Goal: Task Accomplishment & Management: Manage account settings

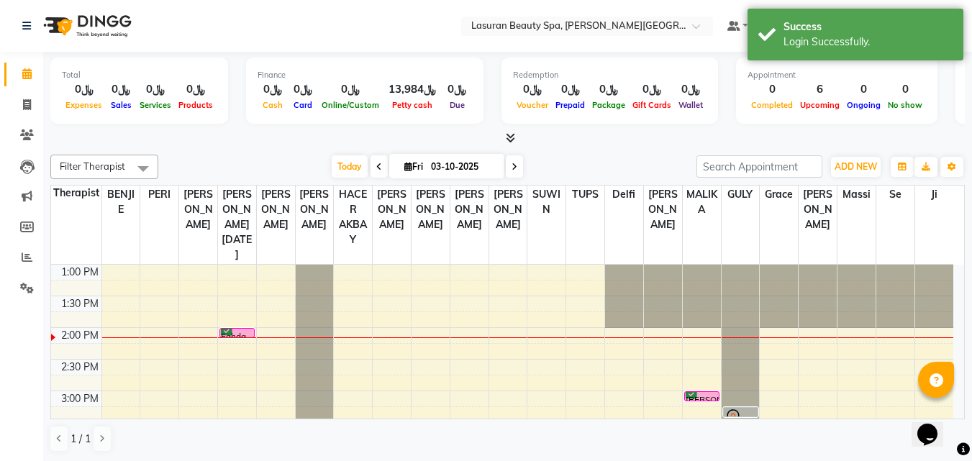
click at [231, 331] on div "Fahda, TK01, 02:00 PM-02:01 PM, HAIR COLOR FULL COLOR SHORT | صبغة الشعر بالكام…" at bounding box center [237, 333] width 35 height 9
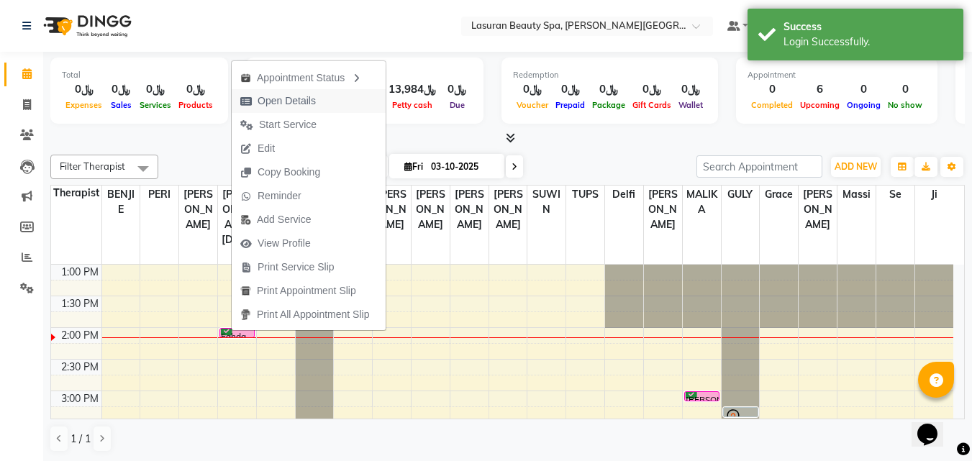
click at [272, 103] on span "Open Details" at bounding box center [287, 101] width 58 height 15
select select "6"
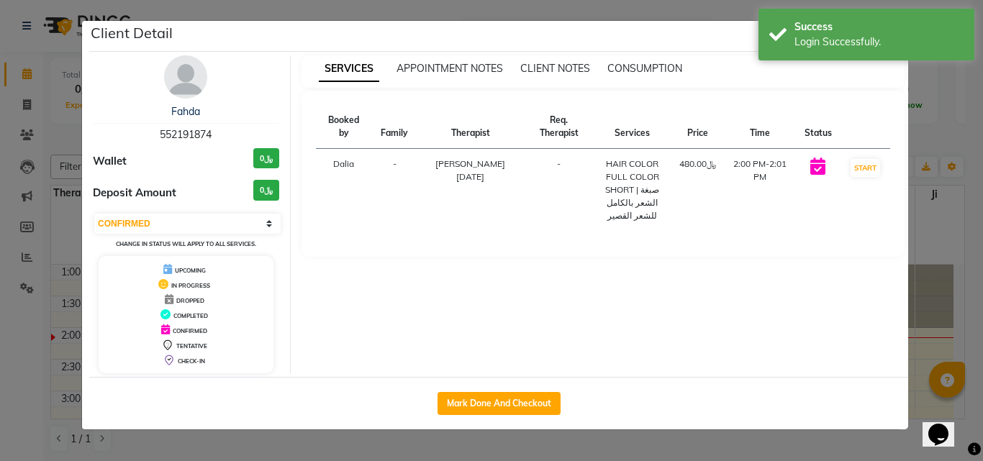
click at [921, 217] on ngb-modal-window "Client Detail Fahda 552191874 Wallet ﷼0 Deposit Amount ﷼0 Select IN SERVICE CON…" at bounding box center [491, 230] width 983 height 461
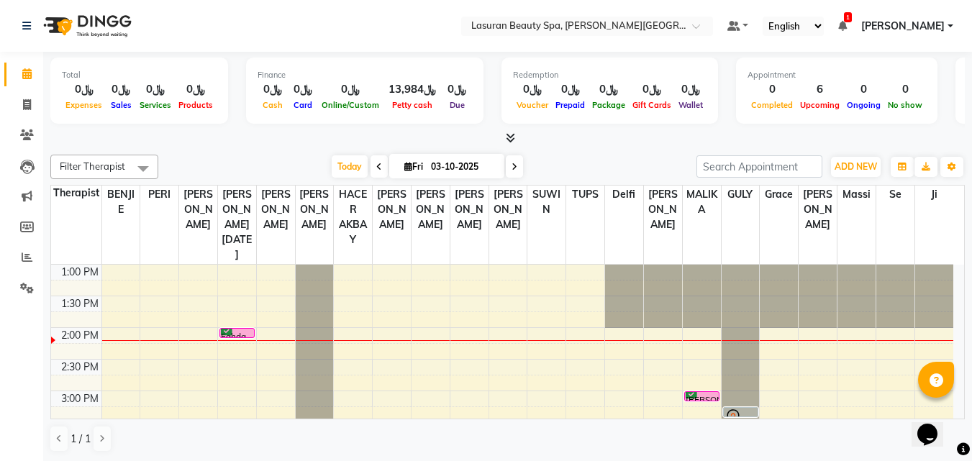
click at [278, 27] on nav "Select Location × Lasuran Beauty Spa, [PERSON_NAME] Financial District Default …" at bounding box center [486, 26] width 972 height 52
click at [381, 166] on span at bounding box center [379, 166] width 17 height 22
type input "02-10-2025"
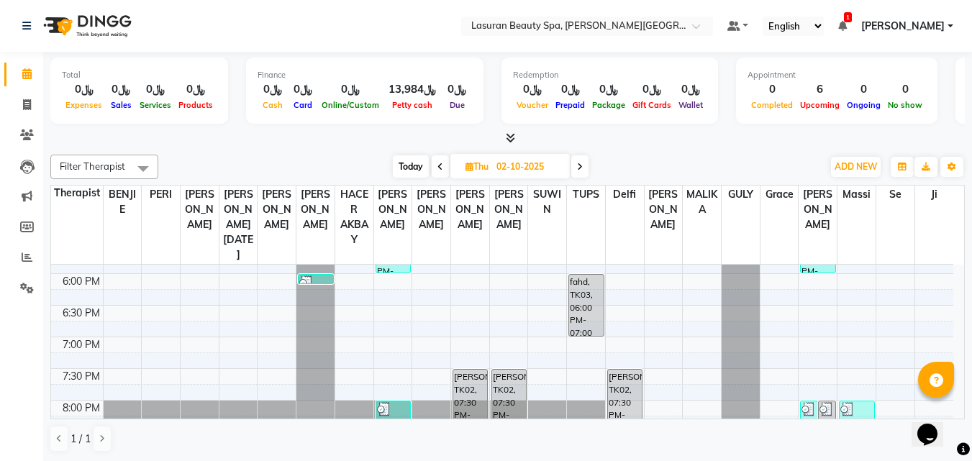
scroll to position [398, 0]
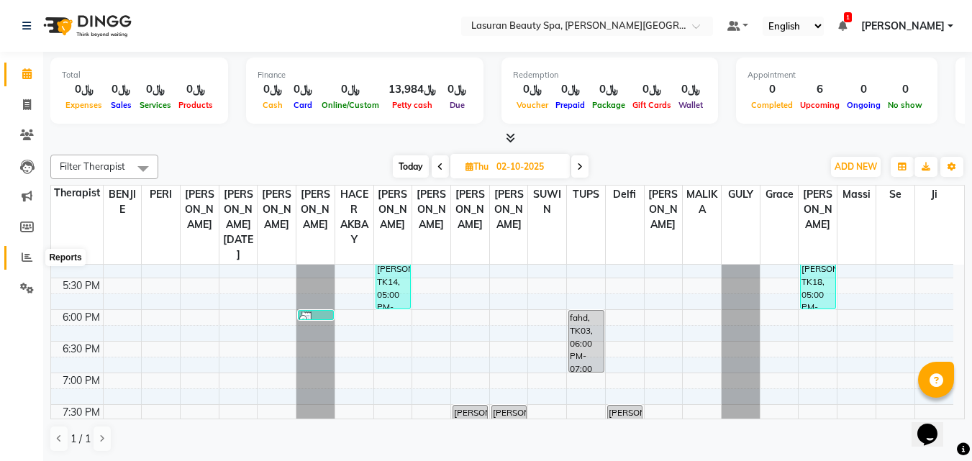
click at [16, 261] on span at bounding box center [26, 258] width 25 height 17
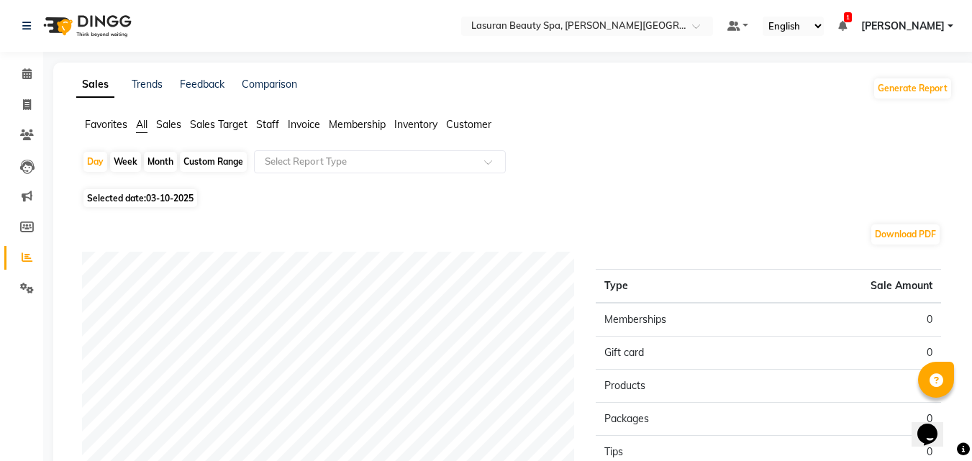
click at [190, 196] on span "03-10-2025" at bounding box center [169, 198] width 47 height 11
select select "10"
select select "2025"
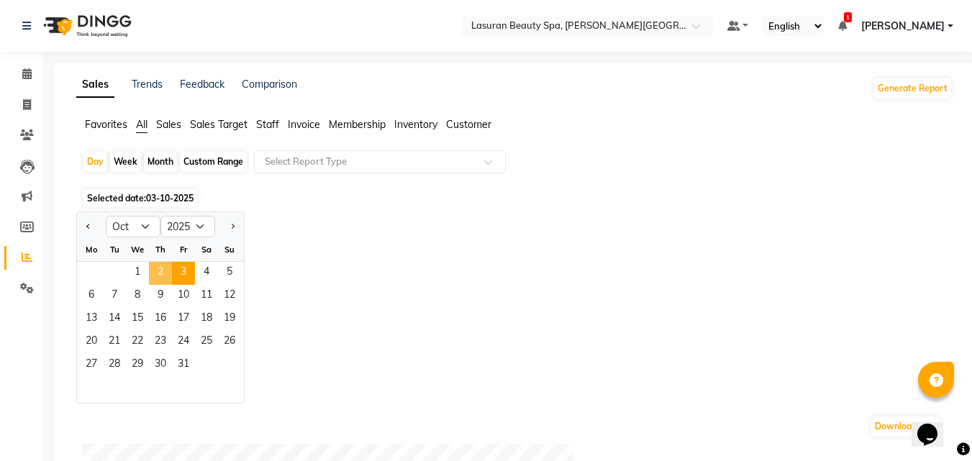
click at [161, 266] on span "2" at bounding box center [160, 273] width 23 height 23
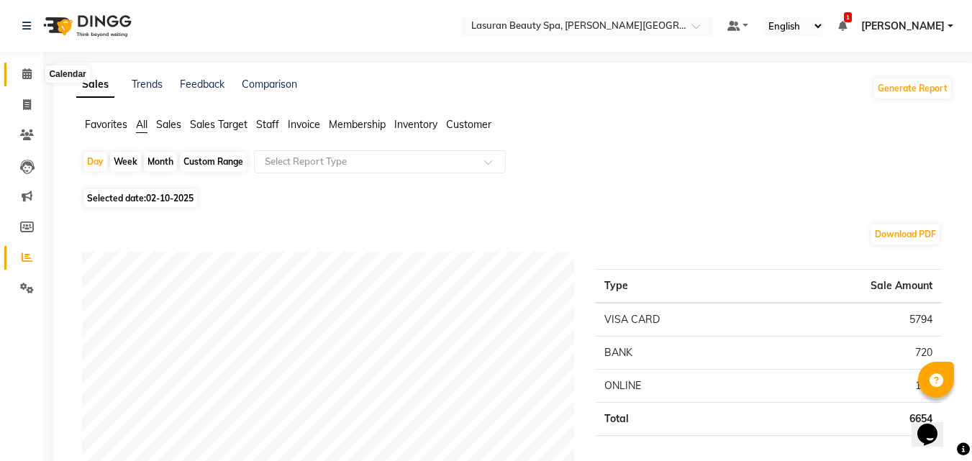
click at [21, 75] on span at bounding box center [26, 74] width 25 height 17
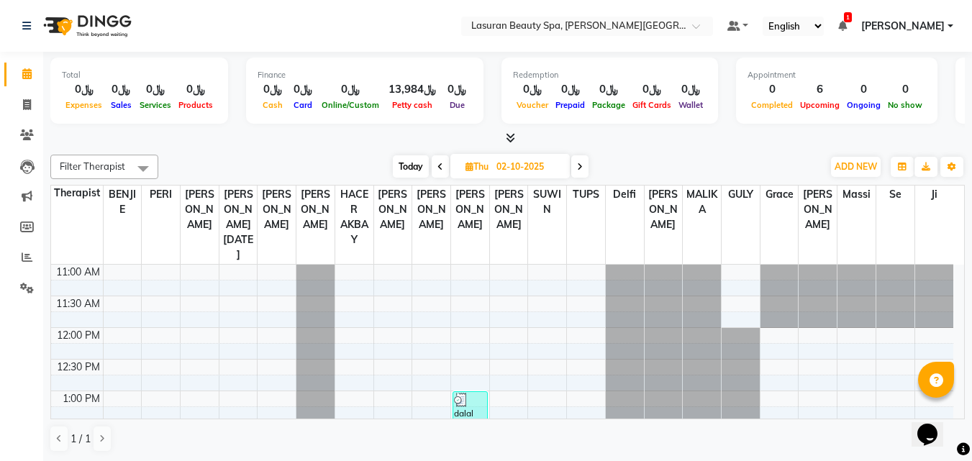
click at [504, 140] on span at bounding box center [507, 138] width 15 height 15
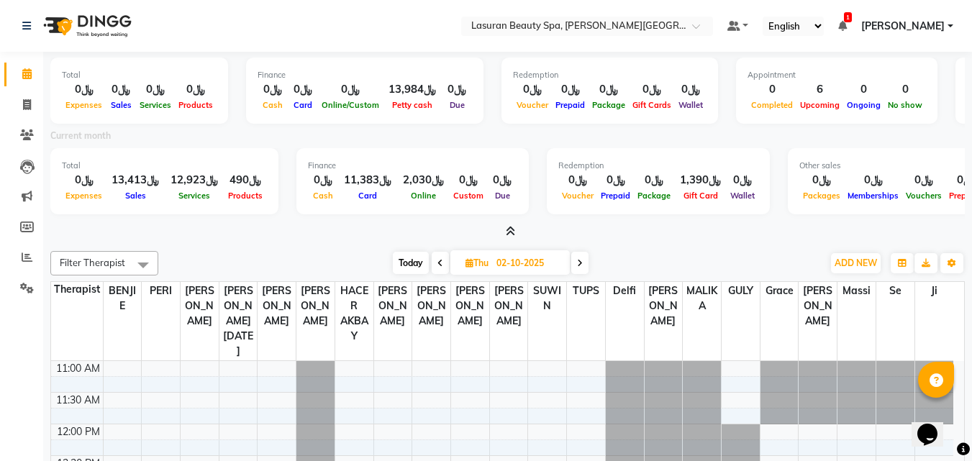
click at [514, 230] on icon at bounding box center [510, 231] width 9 height 11
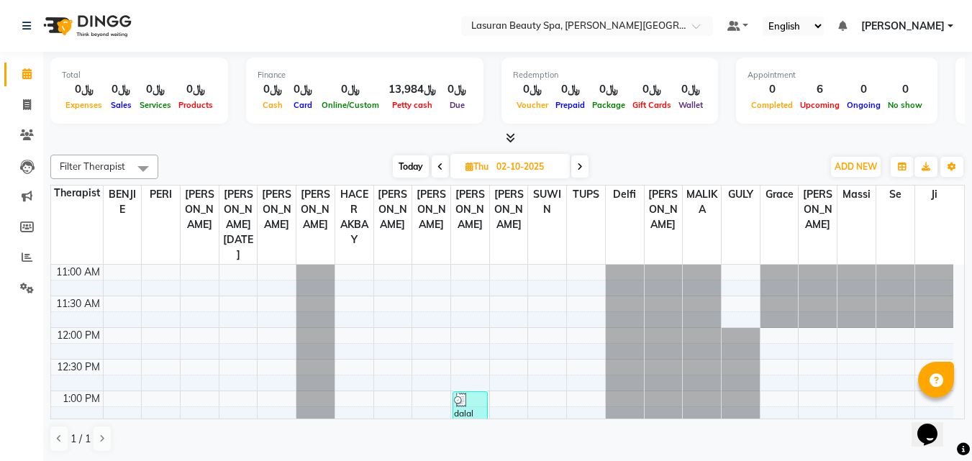
click at [435, 171] on span at bounding box center [440, 166] width 17 height 22
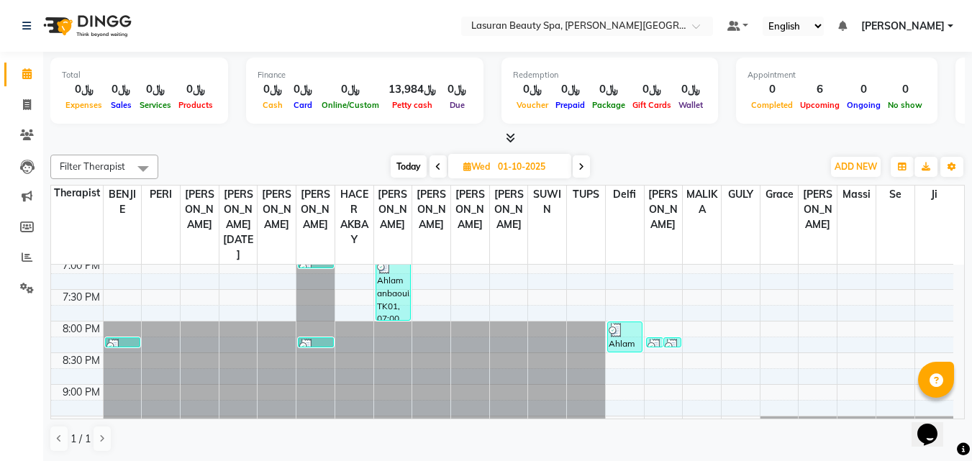
scroll to position [542, 0]
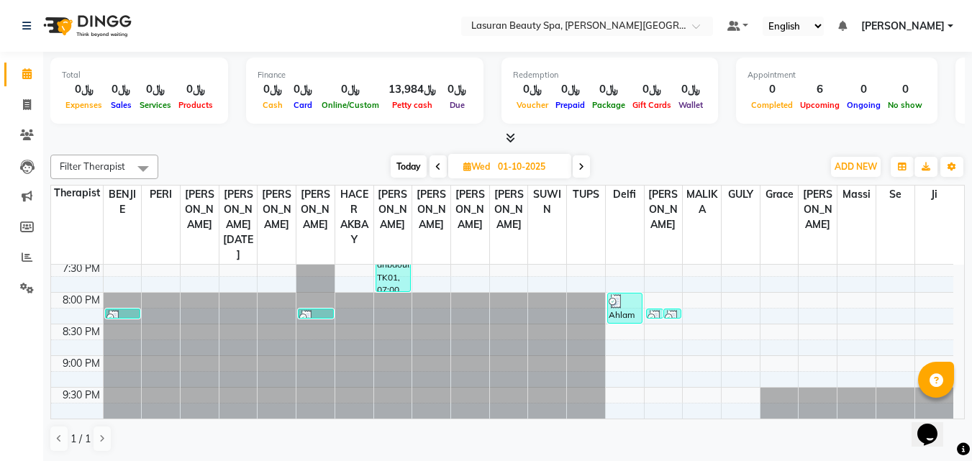
click at [581, 171] on span at bounding box center [581, 166] width 17 height 22
type input "02-10-2025"
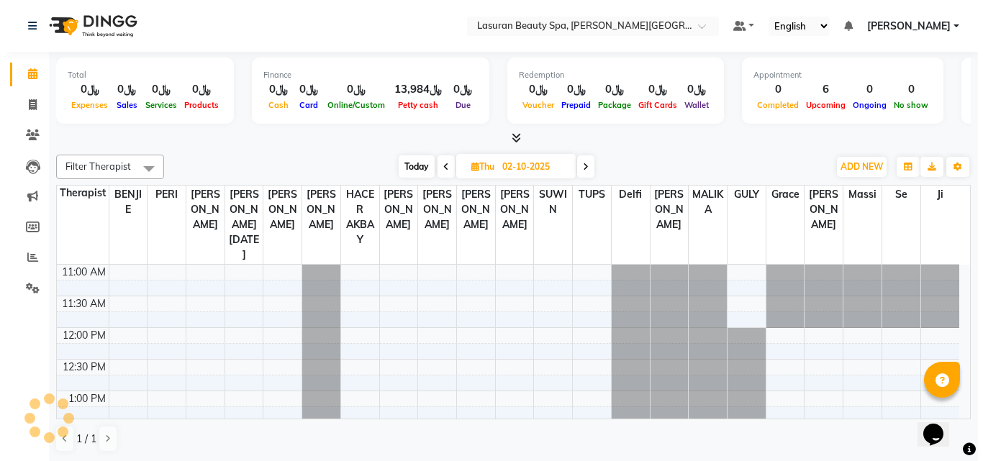
scroll to position [191, 0]
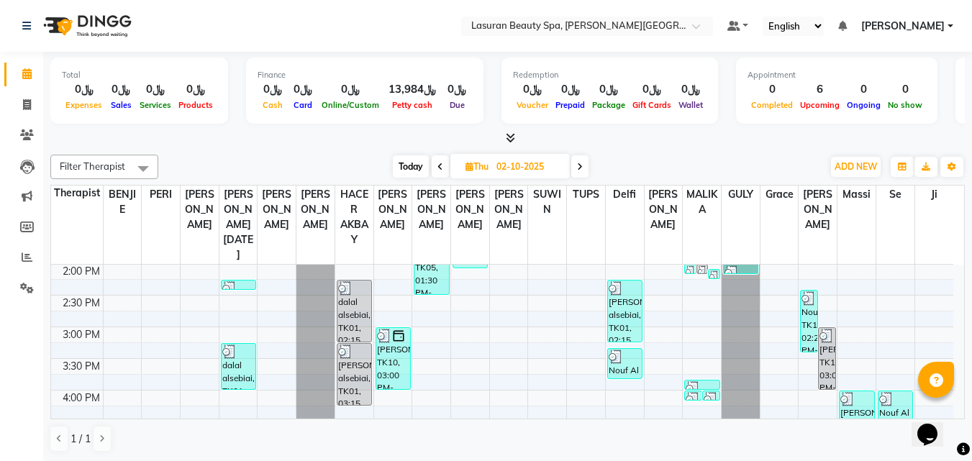
click at [627, 316] on div "[PERSON_NAME] alsebiai, TK01, 02:15 PM-03:15 PM, [PERSON_NAME] | جلسة تدليك [PE…" at bounding box center [625, 311] width 34 height 61
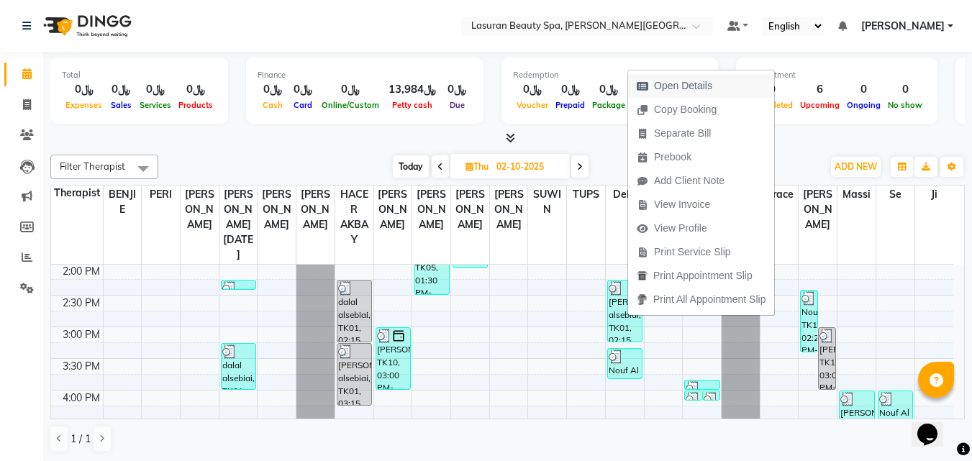
click at [659, 93] on span "Open Details" at bounding box center [683, 85] width 58 height 15
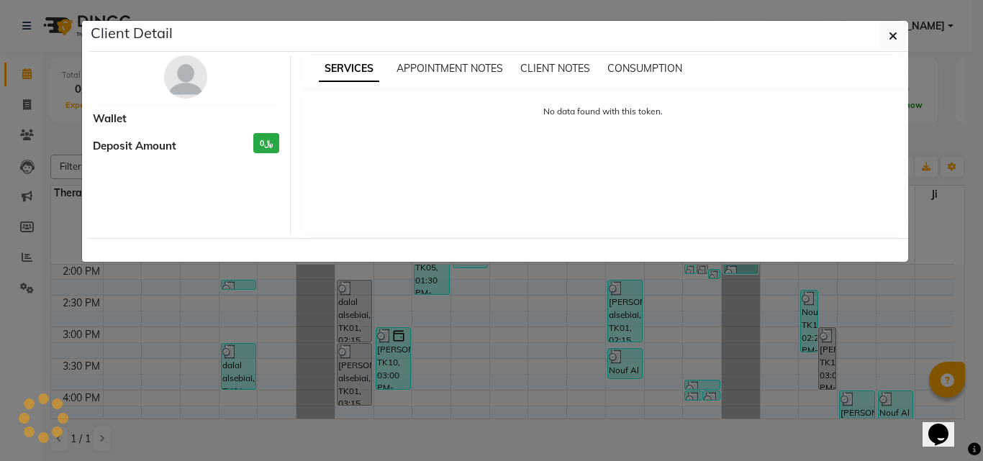
select select "3"
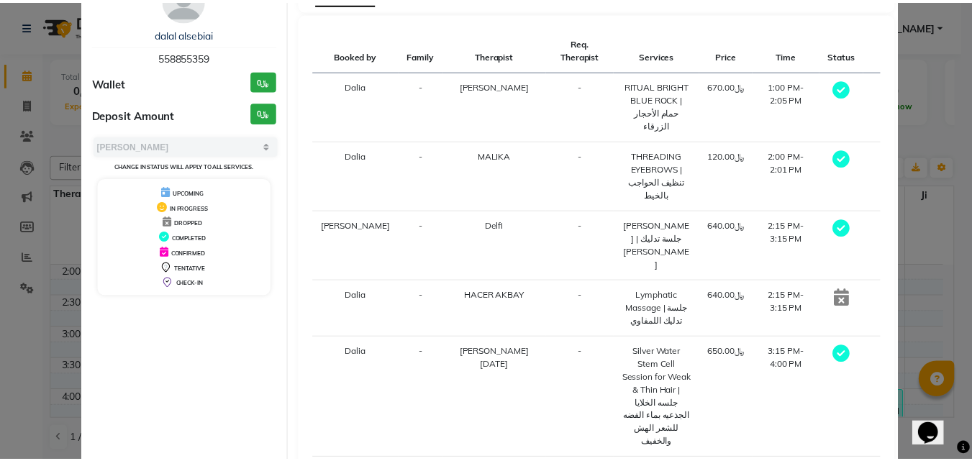
scroll to position [144, 0]
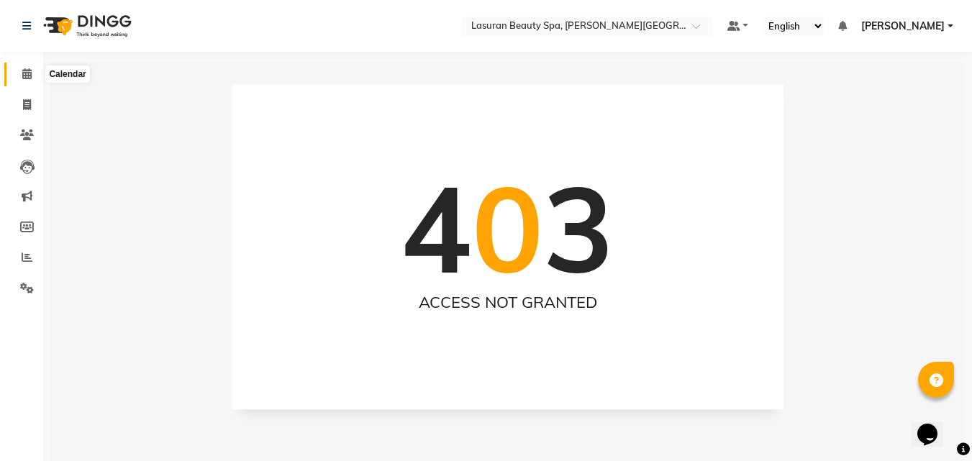
click at [32, 73] on span at bounding box center [26, 74] width 25 height 17
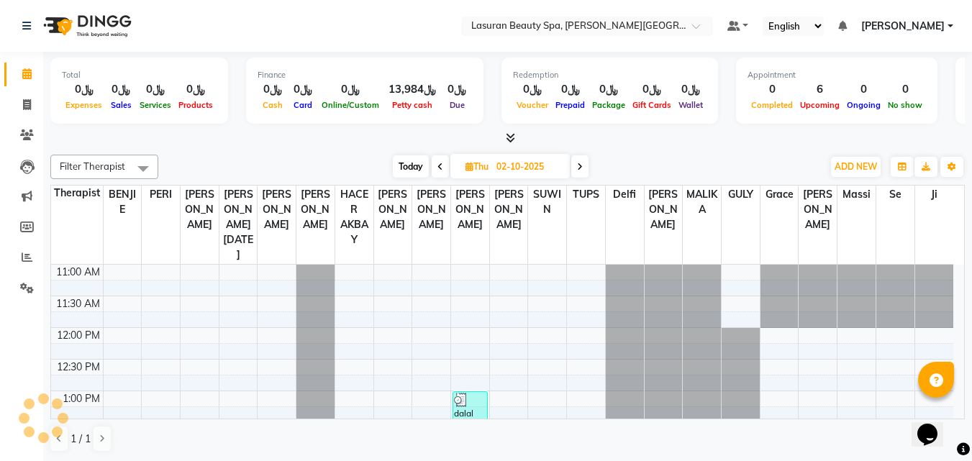
scroll to position [191, 0]
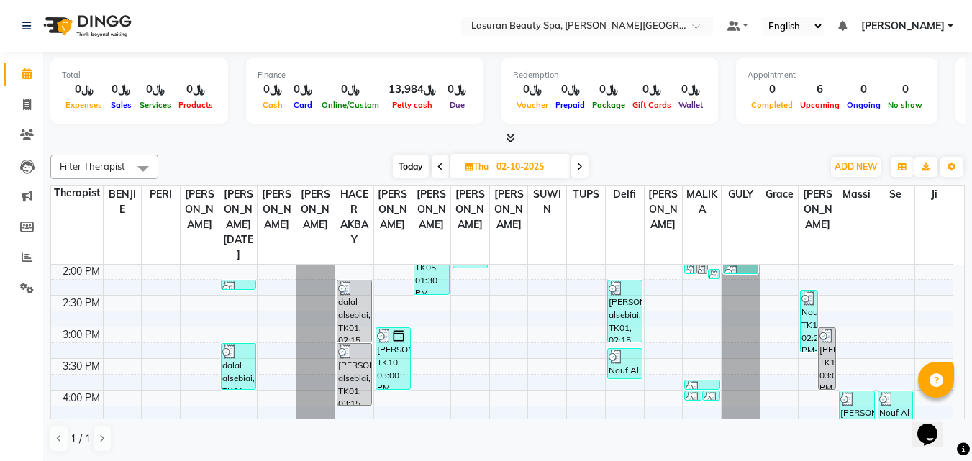
click at [861, 19] on span "[PERSON_NAME]" at bounding box center [902, 26] width 83 height 15
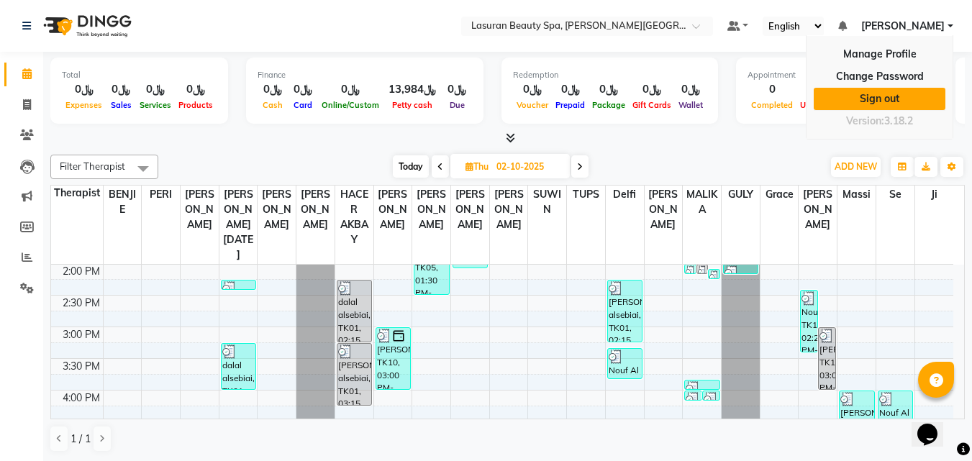
click at [829, 102] on link "Sign out" at bounding box center [880, 99] width 132 height 22
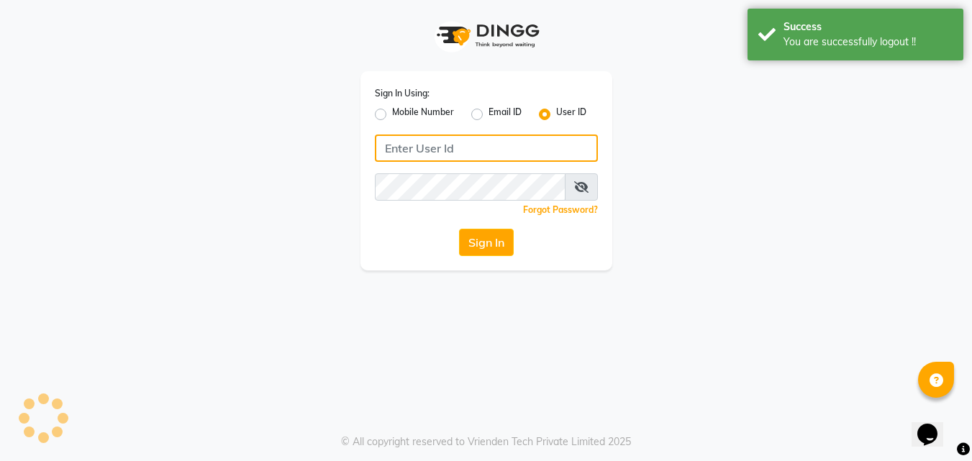
type input "[EMAIL_ADDRESS][DOMAIN_NAME]"
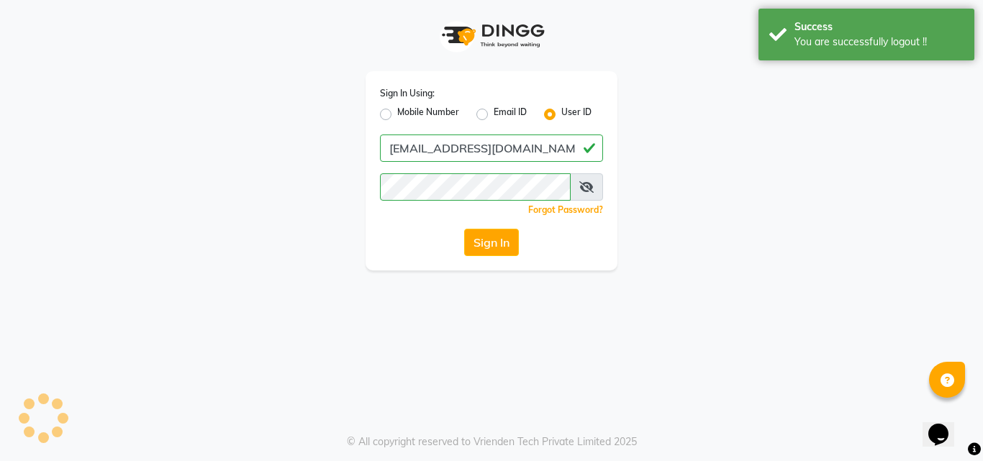
click at [499, 107] on label "Email ID" at bounding box center [510, 114] width 33 height 17
click at [499, 107] on input "Email ID" at bounding box center [498, 110] width 9 height 9
radio input "true"
radio input "false"
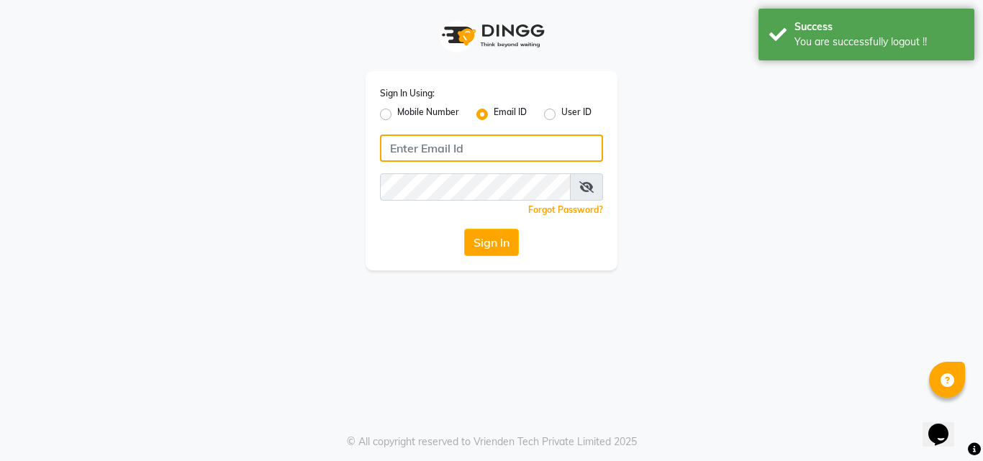
click at [486, 143] on input "Username" at bounding box center [491, 148] width 223 height 27
type input "[PERSON_NAME][EMAIL_ADDRESS][DOMAIN_NAME]"
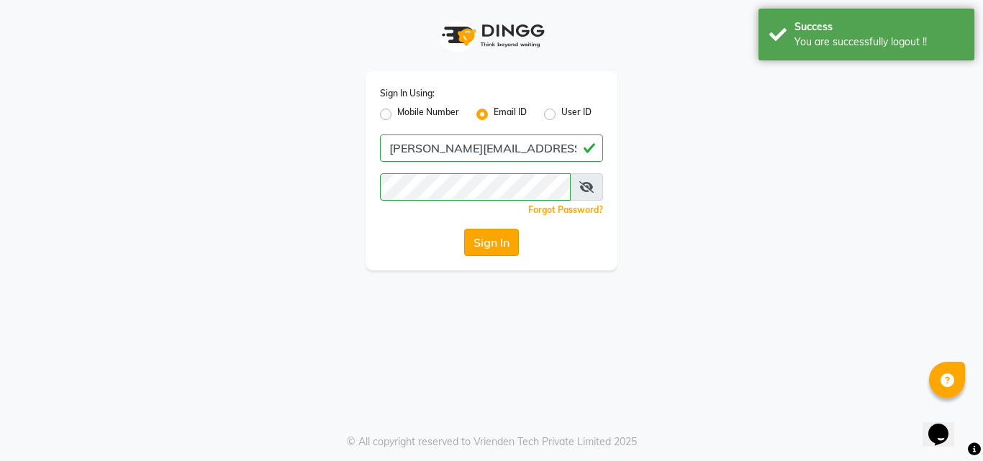
click at [502, 253] on button "Sign In" at bounding box center [491, 242] width 55 height 27
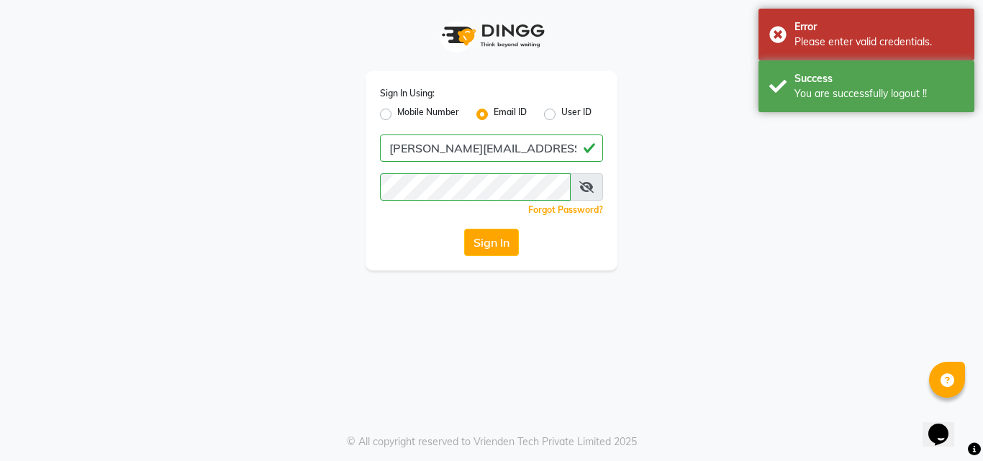
click at [556, 114] on div "User ID" at bounding box center [567, 114] width 47 height 17
click at [561, 114] on label "User ID" at bounding box center [576, 114] width 30 height 17
click at [561, 114] on input "User ID" at bounding box center [565, 110] width 9 height 9
radio input "true"
radio input "false"
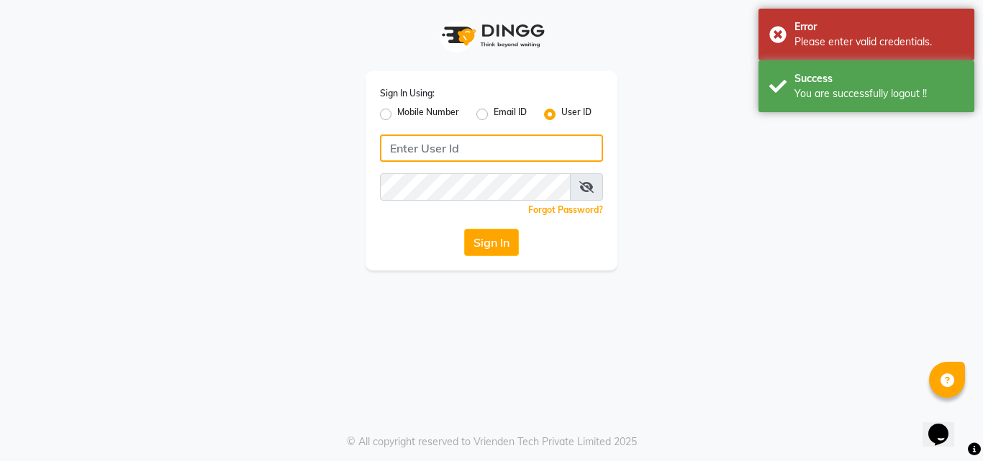
click at [504, 144] on input "Username" at bounding box center [491, 148] width 223 height 27
type input "[PERSON_NAME][EMAIL_ADDRESS][DOMAIN_NAME]"
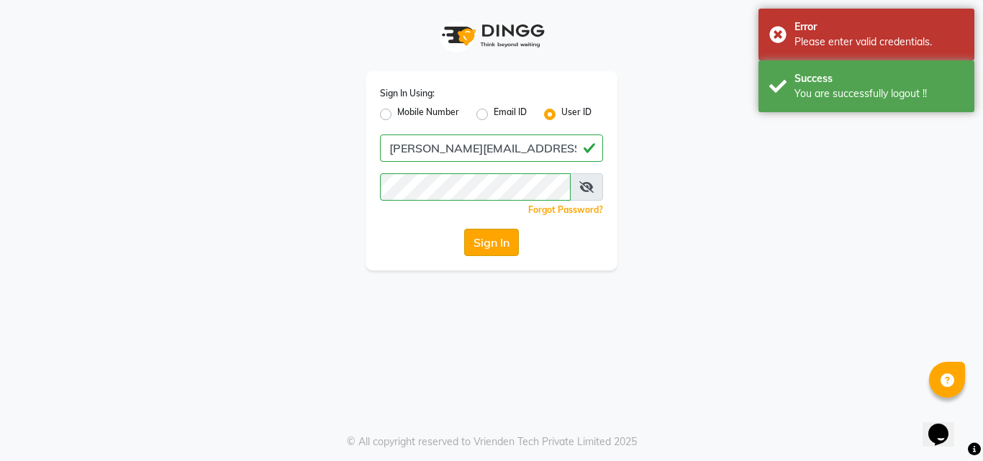
click at [499, 240] on button "Sign In" at bounding box center [491, 242] width 55 height 27
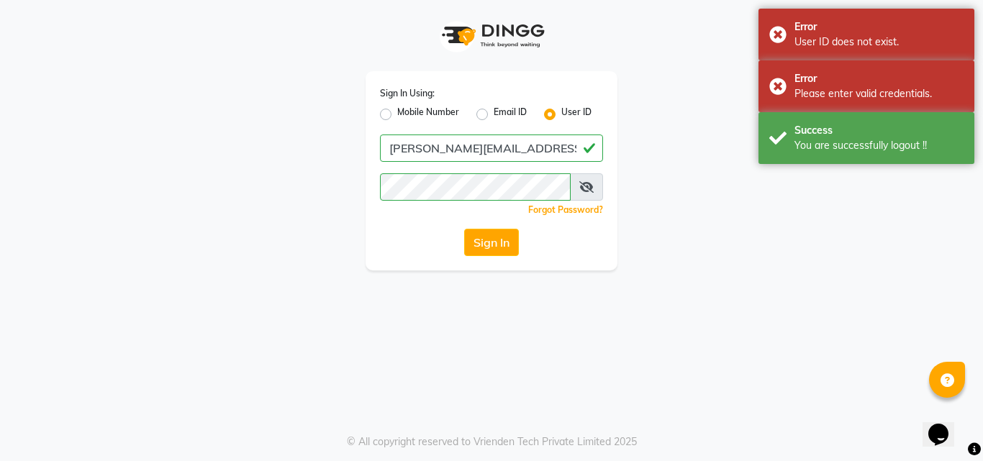
click at [494, 114] on label "Email ID" at bounding box center [510, 114] width 33 height 17
click at [494, 114] on input "Email ID" at bounding box center [498, 110] width 9 height 9
radio input "true"
radio input "false"
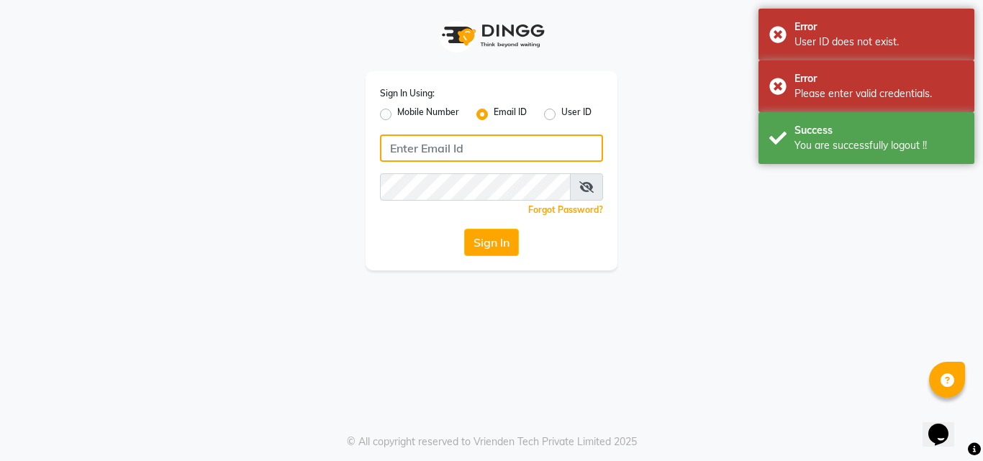
drag, startPoint x: 487, startPoint y: 145, endPoint x: 486, endPoint y: 160, distance: 14.5
click at [487, 145] on input "Username" at bounding box center [491, 148] width 223 height 27
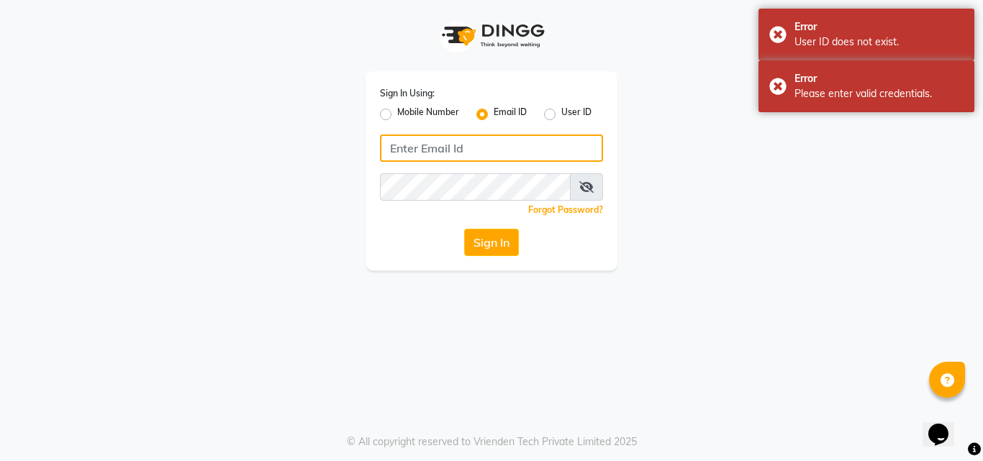
type input "[EMAIL_ADDRESS][DOMAIN_NAME]"
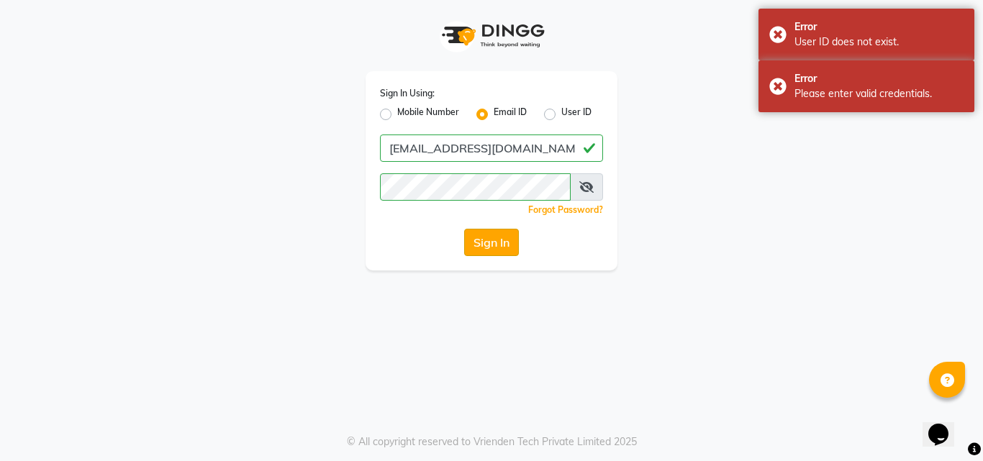
click at [504, 236] on button "Sign In" at bounding box center [491, 242] width 55 height 27
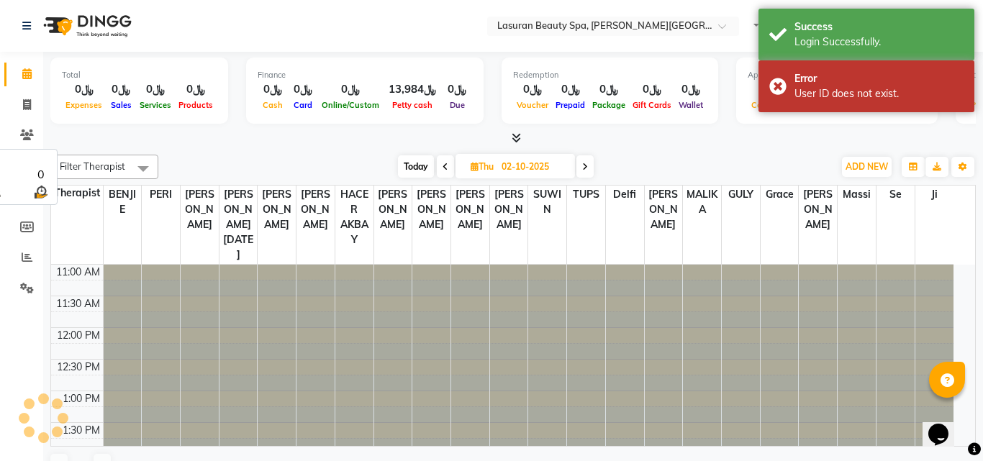
select select "en"
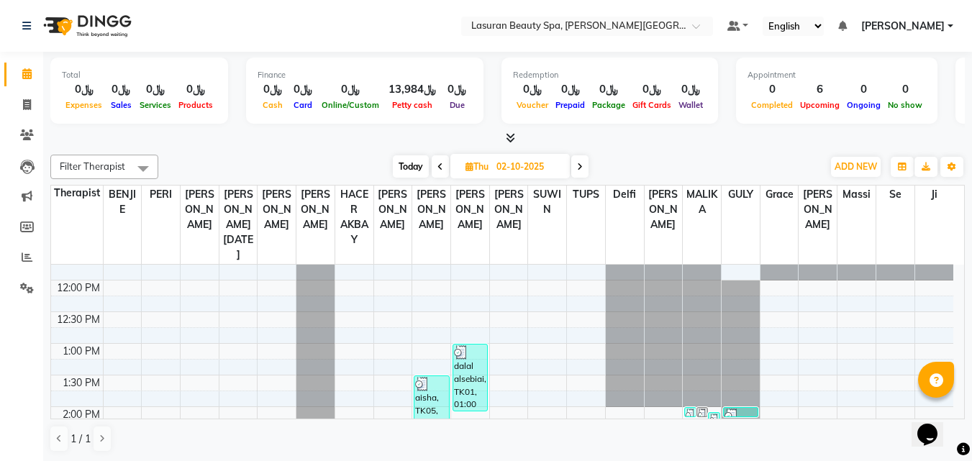
scroll to position [288, 0]
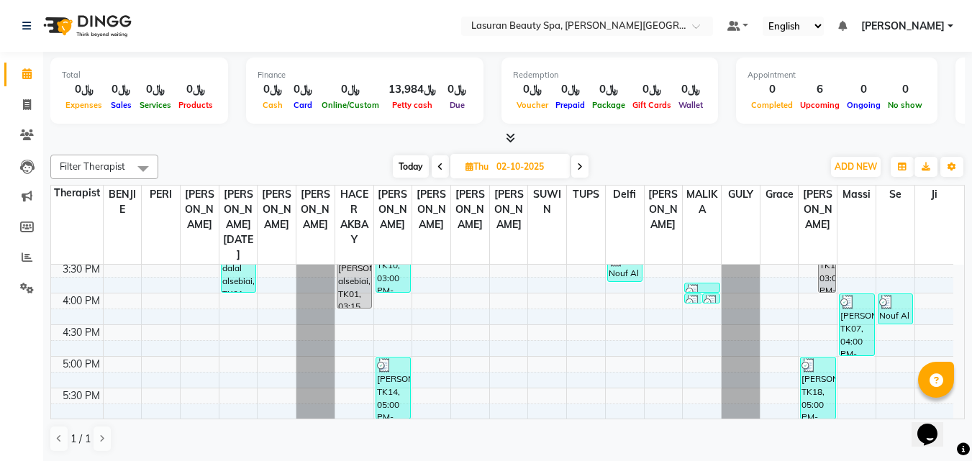
click at [417, 168] on span "Today" at bounding box center [411, 166] width 36 height 22
type input "03-10-2025"
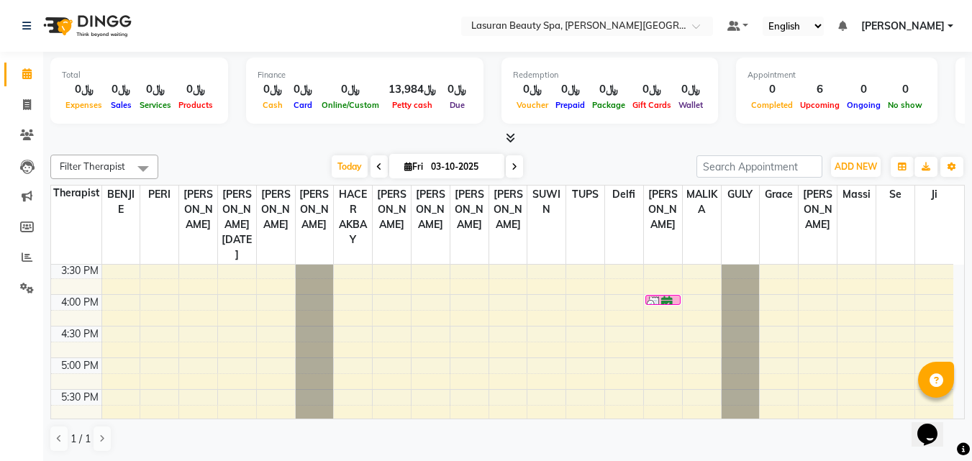
scroll to position [136, 0]
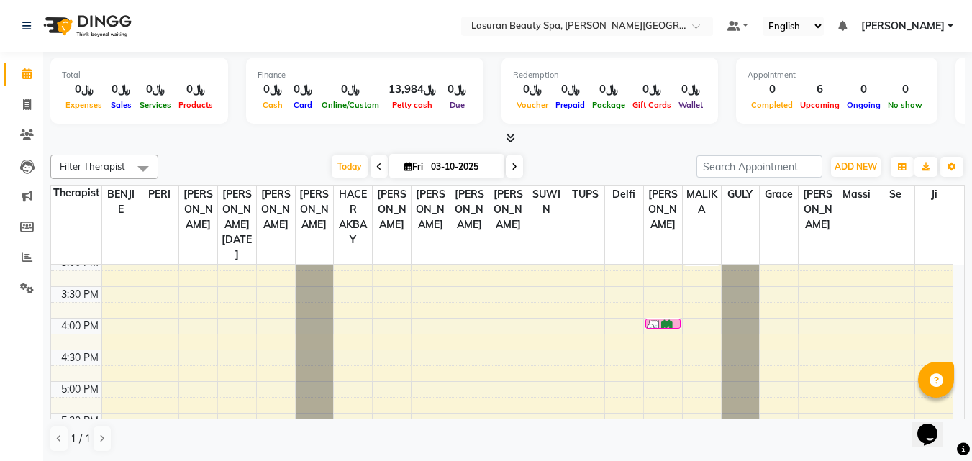
click at [653, 322] on img at bounding box center [654, 327] width 14 height 14
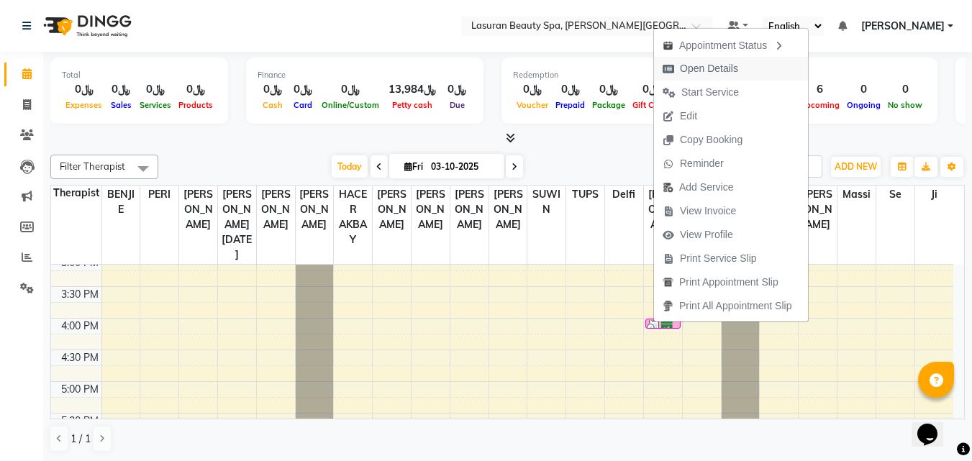
click at [688, 70] on span "Open Details" at bounding box center [709, 68] width 58 height 15
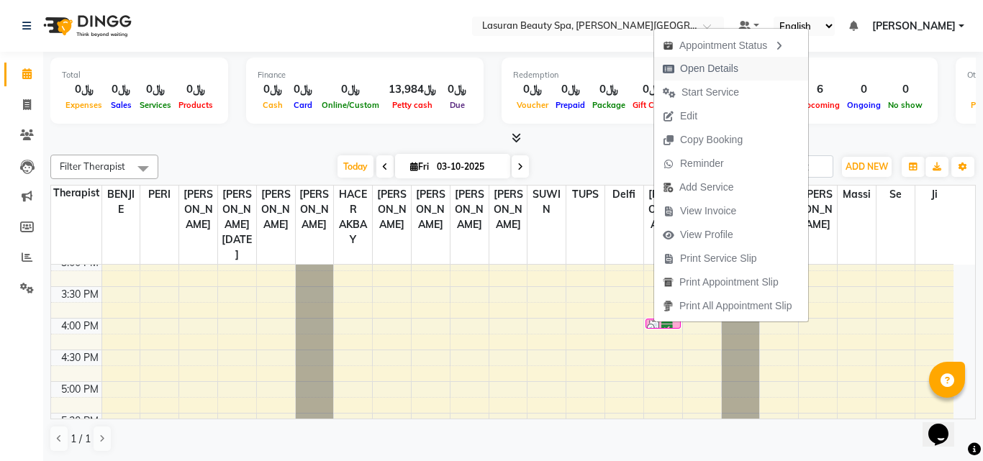
select select "6"
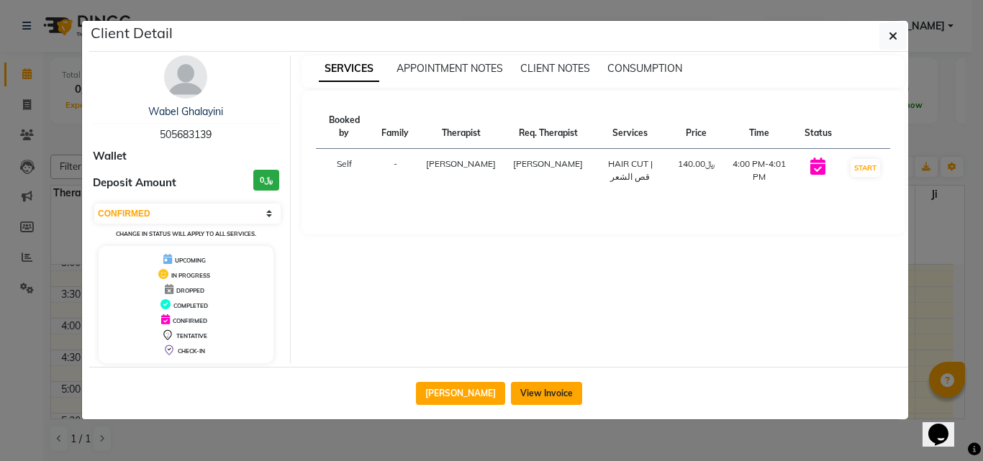
click at [548, 382] on button "View Invoice" at bounding box center [546, 393] width 71 height 23
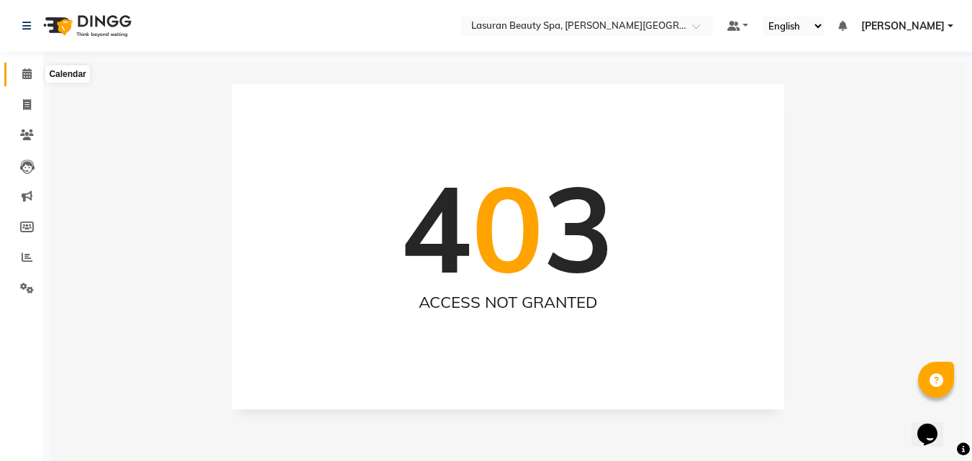
click at [37, 74] on span at bounding box center [26, 74] width 25 height 17
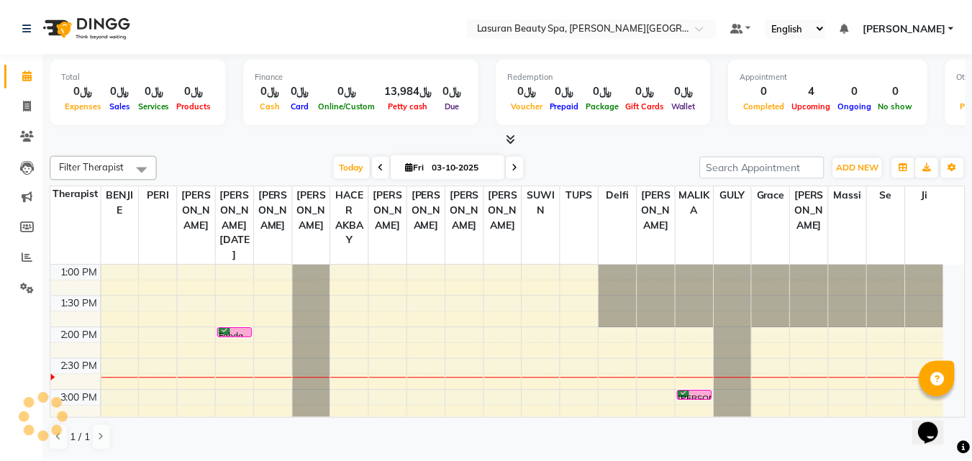
scroll to position [64, 0]
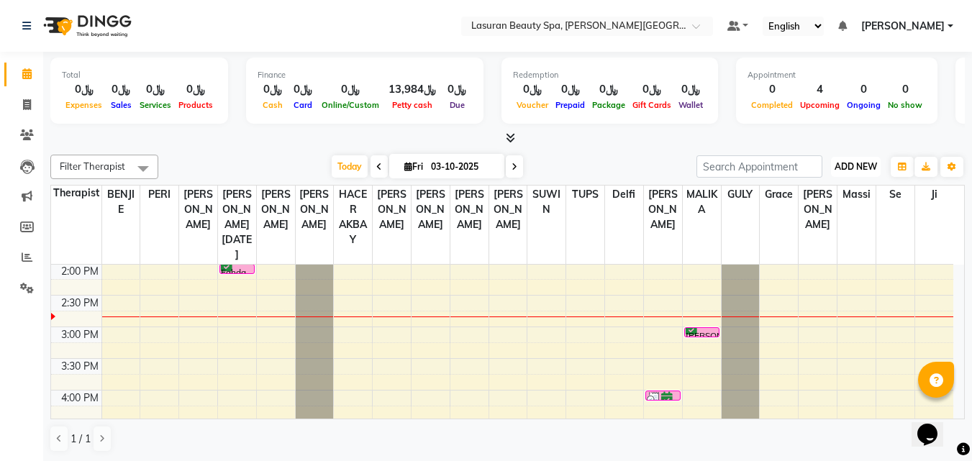
click at [840, 172] on button "ADD NEW Toggle Dropdown" at bounding box center [856, 167] width 50 height 20
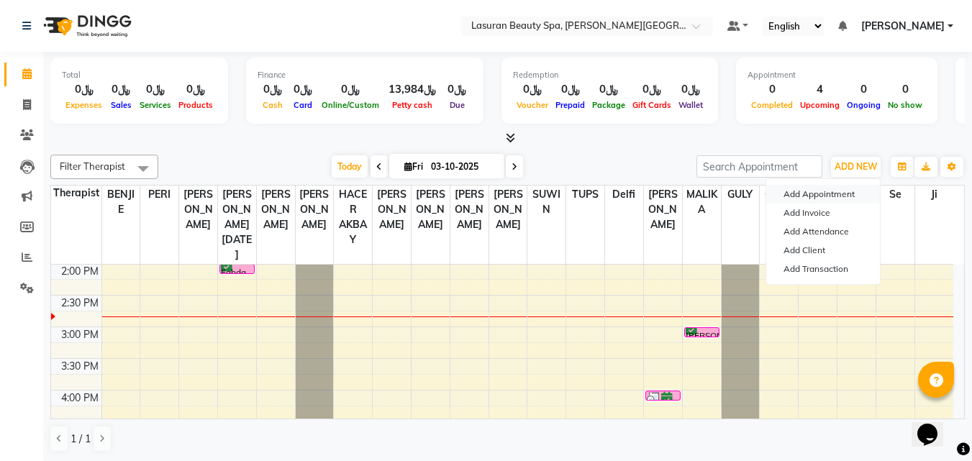
click at [822, 190] on button "Add Appointment" at bounding box center [823, 194] width 114 height 19
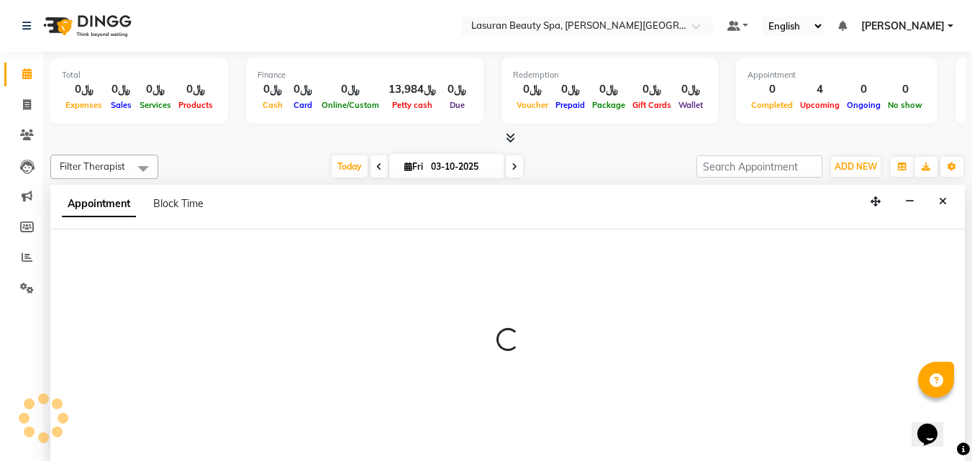
scroll to position [1, 0]
select select "tentative"
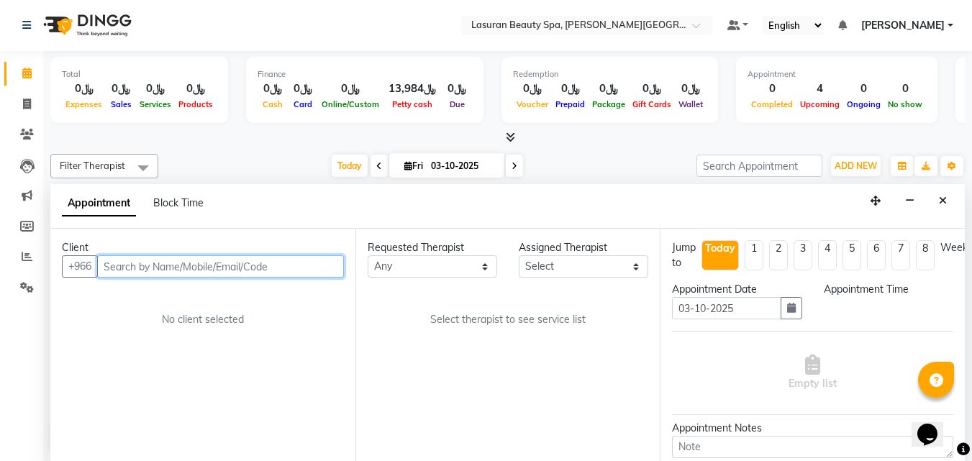
select select "840"
click at [293, 271] on input "text" at bounding box center [220, 266] width 247 height 22
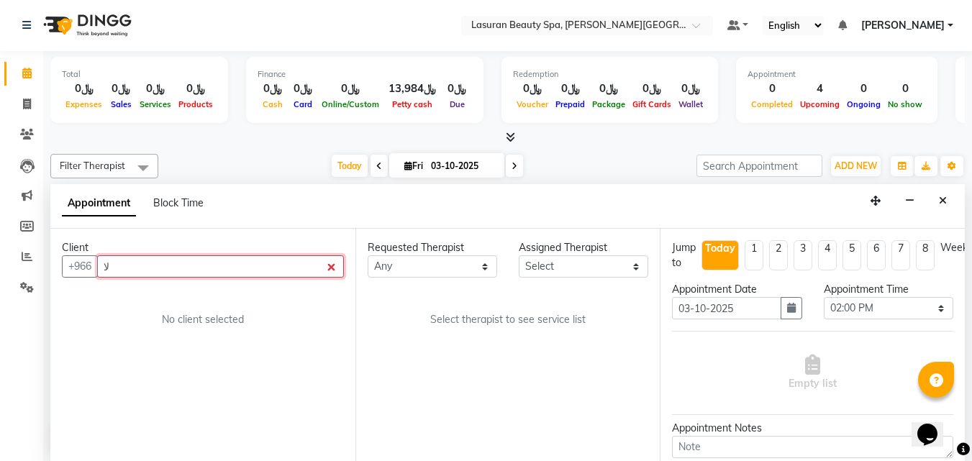
type input "ل"
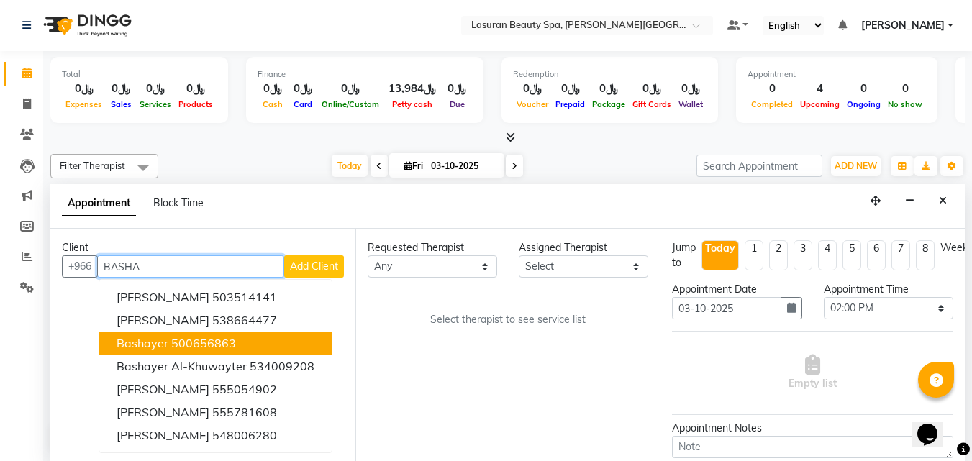
click at [248, 338] on button "Bashayer 500656863" at bounding box center [215, 343] width 232 height 23
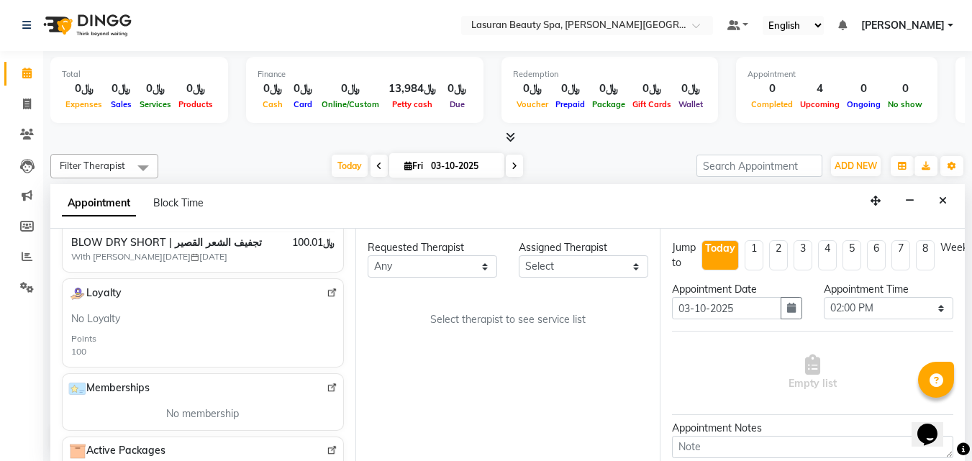
scroll to position [288, 0]
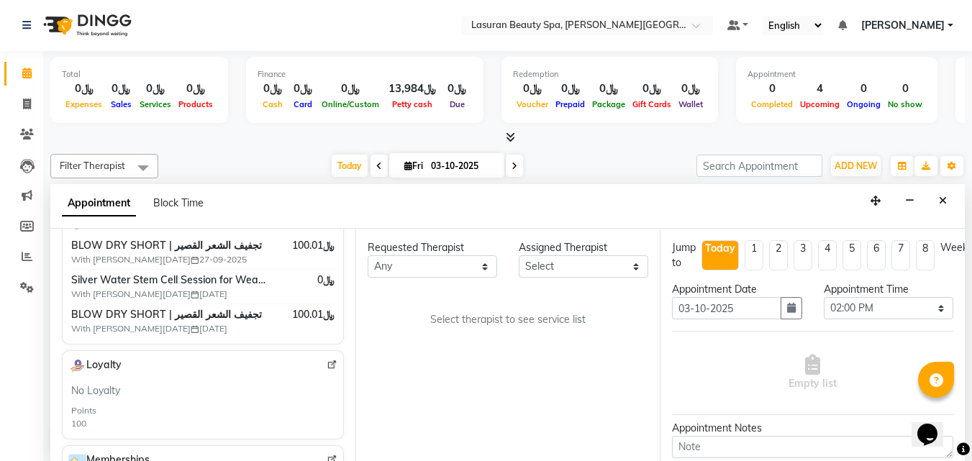
type input "500656863"
click at [474, 274] on select "Any [PERSON_NAME] ALJOHARY [PERSON_NAME] Kouraichy [PERSON_NAME] [PERSON_NAME] …" at bounding box center [433, 266] width 130 height 22
select select "54626"
click at [368, 255] on select "Any [PERSON_NAME] ALJOHARY [PERSON_NAME] Kouraichy [PERSON_NAME] [PERSON_NAME] …" at bounding box center [433, 266] width 130 height 22
select select "54626"
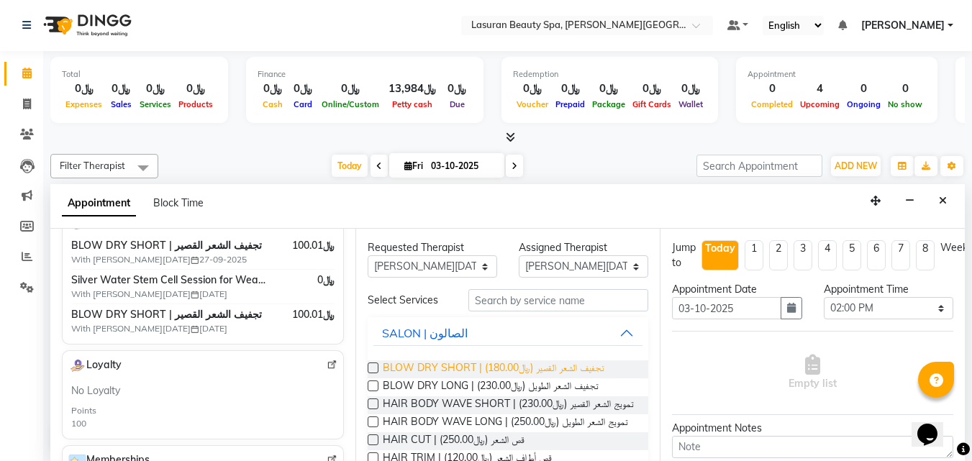
click at [468, 368] on span "BLOW DRY SHORT | تجفيف الشعر القصير (﷼180.00)" at bounding box center [494, 369] width 222 height 18
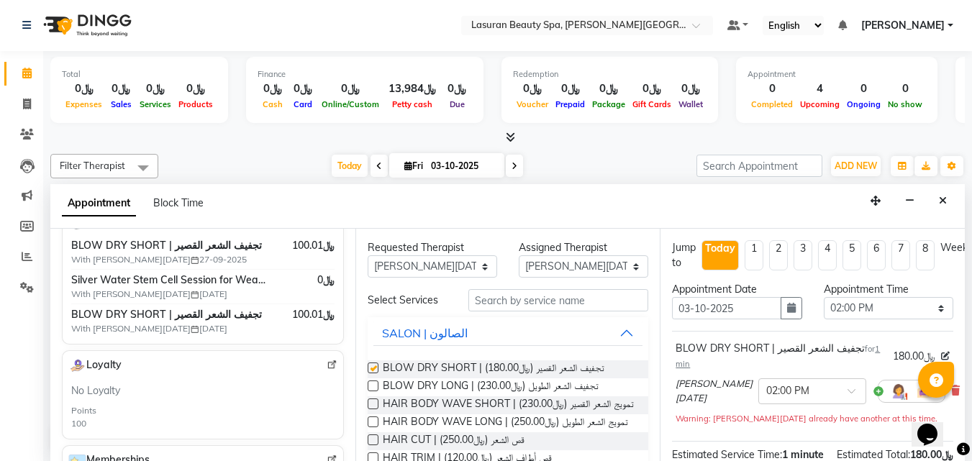
checkbox input "false"
click at [902, 313] on select "Select 02:00 PM 02:15 PM 02:30 PM 02:45 PM 03:00 PM 03:15 PM 03:30 PM 03:45 PM …" at bounding box center [889, 309] width 130 height 22
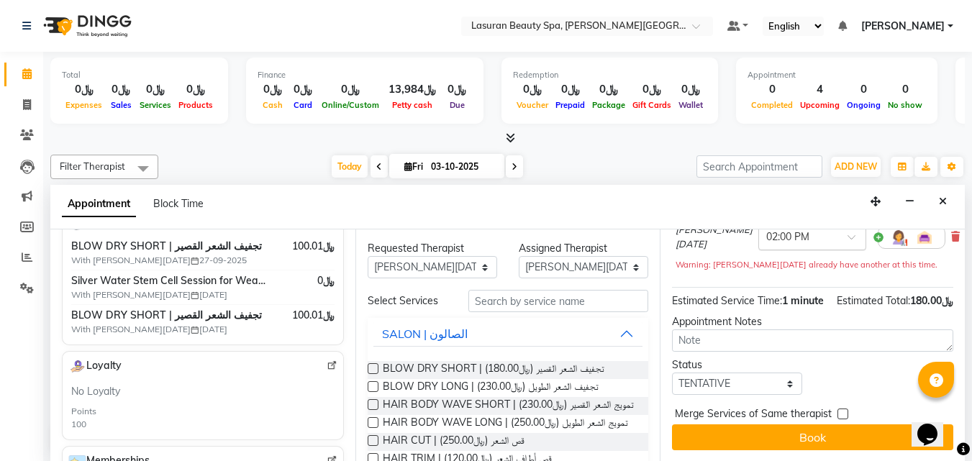
scroll to position [181, 0]
click at [723, 377] on select "Select TENTATIVE CONFIRM CHECK-IN UPCOMING" at bounding box center [737, 384] width 130 height 22
select select "confirm booking"
click at [672, 373] on select "Select TENTATIVE CONFIRM CHECK-IN UPCOMING" at bounding box center [737, 384] width 130 height 22
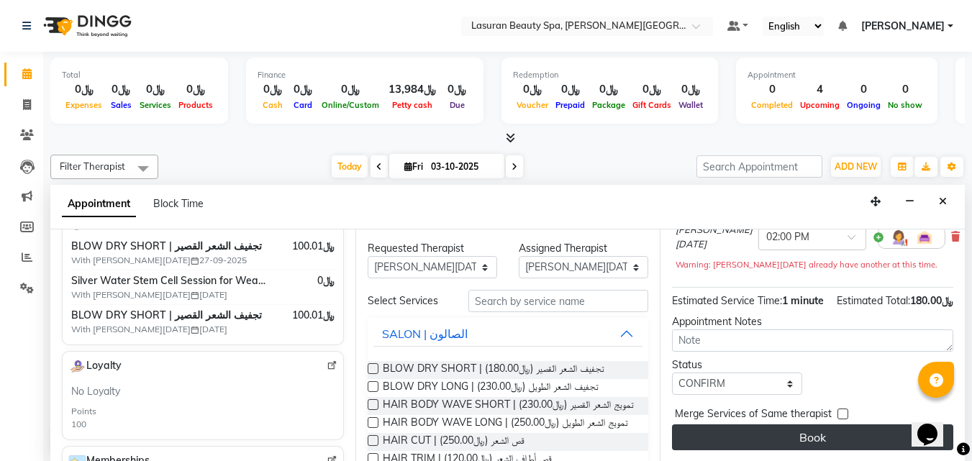
click at [756, 425] on button "Book" at bounding box center [812, 438] width 281 height 26
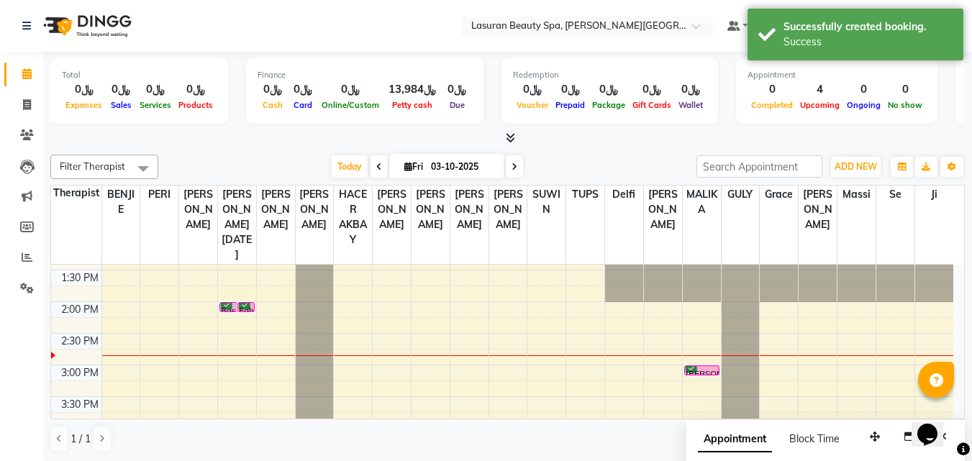
scroll to position [0, 0]
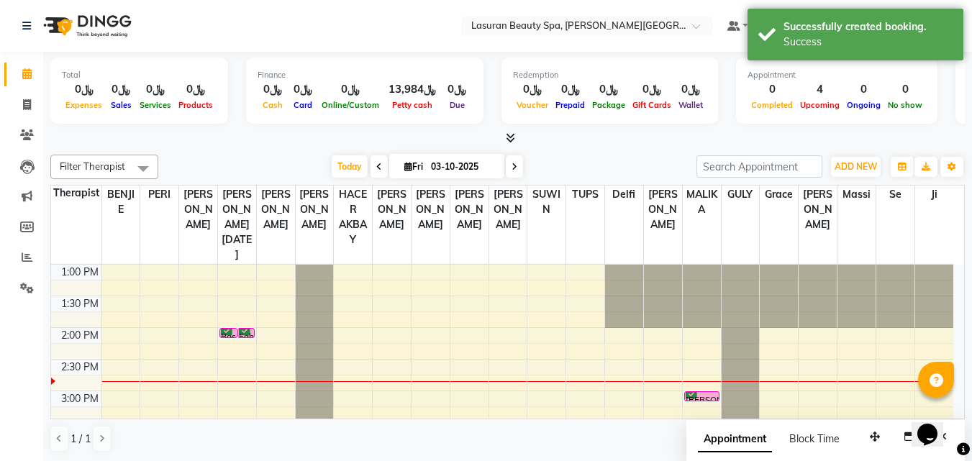
click at [229, 331] on div "Bashayer, TK06, 02:00 PM-02:01 PM, BLOW DRY SHORT | تجفيف الشعر القصير" at bounding box center [228, 333] width 17 height 9
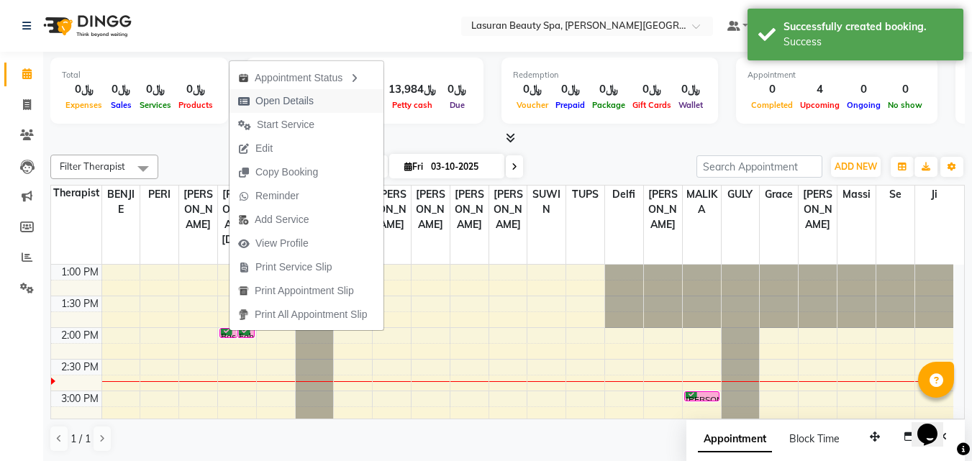
click at [267, 104] on span "Open Details" at bounding box center [284, 101] width 58 height 15
select select "6"
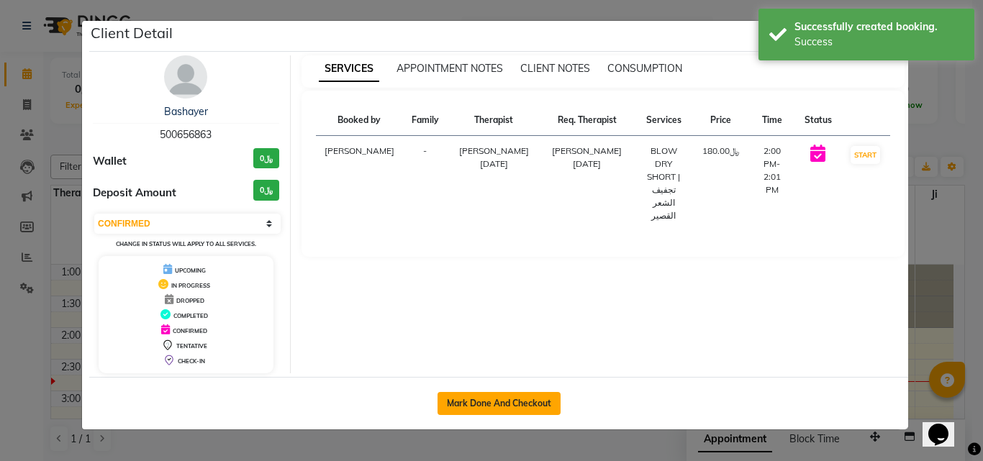
click at [469, 402] on button "Mark Done And Checkout" at bounding box center [498, 403] width 123 height 23
select select "service"
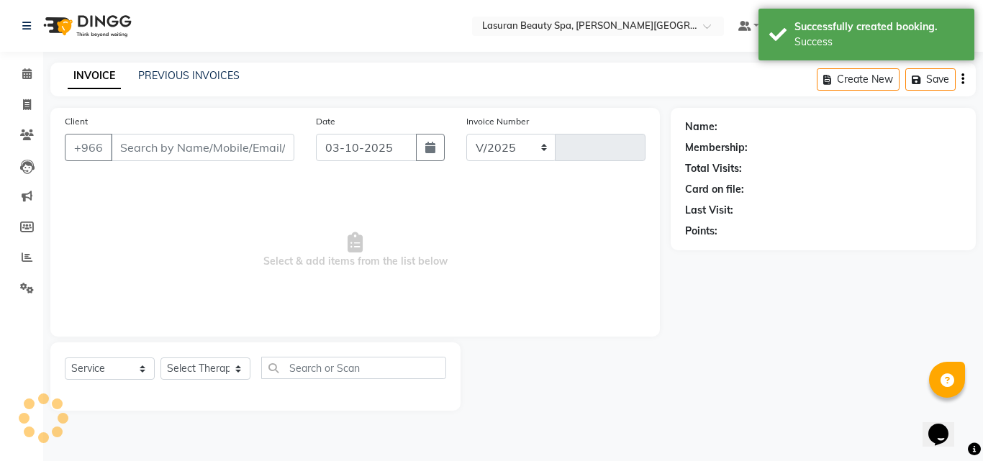
select select "6941"
type input "1694"
type input "500656863"
select select "54626"
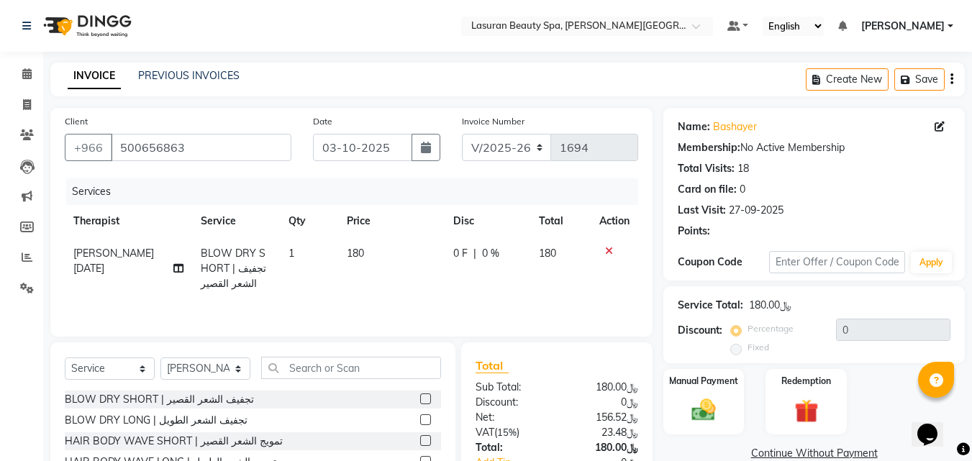
scroll to position [115, 0]
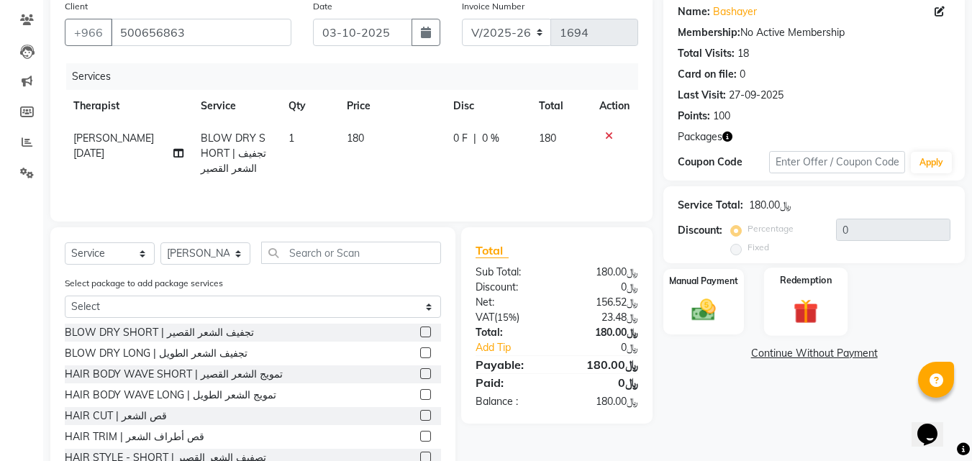
click at [807, 289] on div "Redemption" at bounding box center [806, 302] width 84 height 68
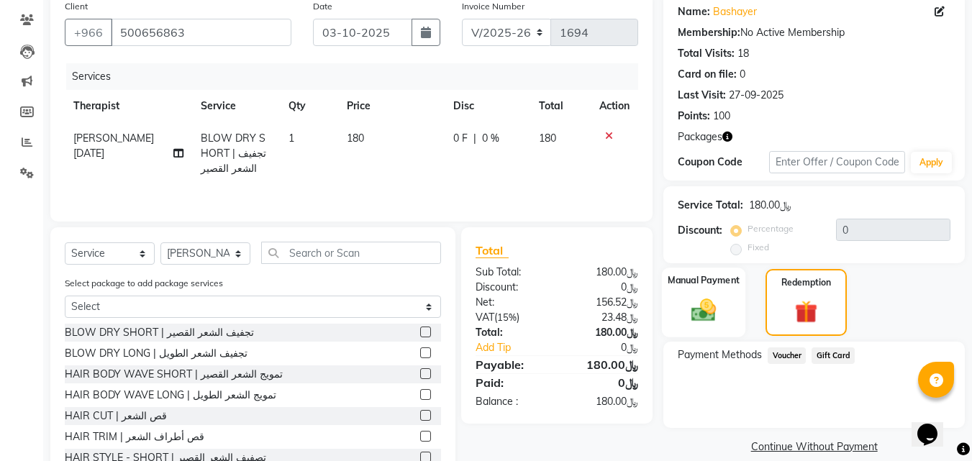
scroll to position [163, 0]
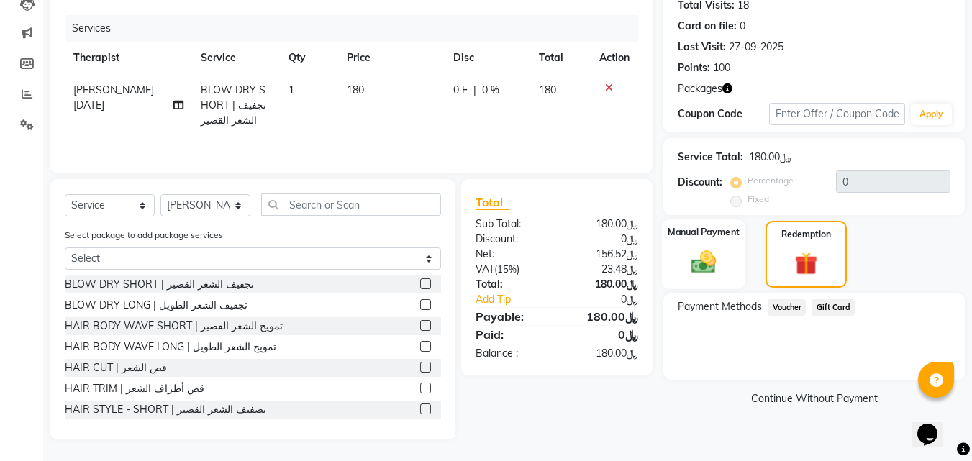
click at [738, 274] on div "Manual Payment" at bounding box center [704, 254] width 84 height 70
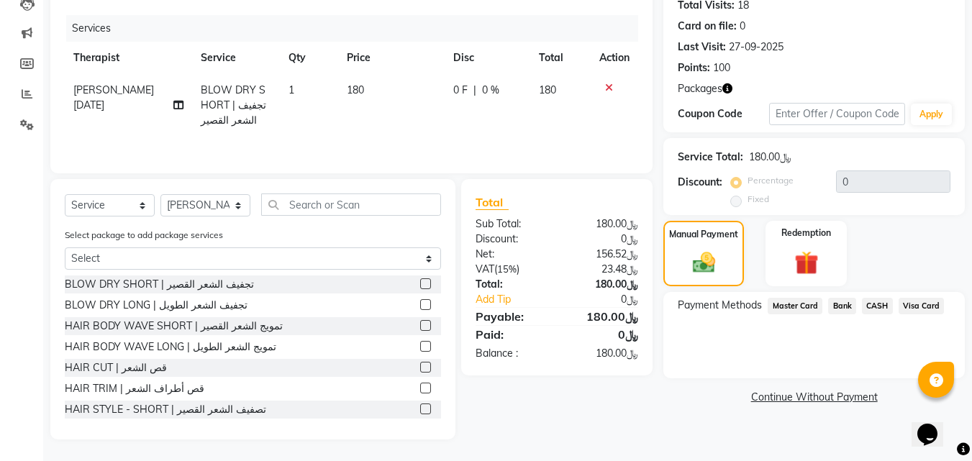
click at [809, 101] on div "Name: [PERSON_NAME] Membership: No Active Membership Total Visits: 18 Card on f…" at bounding box center [813, 39] width 301 height 188
click at [809, 104] on input "text" at bounding box center [837, 114] width 136 height 22
type input "KAFD10"
click at [924, 106] on button "Apply" at bounding box center [931, 115] width 41 height 22
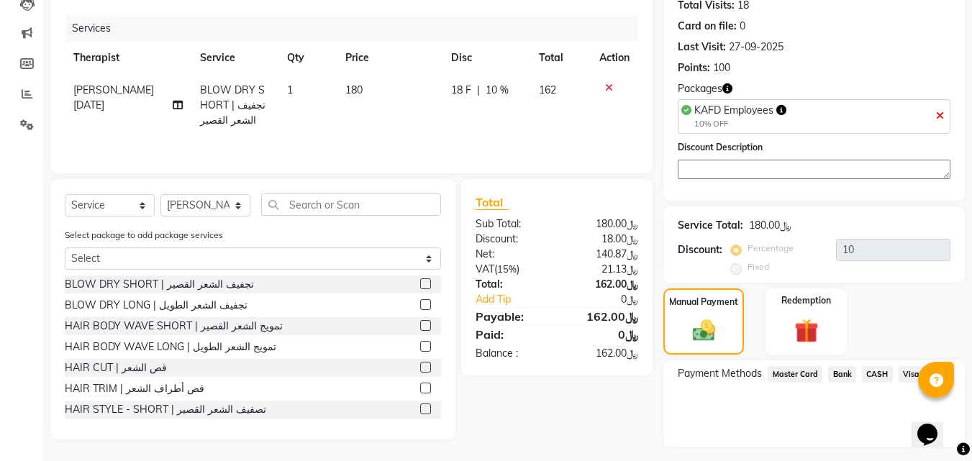
click at [940, 116] on icon at bounding box center [940, 116] width 8 height 10
type input "0"
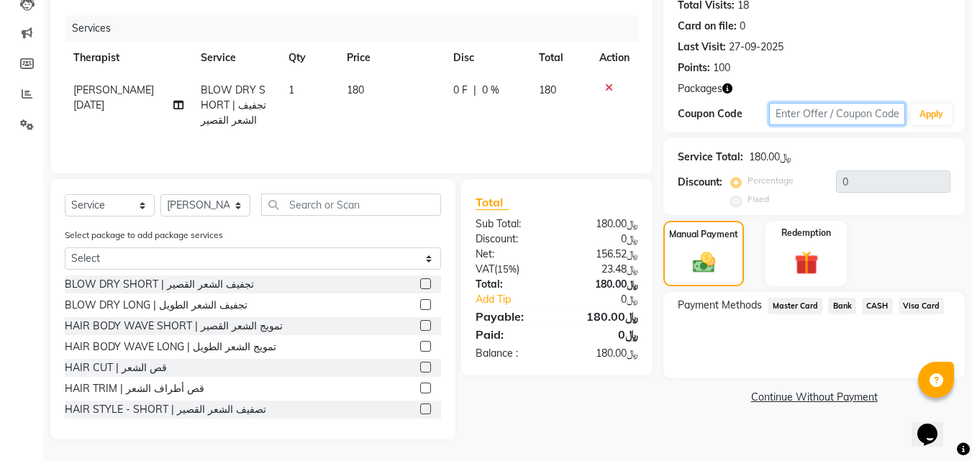
click at [840, 114] on input "text" at bounding box center [837, 114] width 136 height 22
type input "E"
type input "WALS"
click at [933, 114] on button "Apply" at bounding box center [931, 115] width 41 height 22
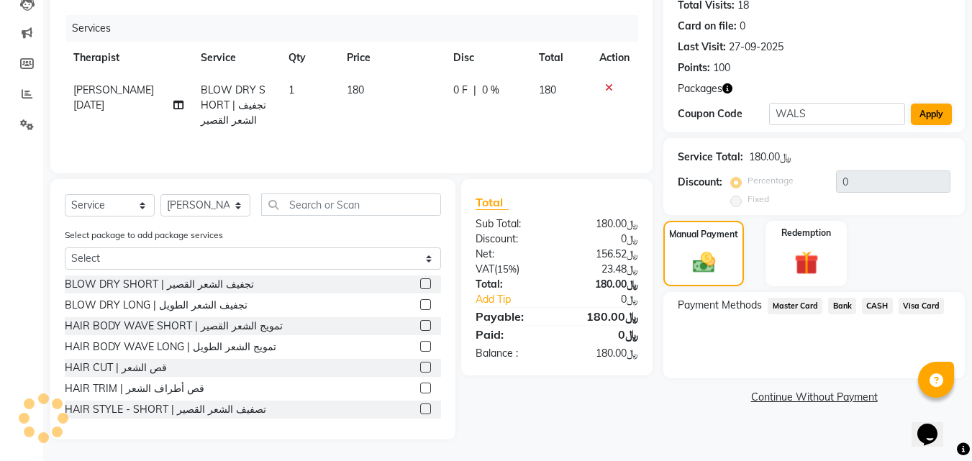
type input "20"
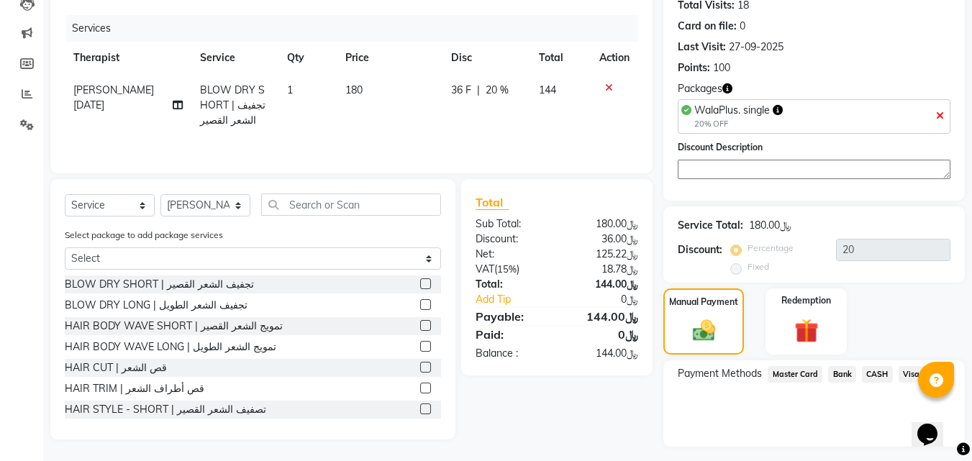
scroll to position [200, 0]
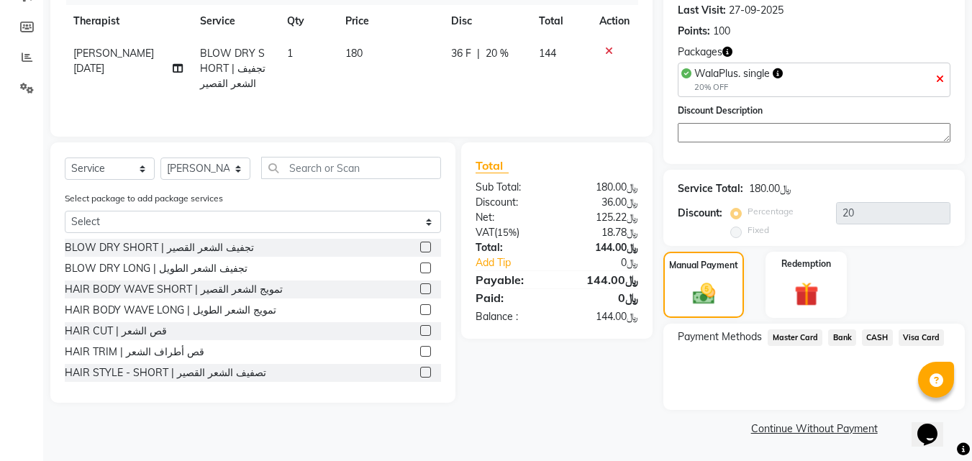
click at [927, 333] on span "Visa Card" at bounding box center [922, 338] width 46 height 17
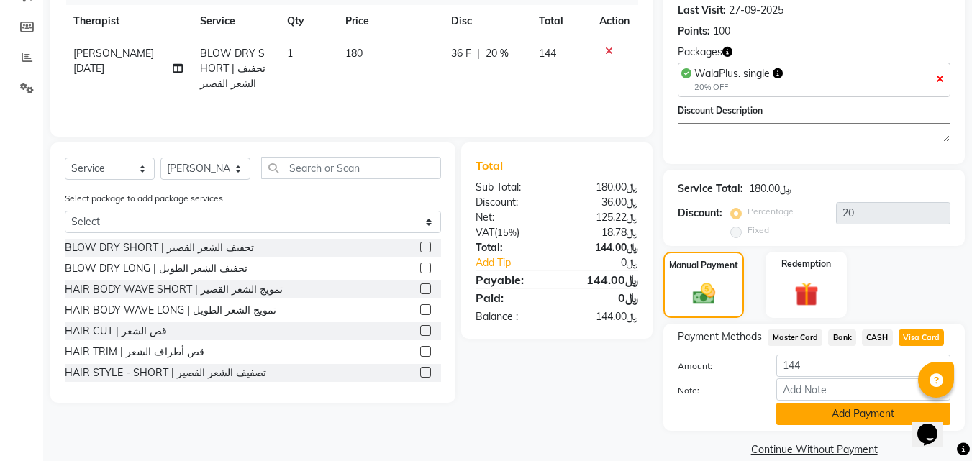
click at [831, 412] on button "Add Payment" at bounding box center [863, 414] width 174 height 22
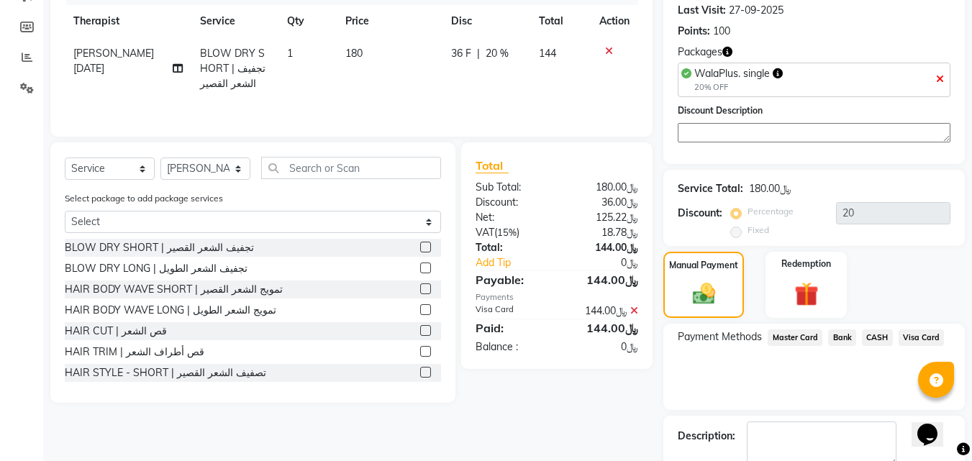
scroll to position [260, 0]
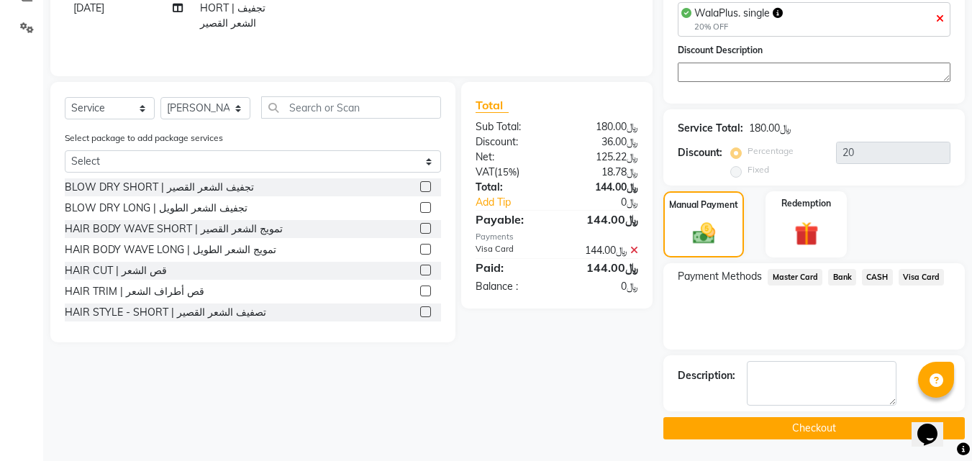
click at [720, 429] on button "Checkout" at bounding box center [813, 428] width 301 height 22
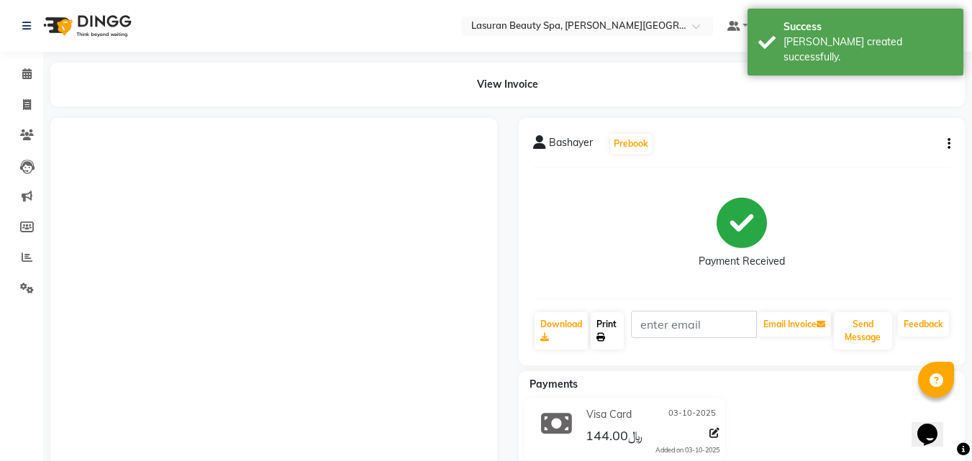
click at [611, 337] on link "Print" at bounding box center [607, 330] width 33 height 37
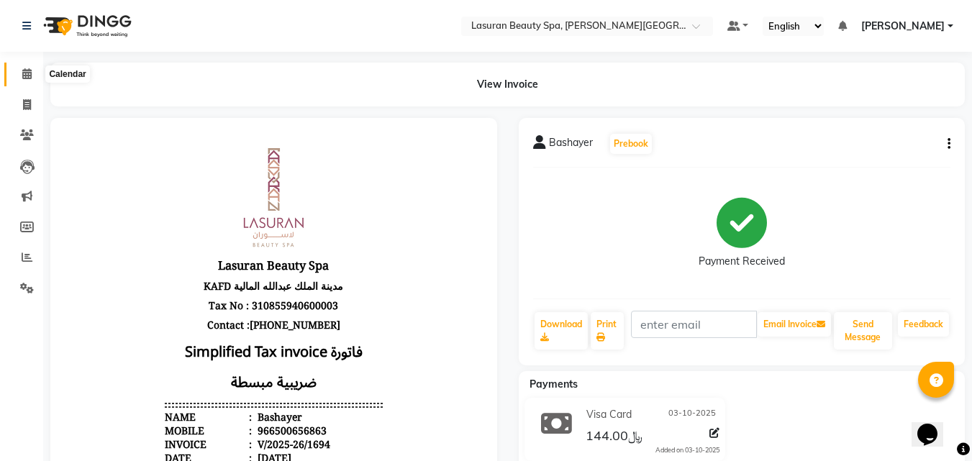
click at [32, 72] on icon at bounding box center [26, 73] width 9 height 11
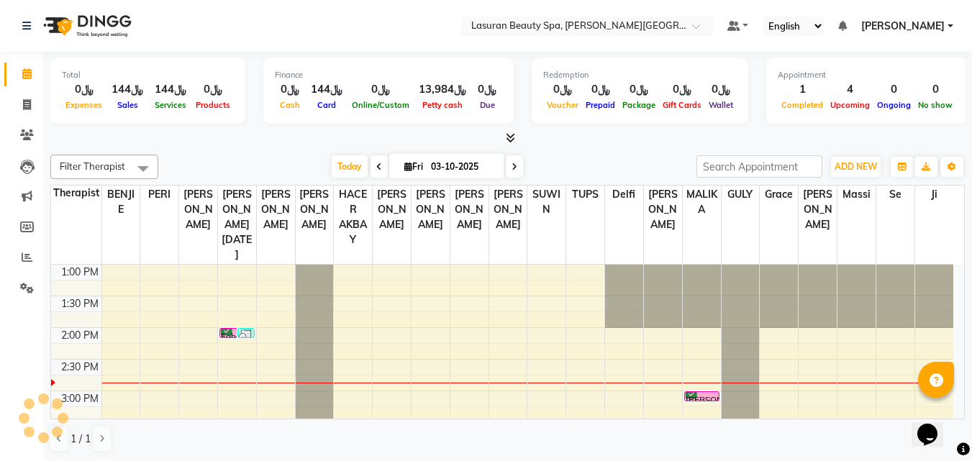
scroll to position [72, 0]
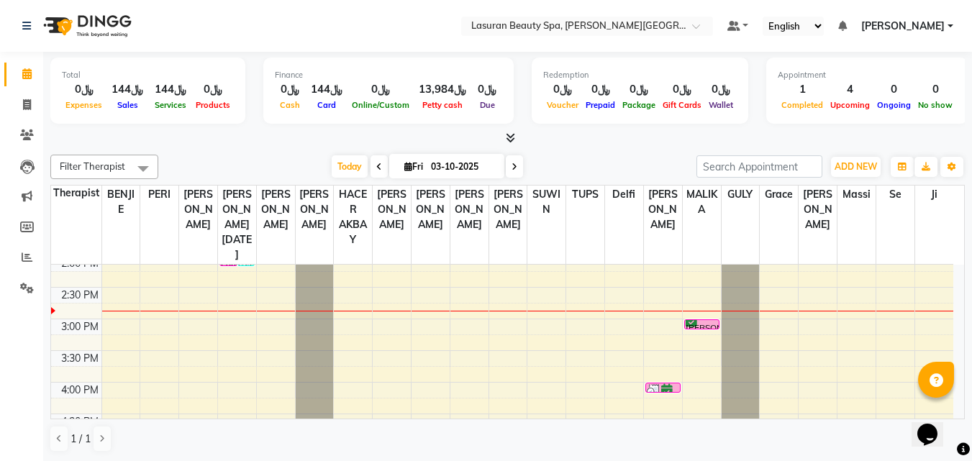
click at [705, 322] on div "[PERSON_NAME], TK04, 03:00 PM-03:01 PM, HAIR COLOR FULL COLOR ROOT | صبغة الشعر…" at bounding box center [702, 324] width 35 height 9
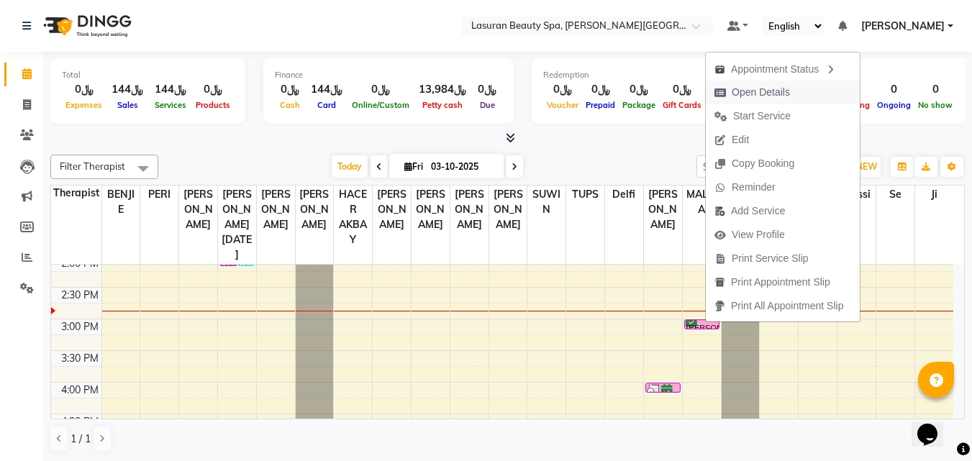
click at [743, 92] on span "Open Details" at bounding box center [761, 92] width 58 height 15
select select "6"
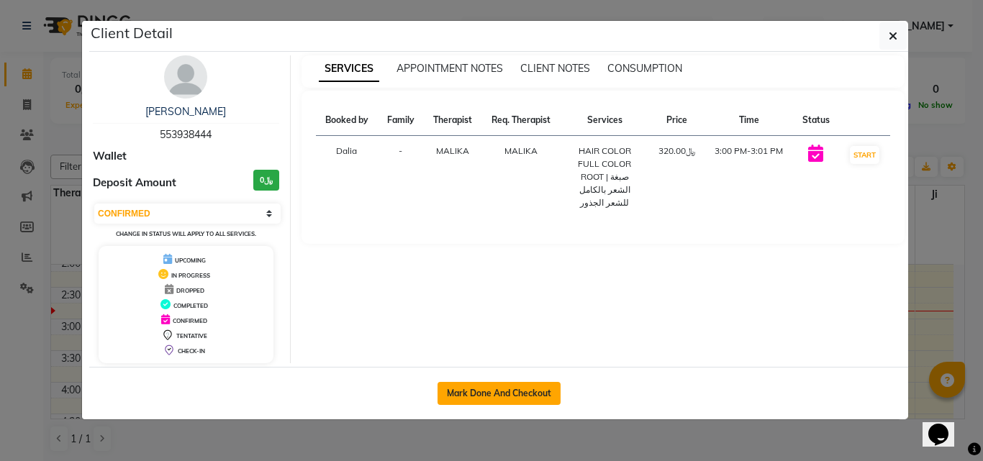
click at [532, 402] on button "Mark Done And Checkout" at bounding box center [498, 393] width 123 height 23
select select "service"
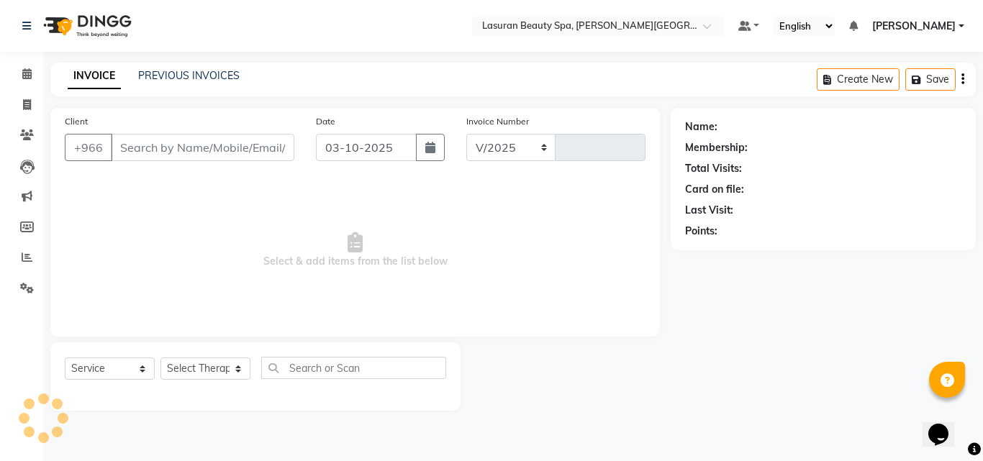
select select "6941"
type input "1695"
type input "553938444"
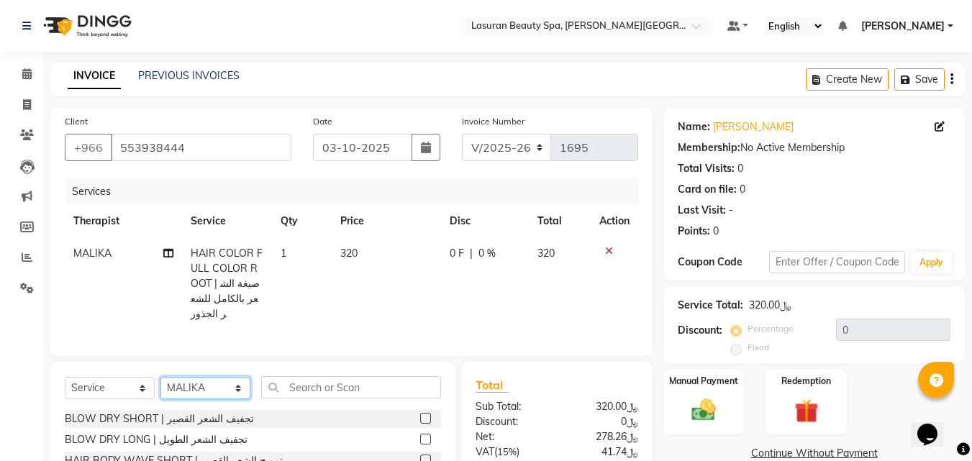
click at [224, 379] on select "Select Therapist [PERSON_NAME] ALJOHARY [PERSON_NAME] Kouraichy [PERSON_NAME] A…" at bounding box center [205, 388] width 90 height 22
select select "54632"
click at [160, 377] on select "Select Therapist [PERSON_NAME] ALJOHARY [PERSON_NAME] Kouraichy [PERSON_NAME] A…" at bounding box center [205, 388] width 90 height 22
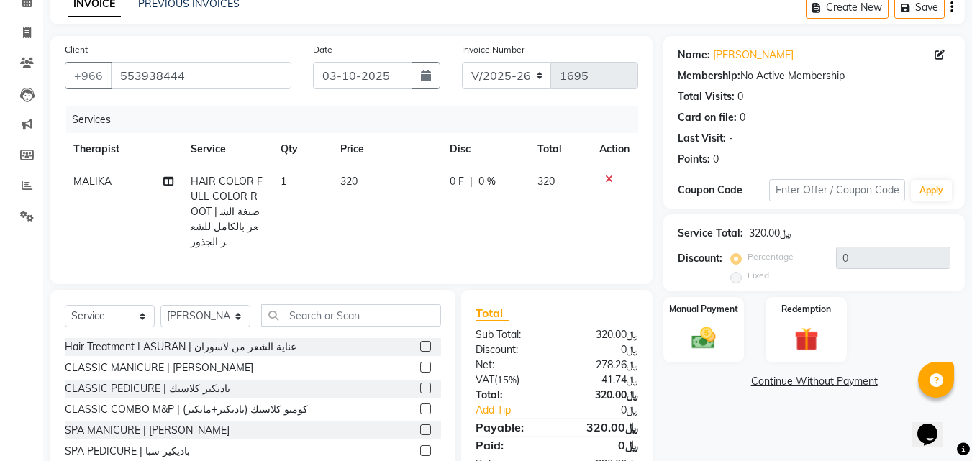
click at [420, 364] on label at bounding box center [425, 367] width 11 height 11
click at [420, 364] on input "checkbox" at bounding box center [424, 367] width 9 height 9
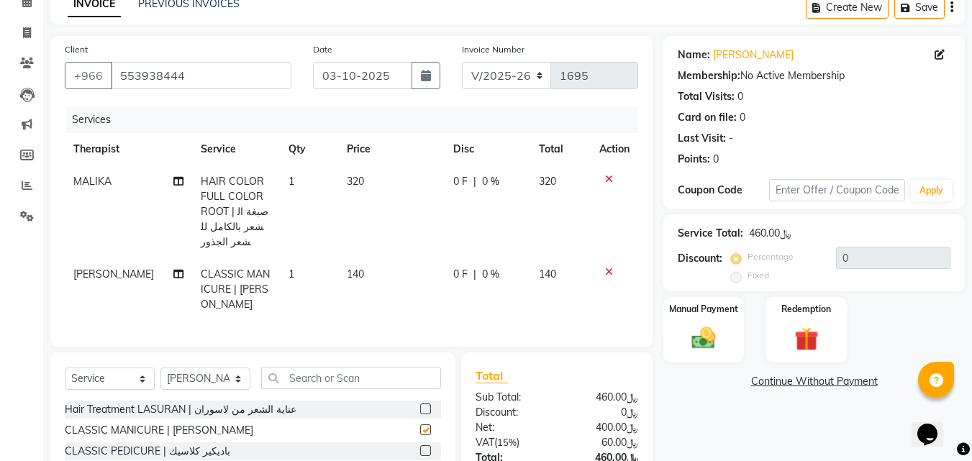
checkbox input "false"
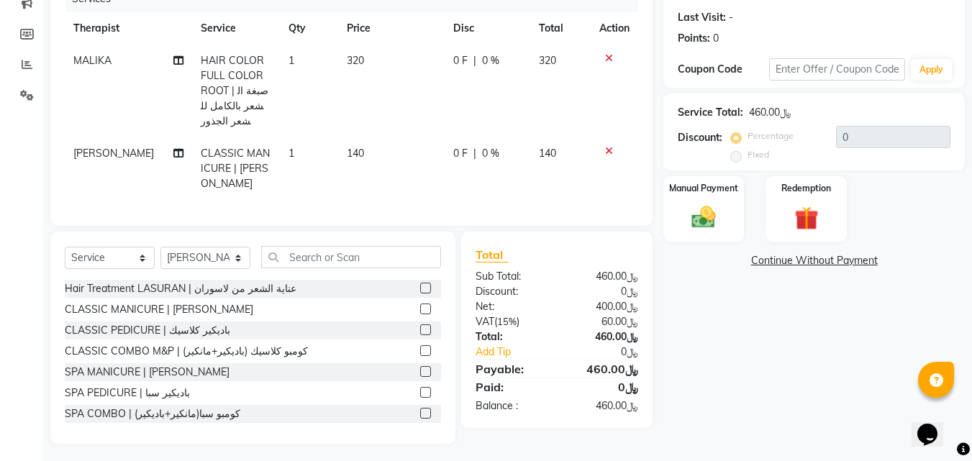
scroll to position [0, 0]
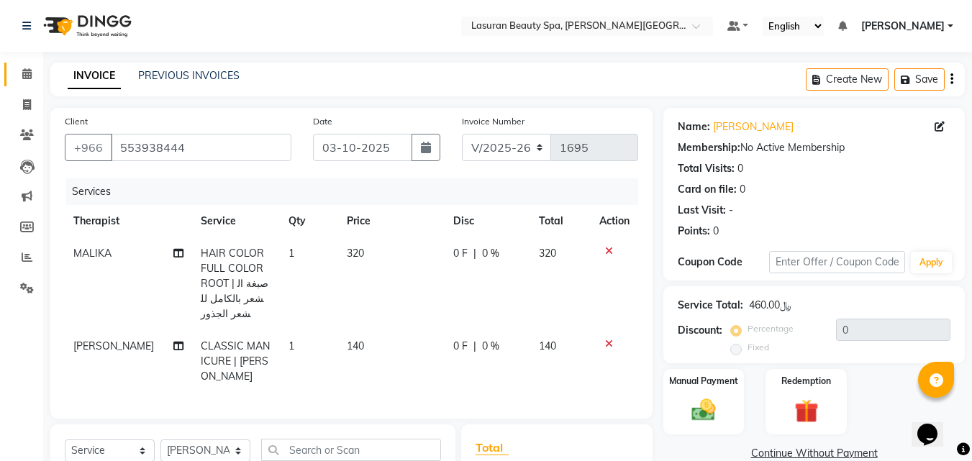
click at [13, 76] on link "Calendar" at bounding box center [21, 75] width 35 height 24
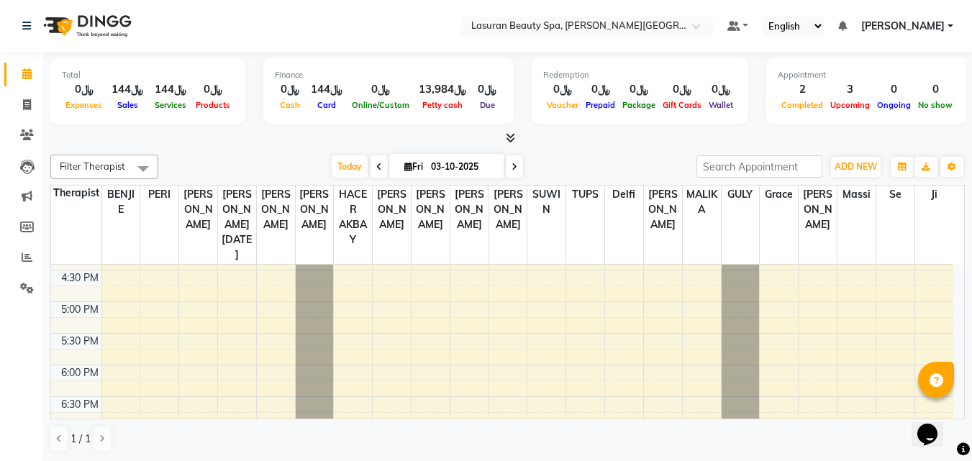
scroll to position [144, 0]
click at [662, 319] on icon at bounding box center [667, 319] width 12 height 1
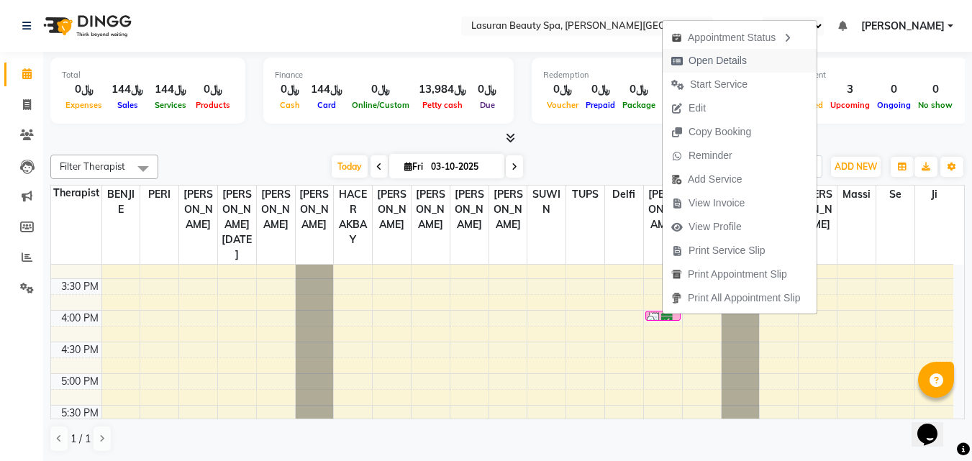
click at [697, 65] on span "Open Details" at bounding box center [718, 60] width 58 height 15
select select "6"
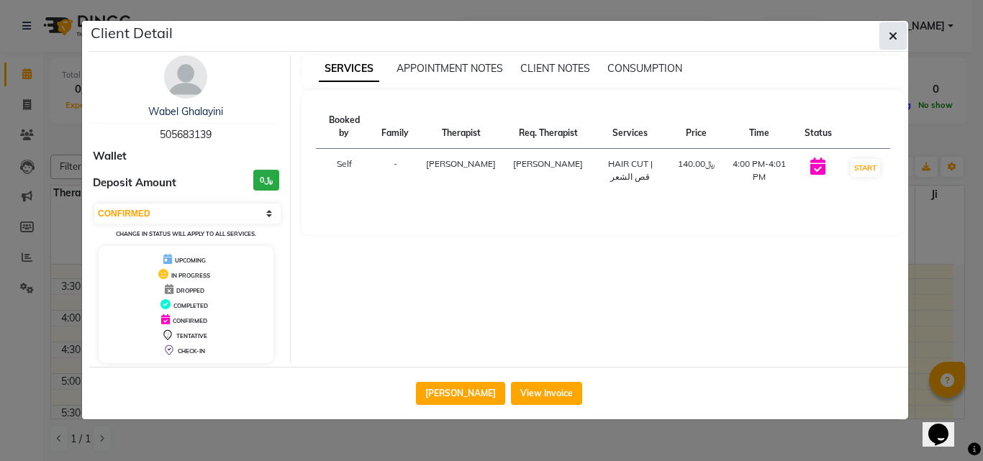
click at [886, 37] on button "button" at bounding box center [892, 35] width 27 height 27
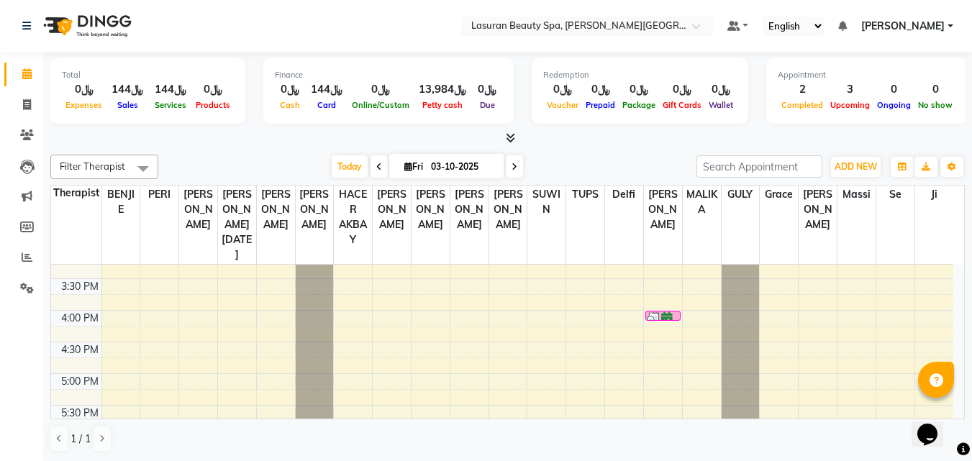
click at [675, 316] on div at bounding box center [663, 319] width 33 height 14
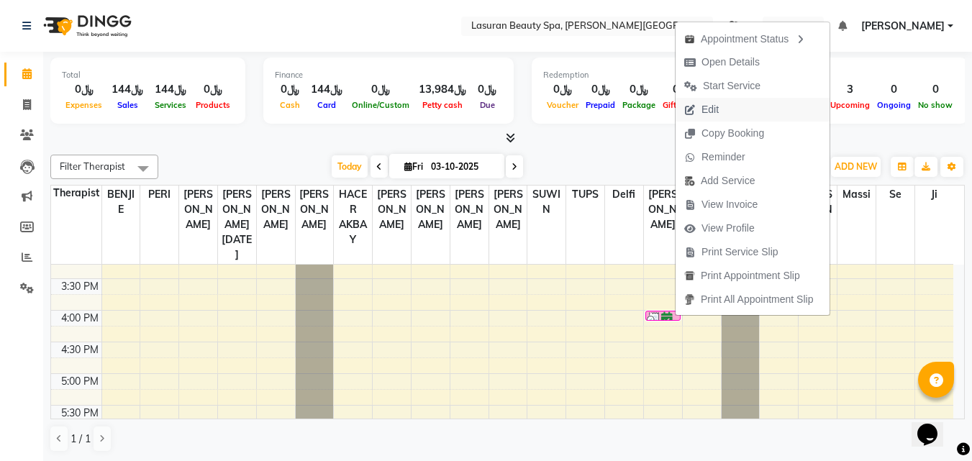
click at [707, 113] on span "Edit" at bounding box center [710, 109] width 17 height 15
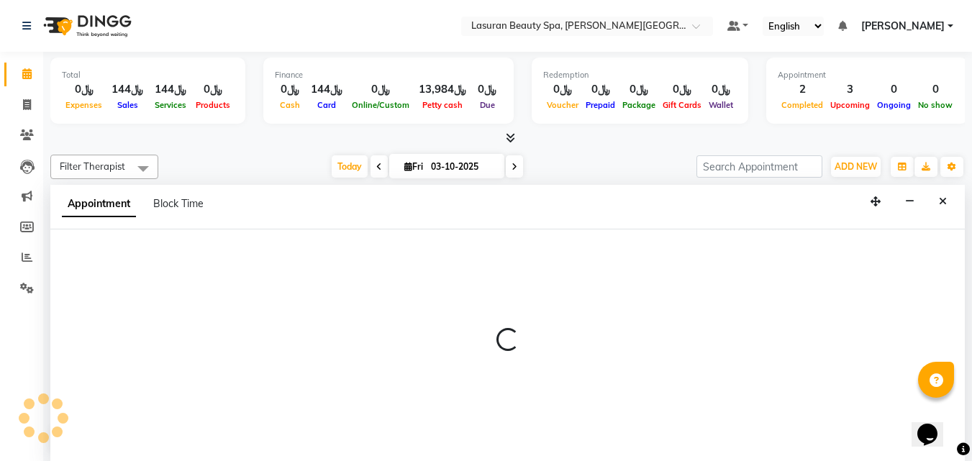
scroll to position [1, 0]
select select "tentative"
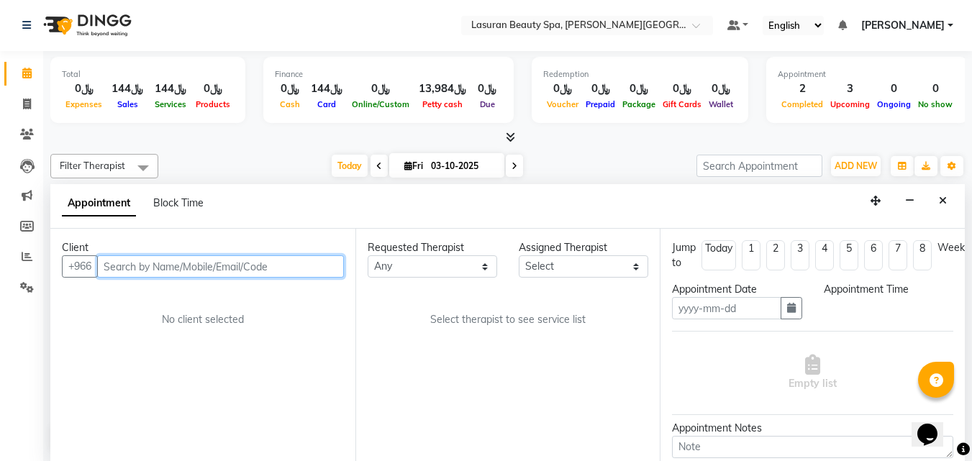
type input "03-10-2025"
select select "confirm booking"
select select "960"
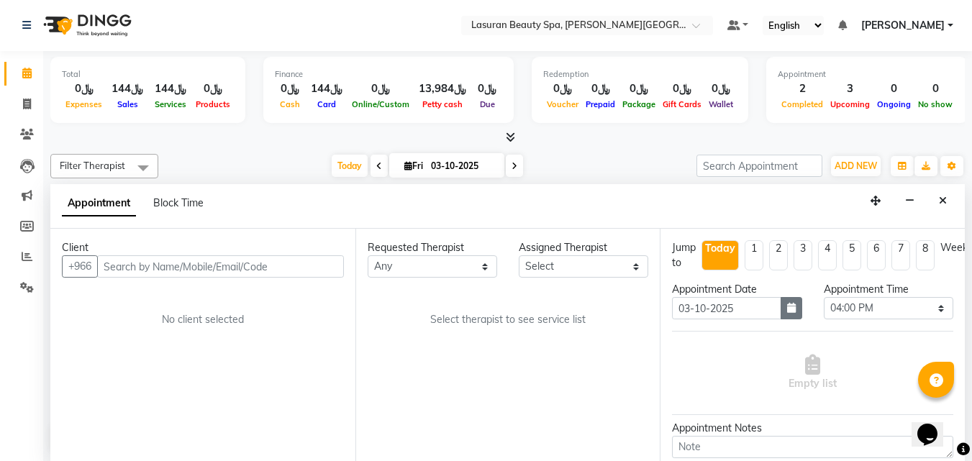
select select "67125"
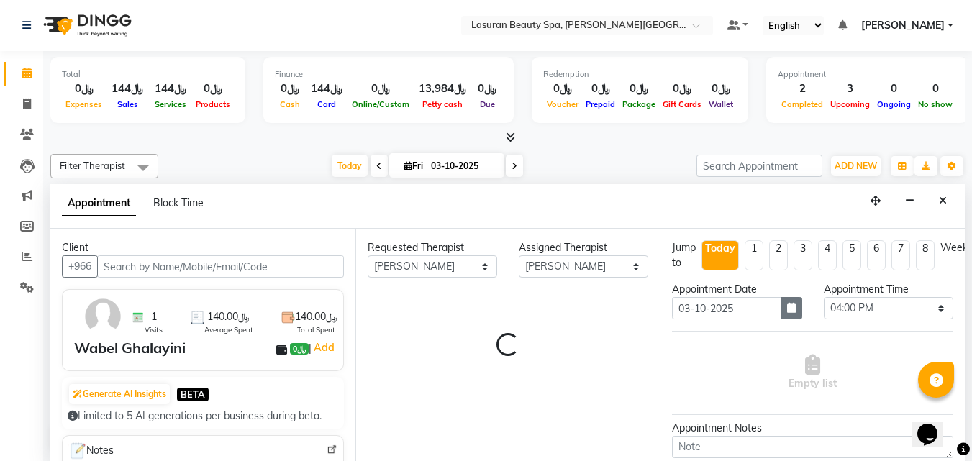
click at [790, 307] on icon "button" at bounding box center [791, 308] width 9 height 10
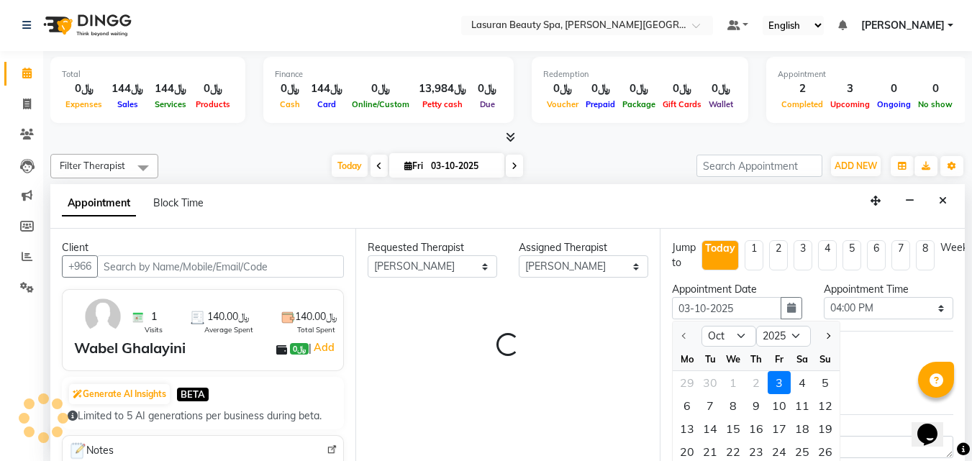
scroll to position [64, 0]
select select "4547"
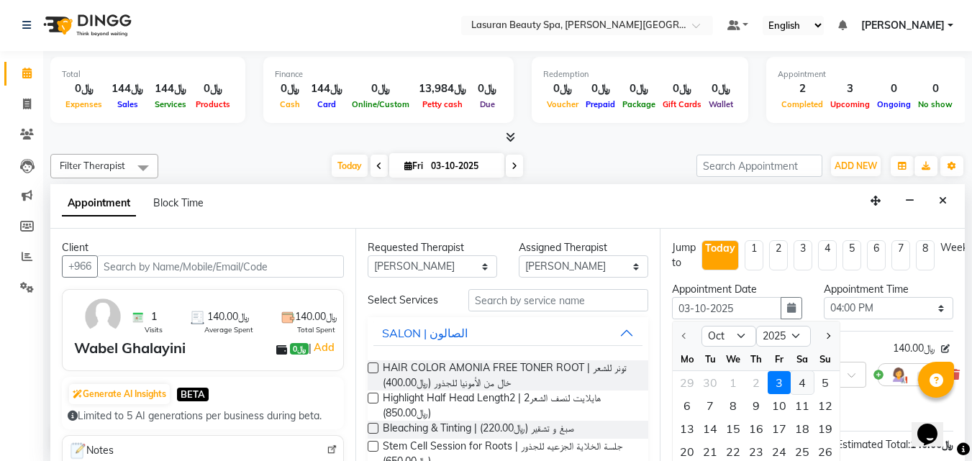
click at [804, 385] on div "4" at bounding box center [802, 382] width 23 height 23
type input "04-10-2025"
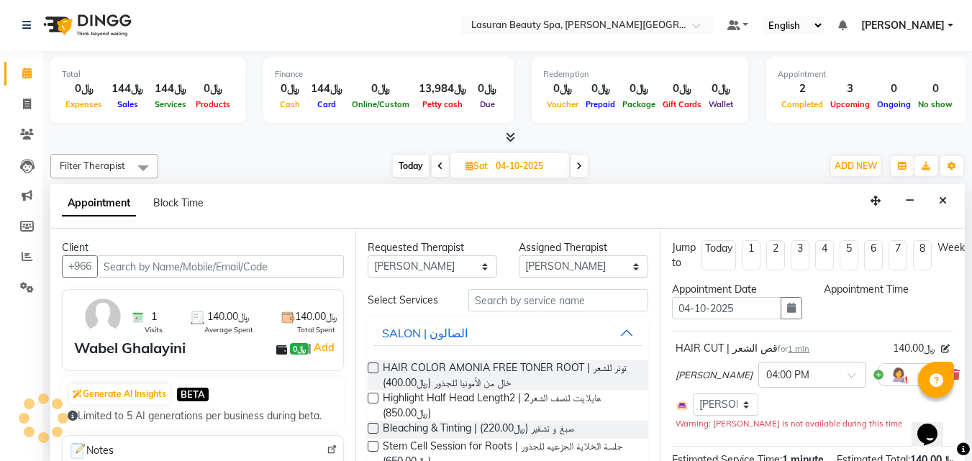
scroll to position [0, 0]
select select "960"
drag, startPoint x: 844, startPoint y: 310, endPoint x: 848, endPoint y: 304, distance: 7.8
click at [844, 310] on select "Select 12:00 PM 12:15 PM 12:30 PM 12:45 PM 01:00 PM 01:15 PM 01:30 PM 01:45 PM …" at bounding box center [889, 308] width 130 height 22
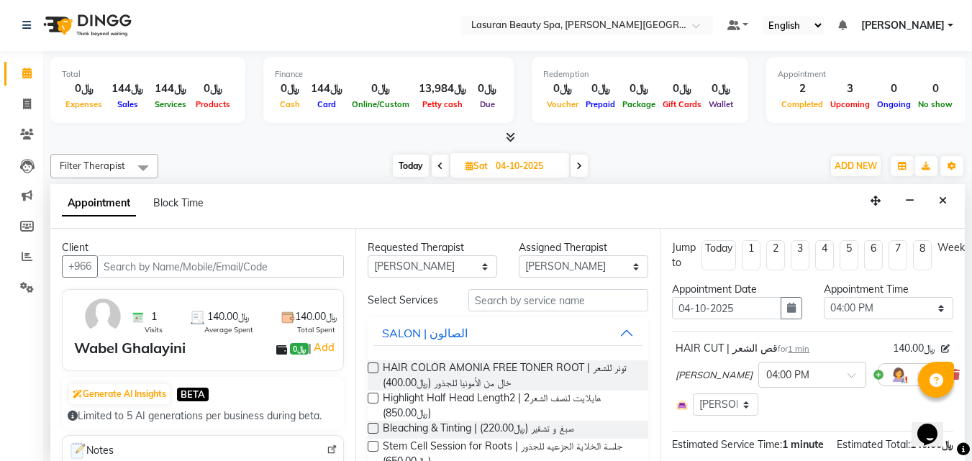
click at [804, 338] on div "HAIR CUT | قص الشعر for 1 min ﷼140.00 [PERSON_NAME] × 04:00 PM Select Room Floo…" at bounding box center [812, 378] width 281 height 82
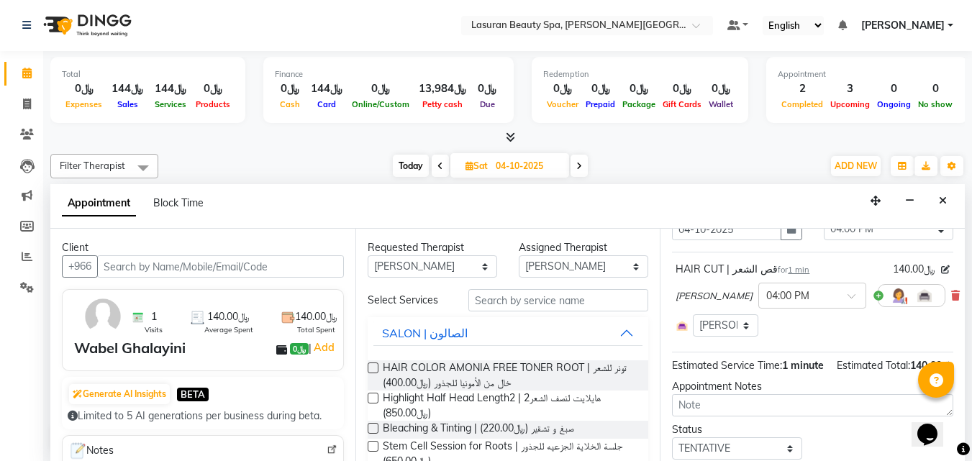
scroll to position [155, 0]
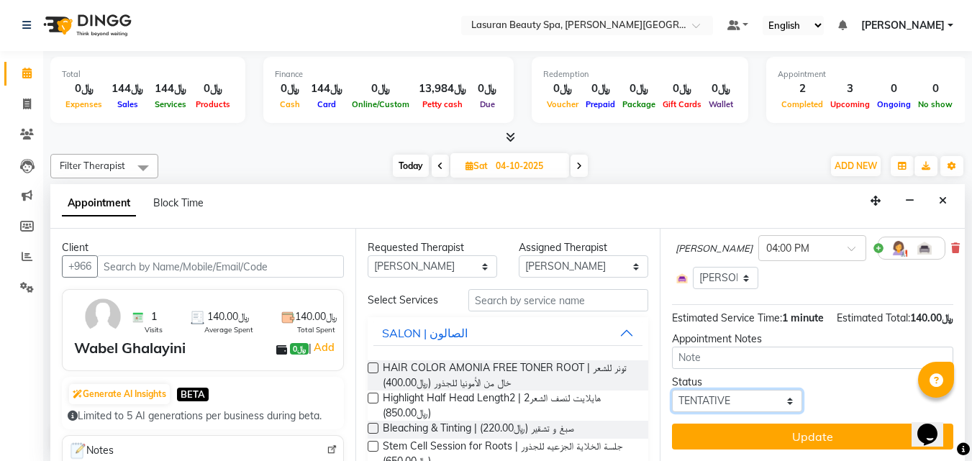
click at [745, 390] on select "Select TENTATIVE CONFIRM UPCOMING" at bounding box center [737, 401] width 130 height 22
select select "confirm booking"
click at [672, 390] on select "Select TENTATIVE CONFIRM UPCOMING" at bounding box center [737, 401] width 130 height 22
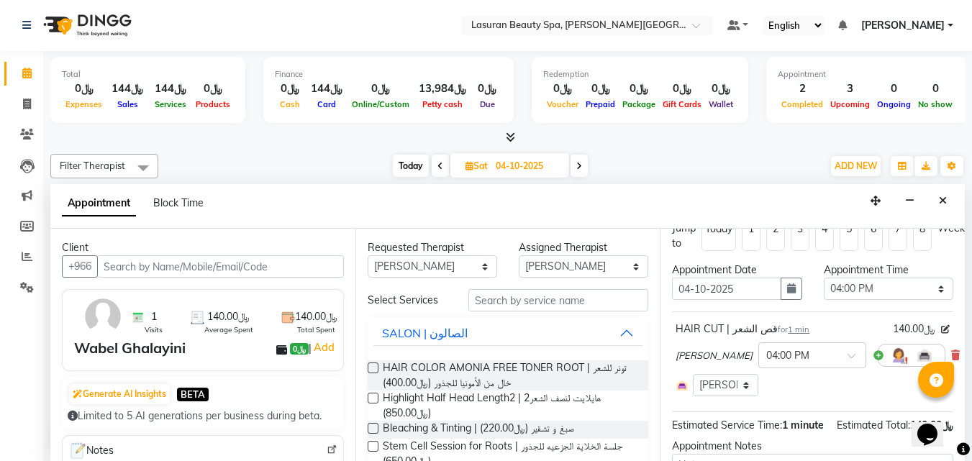
scroll to position [11, 0]
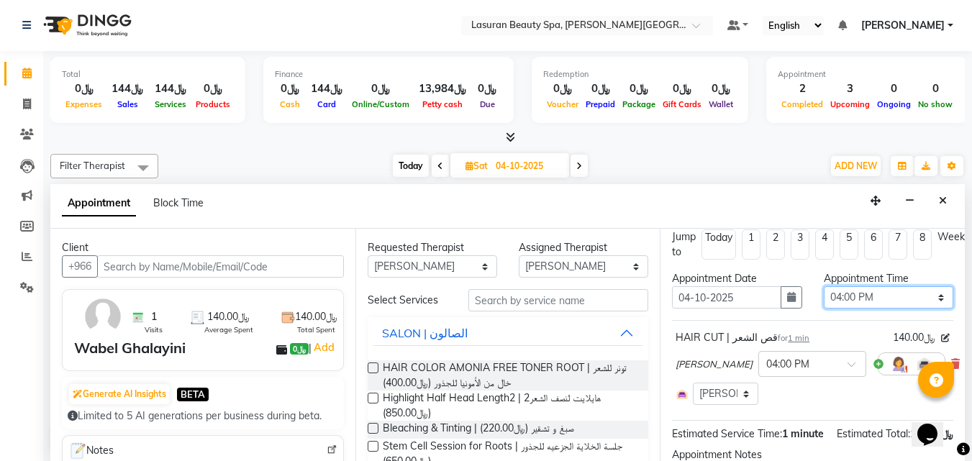
click at [848, 301] on select "Select 12:00 PM 12:15 PM 12:30 PM 12:45 PM 01:00 PM 01:15 PM 01:30 PM 01:45 PM …" at bounding box center [889, 297] width 130 height 22
select select "780"
click at [824, 286] on select "Select 12:00 PM 12:15 PM 12:30 PM 12:45 PM 01:00 PM 01:15 PM 01:30 PM 01:45 PM …" at bounding box center [889, 297] width 130 height 22
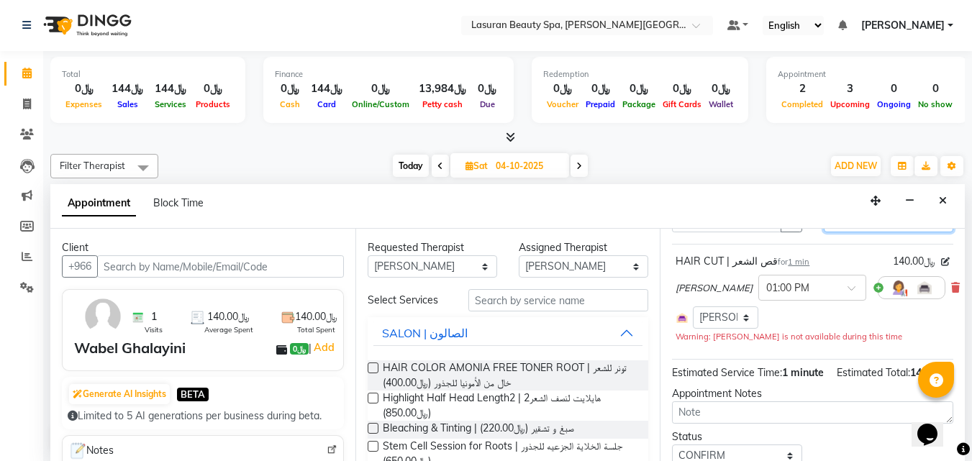
scroll to position [170, 0]
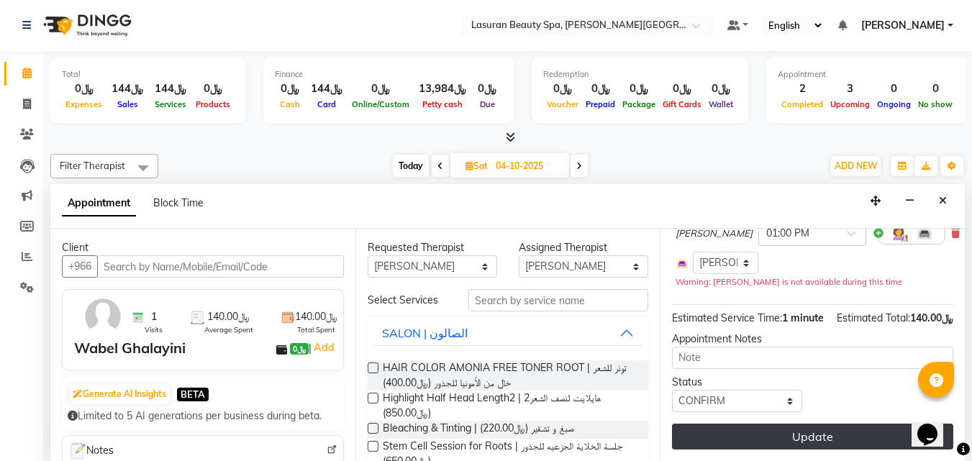
click at [780, 429] on button "Update" at bounding box center [812, 437] width 281 height 26
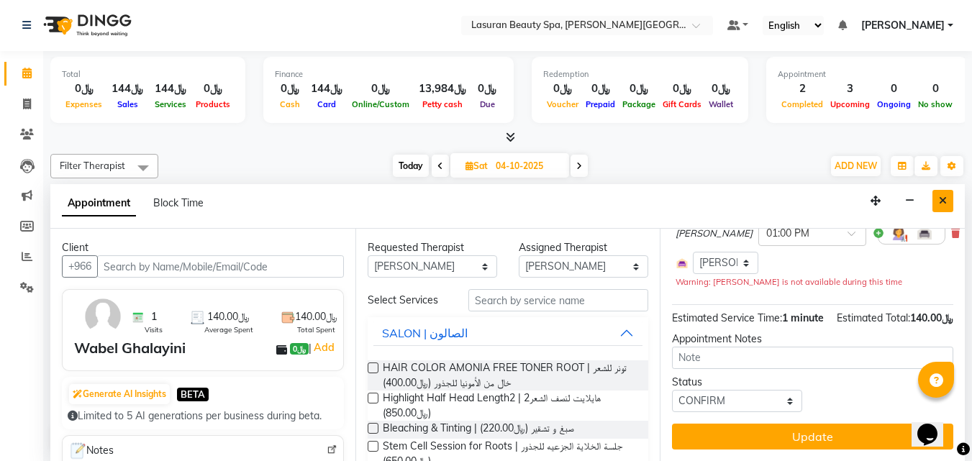
click at [942, 199] on icon "Close" at bounding box center [943, 201] width 8 height 10
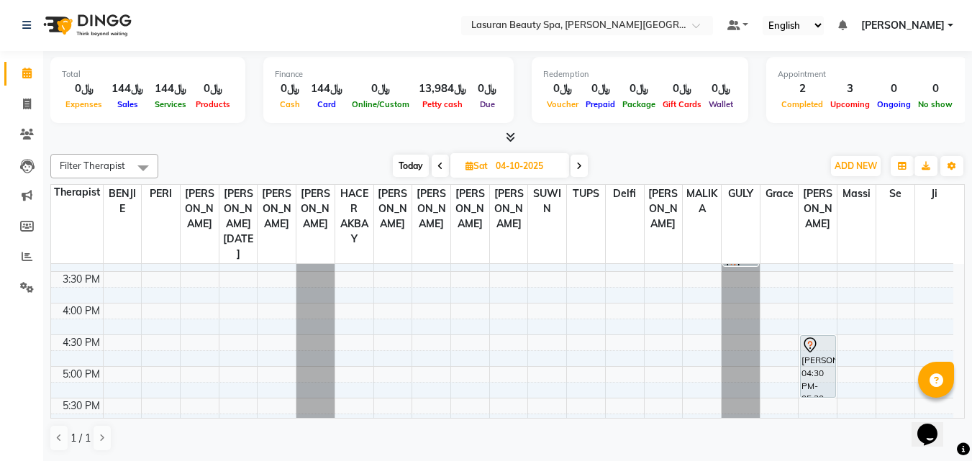
scroll to position [542, 0]
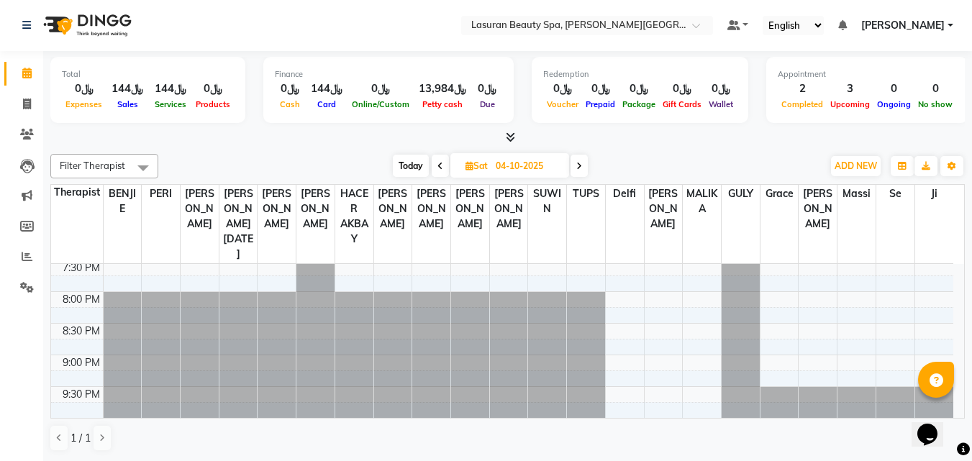
click at [422, 168] on span "Today" at bounding box center [411, 166] width 36 height 22
type input "03-10-2025"
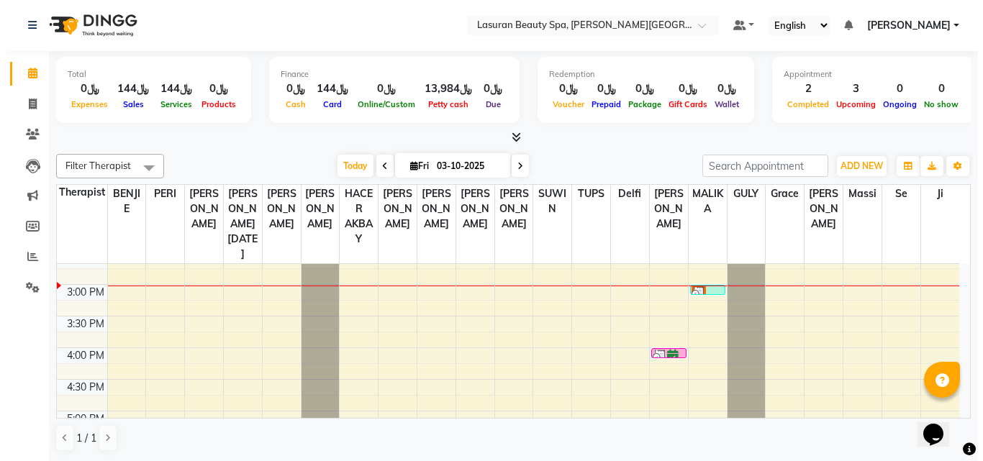
scroll to position [72, 0]
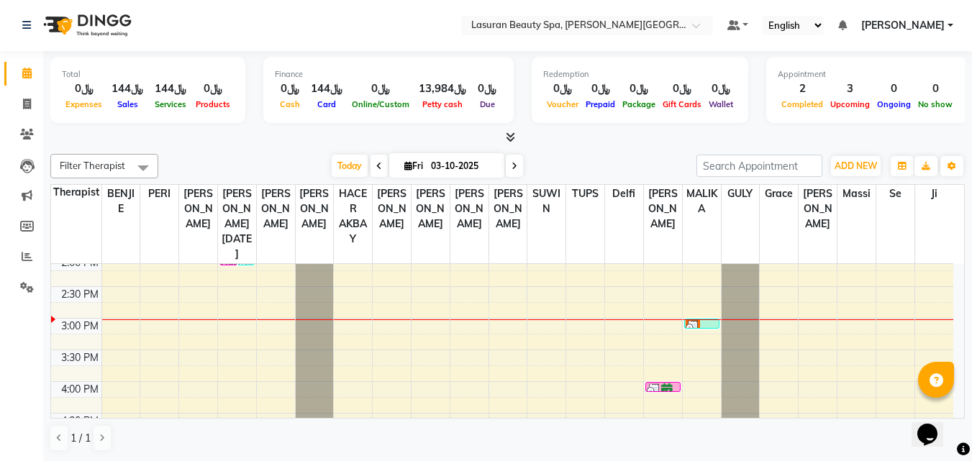
click at [701, 323] on div at bounding box center [702, 327] width 33 height 14
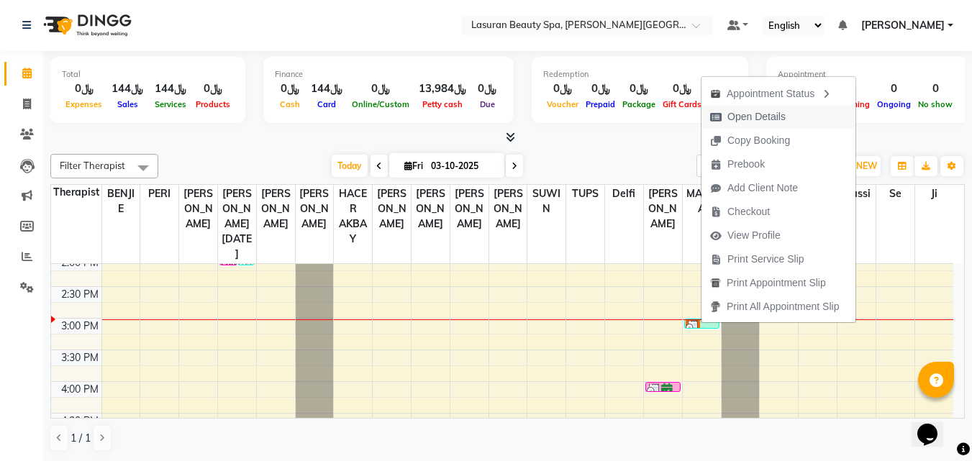
click at [728, 119] on span "Open Details" at bounding box center [756, 116] width 58 height 15
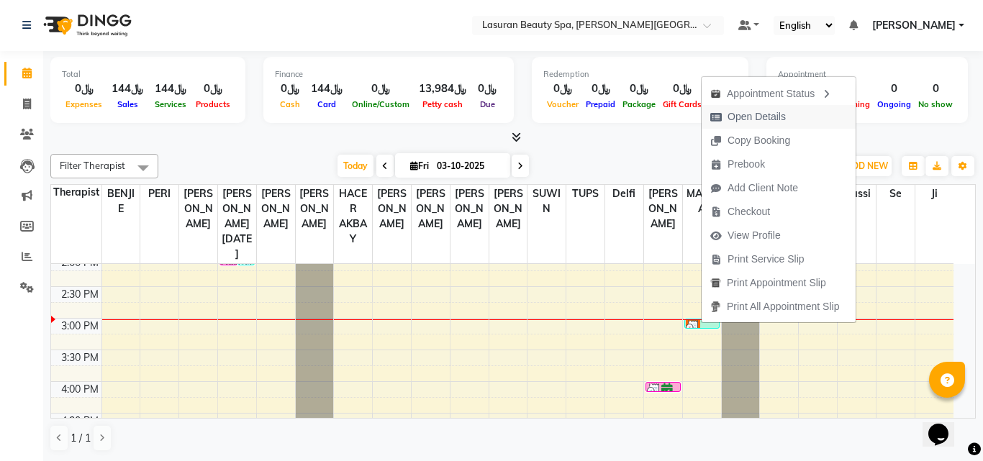
select select "3"
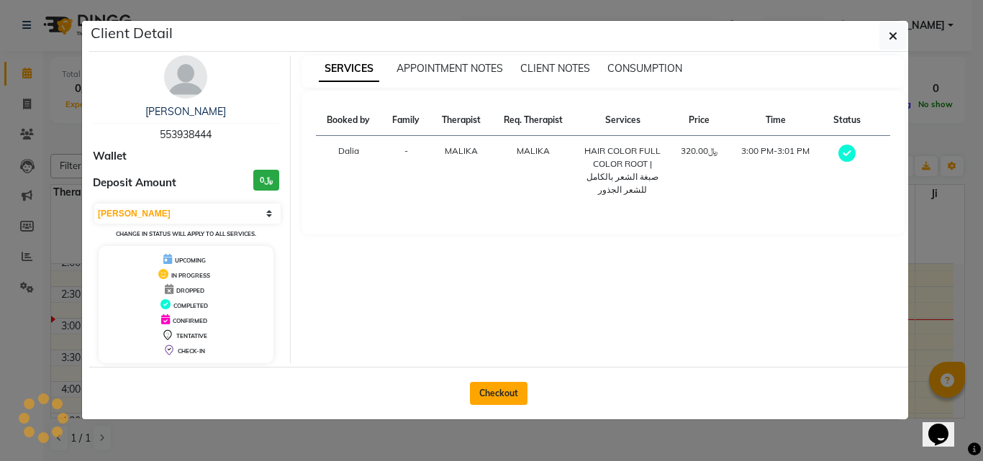
click at [518, 396] on button "Checkout" at bounding box center [499, 393] width 58 height 23
select select "service"
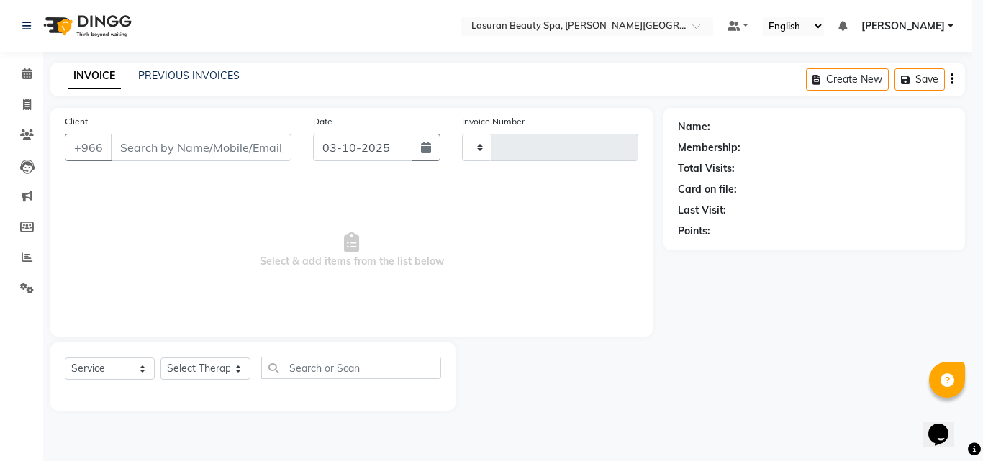
type input "1695"
select select "6941"
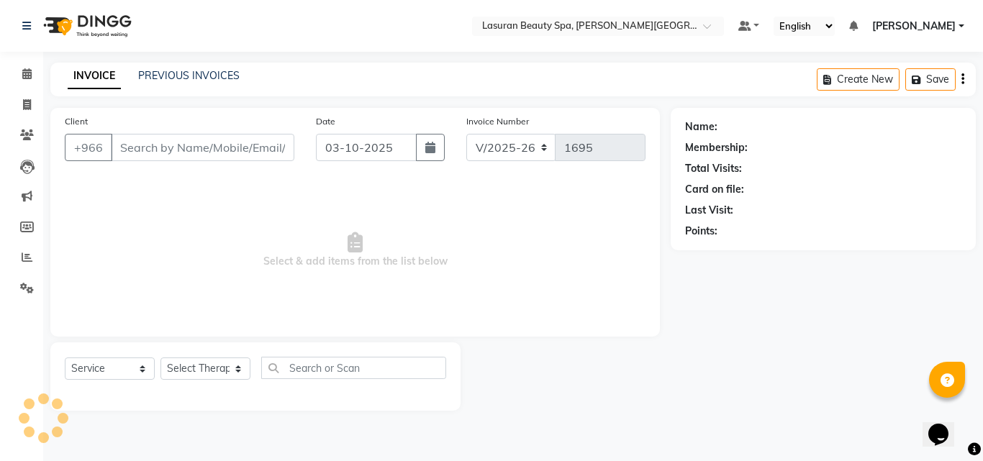
type input "553938444"
select select "67194"
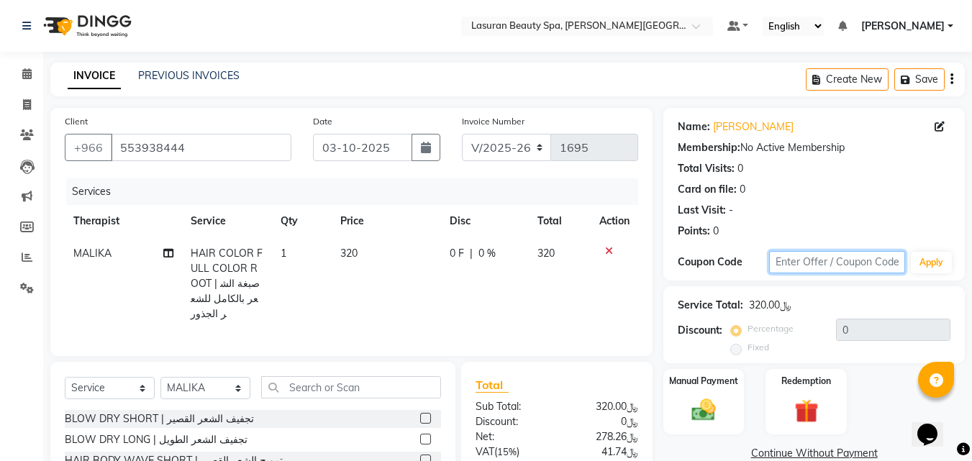
click at [856, 263] on input "text" at bounding box center [837, 262] width 136 height 22
type input "H35"
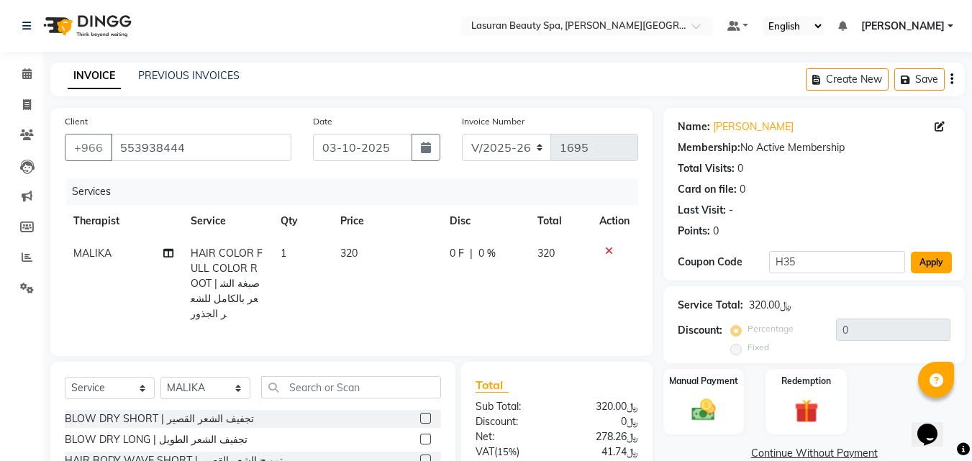
click at [921, 263] on button "Apply" at bounding box center [931, 263] width 41 height 22
type input "35"
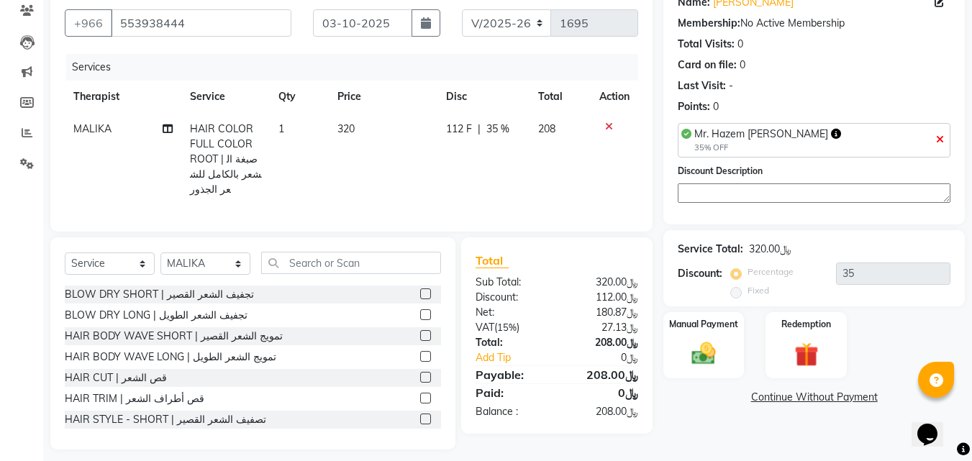
scroll to position [130, 0]
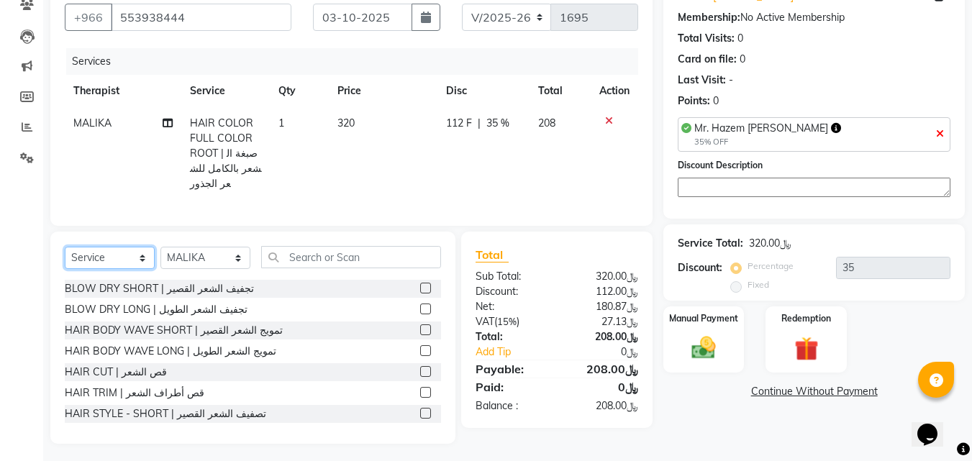
click at [151, 250] on select "Select Service Product Membership Package Voucher Prepaid Gift Card" at bounding box center [110, 258] width 90 height 22
click at [173, 255] on select "Select Therapist [PERSON_NAME] ALJOHARY [PERSON_NAME] Kouraichy [PERSON_NAME] A…" at bounding box center [205, 258] width 90 height 22
select select "54632"
click at [160, 247] on select "Select Therapist [PERSON_NAME] ALJOHARY [PERSON_NAME] Kouraichy [PERSON_NAME] A…" at bounding box center [205, 258] width 90 height 22
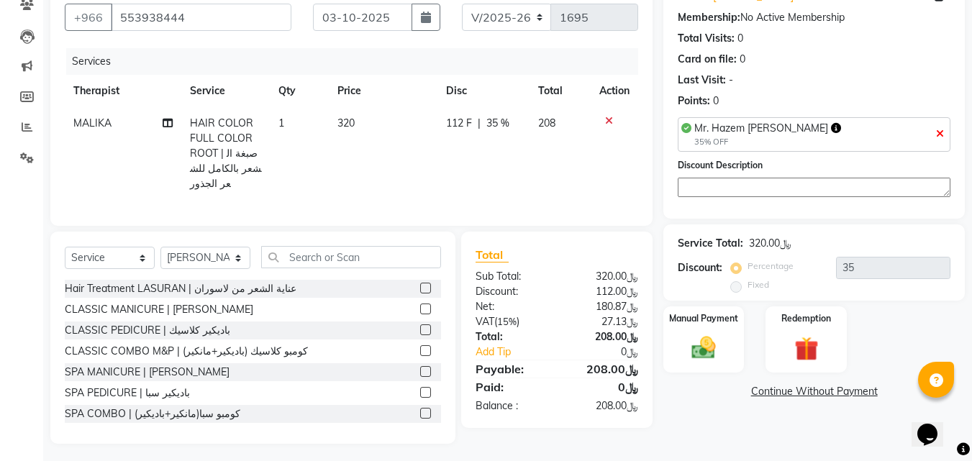
click at [420, 307] on label at bounding box center [425, 309] width 11 height 11
click at [420, 307] on input "checkbox" at bounding box center [424, 309] width 9 height 9
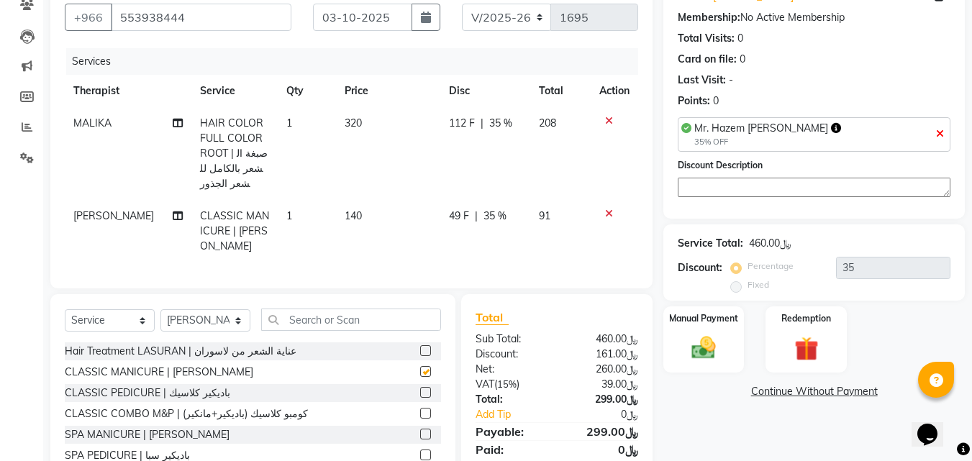
checkbox input "false"
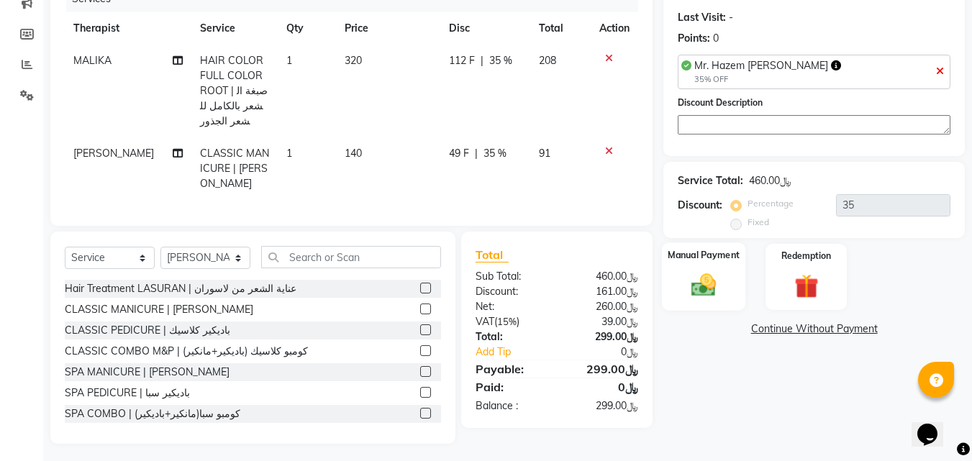
click at [702, 296] on img at bounding box center [704, 285] width 40 height 29
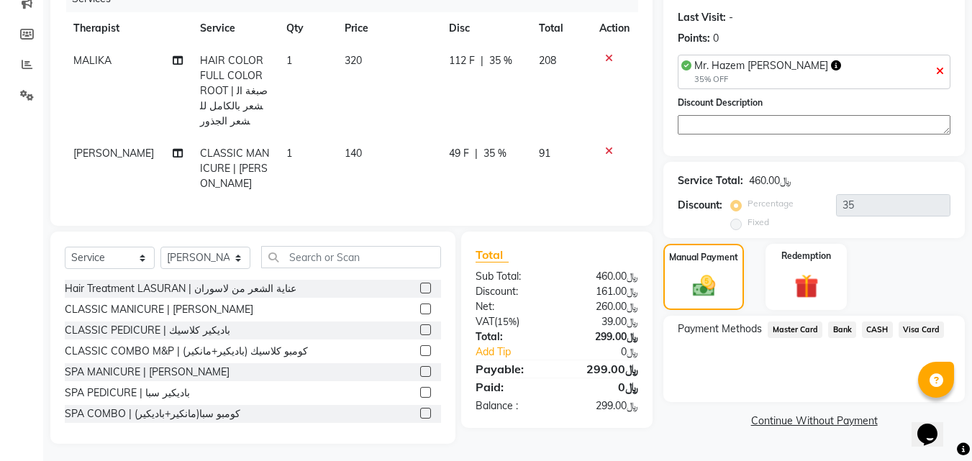
click at [927, 333] on span "Visa Card" at bounding box center [922, 330] width 46 height 17
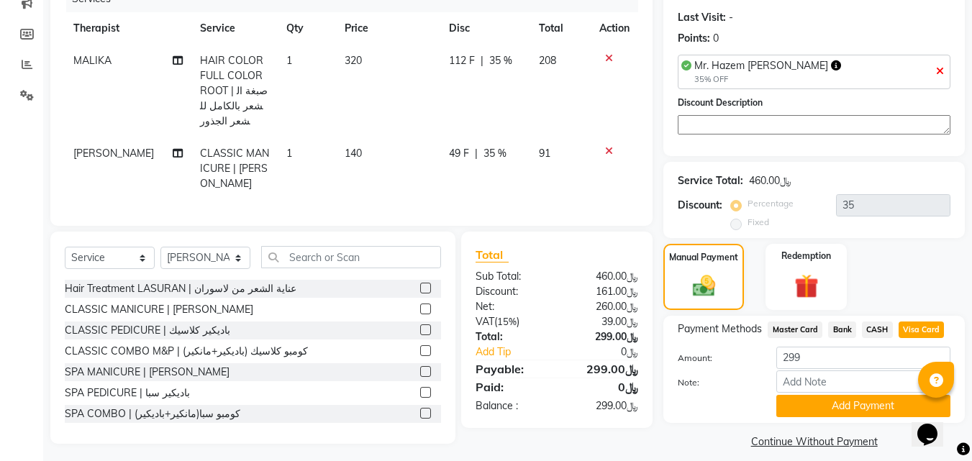
scroll to position [206, 0]
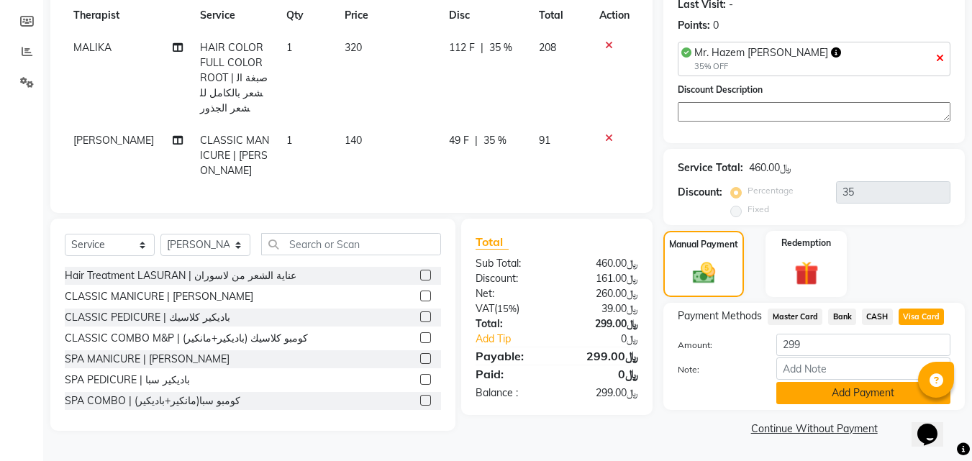
click at [843, 389] on button "Add Payment" at bounding box center [863, 393] width 174 height 22
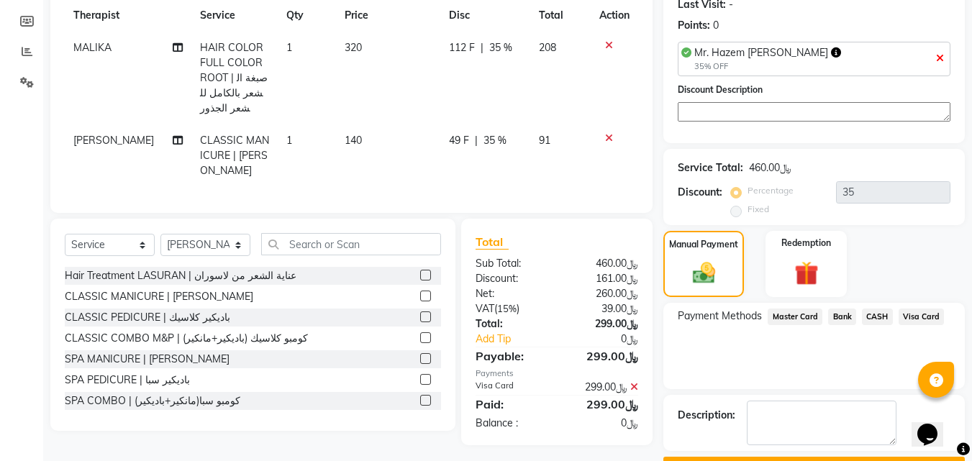
scroll to position [245, 0]
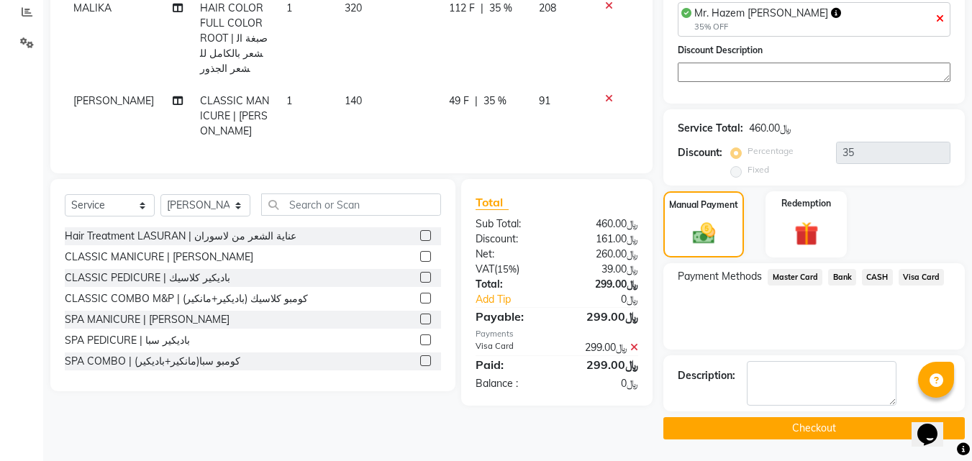
click at [845, 436] on button "Checkout" at bounding box center [813, 428] width 301 height 22
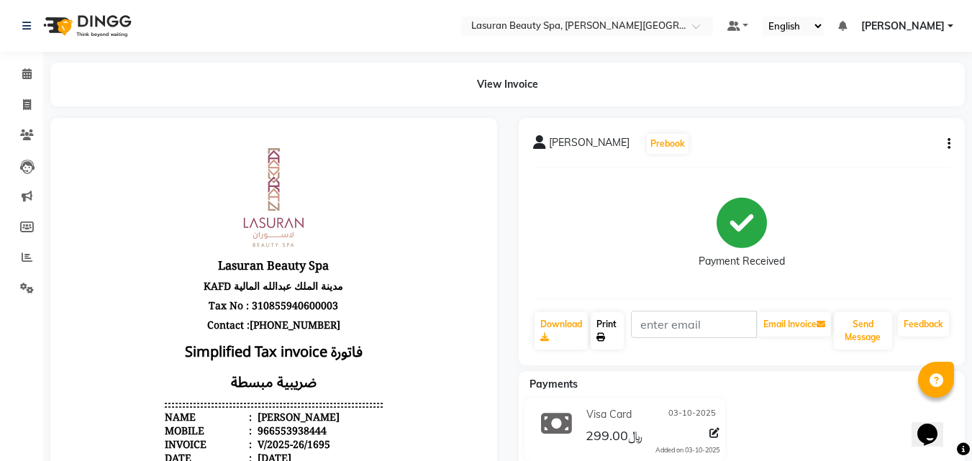
click at [602, 348] on link "Print" at bounding box center [607, 330] width 33 height 37
click at [21, 69] on span at bounding box center [26, 74] width 25 height 17
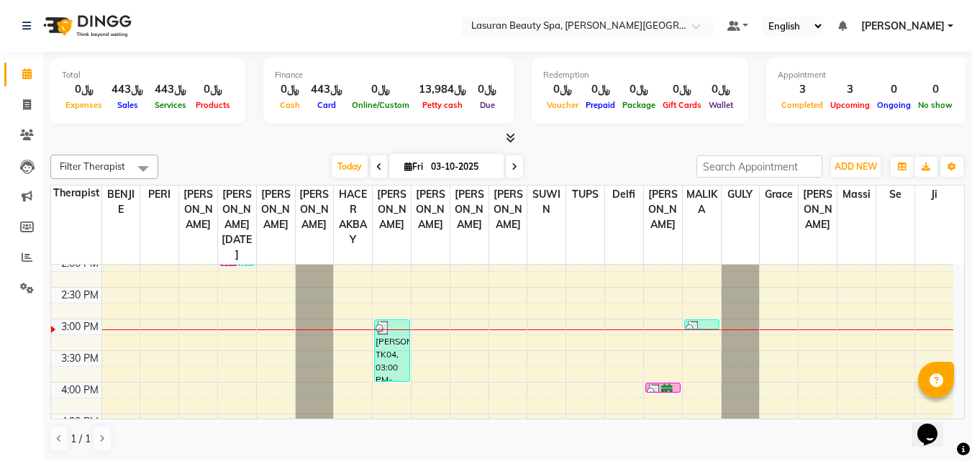
scroll to position [144, 0]
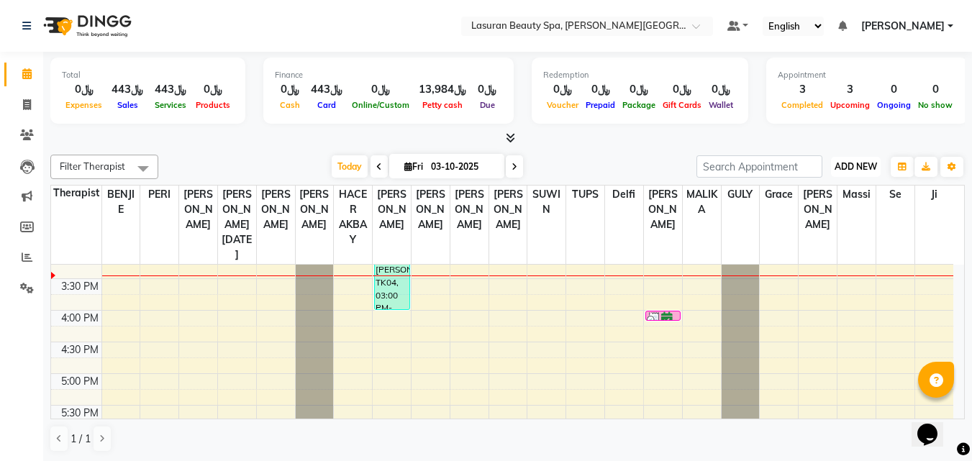
click at [855, 169] on span "ADD NEW" at bounding box center [856, 166] width 42 height 11
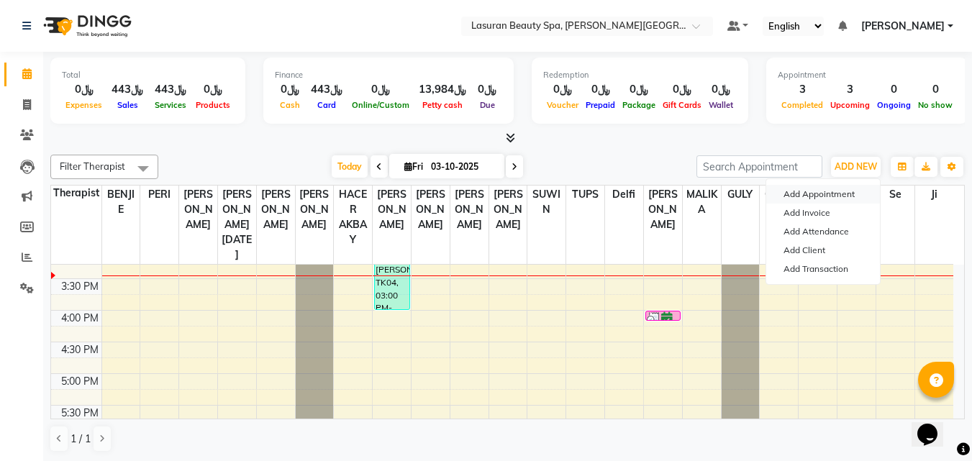
click at [854, 192] on button "Add Appointment" at bounding box center [823, 194] width 114 height 19
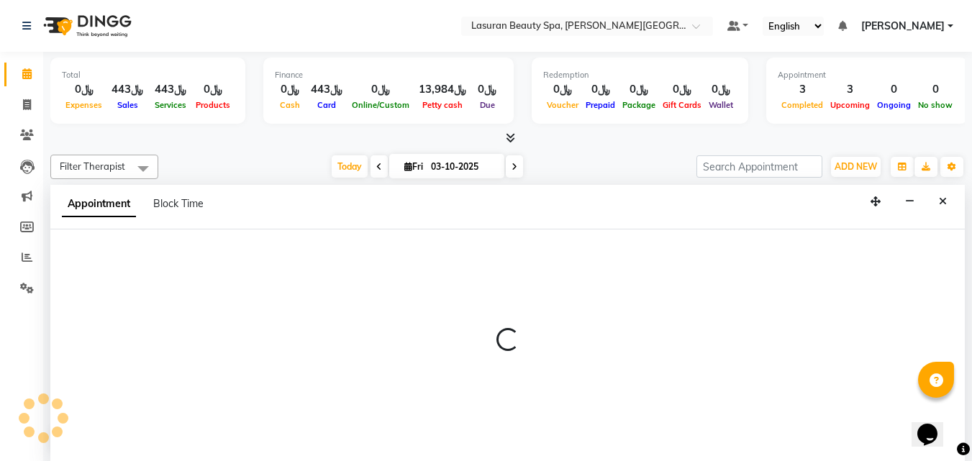
select select "tentative"
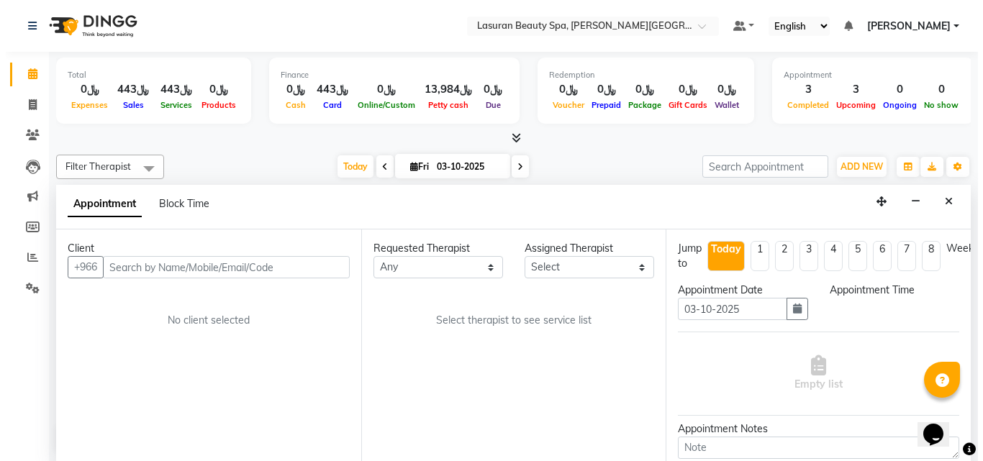
scroll to position [1, 0]
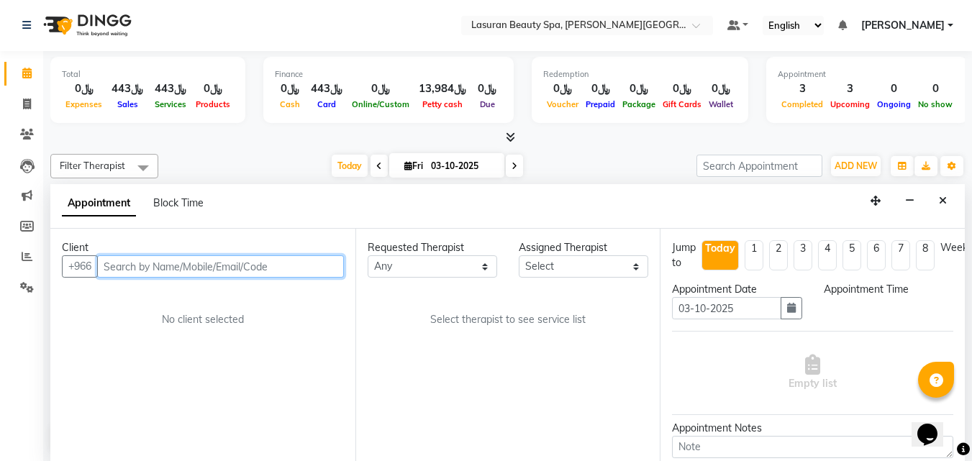
select select "840"
paste input "536688316"
type input "536688316"
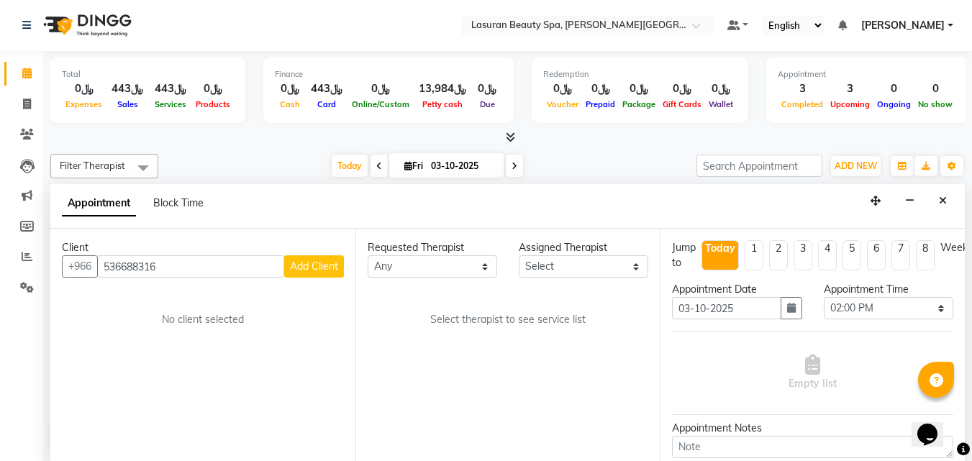
click at [291, 268] on span "Add Client" at bounding box center [314, 266] width 48 height 13
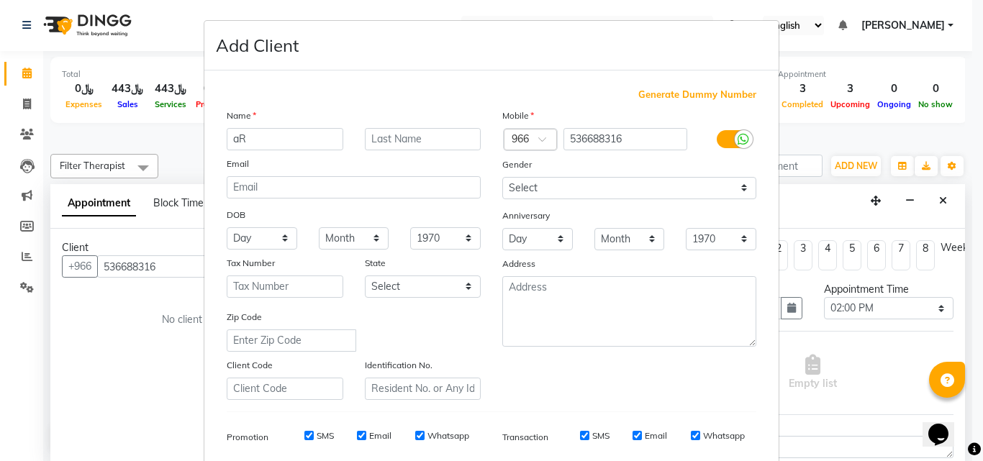
type input "a"
type input "Areej"
click at [415, 141] on input "text" at bounding box center [423, 139] width 117 height 22
click at [383, 139] on input "Saaeed" at bounding box center [423, 139] width 117 height 22
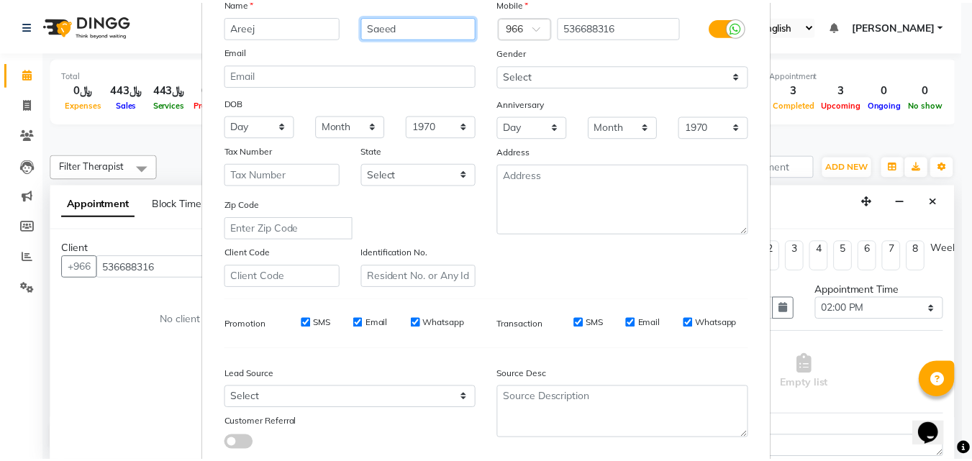
scroll to position [203, 0]
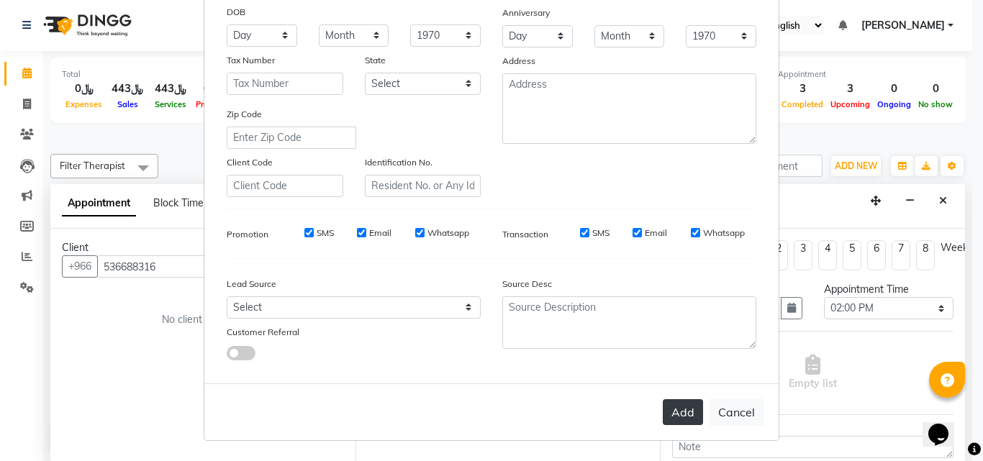
type input "Saeed"
click at [687, 410] on button "Add" at bounding box center [683, 412] width 40 height 26
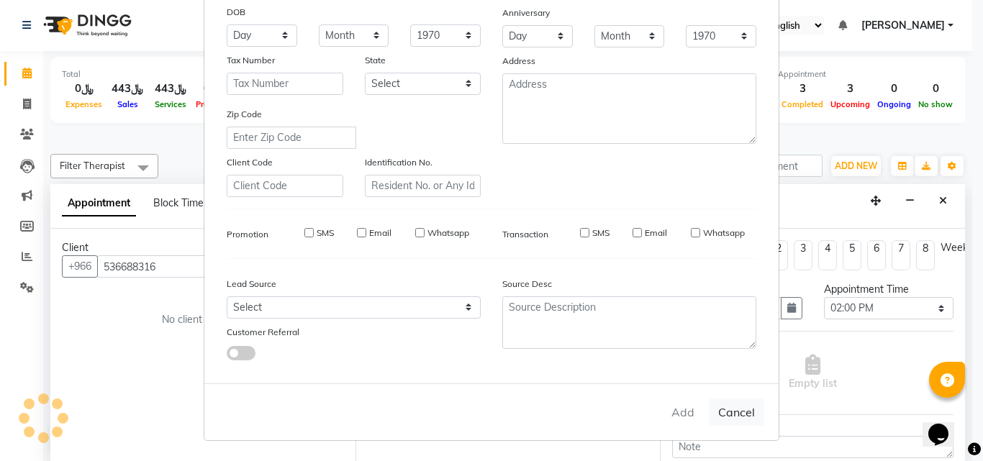
select select
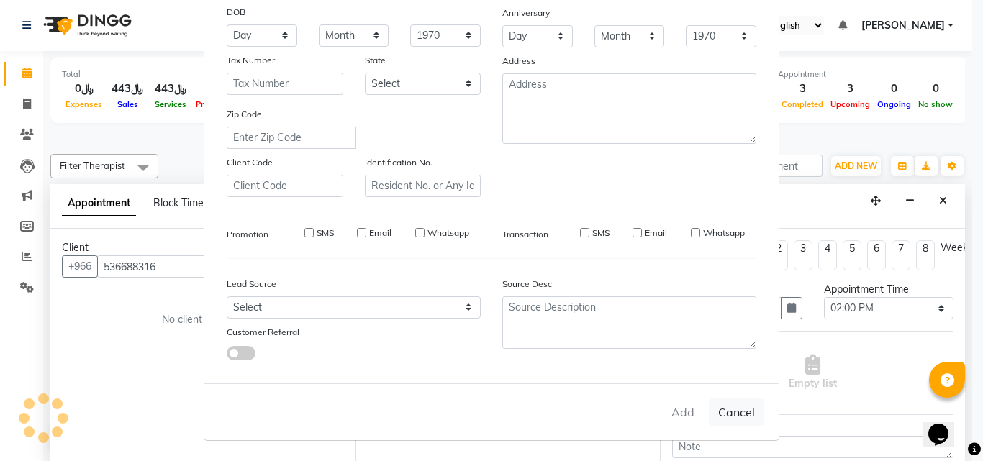
select select
checkbox input "false"
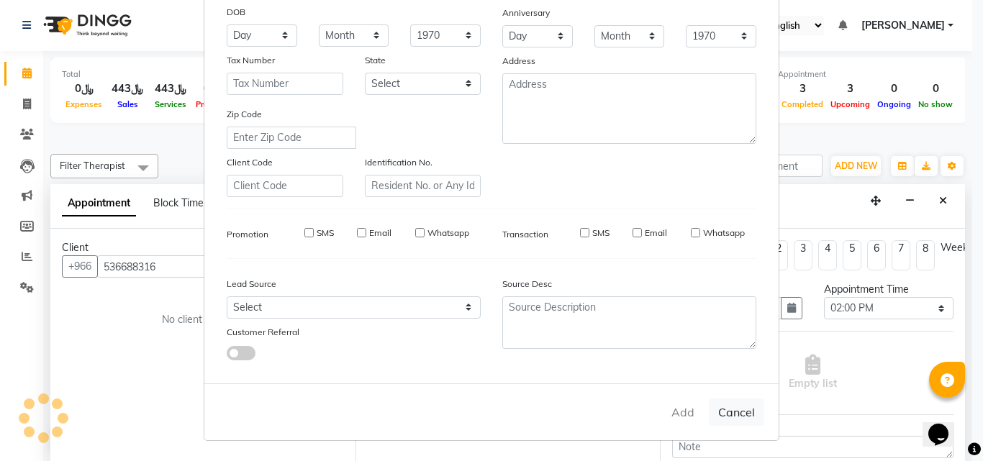
checkbox input "false"
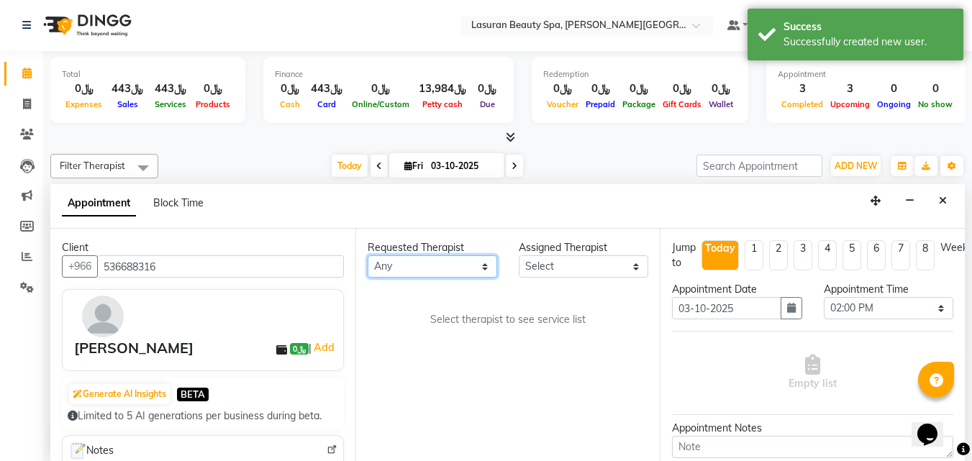
click at [453, 260] on select "Any [PERSON_NAME] ALJOHARY [PERSON_NAME] Kouraichy [PERSON_NAME] [PERSON_NAME] …" at bounding box center [433, 266] width 130 height 22
select select "54626"
click at [368, 255] on select "Any [PERSON_NAME] ALJOHARY [PERSON_NAME] Kouraichy [PERSON_NAME] [PERSON_NAME] …" at bounding box center [433, 266] width 130 height 22
select select "54626"
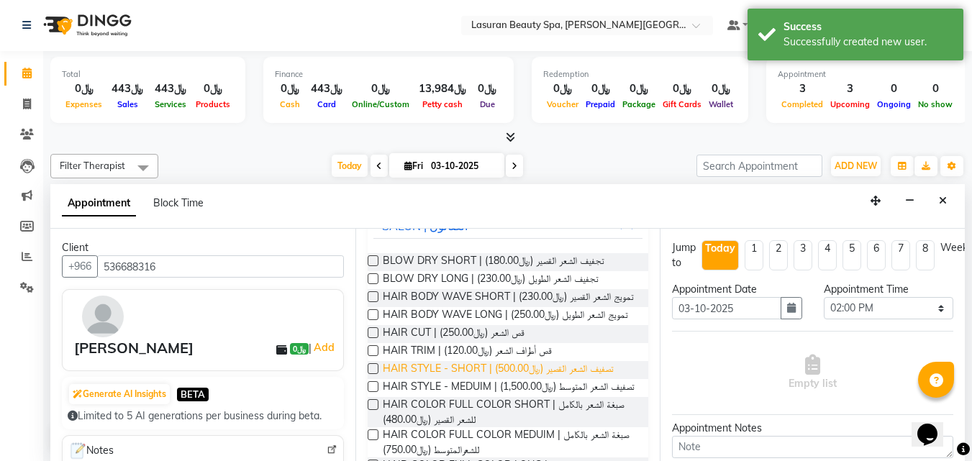
scroll to position [72, 0]
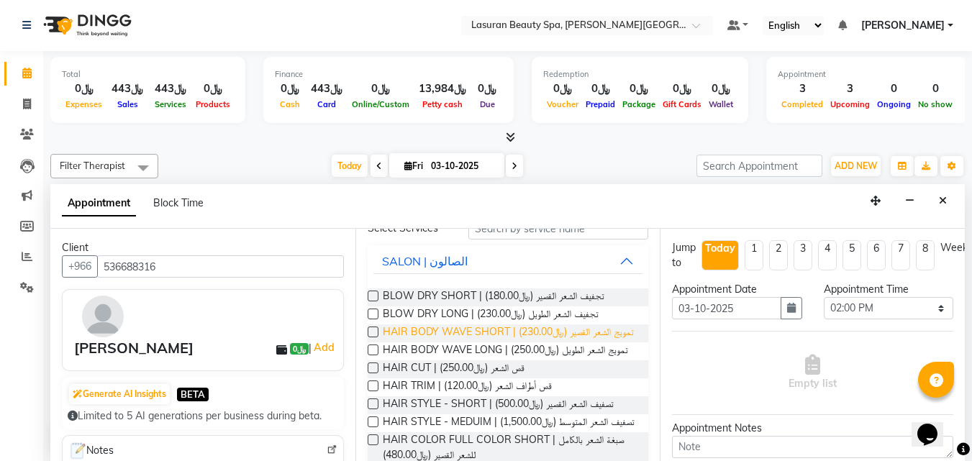
click at [448, 337] on span "HAIR BODY WAVE SHORT | تمويج الشعر القصير (﷼230.00)" at bounding box center [508, 334] width 251 height 18
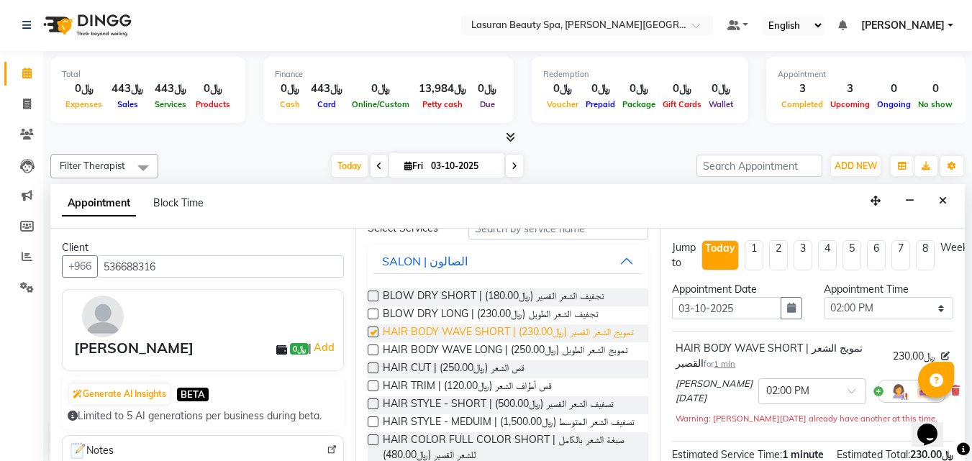
checkbox input "false"
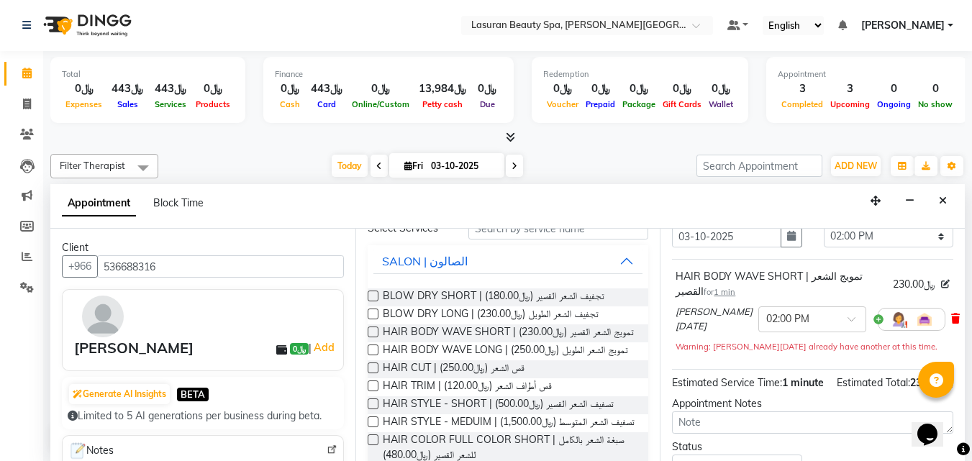
click at [951, 319] on icon at bounding box center [955, 319] width 9 height 10
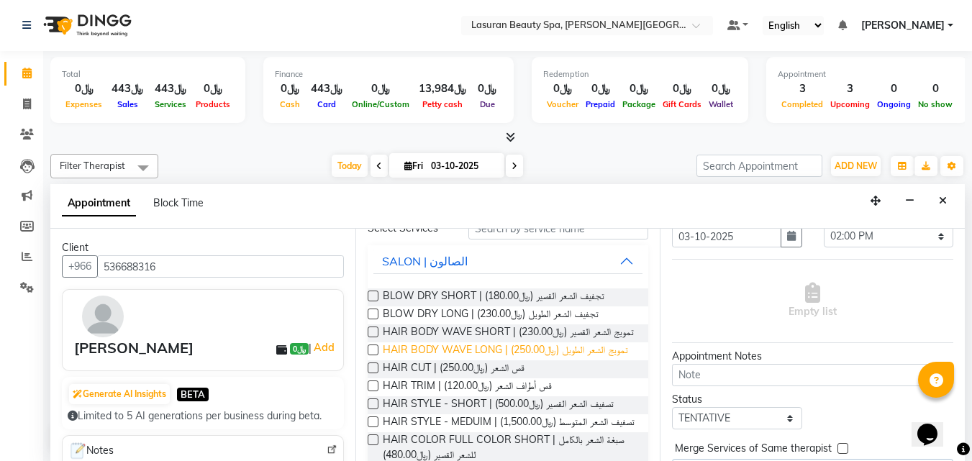
click at [522, 360] on span "HAIR BODY WAVE LONG | تمويج الشعر الطويل (﷼250.00)" at bounding box center [505, 352] width 245 height 18
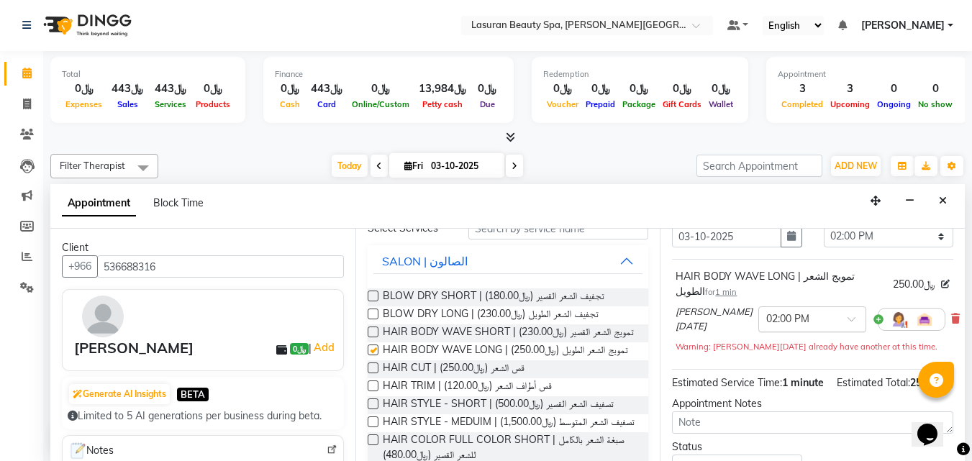
checkbox input "false"
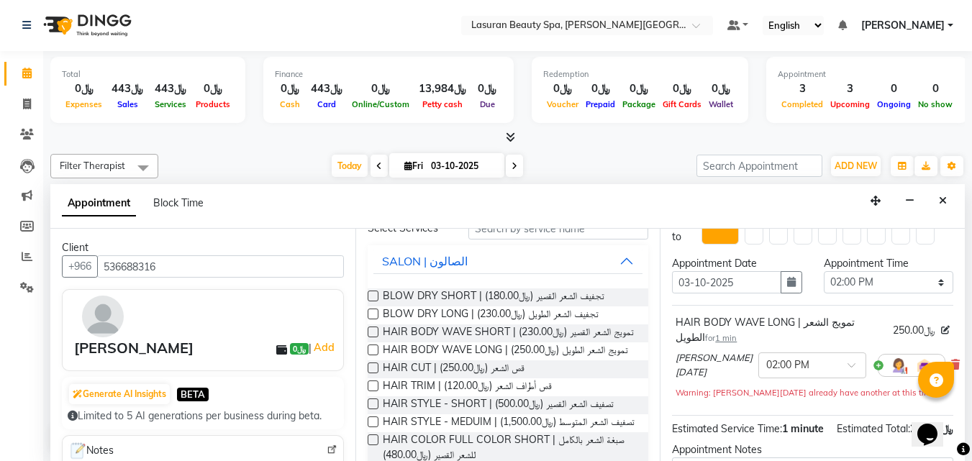
scroll to position [0, 0]
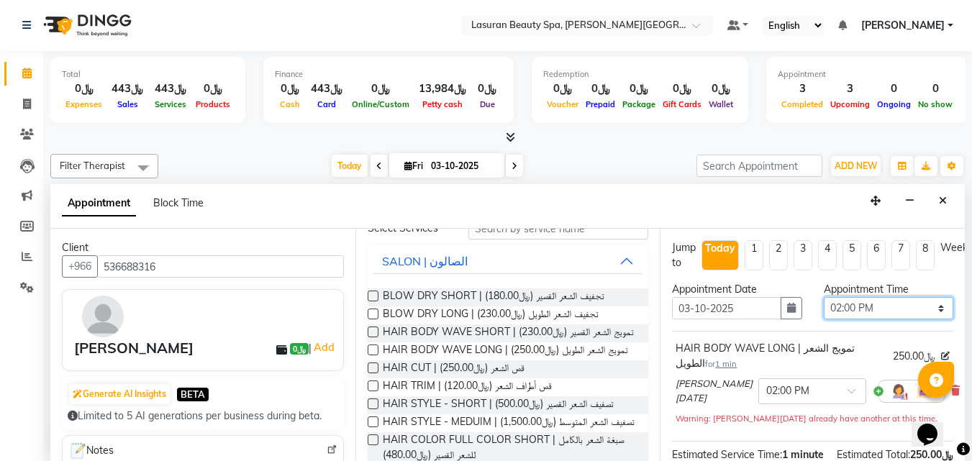
click at [857, 309] on select "Select 02:00 PM 02:15 PM 02:30 PM 02:45 PM 03:00 PM 03:15 PM 03:30 PM 03:45 PM …" at bounding box center [889, 308] width 130 height 22
select select "1005"
click at [824, 297] on select "Select 02:00 PM 02:15 PM 02:30 PM 02:45 PM 03:00 PM 03:15 PM 03:30 PM 03:45 PM …" at bounding box center [889, 308] width 130 height 22
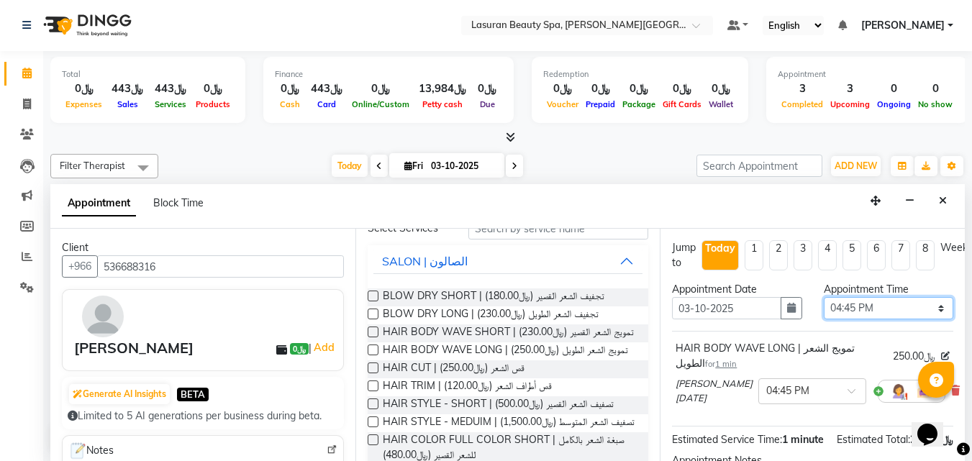
scroll to position [165, 0]
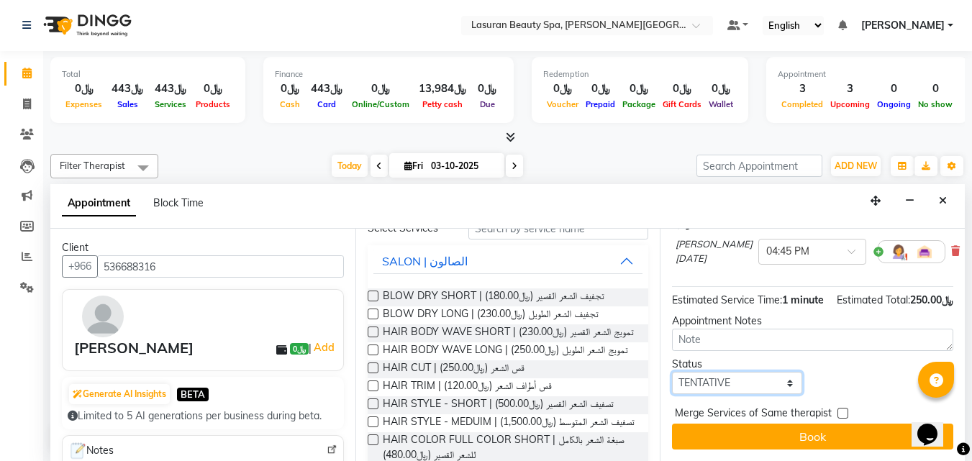
click at [733, 375] on select "Select TENTATIVE CONFIRM CHECK-IN UPCOMING" at bounding box center [737, 383] width 130 height 22
select select "confirm booking"
click at [672, 372] on select "Select TENTATIVE CONFIRM CHECK-IN UPCOMING" at bounding box center [737, 383] width 130 height 22
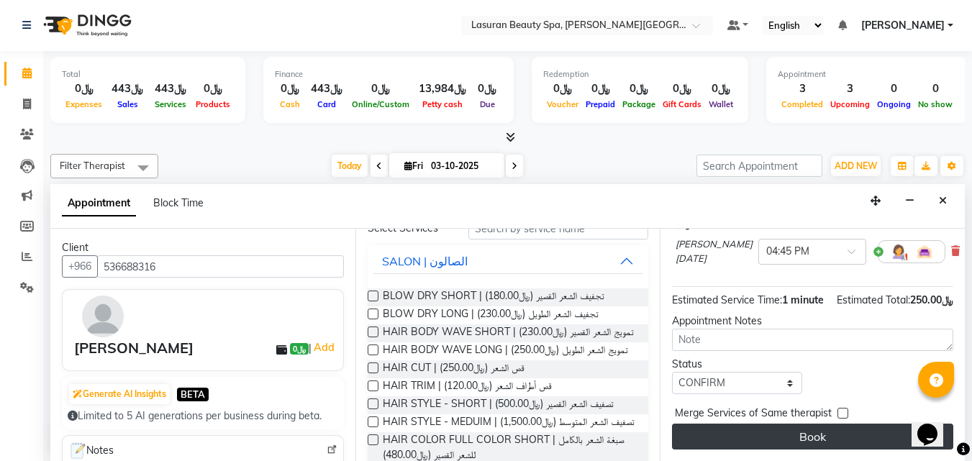
click at [727, 424] on button "Book" at bounding box center [812, 437] width 281 height 26
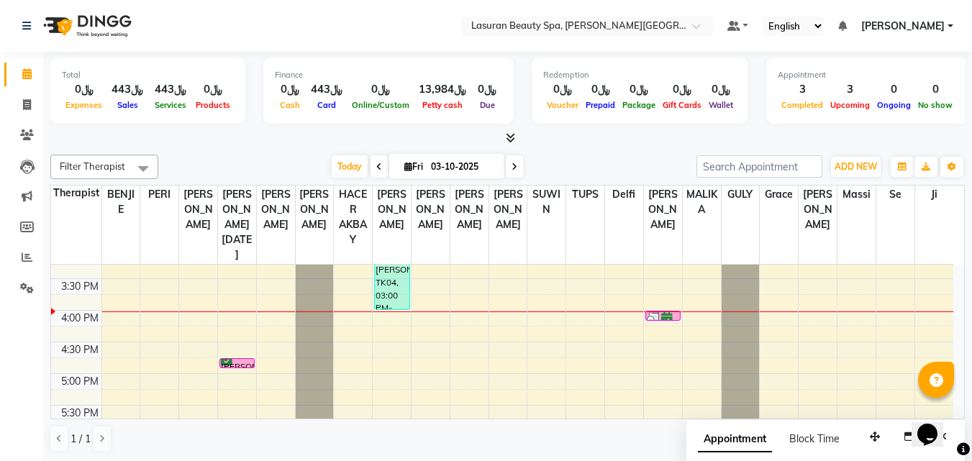
scroll to position [0, 0]
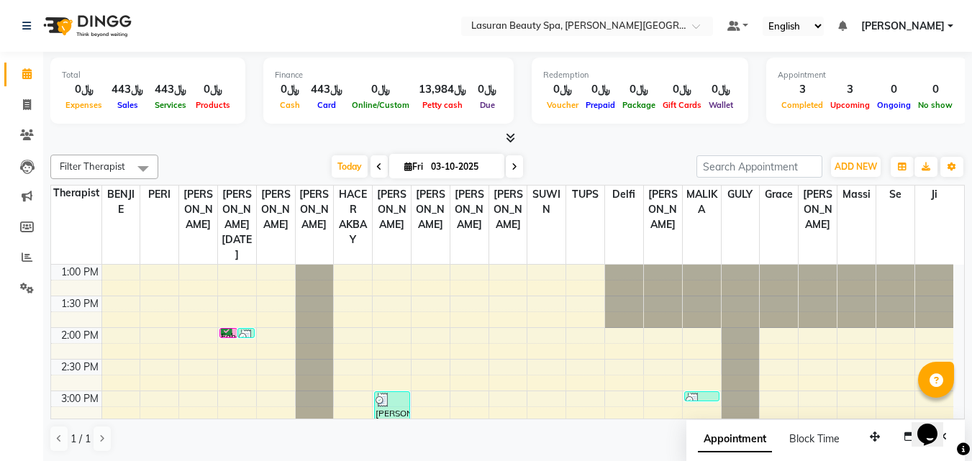
click at [229, 331] on div "Fahda, TK01, 02:00 PM-02:01 PM, HAIR COLOR FULL COLOR SHORT | صبغة الشعر بالكام…" at bounding box center [228, 333] width 17 height 9
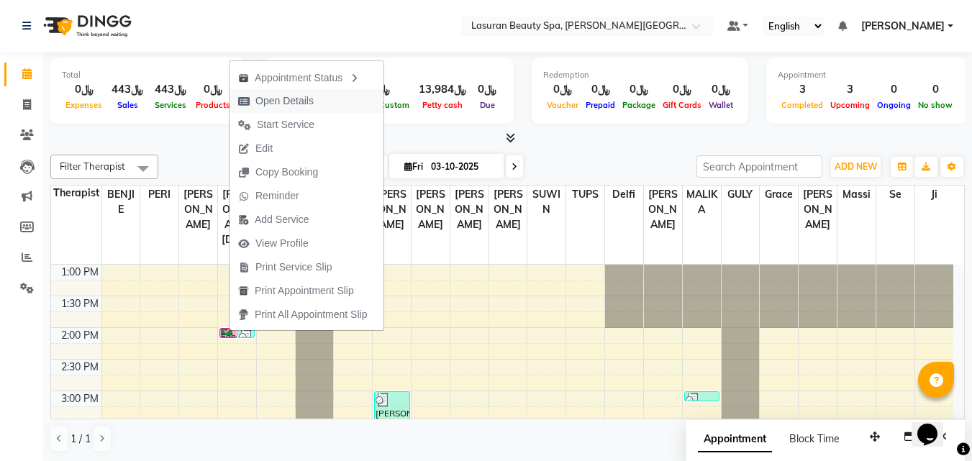
click at [268, 101] on span "Open Details" at bounding box center [284, 101] width 58 height 15
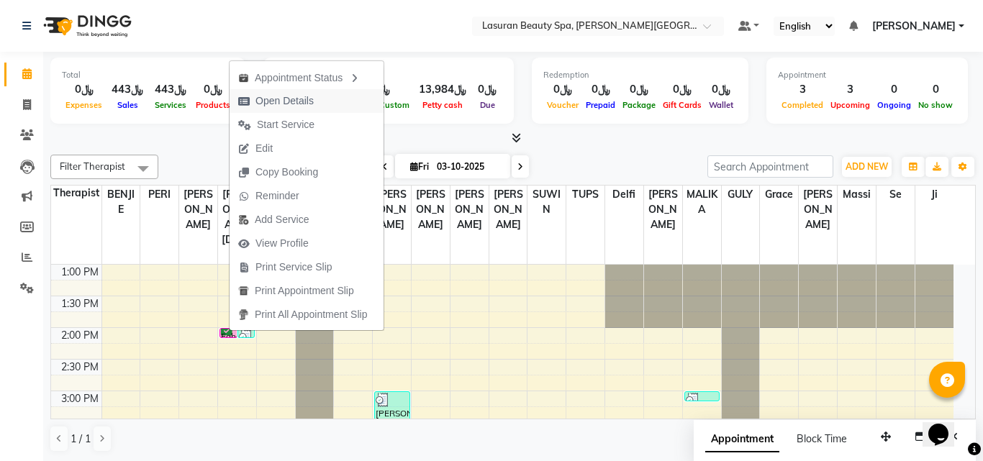
select select "6"
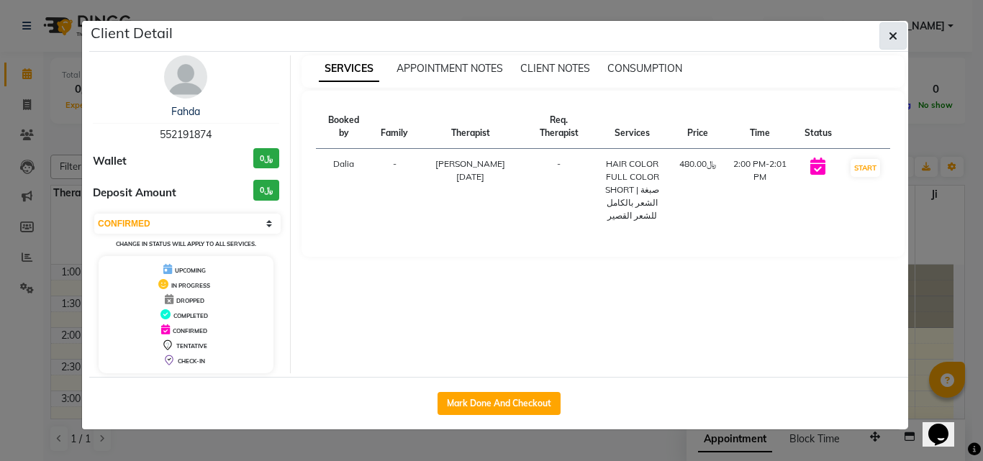
click at [892, 32] on icon "button" at bounding box center [893, 36] width 9 height 12
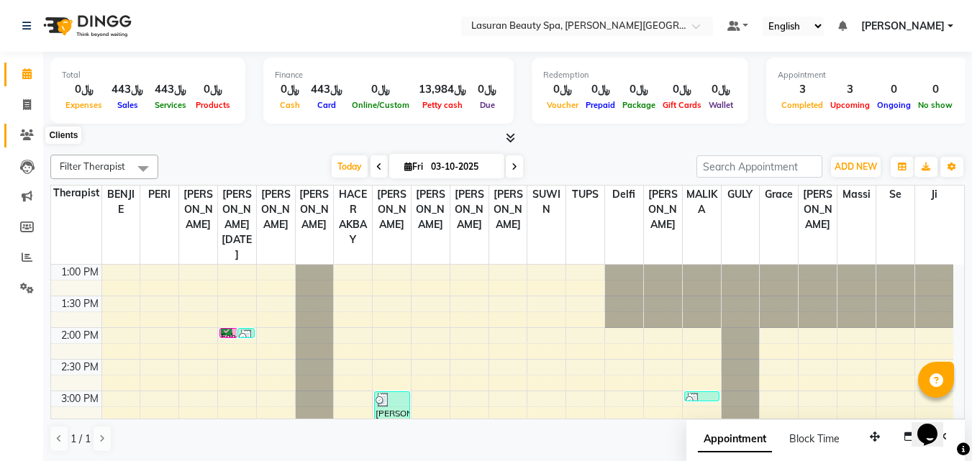
click at [14, 133] on span at bounding box center [26, 135] width 25 height 17
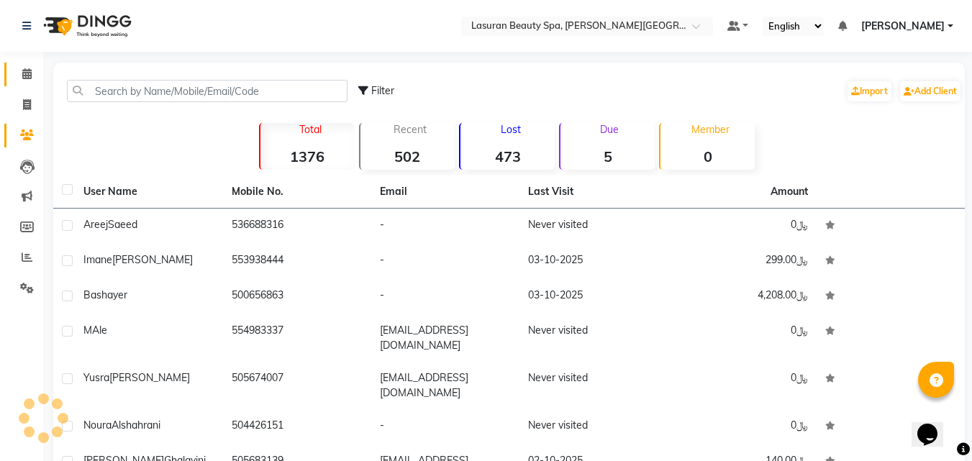
click at [13, 76] on link "Calendar" at bounding box center [21, 75] width 35 height 24
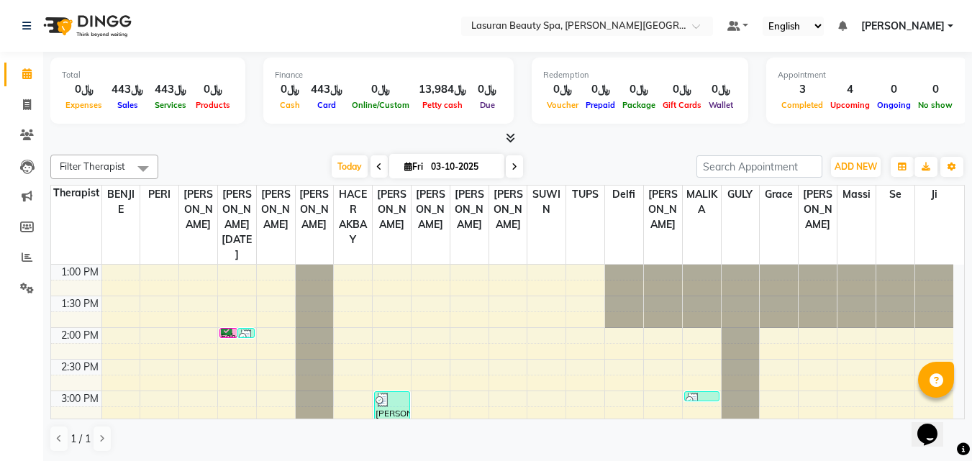
click at [231, 335] on div at bounding box center [228, 338] width 17 height 6
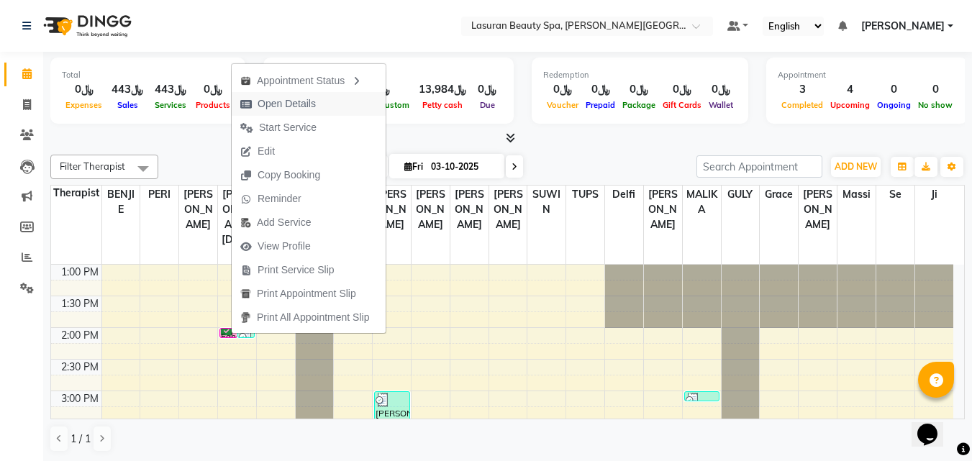
click at [305, 109] on span "Open Details" at bounding box center [287, 103] width 58 height 15
select select "6"
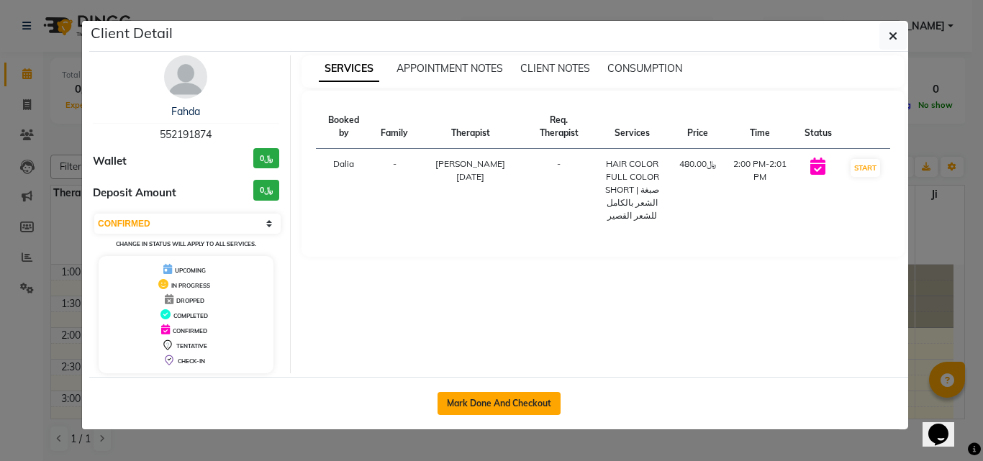
click at [466, 399] on button "Mark Done And Checkout" at bounding box center [498, 403] width 123 height 23
select select "service"
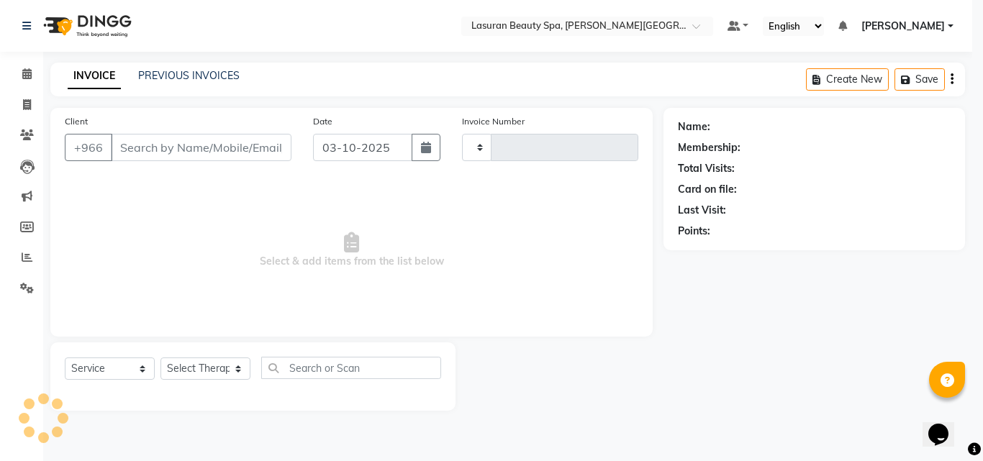
type input "1696"
select select "6941"
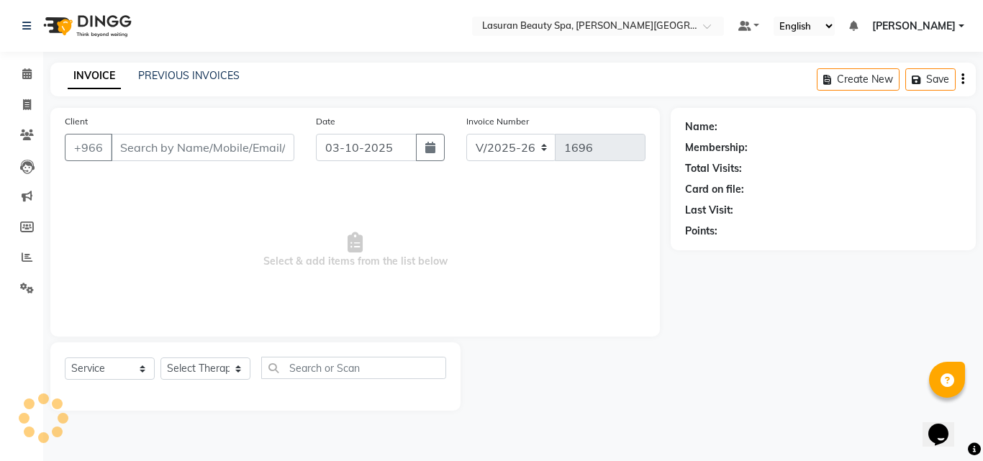
type input "552191874"
select select "54626"
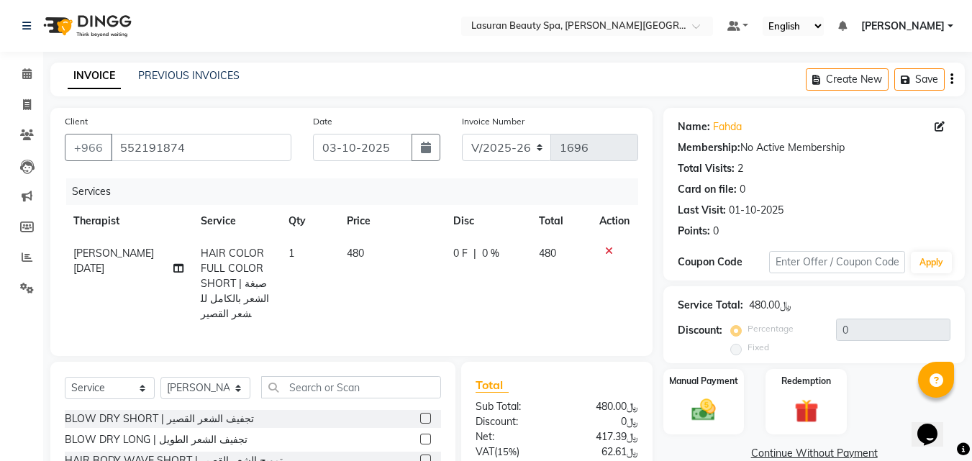
click at [603, 250] on div at bounding box center [614, 251] width 30 height 10
click at [607, 252] on icon at bounding box center [609, 251] width 8 height 10
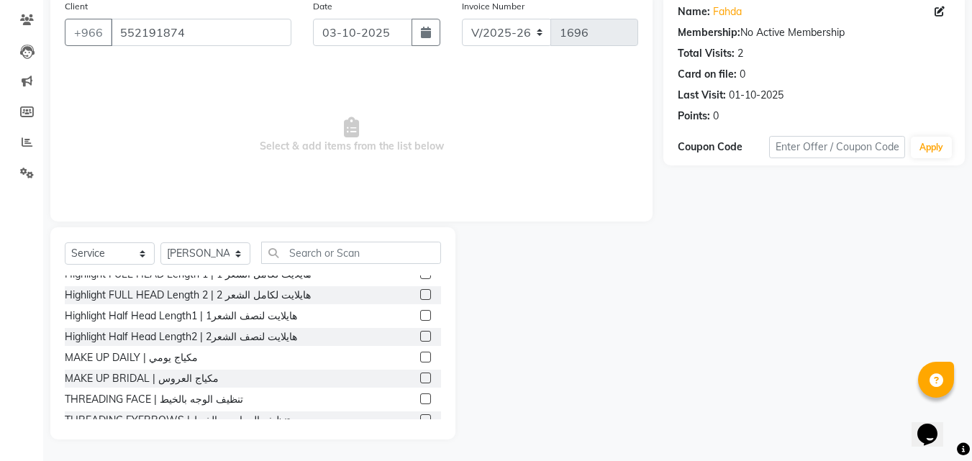
scroll to position [720, 0]
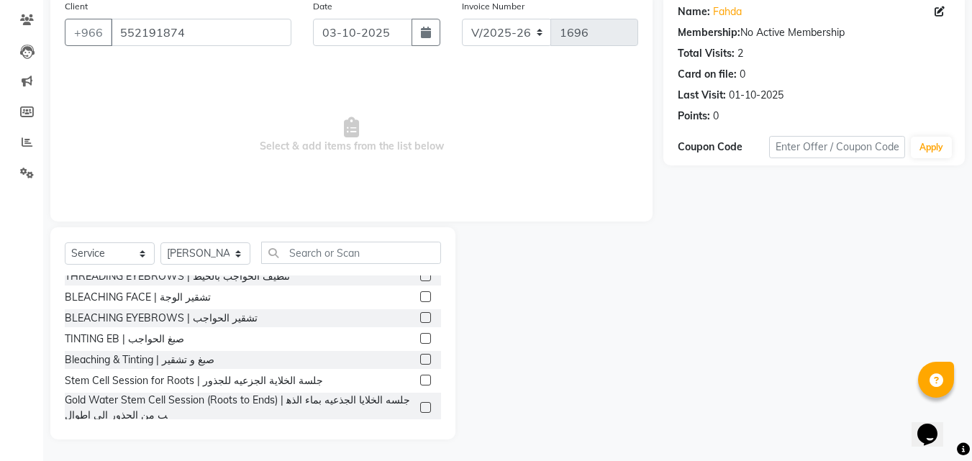
click at [420, 402] on label at bounding box center [425, 407] width 11 height 11
click at [420, 404] on input "checkbox" at bounding box center [424, 408] width 9 height 9
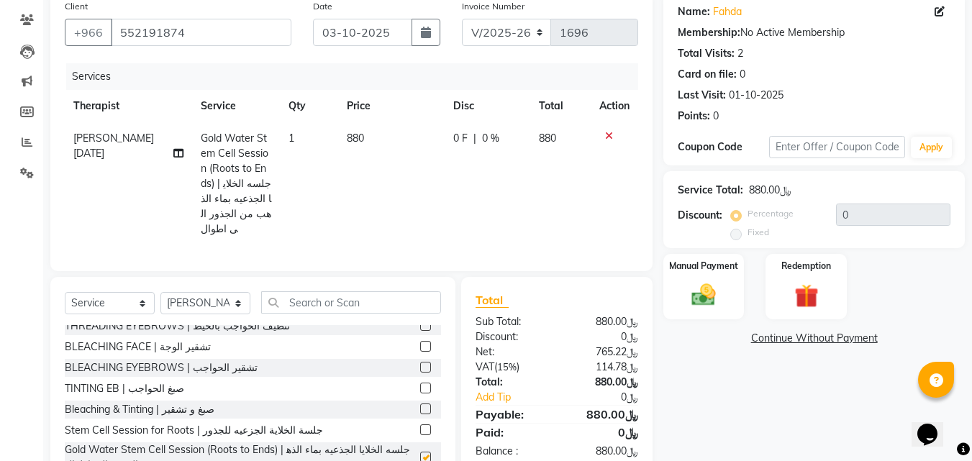
checkbox input "false"
click at [607, 136] on icon at bounding box center [609, 136] width 8 height 10
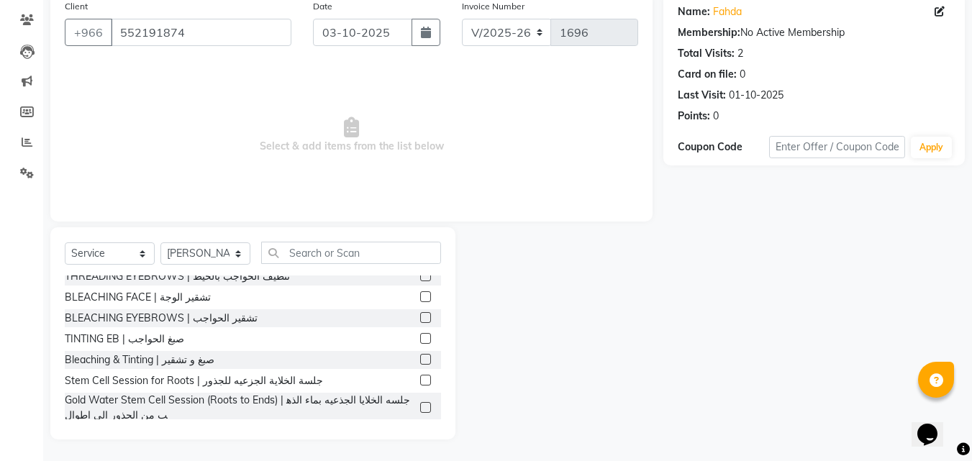
click at [420, 435] on label at bounding box center [425, 440] width 11 height 11
click at [420, 437] on input "checkbox" at bounding box center [424, 441] width 9 height 9
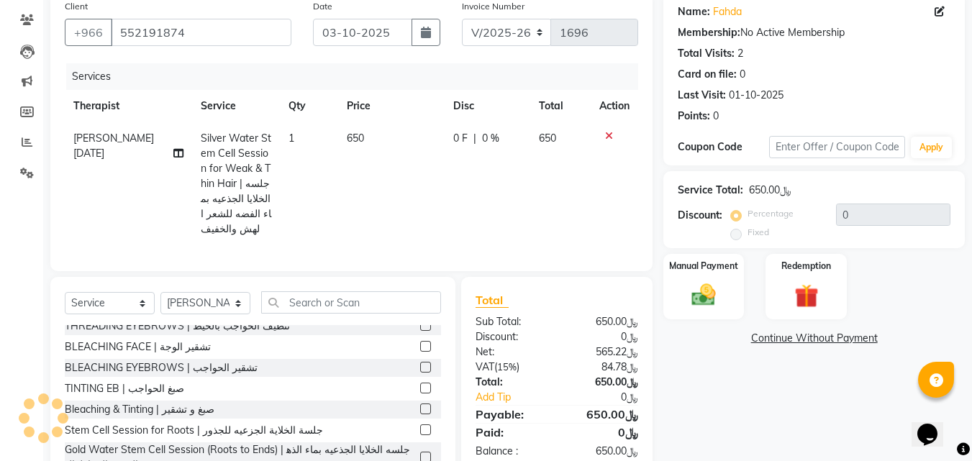
checkbox input "false"
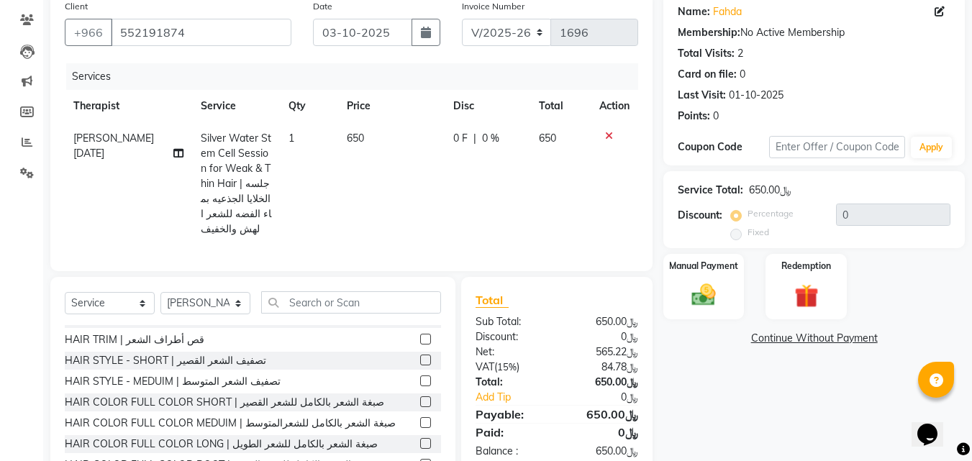
scroll to position [0, 0]
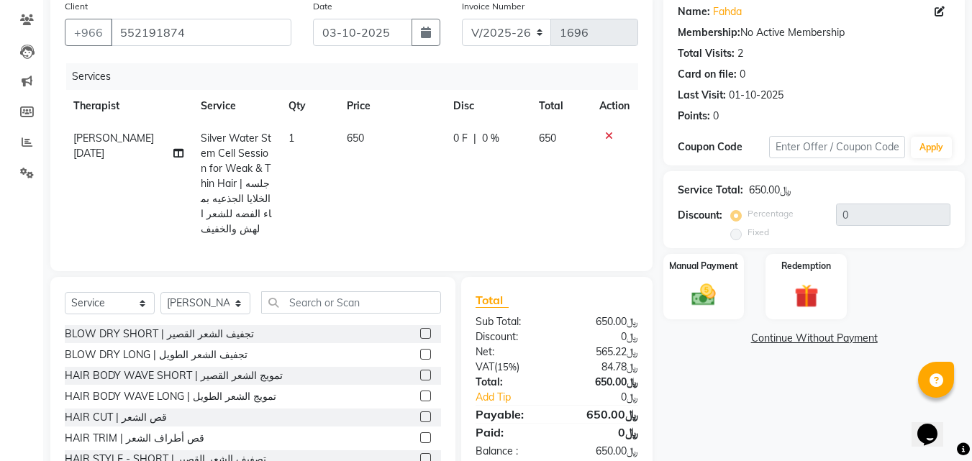
click at [420, 339] on label at bounding box center [425, 333] width 11 height 11
click at [420, 339] on input "checkbox" at bounding box center [424, 334] width 9 height 9
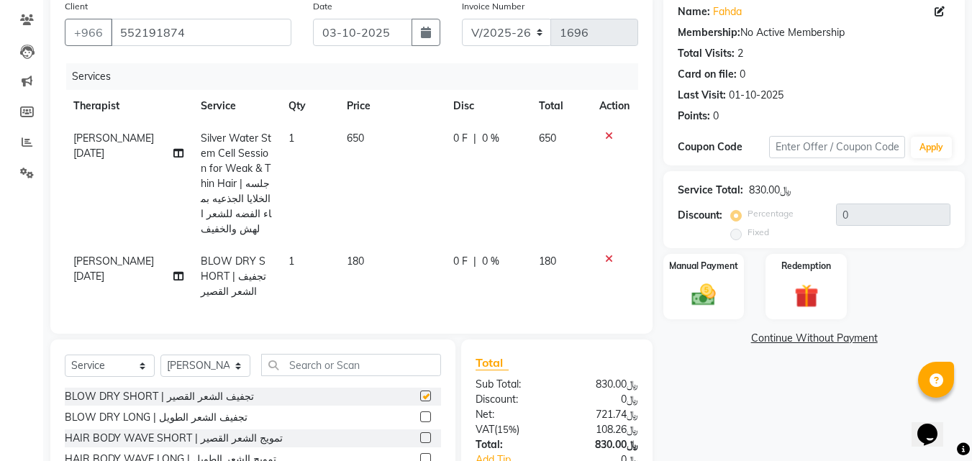
checkbox input "false"
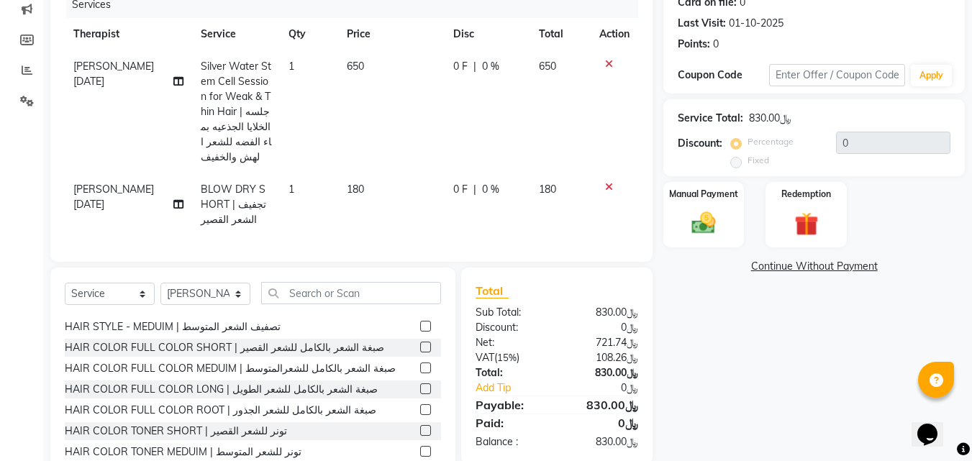
scroll to position [72, 0]
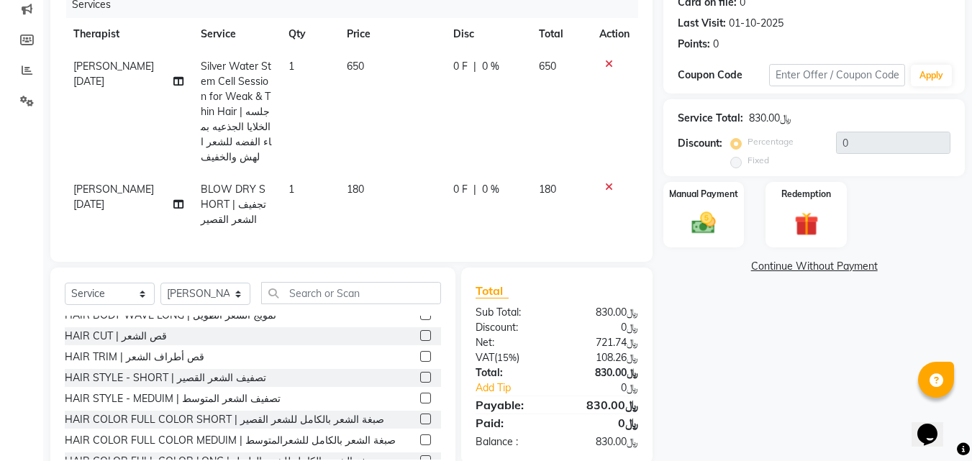
click at [420, 362] on label at bounding box center [425, 356] width 11 height 11
click at [420, 362] on input "checkbox" at bounding box center [424, 357] width 9 height 9
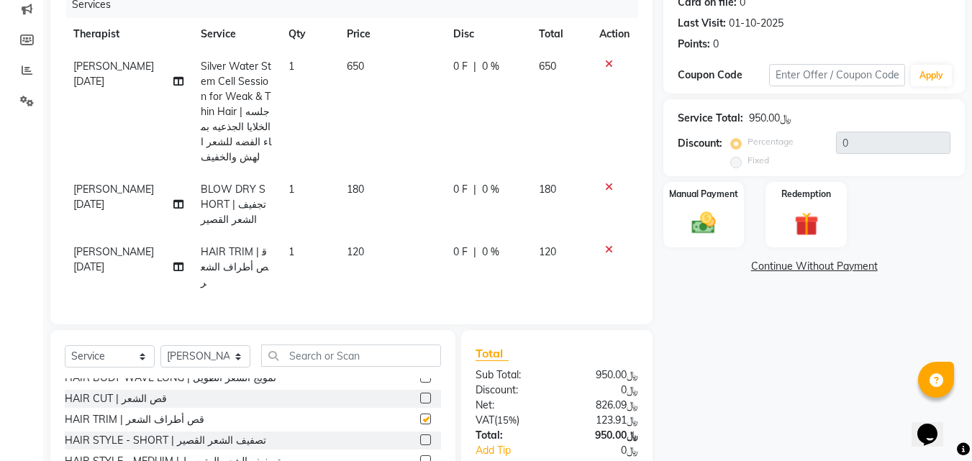
checkbox input "false"
click at [833, 60] on div "Name: Fahda Membership: No Active Membership Total Visits: 2 Card on file: 0 La…" at bounding box center [813, 7] width 301 height 173
click at [825, 73] on input "text" at bounding box center [837, 75] width 136 height 22
type input "A35"
click at [929, 76] on button "Apply" at bounding box center [931, 76] width 41 height 22
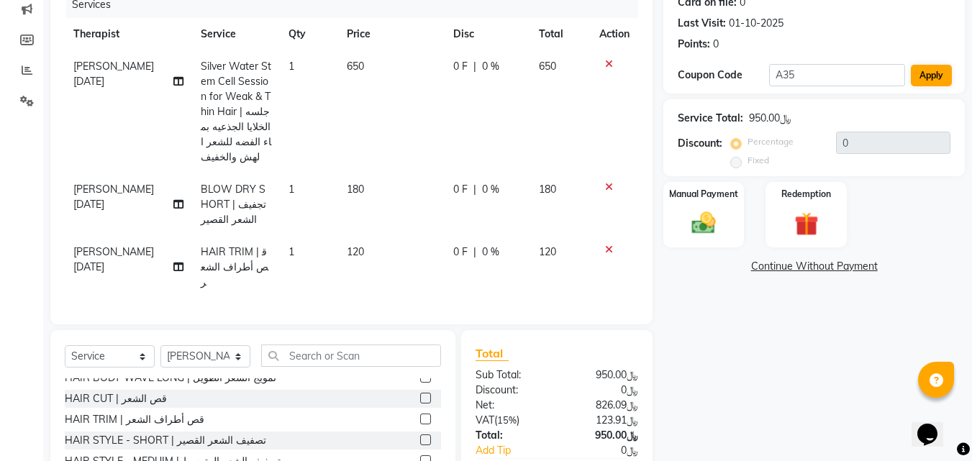
type input "35"
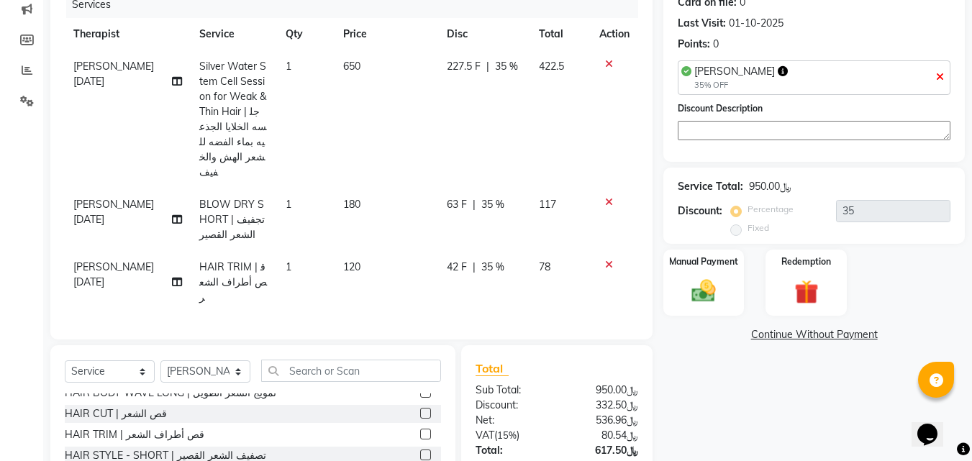
scroll to position [286, 0]
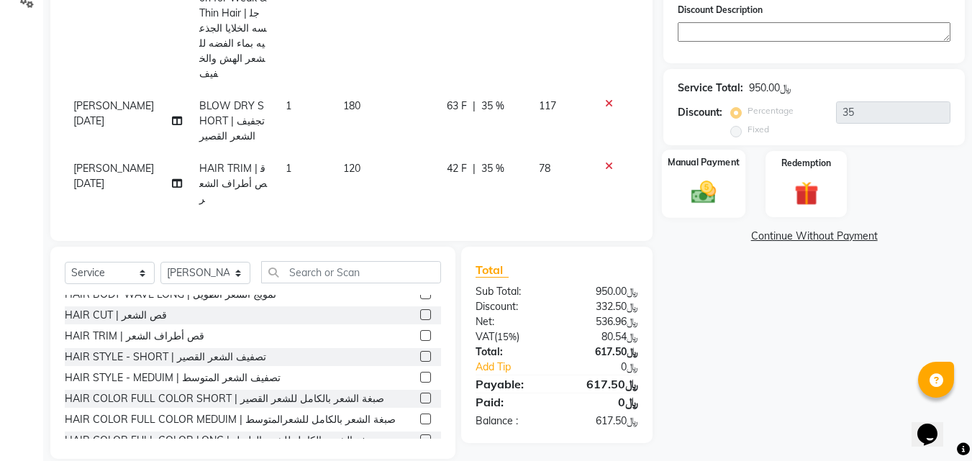
click at [707, 177] on div "Manual Payment" at bounding box center [704, 184] width 84 height 68
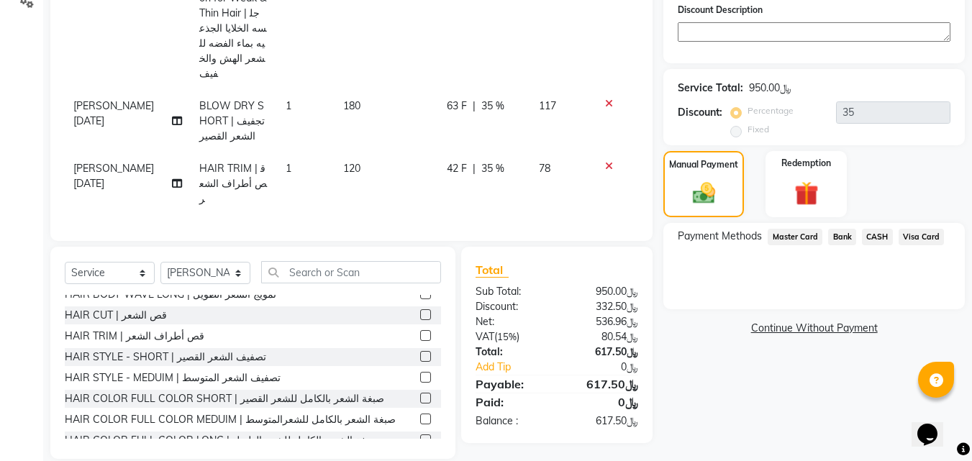
click at [920, 234] on span "Visa Card" at bounding box center [922, 237] width 46 height 17
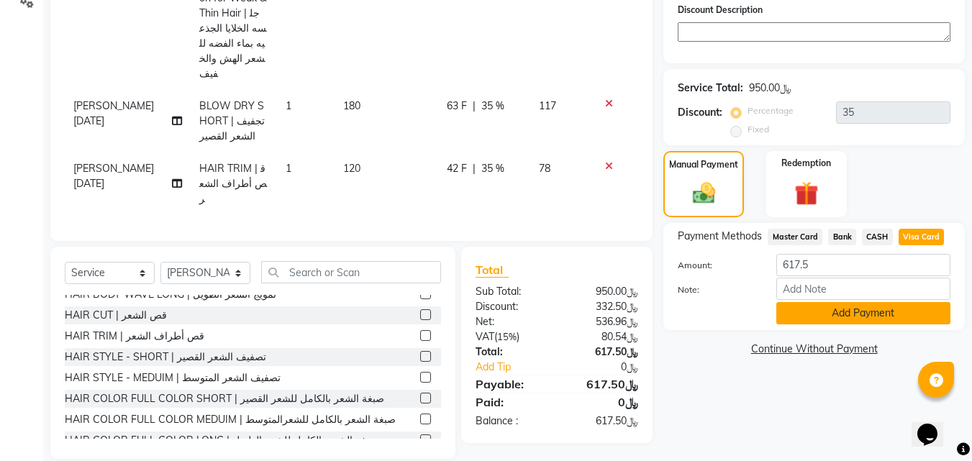
click at [848, 308] on button "Add Payment" at bounding box center [863, 313] width 174 height 22
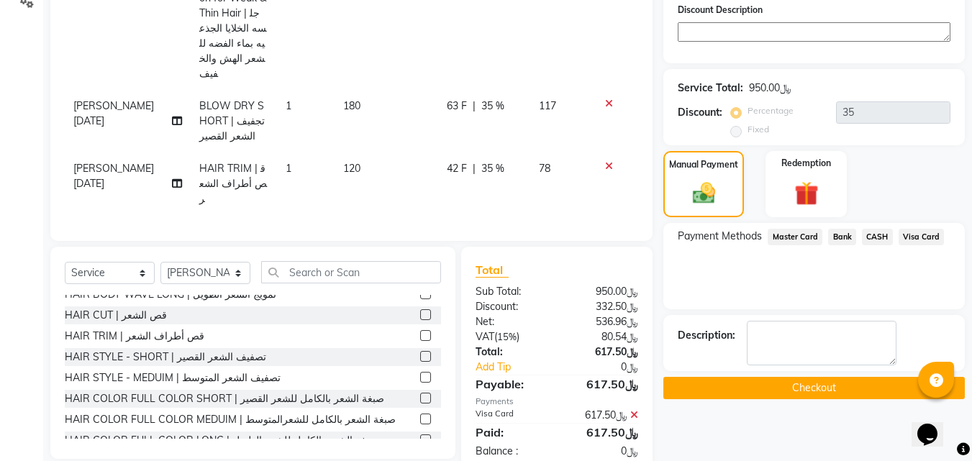
click at [756, 385] on button "Checkout" at bounding box center [813, 388] width 301 height 22
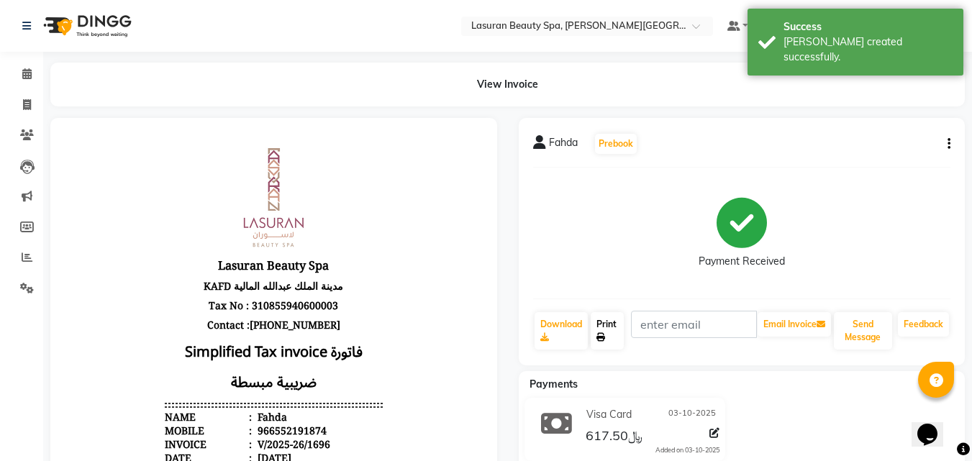
click at [614, 325] on link "Print" at bounding box center [607, 330] width 33 height 37
click at [601, 337] on icon at bounding box center [600, 337] width 9 height 9
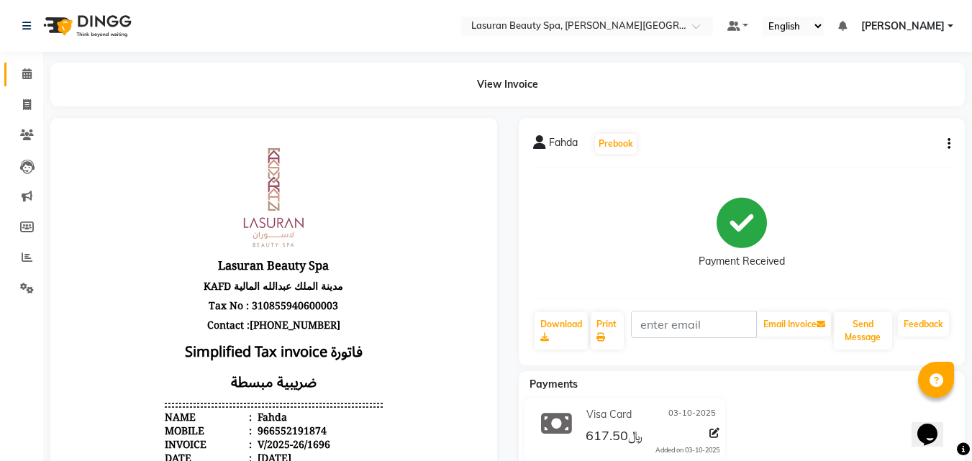
click at [32, 71] on span at bounding box center [26, 74] width 25 height 17
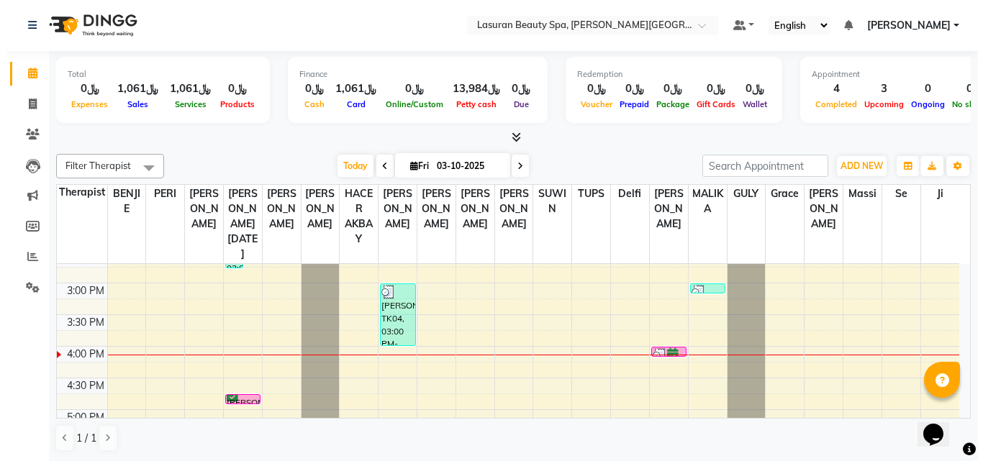
scroll to position [155, 0]
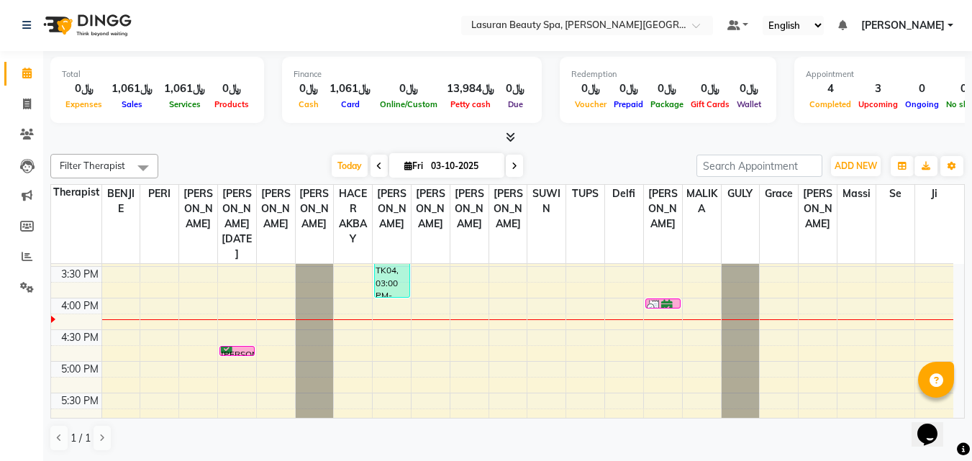
click at [245, 349] on div "[PERSON_NAME], TK07, 04:45 PM-04:46 PM, HAIR BODY WAVE LONG | تمويج الشعر الطويل" at bounding box center [237, 351] width 35 height 9
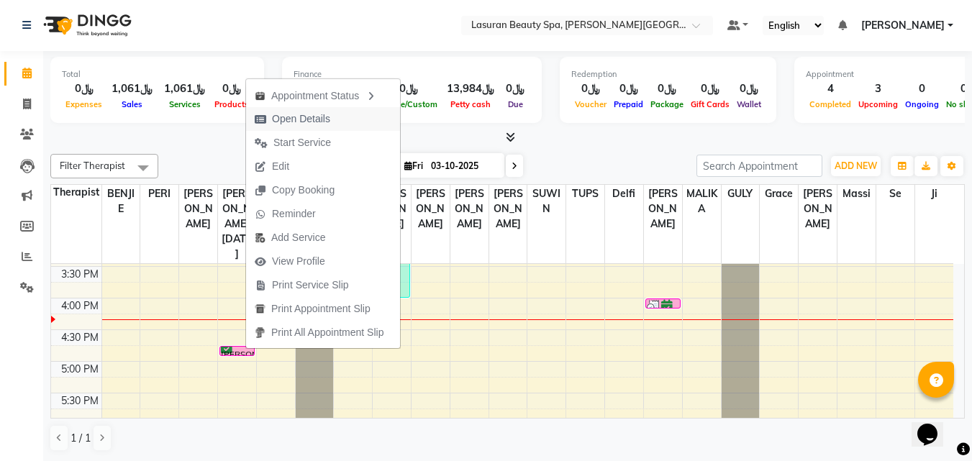
click at [283, 114] on span "Open Details" at bounding box center [301, 119] width 58 height 15
select select "6"
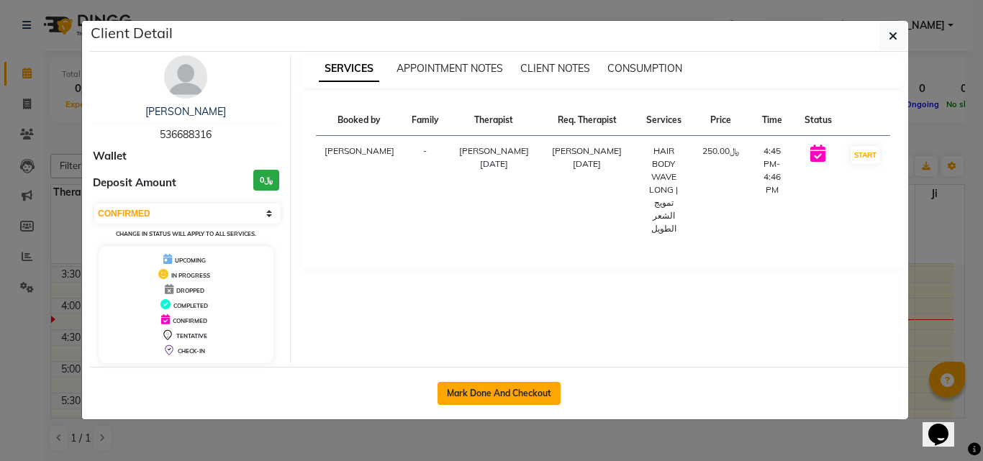
click at [451, 389] on button "Mark Done And Checkout" at bounding box center [498, 393] width 123 height 23
select select "service"
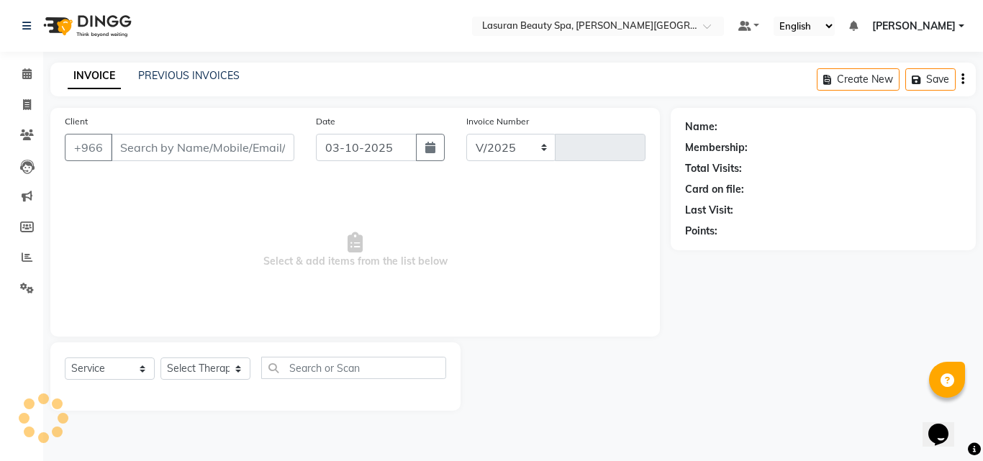
select select "6941"
type input "1697"
type input "536688316"
select select "54626"
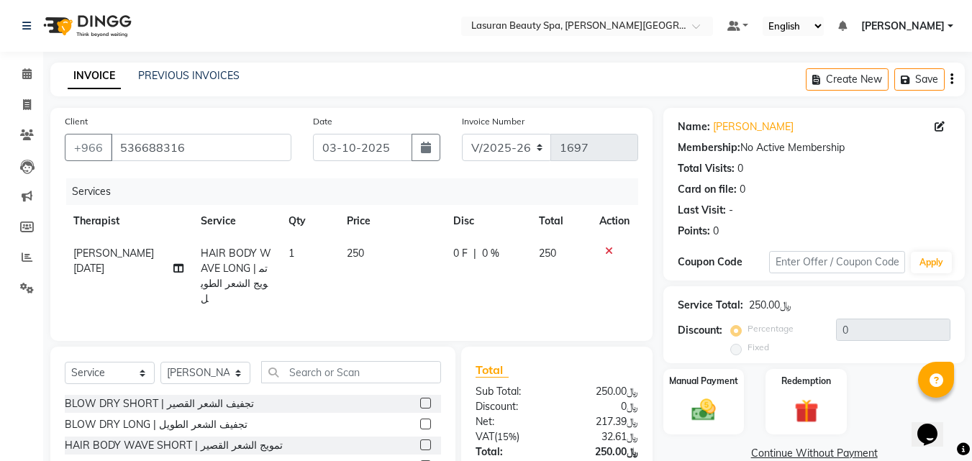
scroll to position [115, 0]
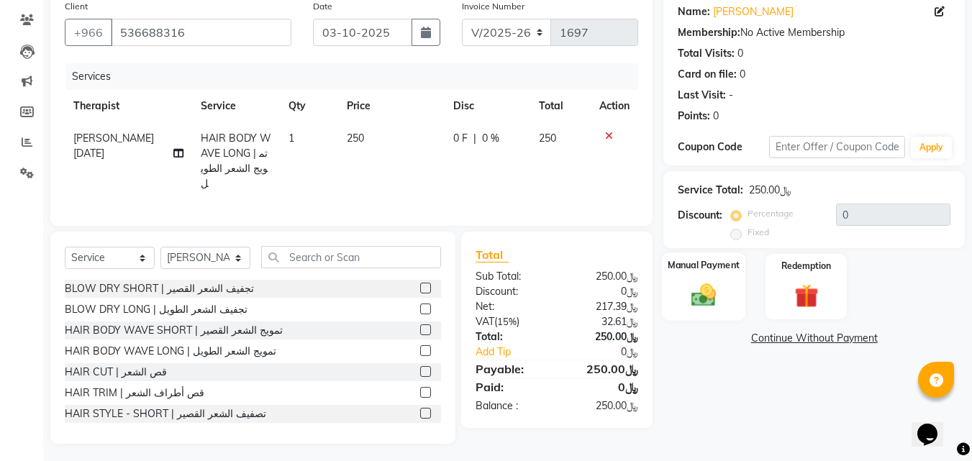
click at [717, 286] on img at bounding box center [704, 295] width 40 height 29
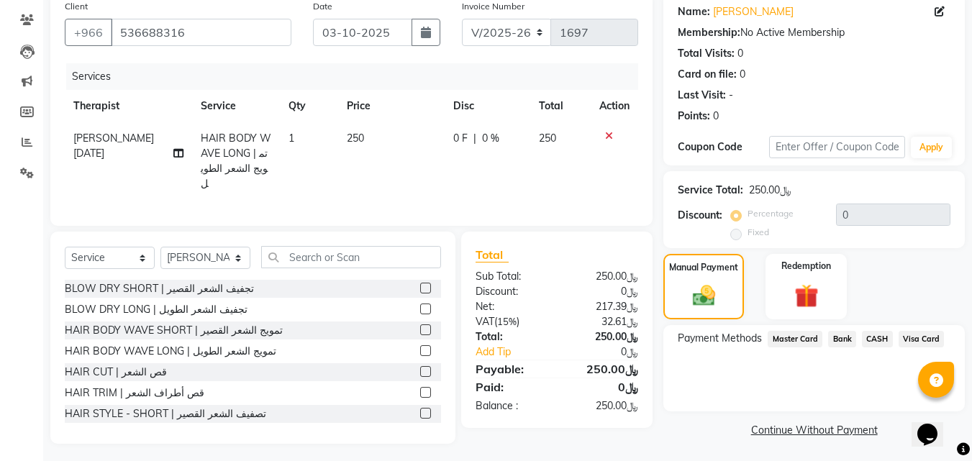
click at [921, 338] on span "Visa Card" at bounding box center [922, 339] width 46 height 17
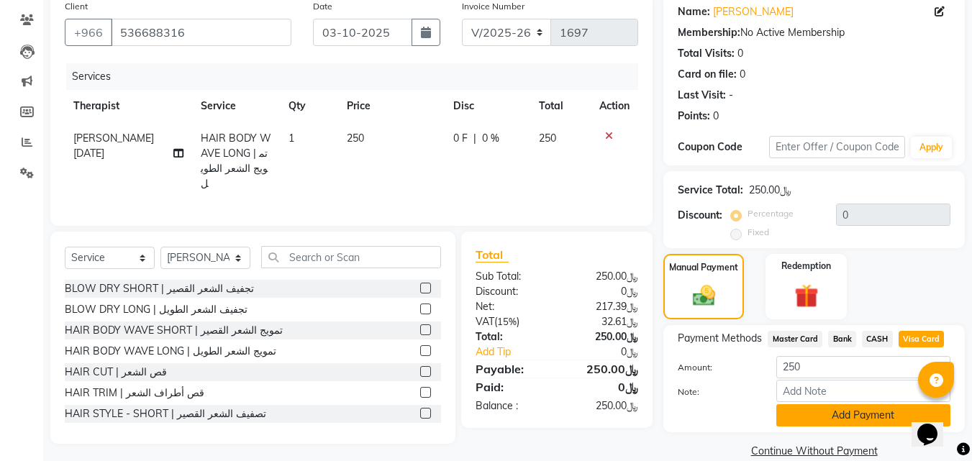
click at [827, 412] on button "Add Payment" at bounding box center [863, 415] width 174 height 22
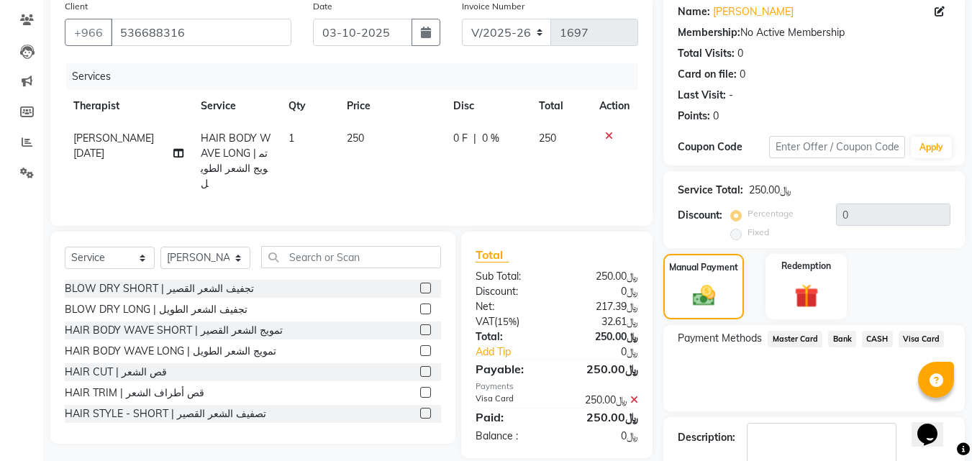
scroll to position [177, 0]
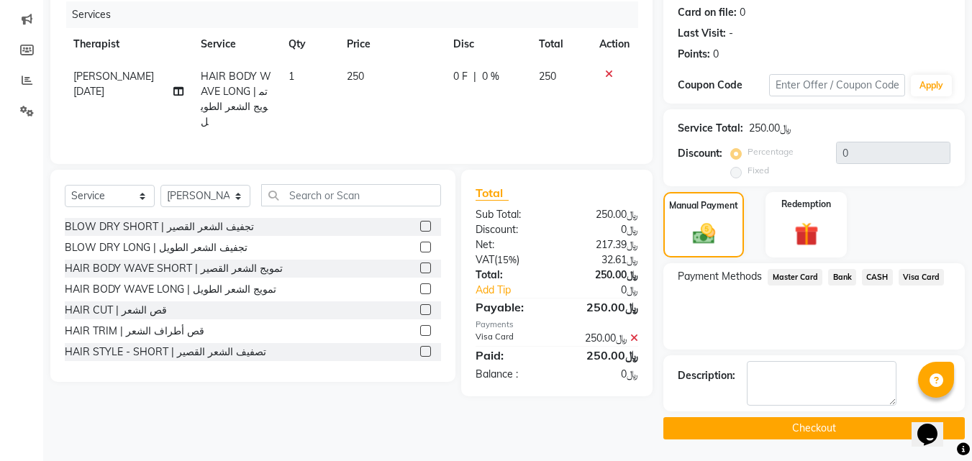
click at [714, 430] on button "Checkout" at bounding box center [813, 428] width 301 height 22
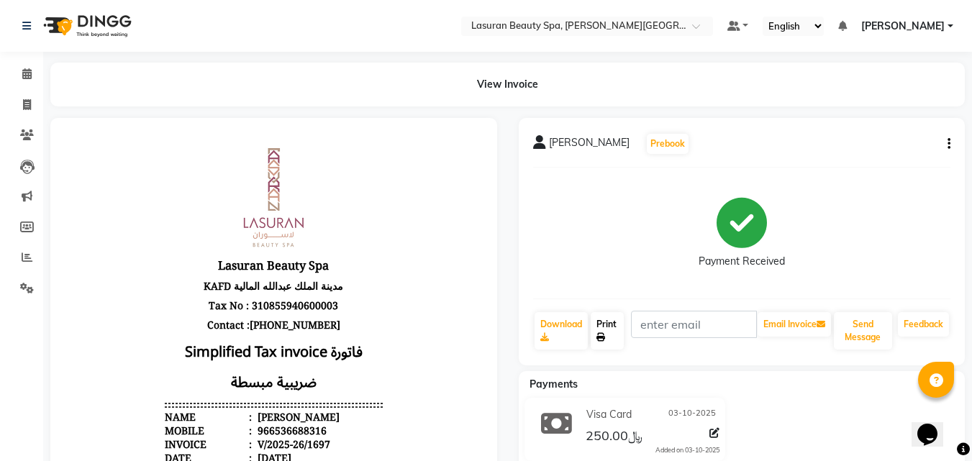
click at [601, 337] on icon at bounding box center [600, 337] width 9 height 9
click at [6, 71] on link "Calendar" at bounding box center [21, 75] width 35 height 24
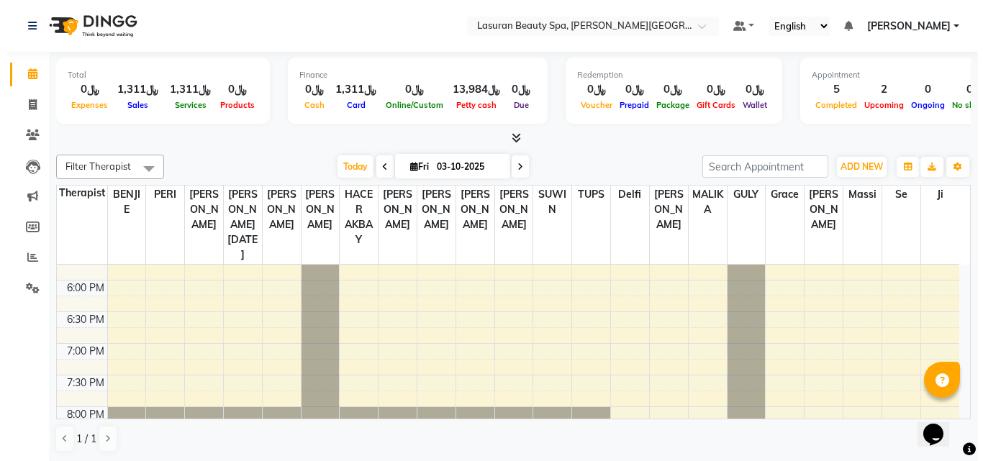
scroll to position [288, 0]
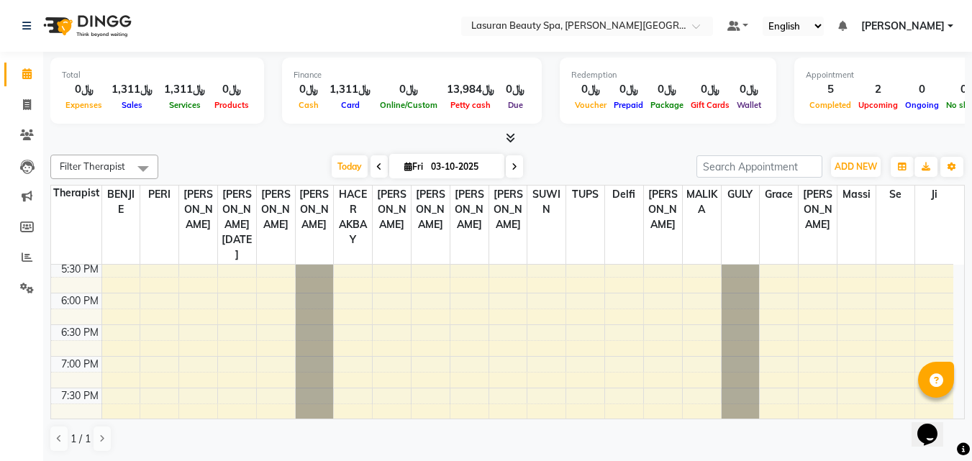
click at [515, 133] on icon at bounding box center [510, 137] width 9 height 11
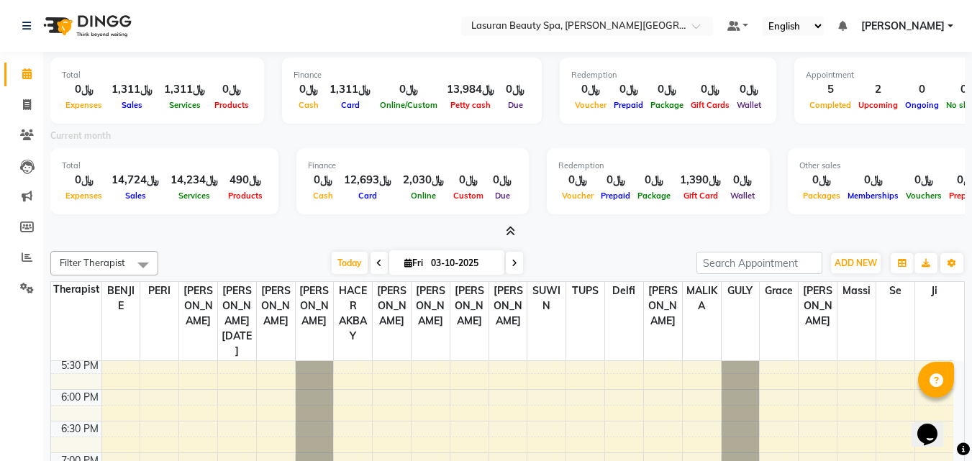
click at [507, 231] on icon at bounding box center [510, 231] width 9 height 11
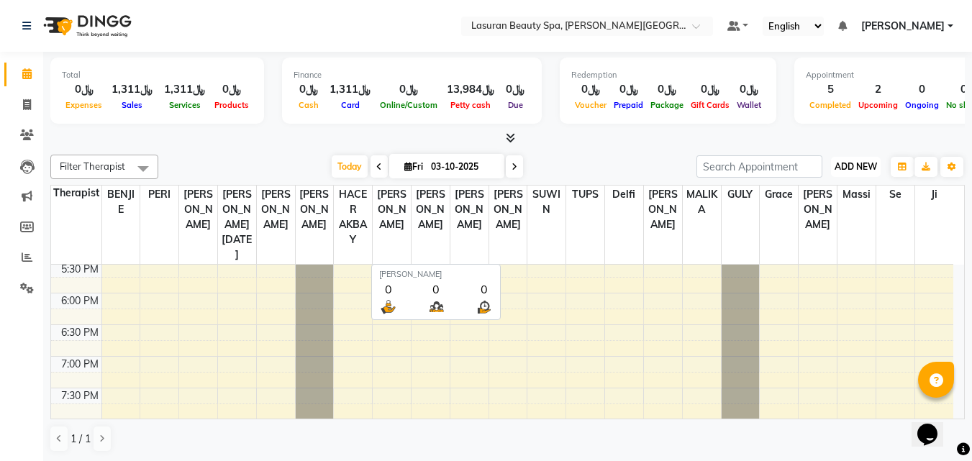
click at [873, 157] on button "ADD NEW Toggle Dropdown" at bounding box center [856, 167] width 50 height 20
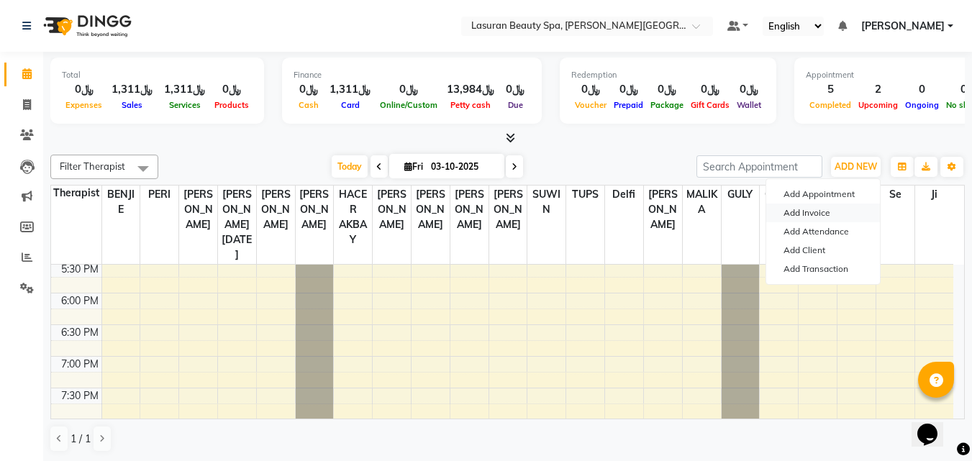
click at [832, 211] on link "Add Invoice" at bounding box center [823, 213] width 114 height 19
select select "service"
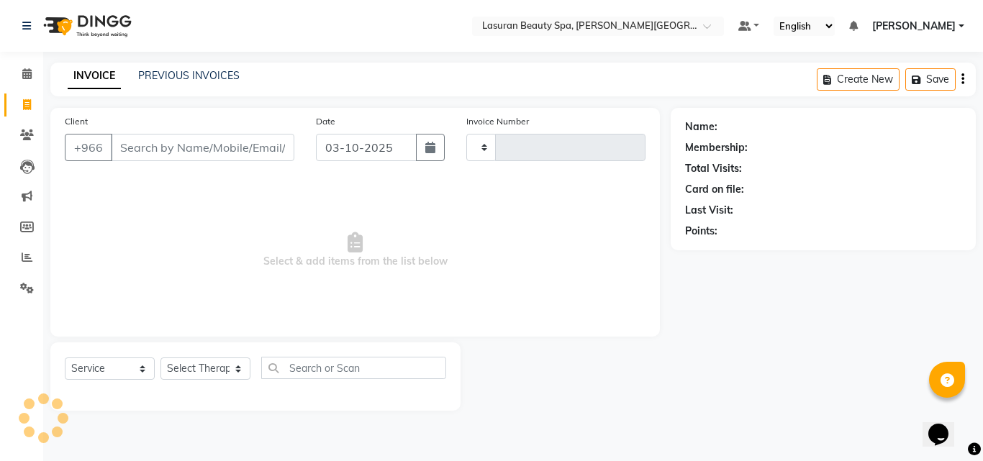
click at [252, 152] on input "Client" at bounding box center [202, 147] width 183 height 27
type input "1698"
select select "6941"
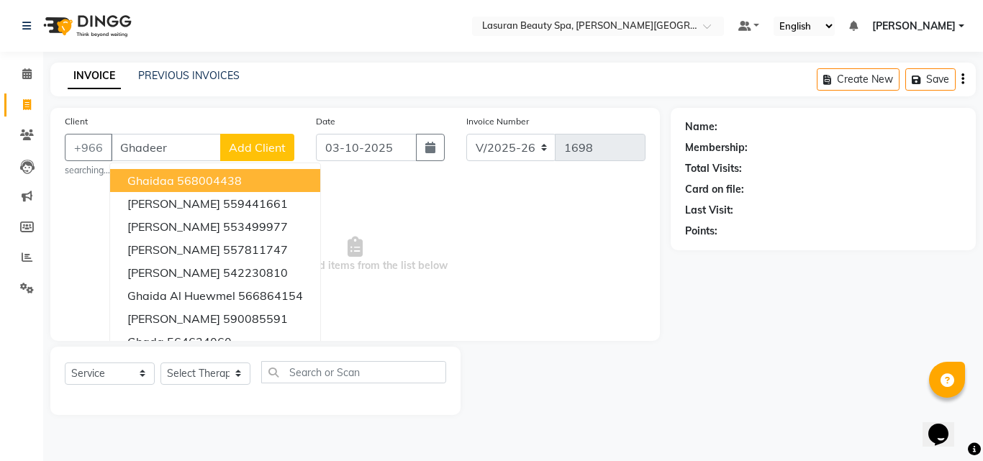
type input "Ghadeer"
click at [253, 147] on span "Add Client" at bounding box center [257, 147] width 57 height 14
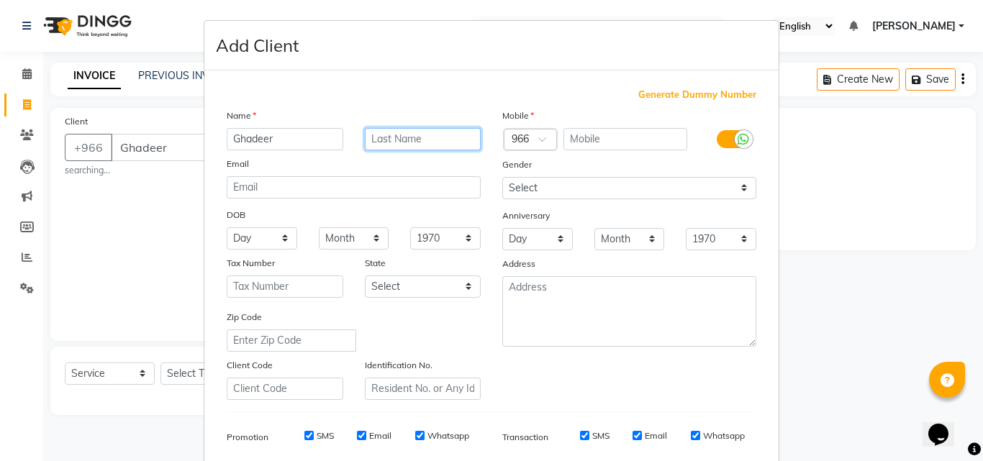
click at [419, 140] on input "text" at bounding box center [423, 139] width 117 height 22
type input "Al Ghanam"
click at [624, 135] on input "text" at bounding box center [625, 139] width 124 height 22
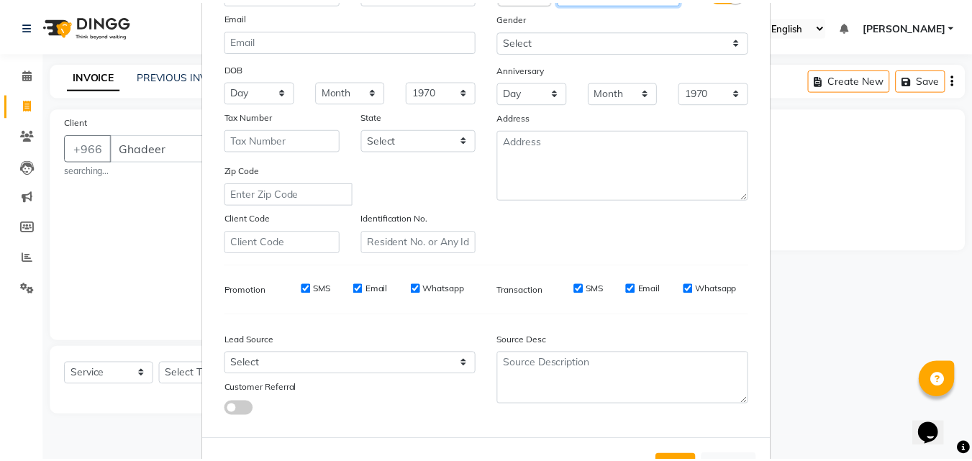
scroll to position [203, 0]
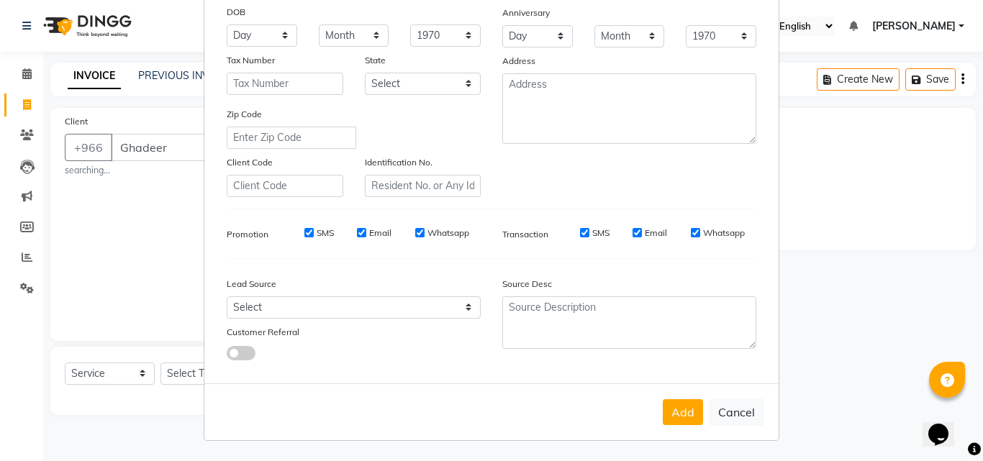
type input "550612053"
click at [676, 420] on button "Add" at bounding box center [683, 412] width 40 height 26
type input "550612053"
select select
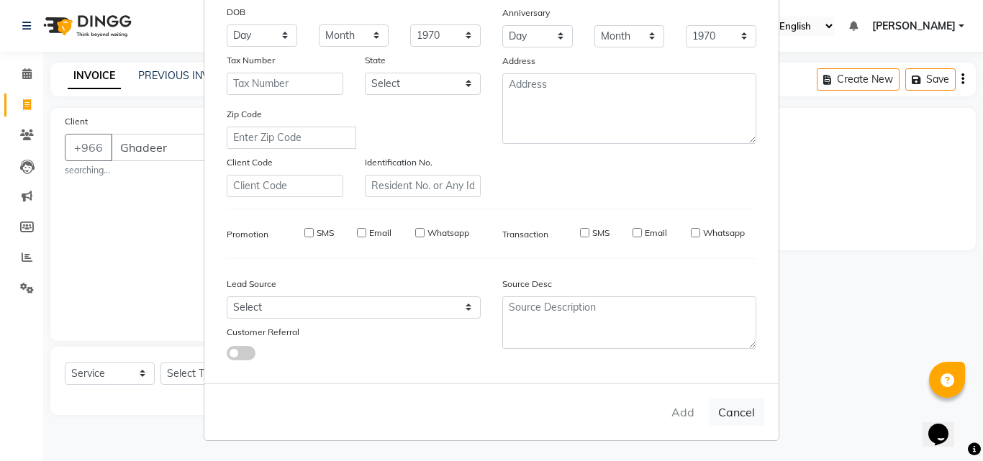
select select
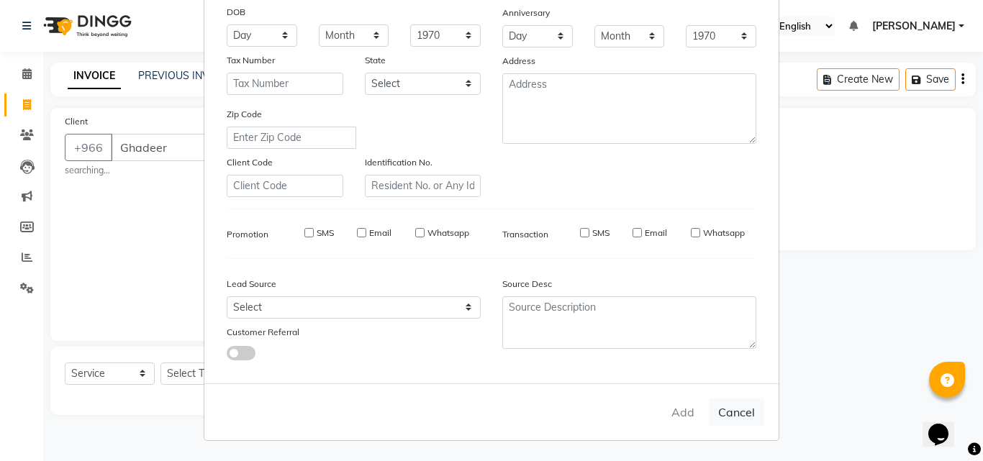
checkbox input "false"
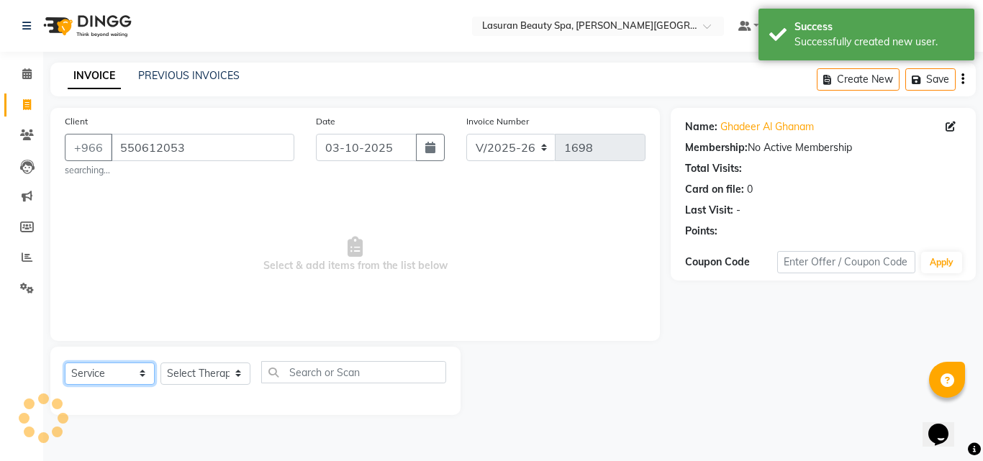
click at [86, 373] on select "Select Service Product Membership Package Voucher Prepaid Gift Card" at bounding box center [110, 374] width 90 height 22
click at [65, 363] on select "Select Service Product Membership Package Voucher Prepaid Gift Card" at bounding box center [110, 374] width 90 height 22
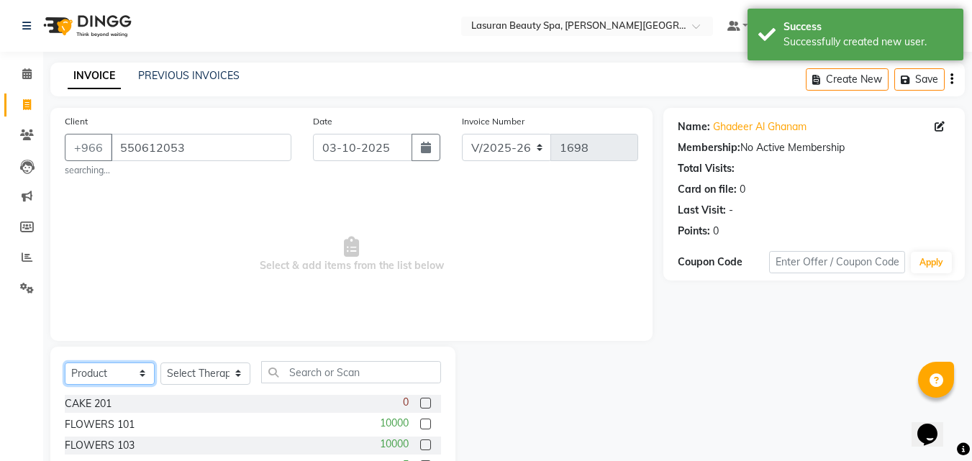
drag, startPoint x: 92, startPoint y: 380, endPoint x: 96, endPoint y: 365, distance: 15.5
click at [92, 380] on select "Select Service Product Membership Package Voucher Prepaid Gift Card" at bounding box center [110, 374] width 90 height 22
select select "service"
click at [65, 363] on select "Select Service Product Membership Package Voucher Prepaid Gift Card" at bounding box center [110, 374] width 90 height 22
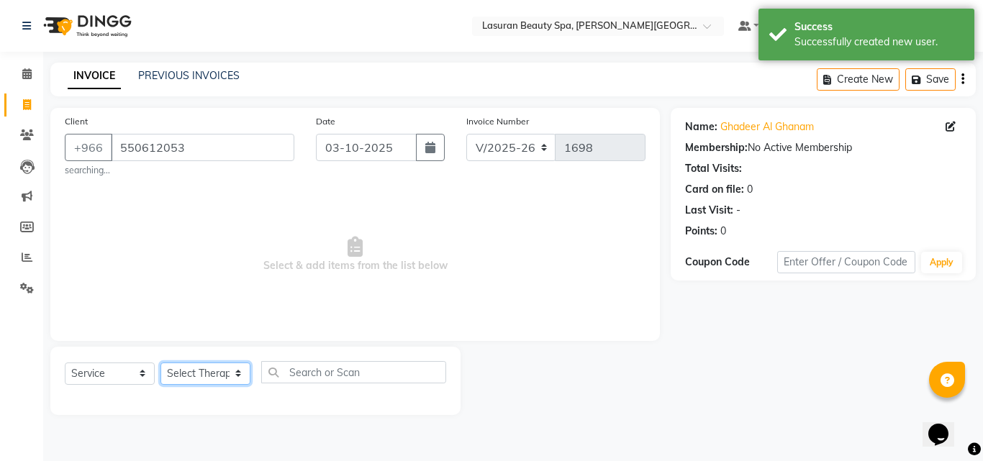
click at [222, 371] on select "Select Therapist [PERSON_NAME] ALJOHARY [PERSON_NAME] Kouraichy [PERSON_NAME] A…" at bounding box center [205, 374] width 90 height 22
select select "54632"
click at [160, 363] on select "Select Therapist [PERSON_NAME] ALJOHARY [PERSON_NAME] Kouraichy [PERSON_NAME] A…" at bounding box center [205, 374] width 90 height 22
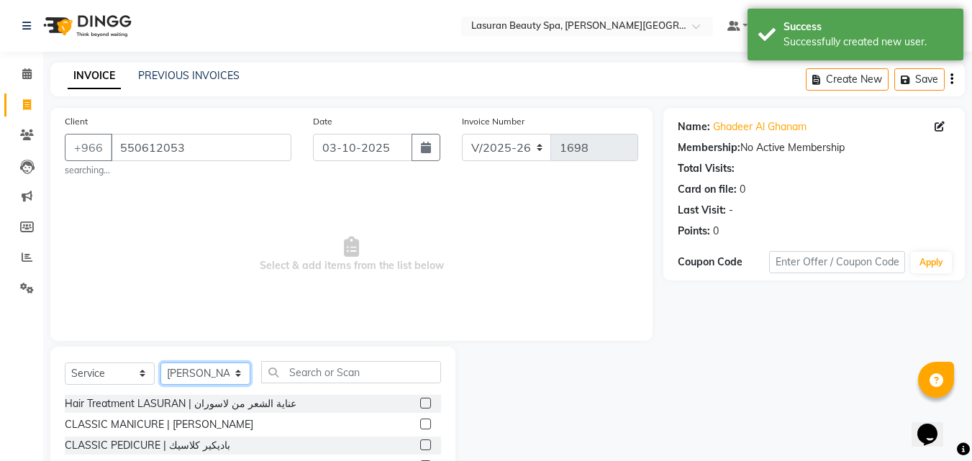
scroll to position [72, 0]
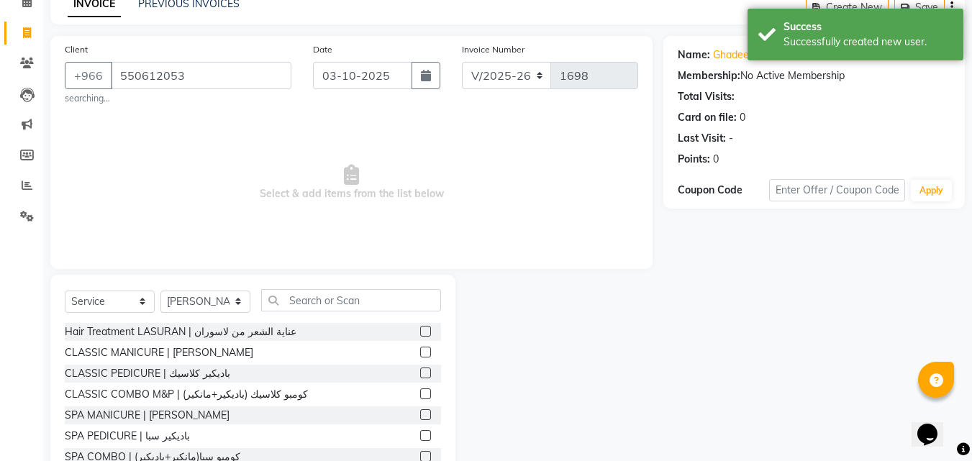
click at [420, 356] on label at bounding box center [425, 352] width 11 height 11
click at [420, 356] on input "checkbox" at bounding box center [424, 352] width 9 height 9
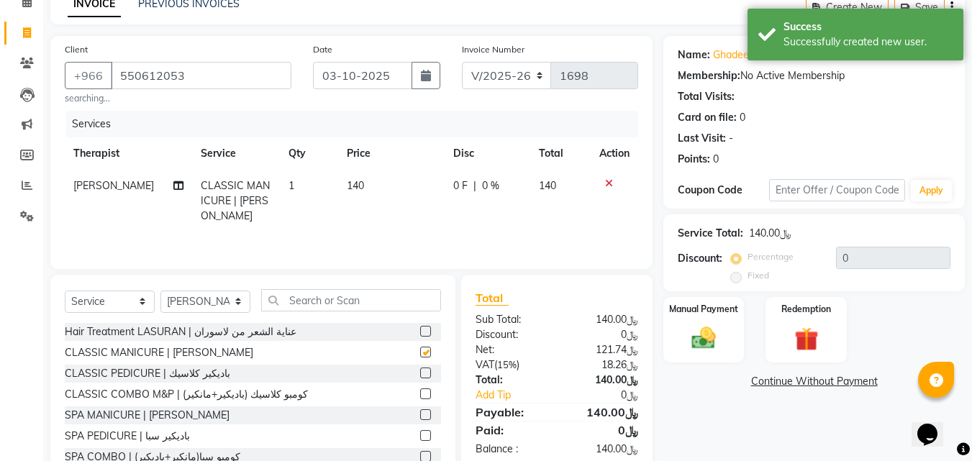
checkbox input "false"
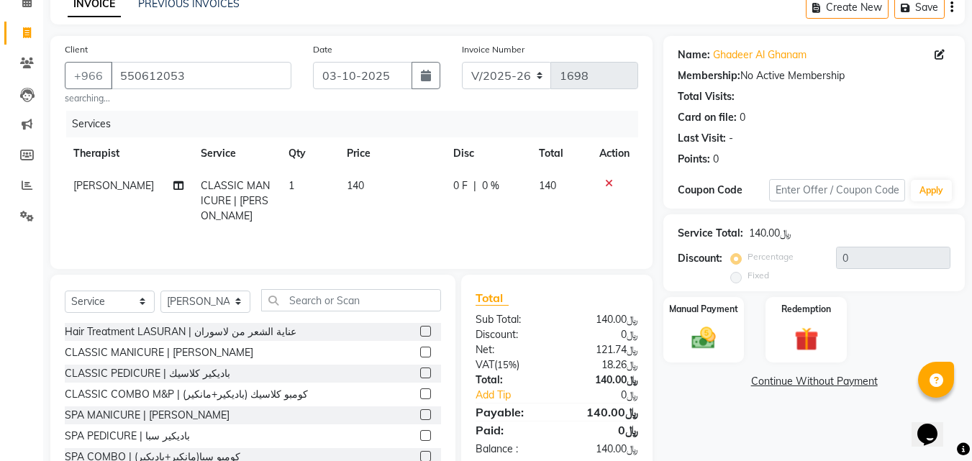
click at [420, 394] on label at bounding box center [425, 394] width 11 height 11
click at [420, 394] on input "checkbox" at bounding box center [424, 394] width 9 height 9
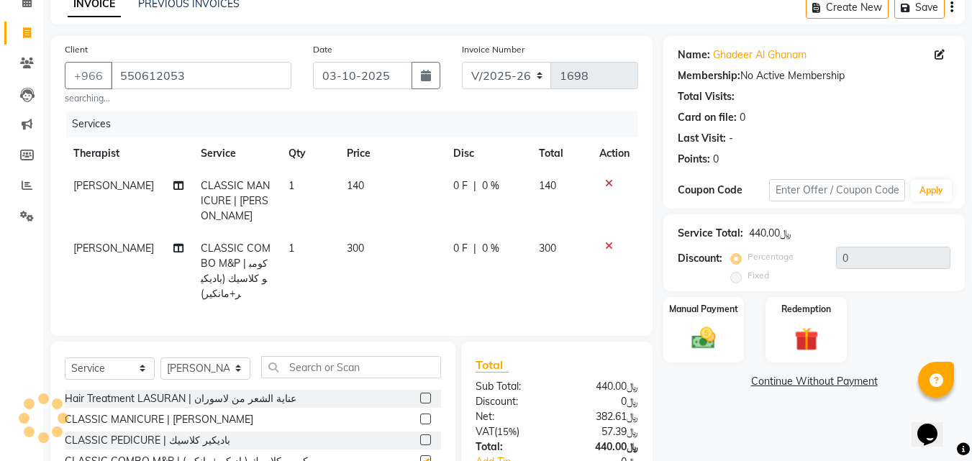
checkbox input "false"
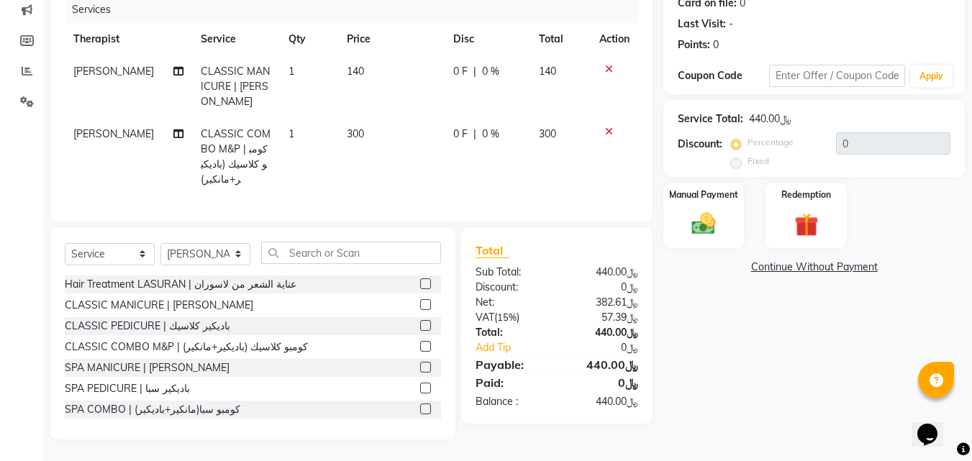
click at [705, 214] on img at bounding box center [703, 223] width 39 height 27
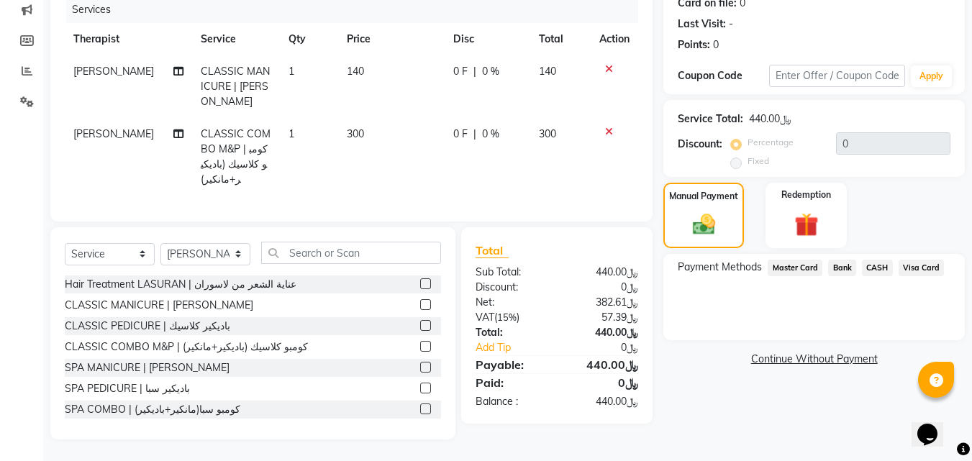
click at [917, 260] on span "Visa Card" at bounding box center [922, 268] width 46 height 17
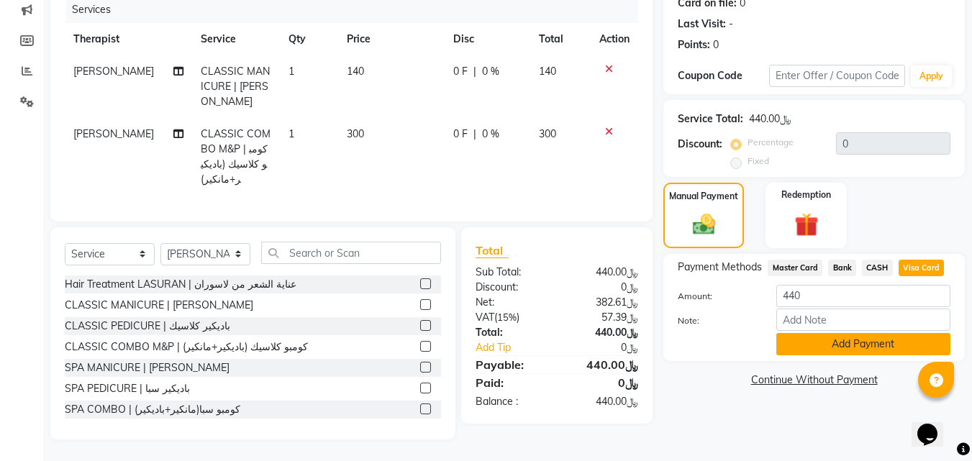
click at [876, 333] on button "Add Payment" at bounding box center [863, 344] width 174 height 22
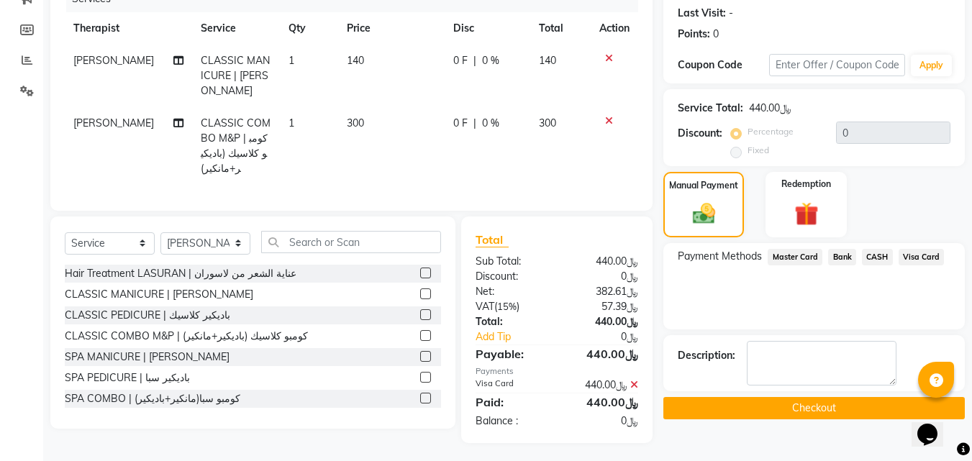
scroll to position [212, 0]
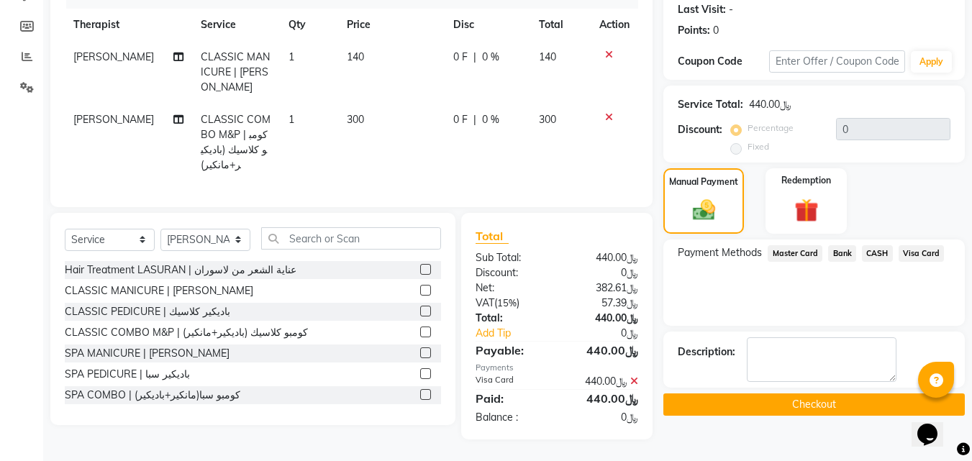
click at [738, 394] on button "Checkout" at bounding box center [813, 405] width 301 height 22
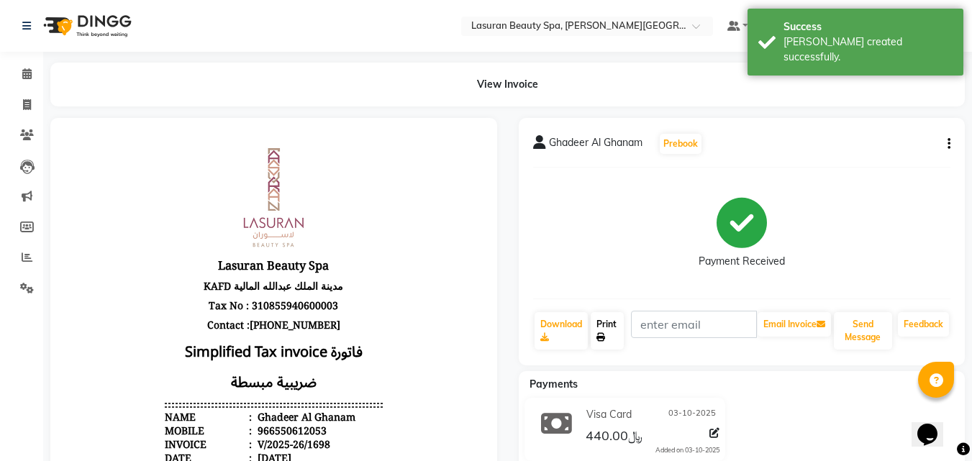
click at [598, 339] on icon at bounding box center [600, 337] width 9 height 9
click at [27, 76] on icon at bounding box center [26, 73] width 9 height 11
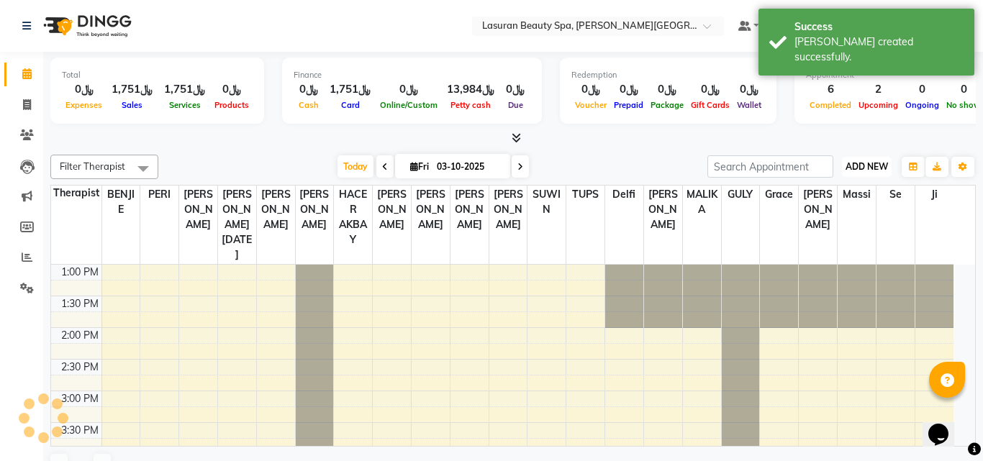
click at [858, 162] on span "ADD NEW" at bounding box center [866, 166] width 42 height 11
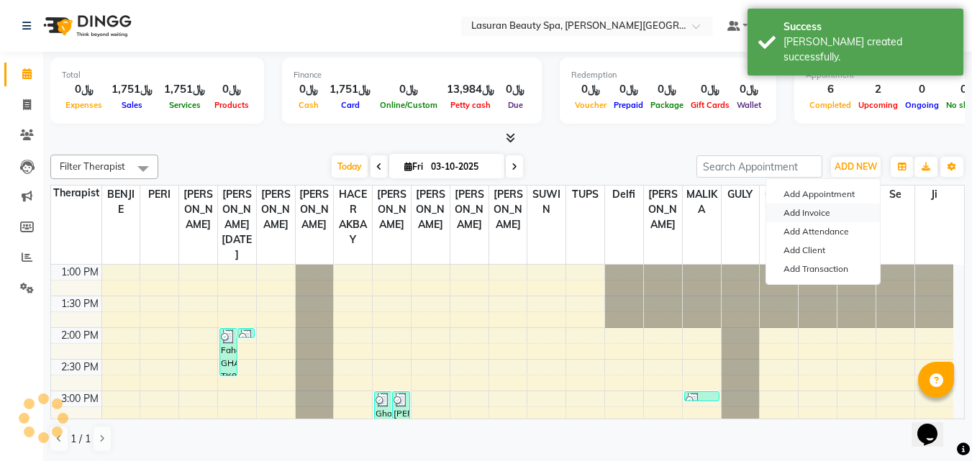
click at [815, 212] on link "Add Invoice" at bounding box center [823, 213] width 114 height 19
select select "service"
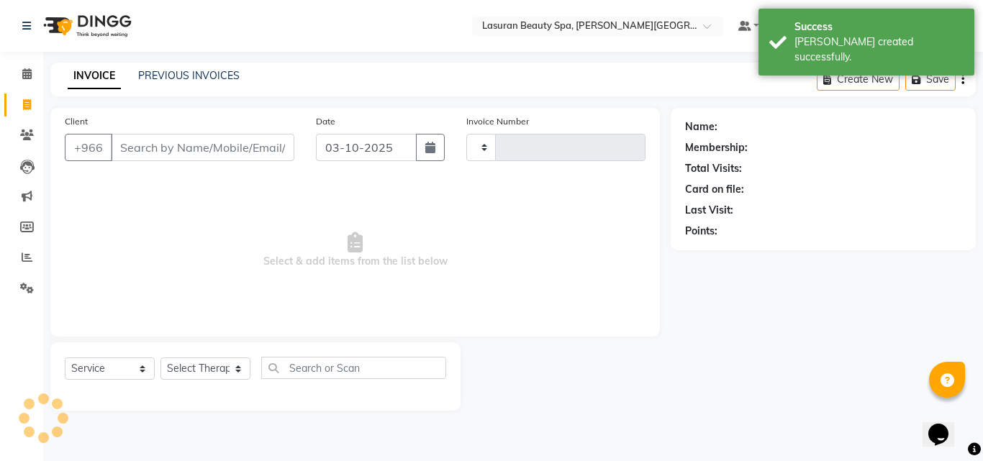
type input "1699"
select select "6941"
click at [178, 147] on input "Client" at bounding box center [202, 147] width 183 height 27
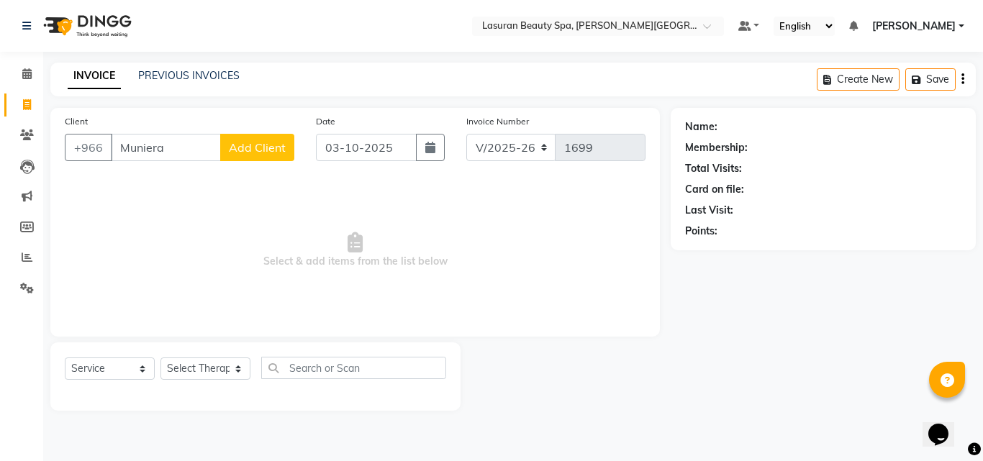
type input "Muniera"
click at [267, 152] on span "Add Client" at bounding box center [257, 147] width 57 height 14
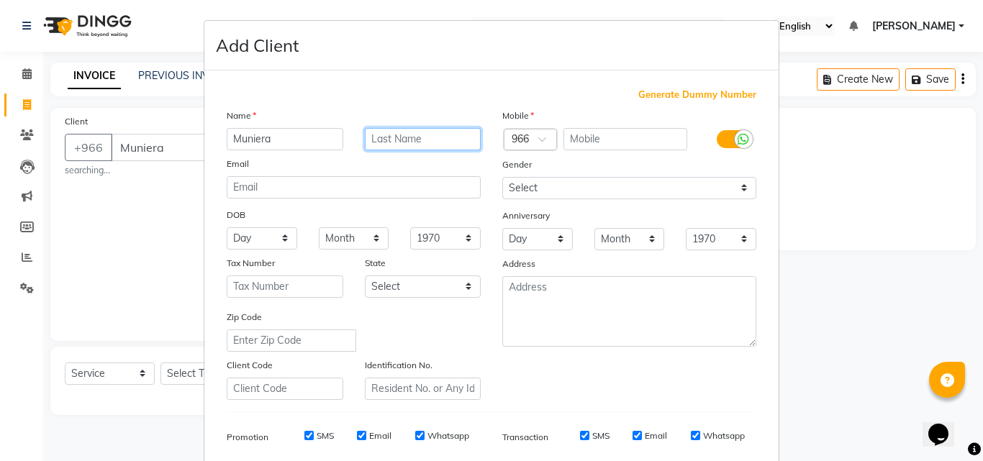
click at [434, 140] on input "text" at bounding box center [423, 139] width 117 height 22
type input "[PERSON_NAME]"
click at [639, 139] on input "text" at bounding box center [625, 139] width 124 height 22
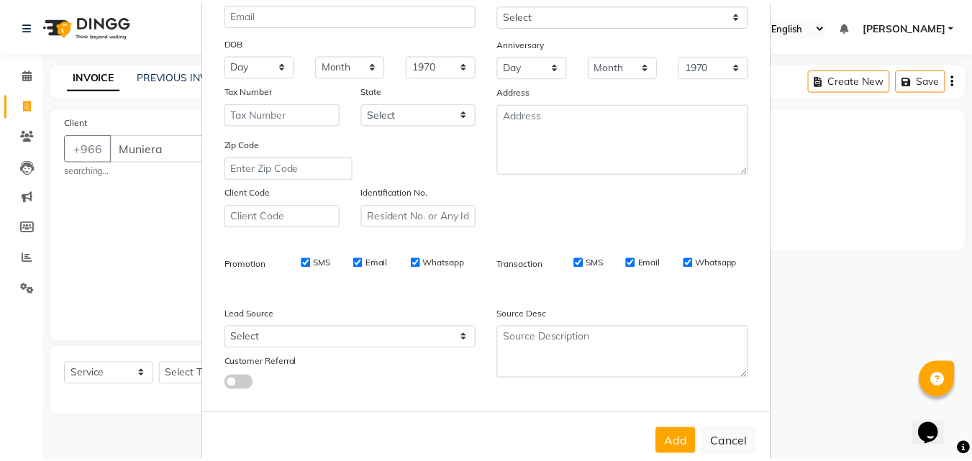
scroll to position [203, 0]
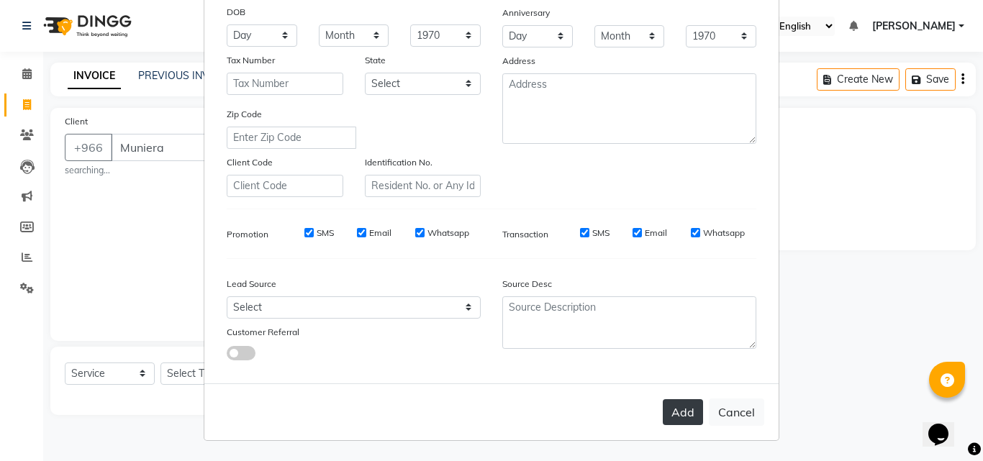
type input "559292020"
click at [668, 415] on button "Add" at bounding box center [683, 412] width 40 height 26
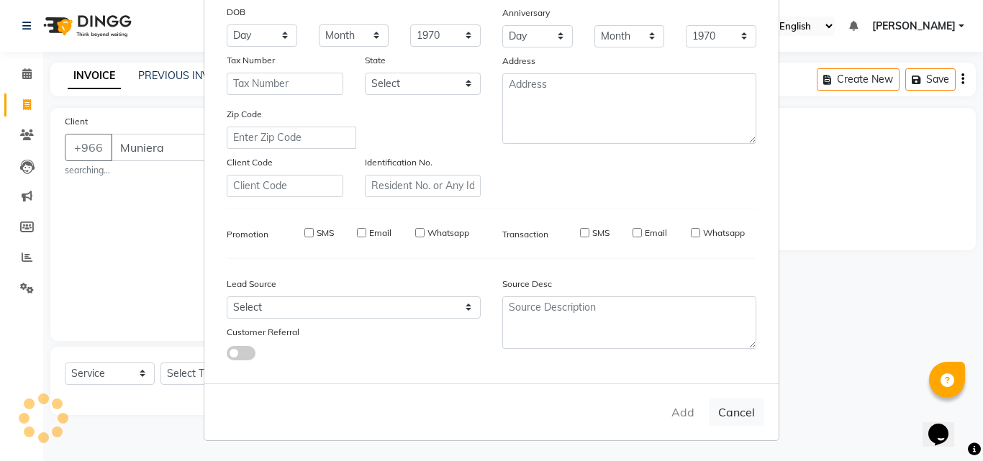
type input "559292020"
select select
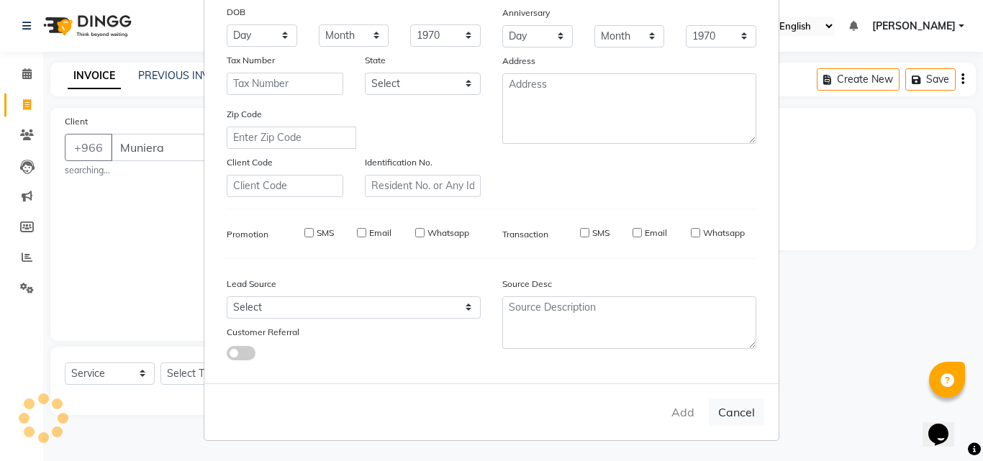
select select
checkbox input "false"
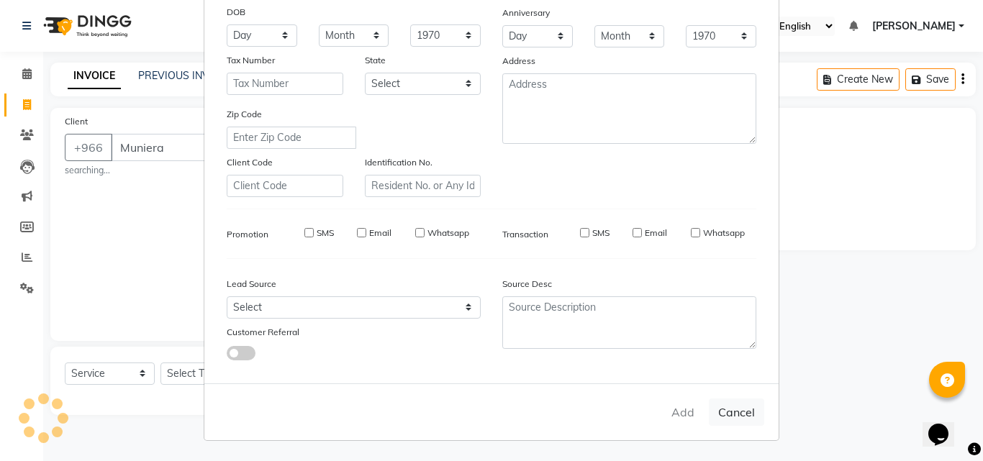
checkbox input "false"
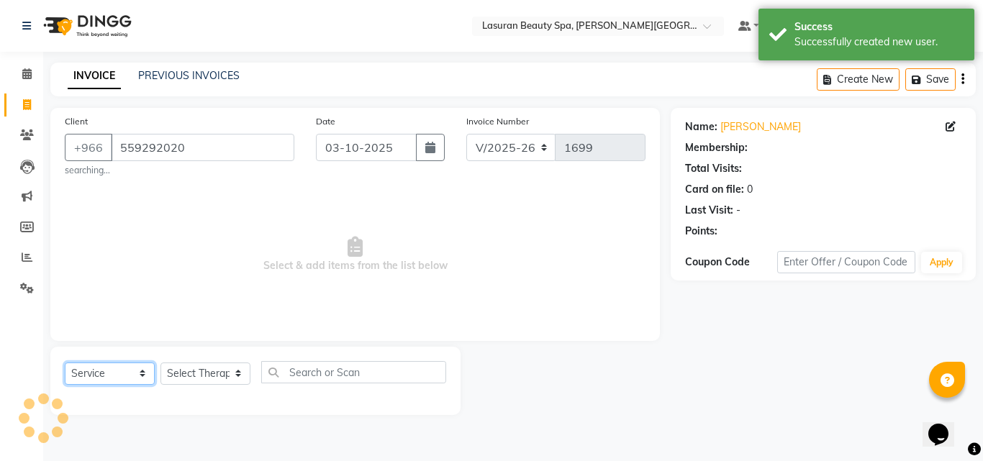
click at [100, 371] on select "Select Service Product Membership Package Voucher Prepaid Gift Card" at bounding box center [110, 374] width 90 height 22
click at [65, 363] on select "Select Service Product Membership Package Voucher Prepaid Gift Card" at bounding box center [110, 374] width 90 height 22
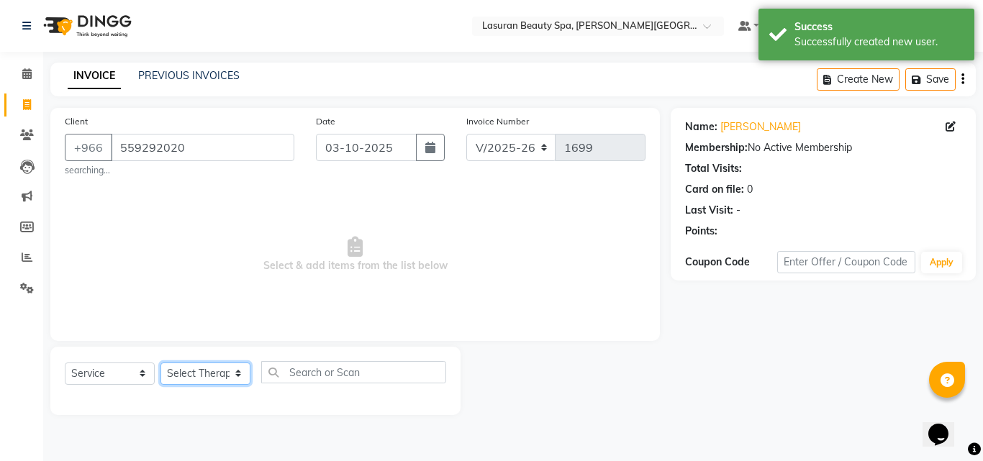
click at [206, 370] on select "Select Therapist [PERSON_NAME] ALJOHARY [PERSON_NAME] Kouraichy [PERSON_NAME] A…" at bounding box center [205, 374] width 90 height 22
select select "91214"
click at [160, 363] on select "Select Therapist [PERSON_NAME] ALJOHARY [PERSON_NAME] Kouraichy [PERSON_NAME] A…" at bounding box center [205, 374] width 90 height 22
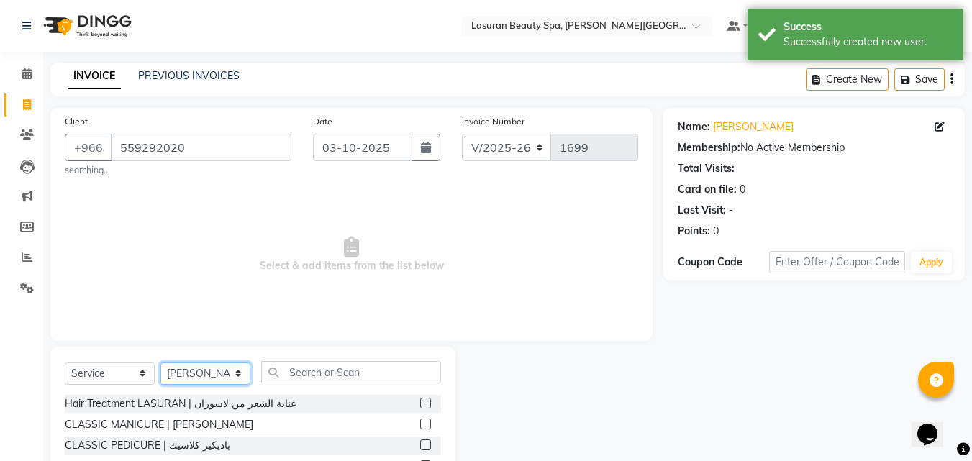
scroll to position [119, 0]
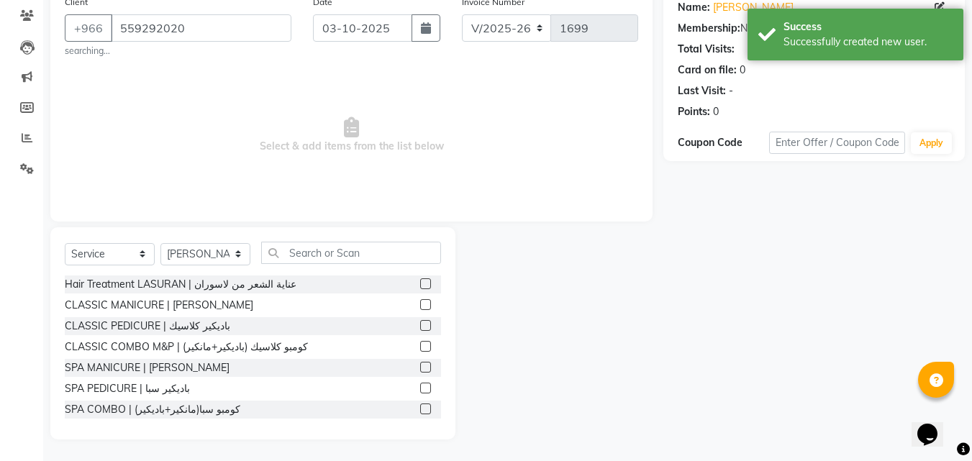
click at [420, 327] on label at bounding box center [425, 325] width 11 height 11
click at [420, 327] on input "checkbox" at bounding box center [424, 326] width 9 height 9
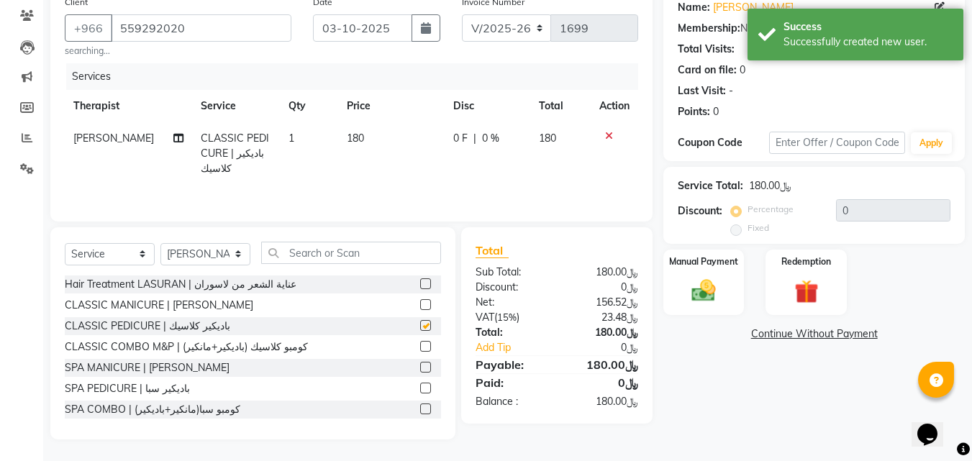
checkbox input "false"
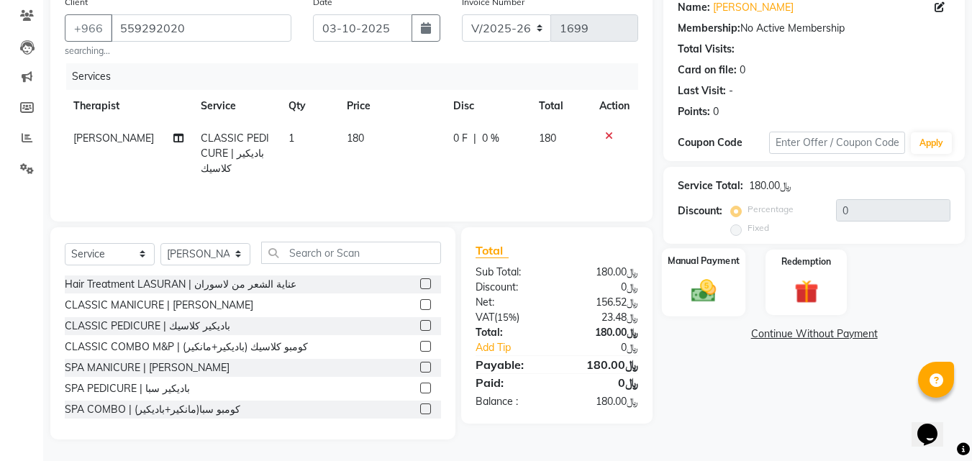
click at [708, 268] on div "Manual Payment" at bounding box center [704, 282] width 84 height 68
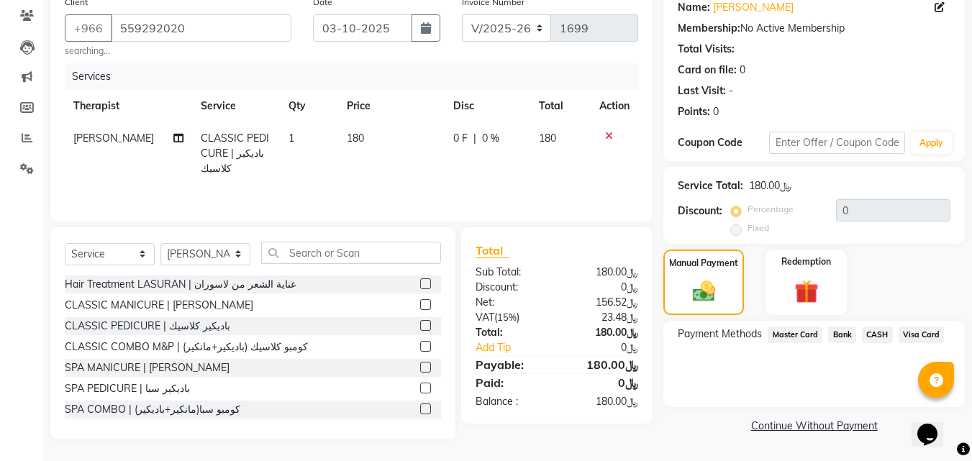
click at [912, 330] on span "Visa Card" at bounding box center [922, 335] width 46 height 17
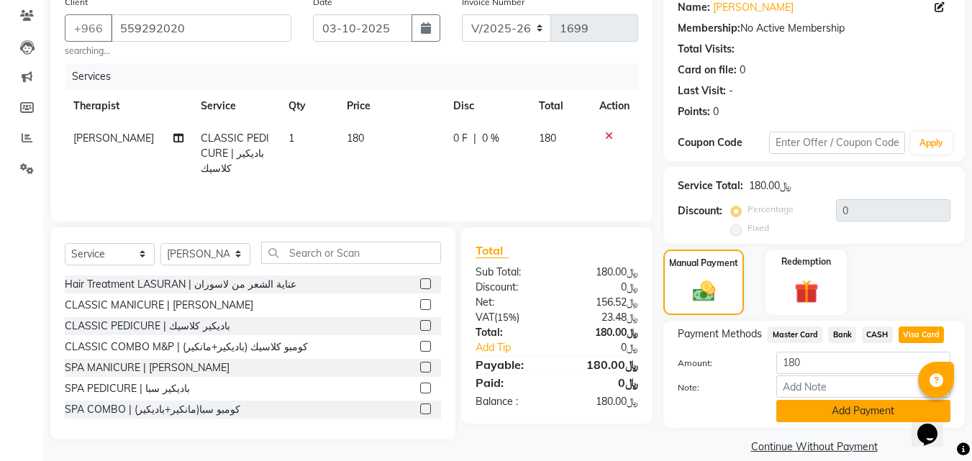
click at [802, 409] on button "Add Payment" at bounding box center [863, 411] width 174 height 22
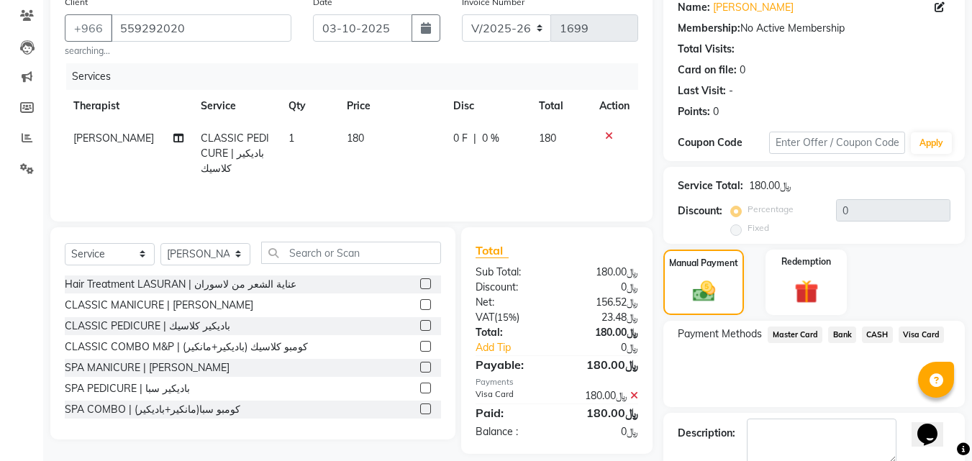
scroll to position [177, 0]
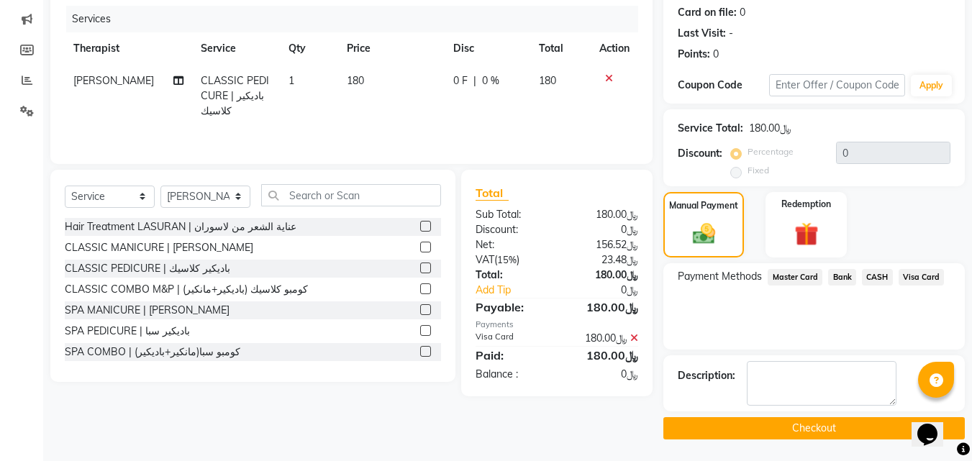
click at [724, 429] on button "Checkout" at bounding box center [813, 428] width 301 height 22
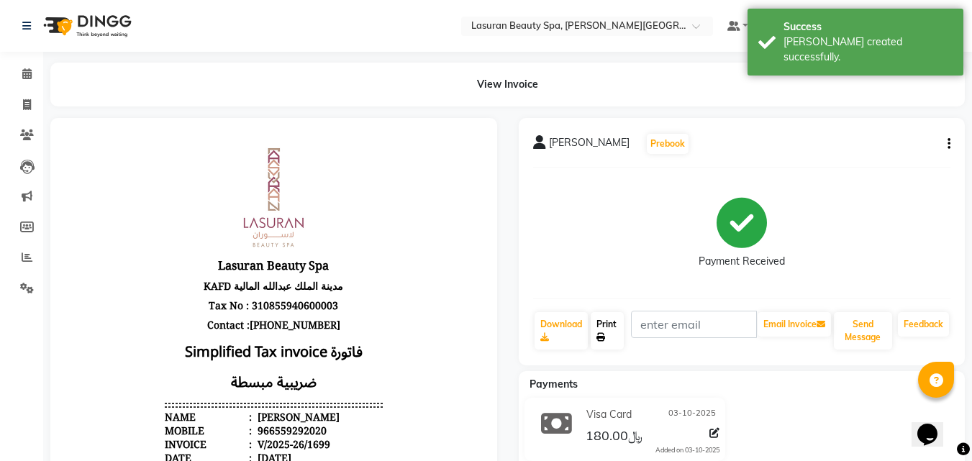
click at [613, 337] on link "Print" at bounding box center [607, 330] width 33 height 37
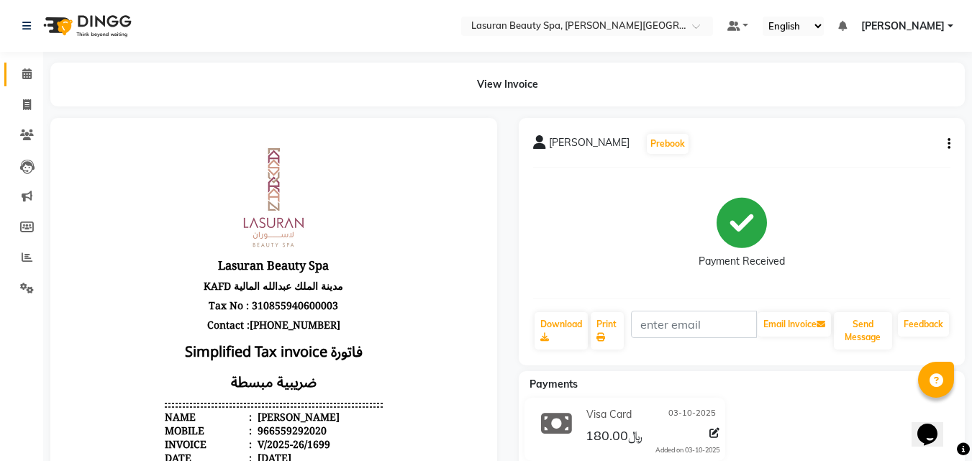
click at [20, 73] on span at bounding box center [26, 74] width 25 height 17
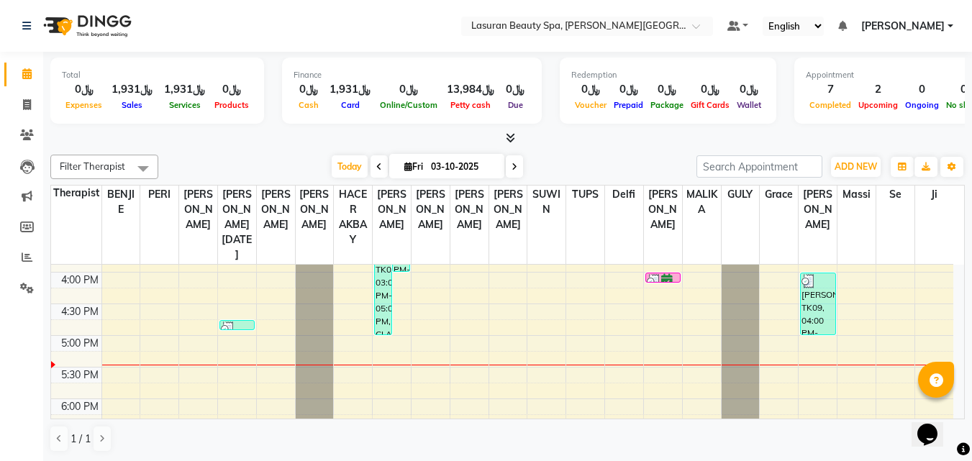
scroll to position [110, 0]
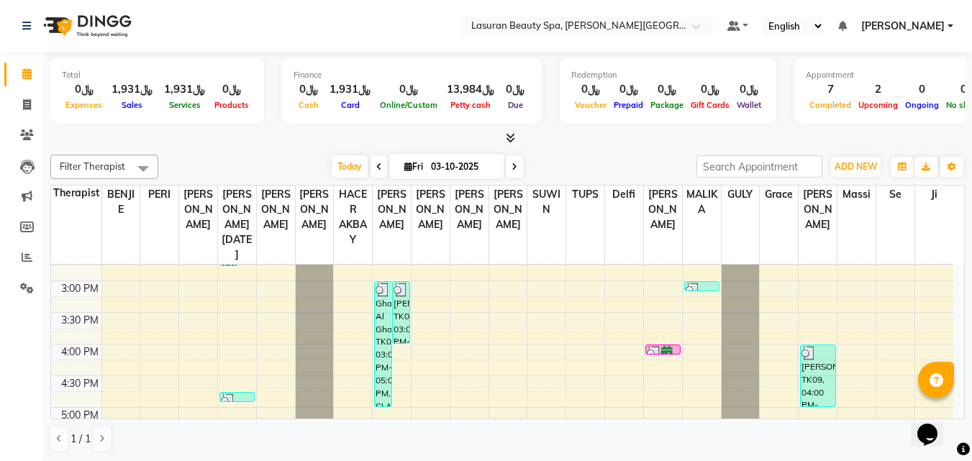
click at [704, 283] on div at bounding box center [702, 290] width 33 height 14
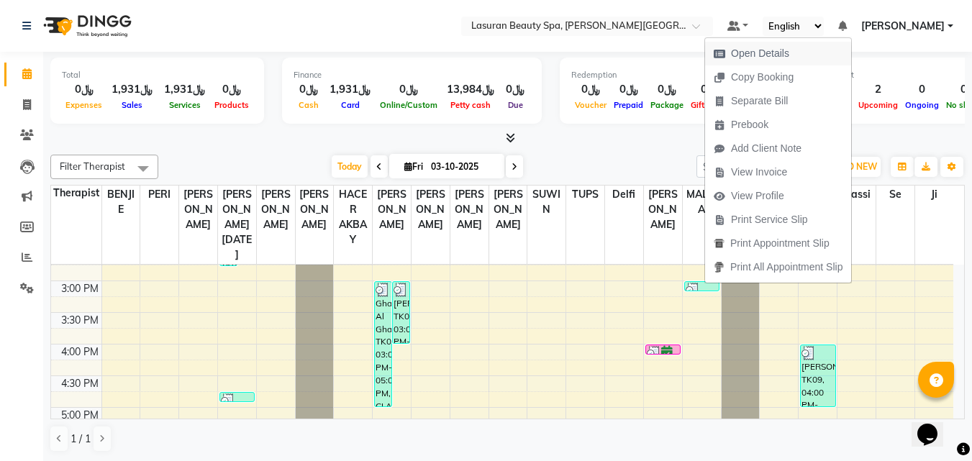
click at [730, 51] on span "Open Details" at bounding box center [751, 54] width 93 height 24
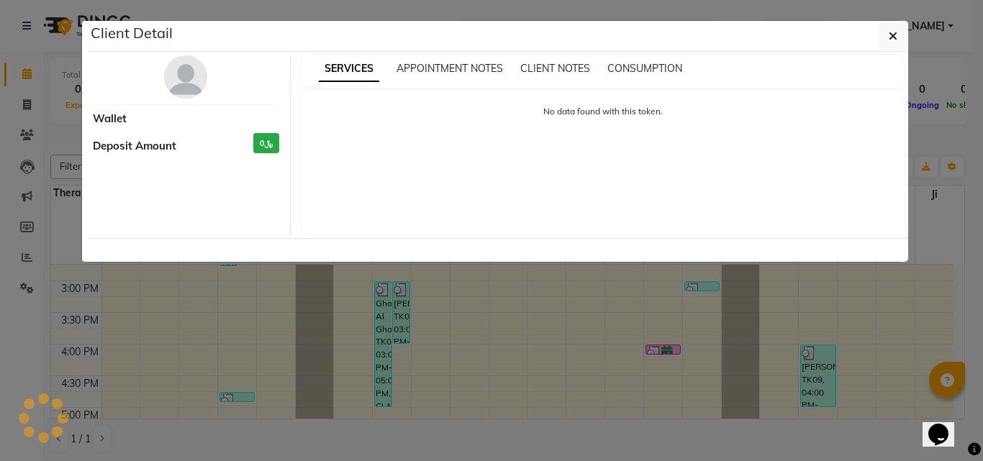
select select "3"
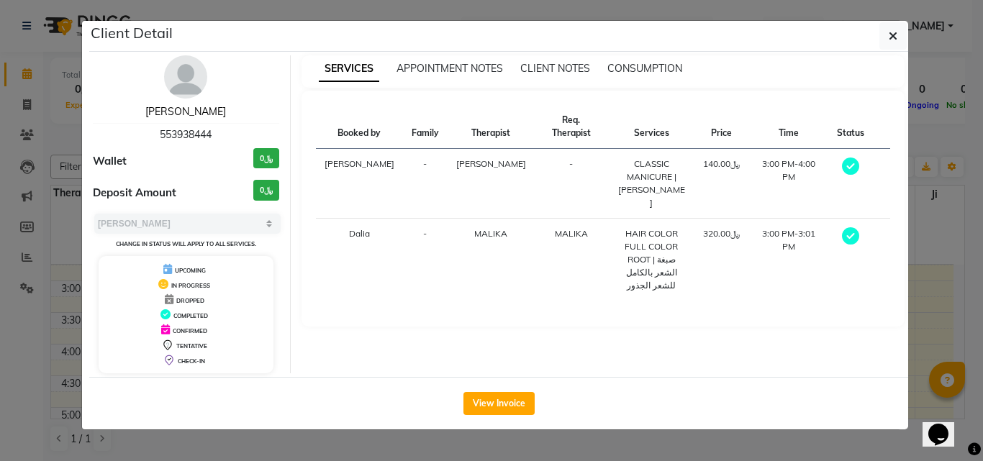
click at [190, 111] on link "[PERSON_NAME]" at bounding box center [185, 111] width 81 height 13
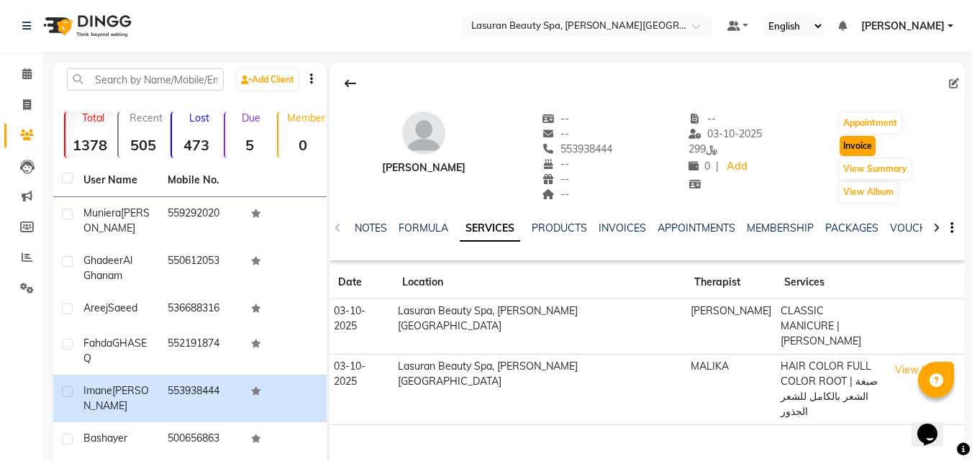
click at [866, 147] on button "Invoice" at bounding box center [858, 146] width 36 height 20
select select "service"
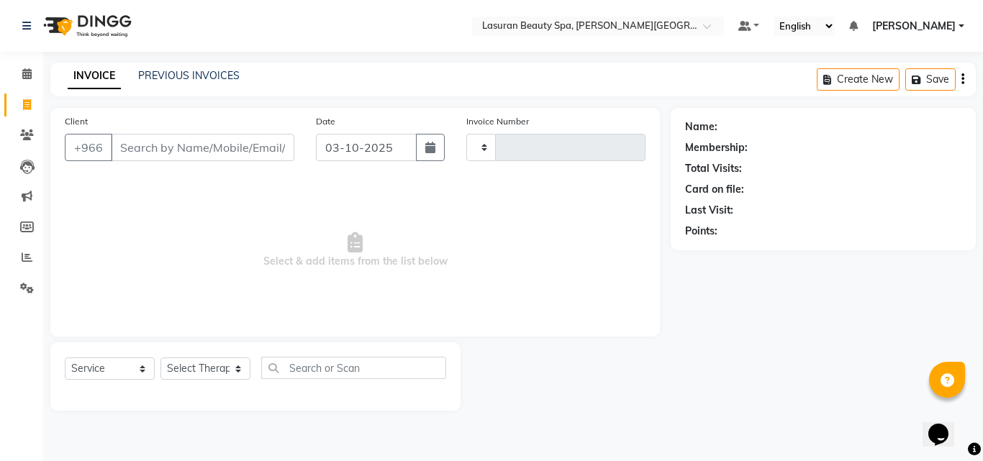
type input "1700"
select select "6941"
click at [105, 369] on select "Select Service Product Membership Package Voucher Prepaid Gift Card" at bounding box center [110, 369] width 90 height 22
type input "553938444"
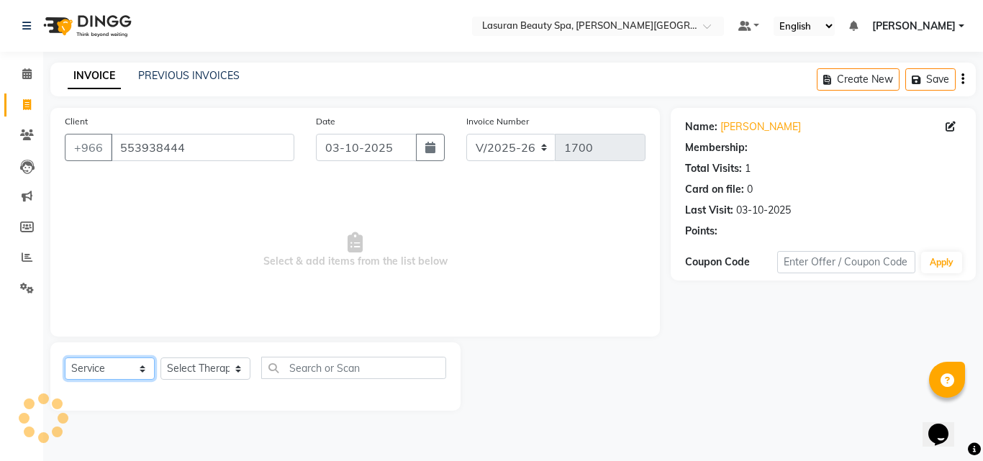
click at [65, 358] on select "Select Service Product Membership Package Voucher Prepaid Gift Card" at bounding box center [110, 369] width 90 height 22
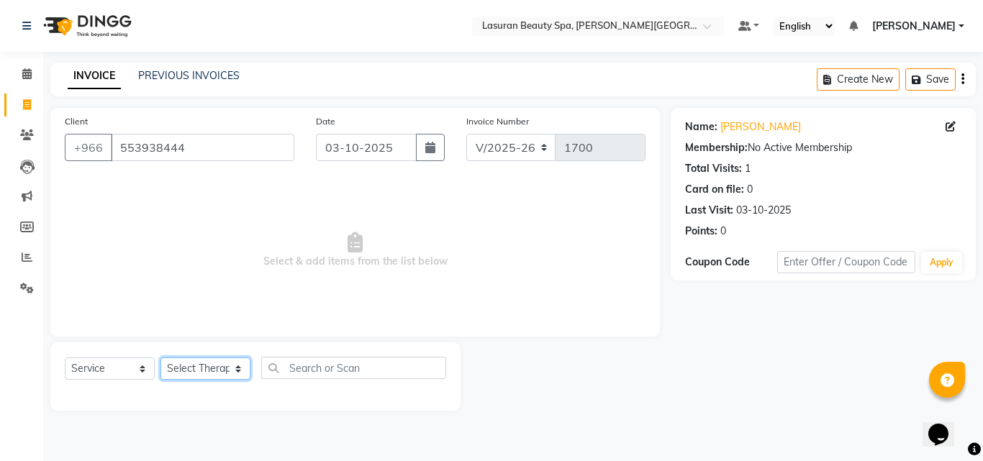
click at [208, 374] on select "Select Therapist [PERSON_NAME] ALJOHARY [PERSON_NAME] Kouraichy [PERSON_NAME] A…" at bounding box center [205, 369] width 90 height 22
select select "67194"
click at [160, 358] on select "Select Therapist [PERSON_NAME] ALJOHARY [PERSON_NAME] Kouraichy [PERSON_NAME] A…" at bounding box center [205, 369] width 90 height 22
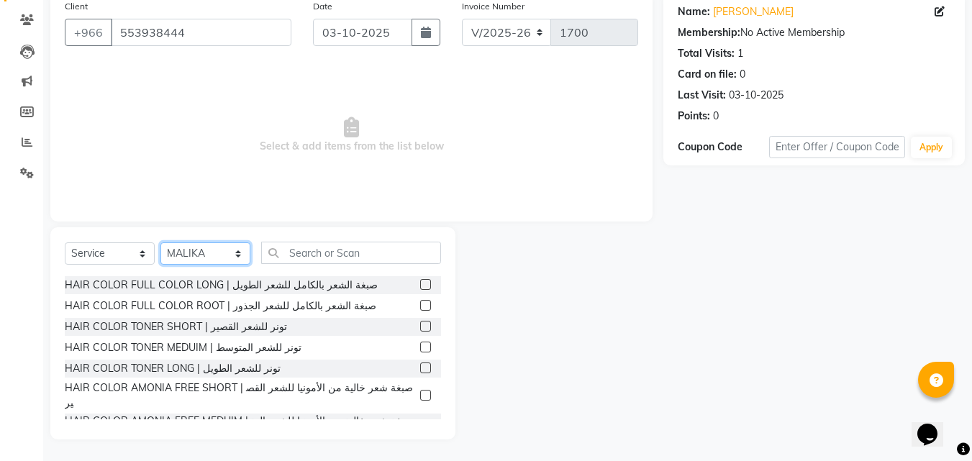
scroll to position [210, 0]
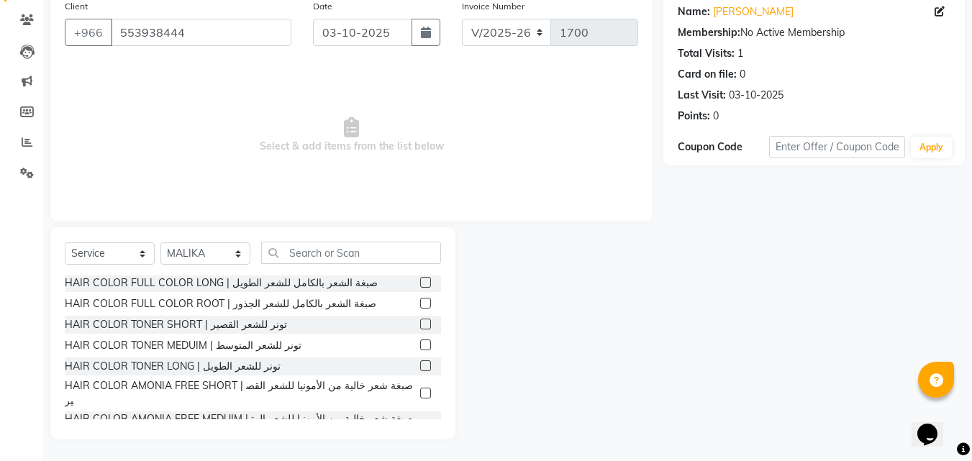
click at [420, 345] on label at bounding box center [425, 345] width 11 height 11
click at [420, 345] on input "checkbox" at bounding box center [424, 345] width 9 height 9
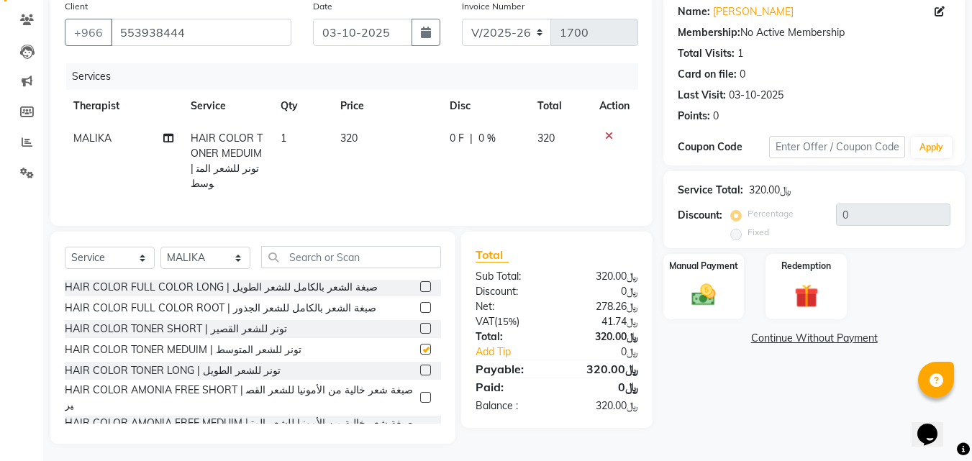
checkbox input "false"
click at [605, 140] on icon at bounding box center [609, 136] width 8 height 10
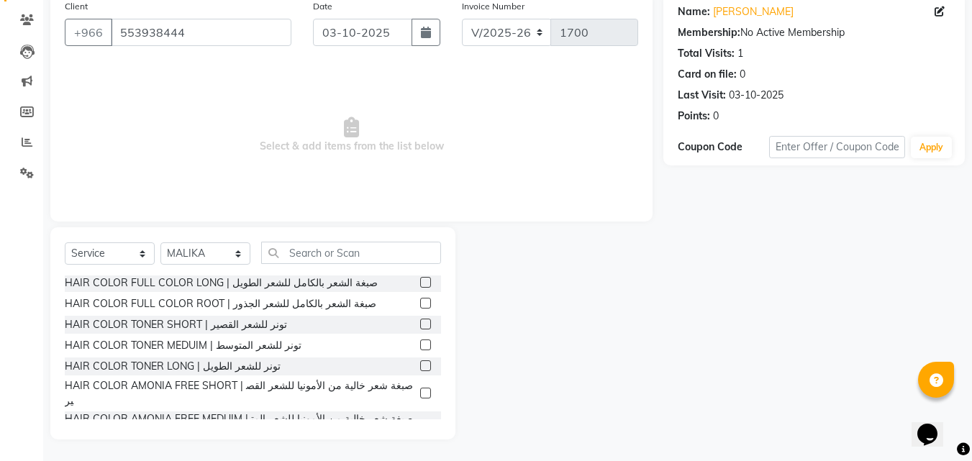
click at [420, 325] on label at bounding box center [425, 324] width 11 height 11
click at [420, 325] on input "checkbox" at bounding box center [424, 324] width 9 height 9
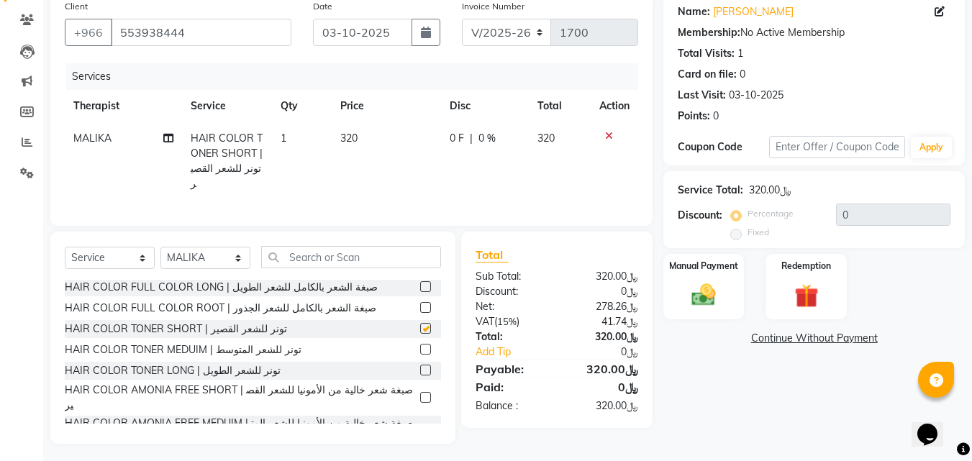
checkbox input "false"
click at [846, 149] on input "text" at bounding box center [837, 147] width 136 height 22
type input "H35"
click at [923, 153] on button "Apply" at bounding box center [931, 148] width 41 height 22
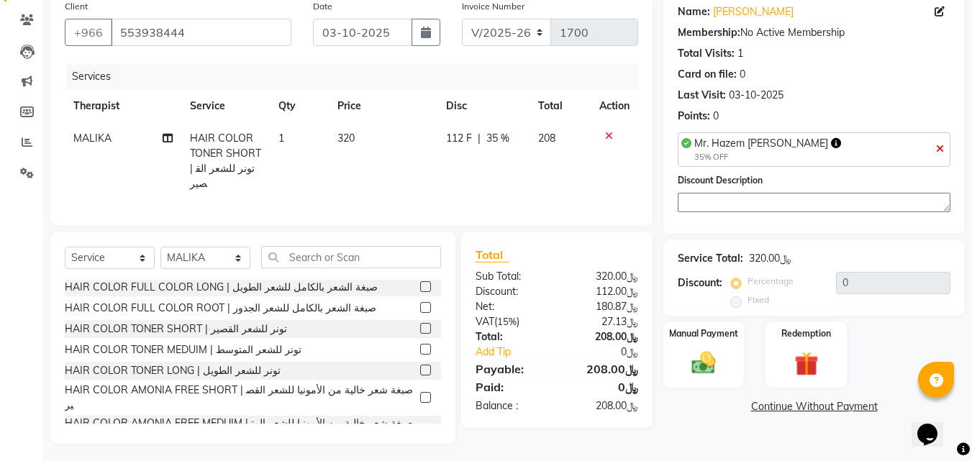
type input "35"
click at [715, 360] on img at bounding box center [704, 363] width 40 height 29
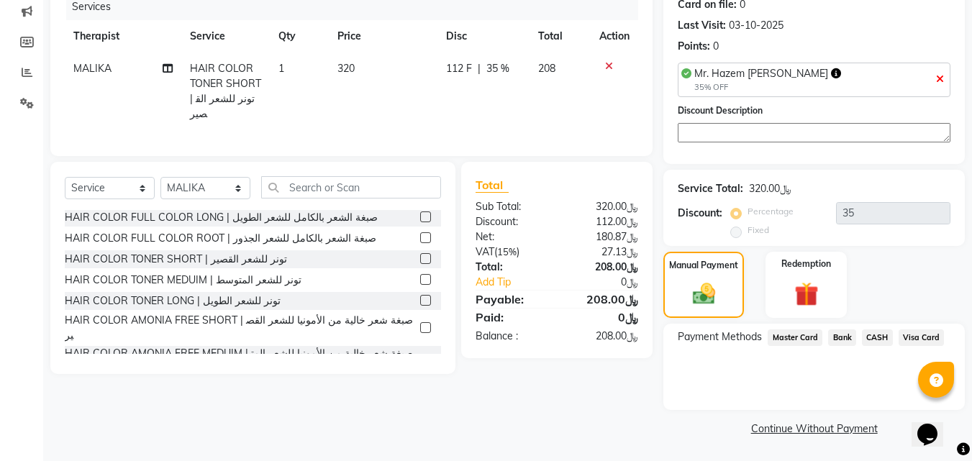
click at [917, 334] on span "Visa Card" at bounding box center [922, 338] width 46 height 17
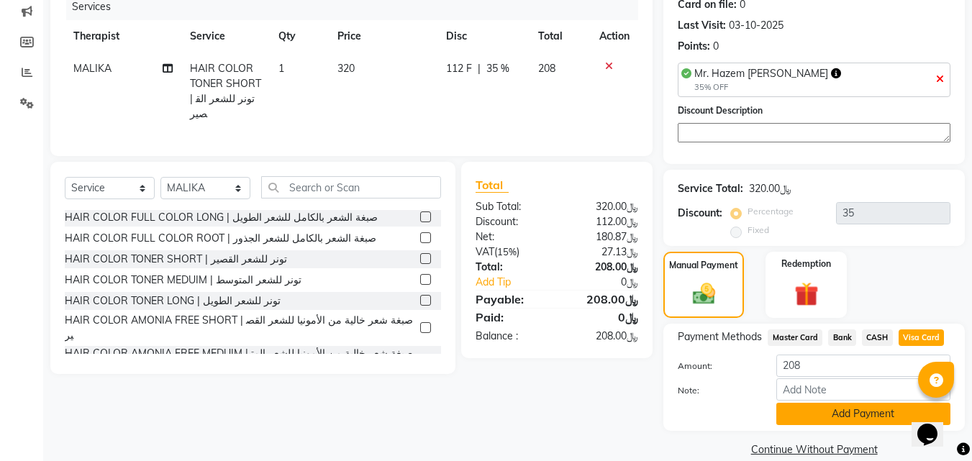
click at [860, 419] on button "Add Payment" at bounding box center [863, 414] width 174 height 22
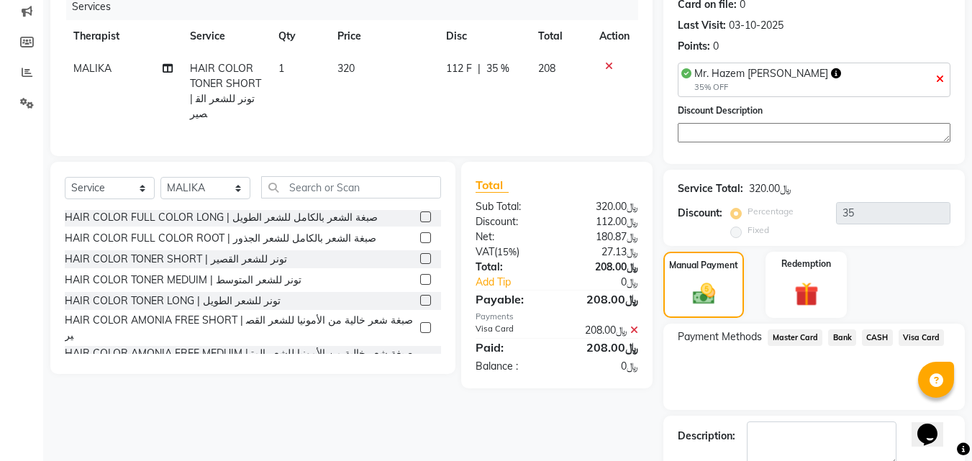
scroll to position [245, 0]
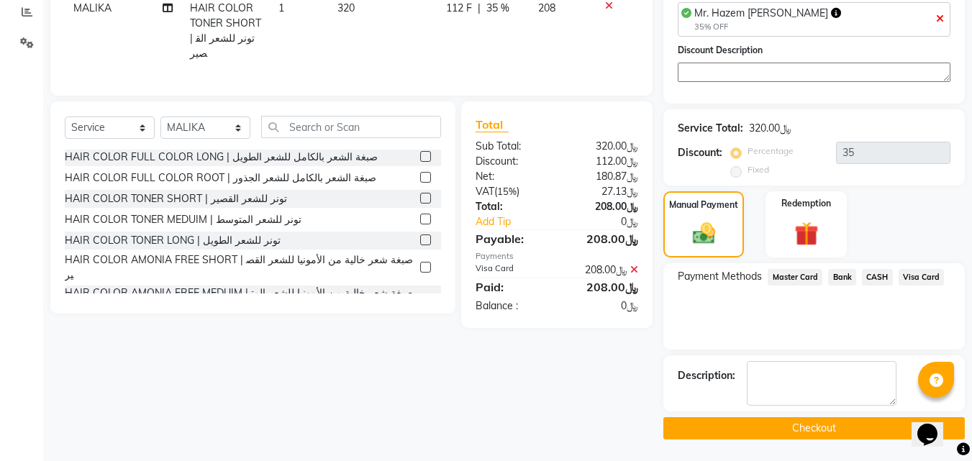
click at [922, 272] on span "Visa Card" at bounding box center [922, 277] width 46 height 17
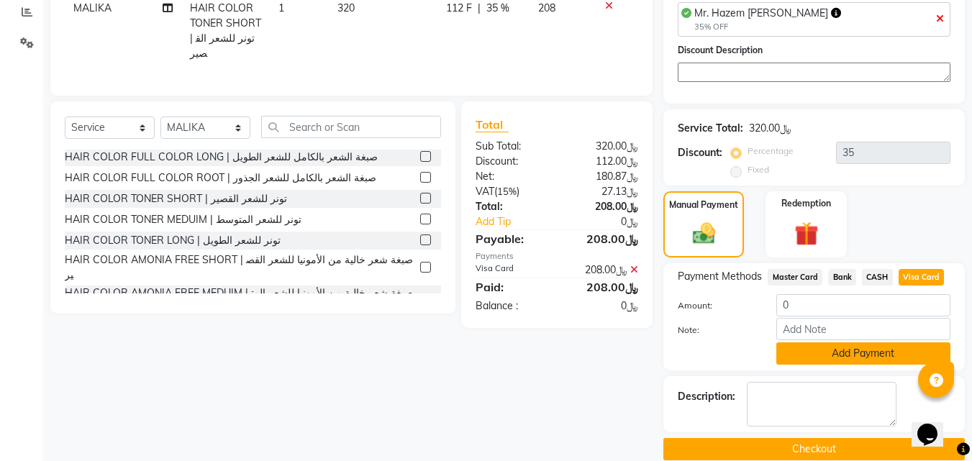
click at [878, 350] on button "Add Payment" at bounding box center [863, 354] width 174 height 22
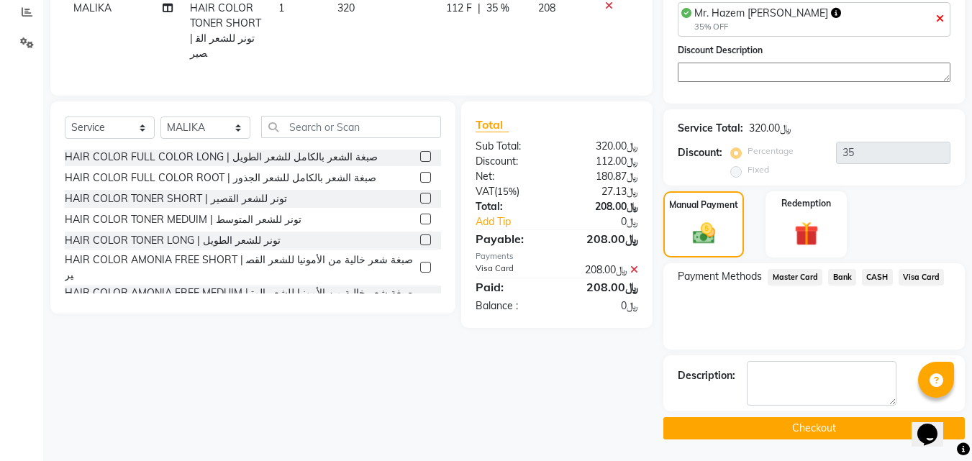
click at [771, 433] on button "Checkout" at bounding box center [813, 428] width 301 height 22
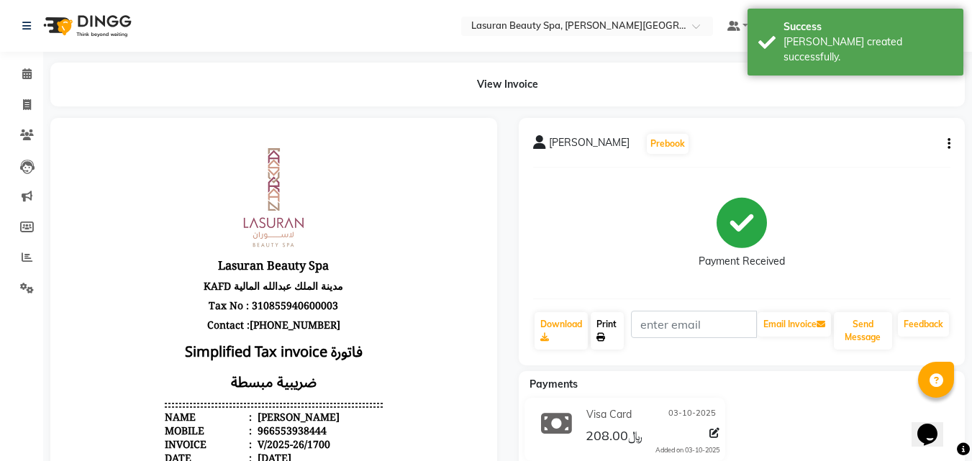
click at [614, 331] on link "Print" at bounding box center [607, 330] width 33 height 37
click at [27, 74] on icon at bounding box center [26, 73] width 9 height 11
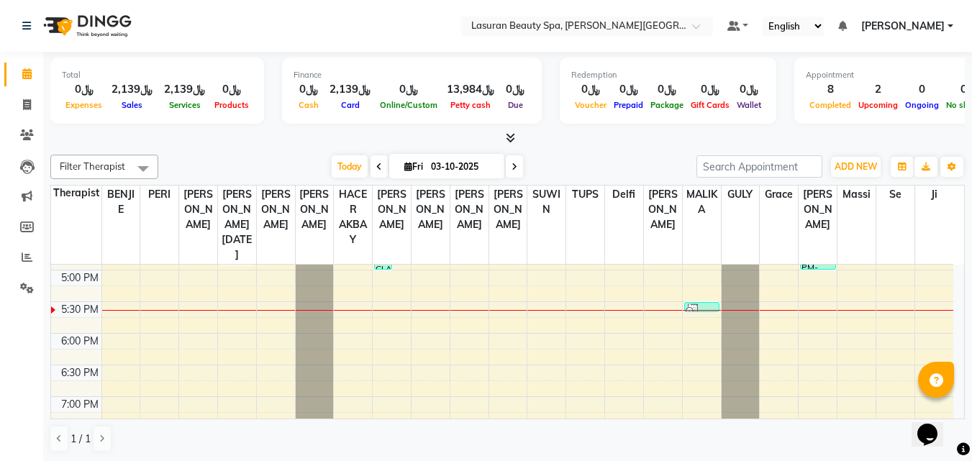
scroll to position [216, 0]
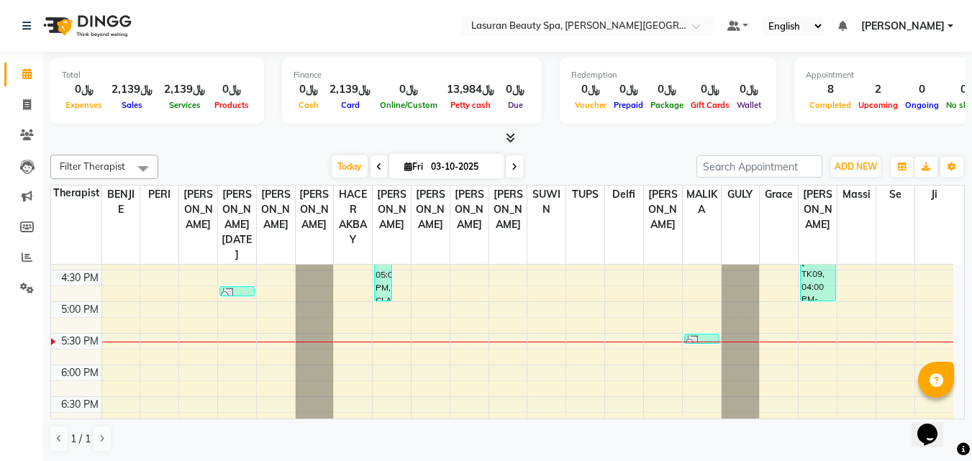
click at [231, 291] on img at bounding box center [228, 295] width 14 height 14
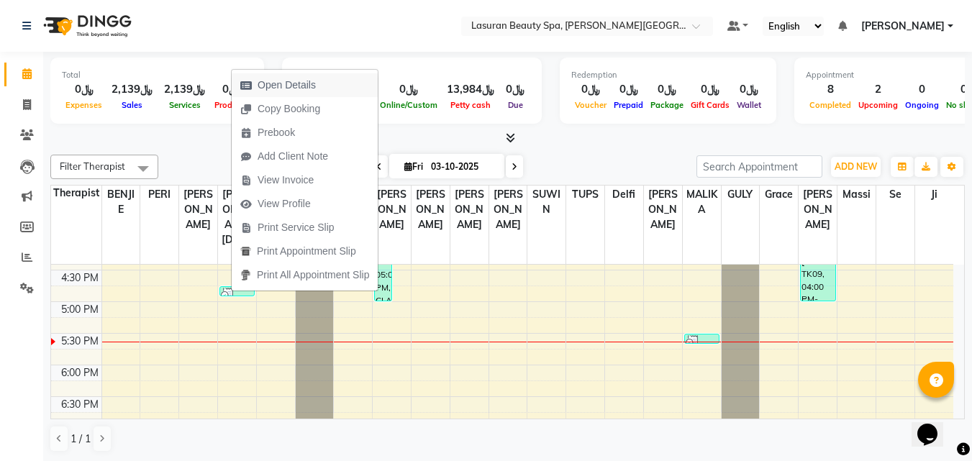
click at [286, 81] on span "Open Details" at bounding box center [287, 85] width 58 height 15
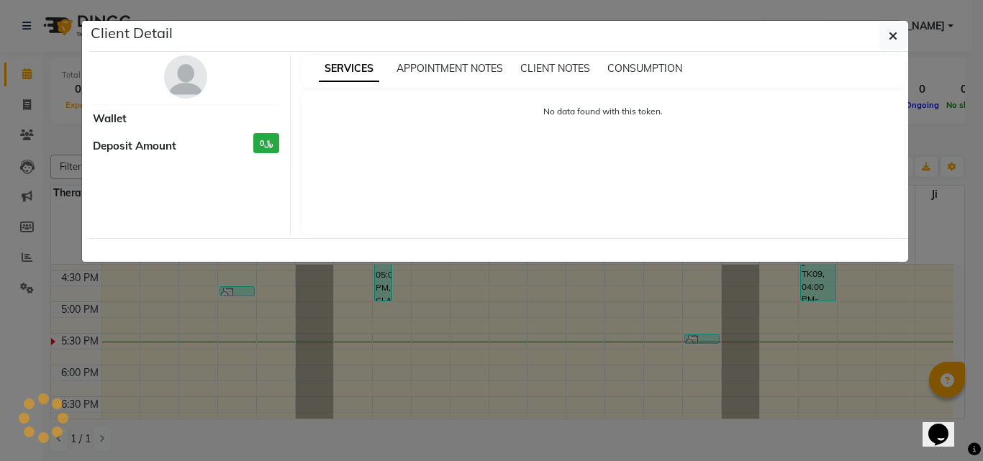
select select "3"
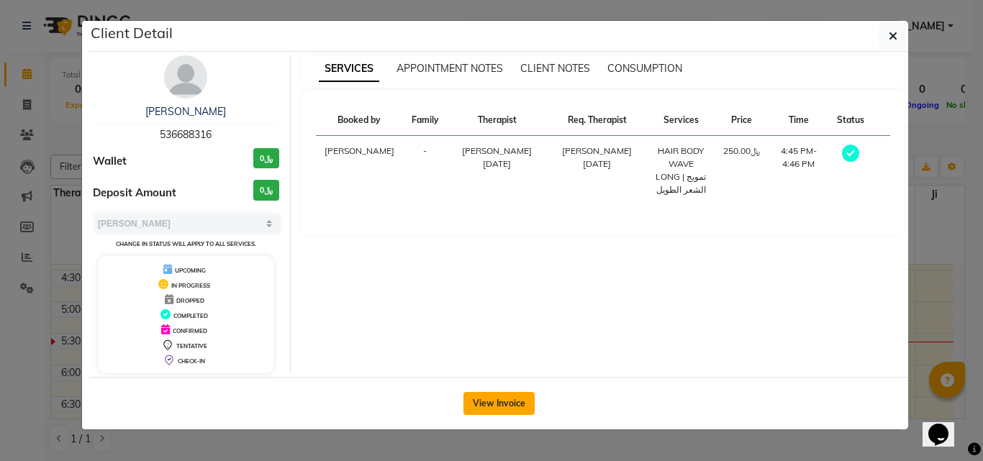
click at [495, 404] on button "View Invoice" at bounding box center [498, 403] width 71 height 23
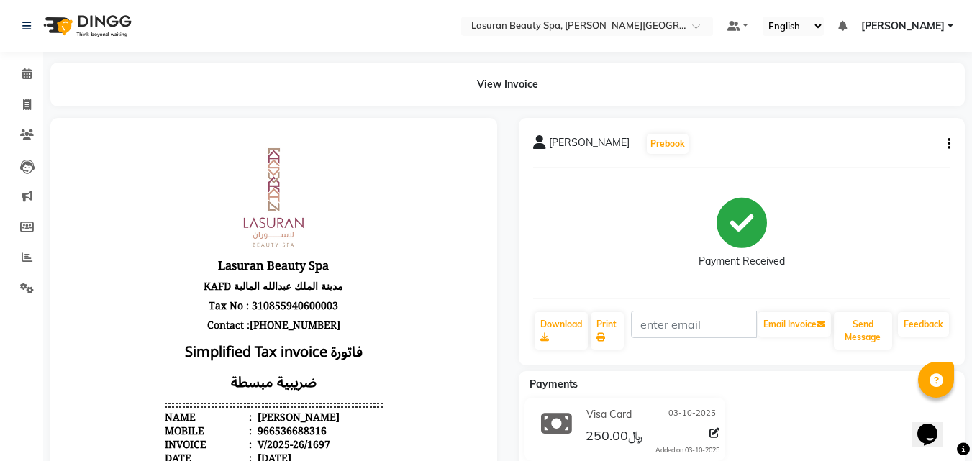
click at [948, 145] on icon "button" at bounding box center [949, 144] width 3 height 1
click at [876, 165] on div "Edit Invoice" at bounding box center [877, 162] width 99 height 18
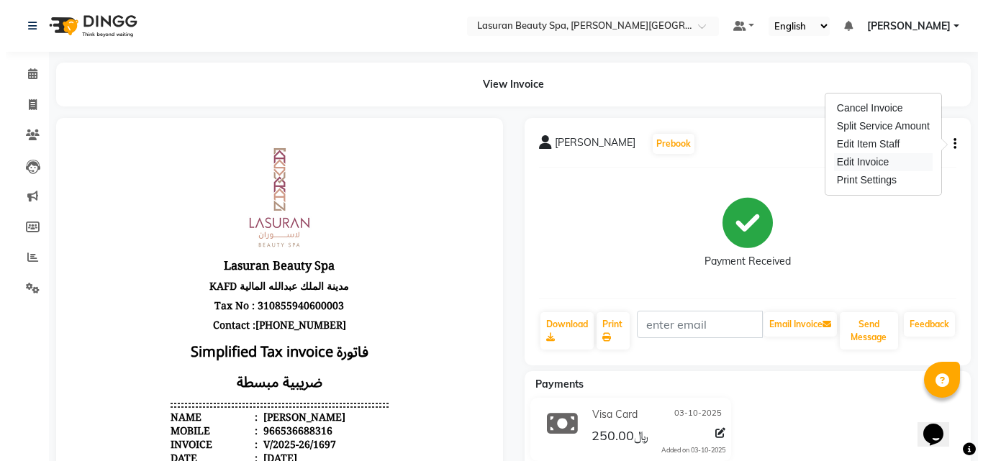
select select "service"
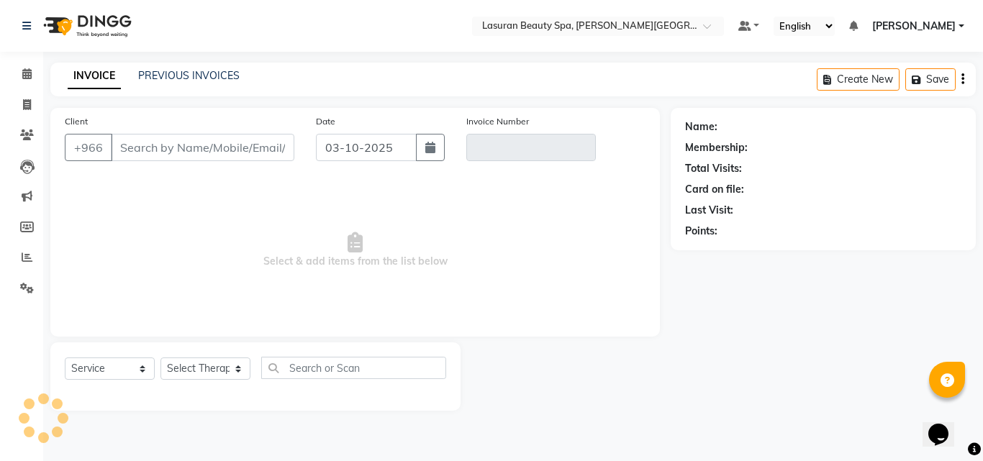
type input "536688316"
type input "V/2025-26/1697"
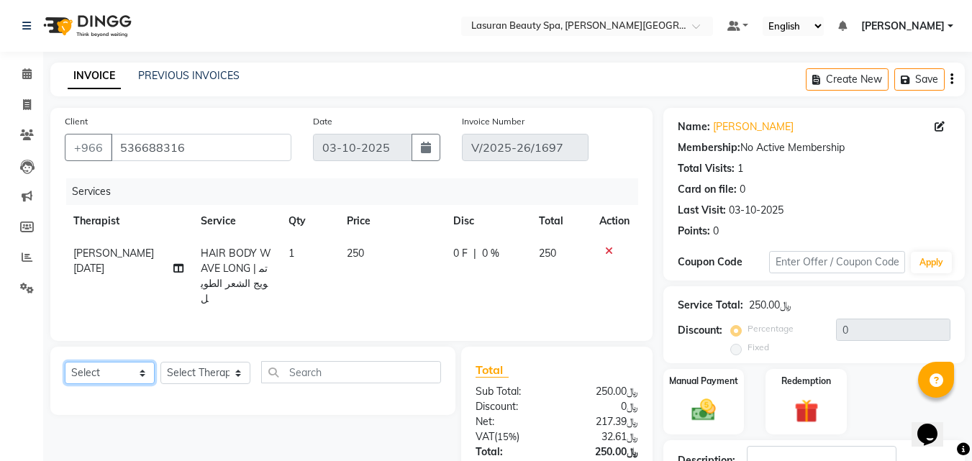
click at [115, 371] on select "Select Service Product Membership Package Voucher Prepaid Gift Card" at bounding box center [110, 373] width 90 height 22
select select "service"
click at [65, 362] on select "Select Service Product Membership Package Voucher Prepaid Gift Card" at bounding box center [110, 373] width 90 height 22
click at [201, 380] on select "Select Therapist [PERSON_NAME] ALJOHARY [PERSON_NAME] Kouraichy [PERSON_NAME] A…" at bounding box center [205, 373] width 90 height 22
select select "54626"
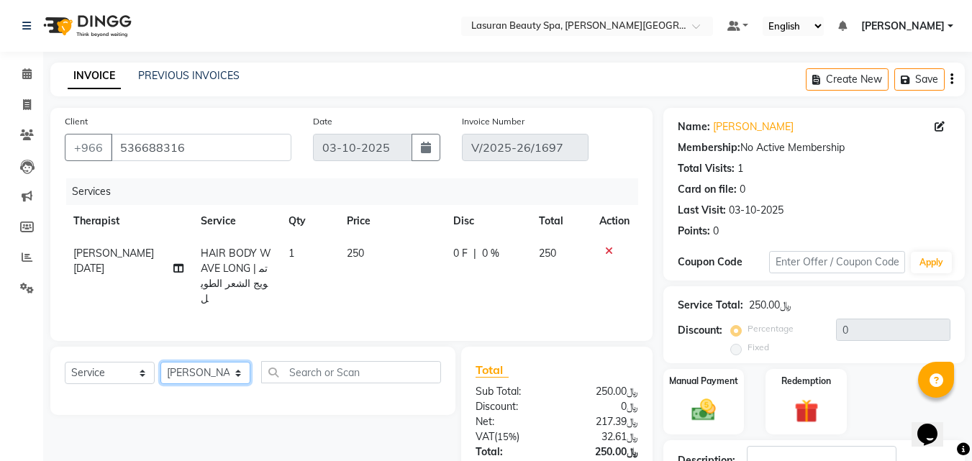
click at [160, 362] on select "Select Therapist [PERSON_NAME] ALJOHARY [PERSON_NAME] Kouraichy [PERSON_NAME] A…" at bounding box center [205, 373] width 90 height 22
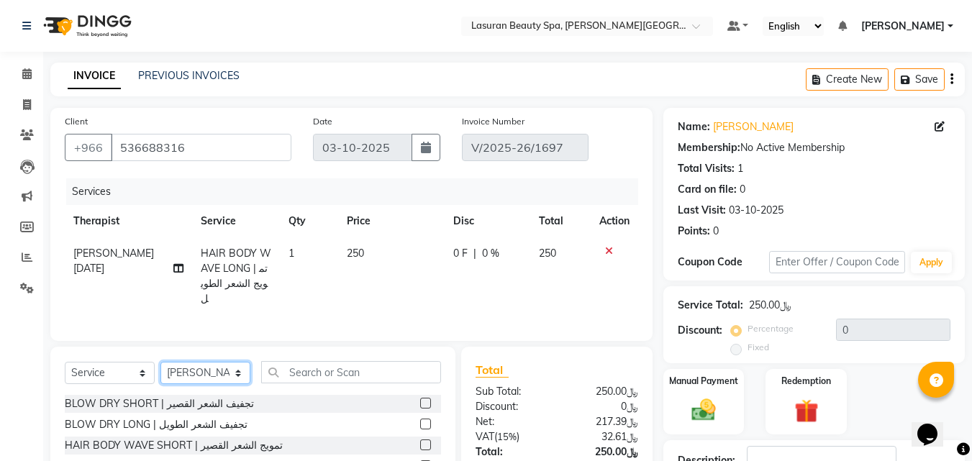
scroll to position [113, 0]
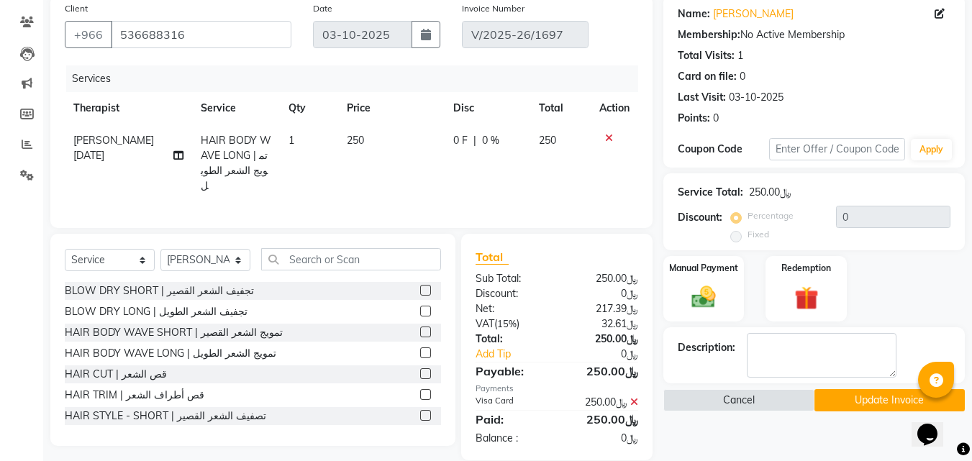
click at [420, 412] on label at bounding box center [425, 415] width 11 height 11
click at [420, 412] on input "checkbox" at bounding box center [424, 416] width 9 height 9
checkbox input "true"
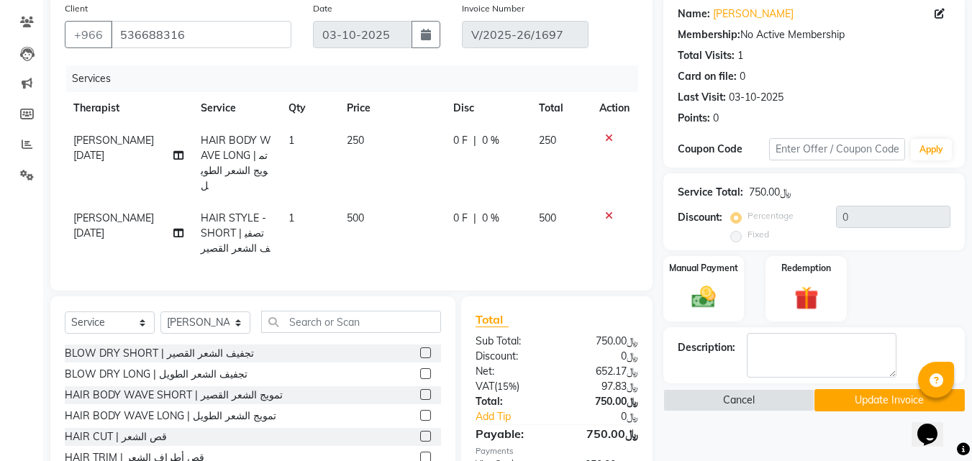
click at [420, 391] on label at bounding box center [425, 394] width 11 height 11
click at [420, 391] on input "checkbox" at bounding box center [424, 395] width 9 height 9
checkbox input "true"
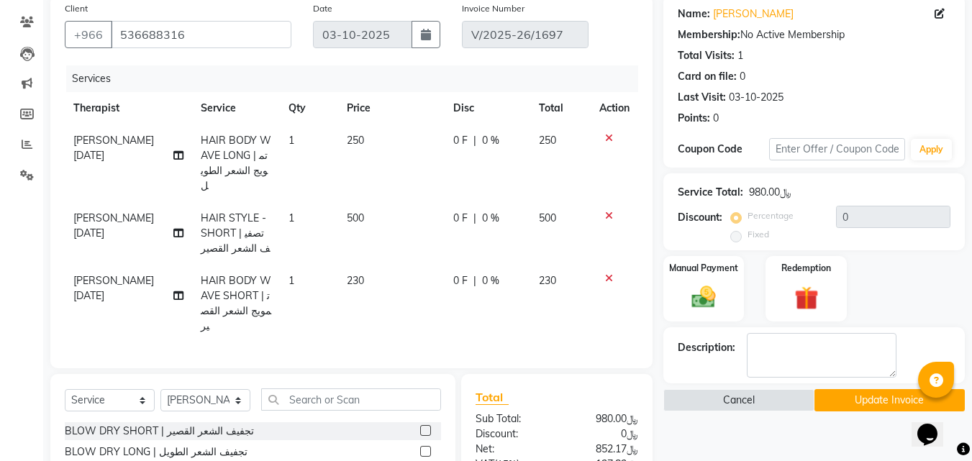
checkbox input "false"
click at [608, 273] on icon at bounding box center [609, 278] width 8 height 10
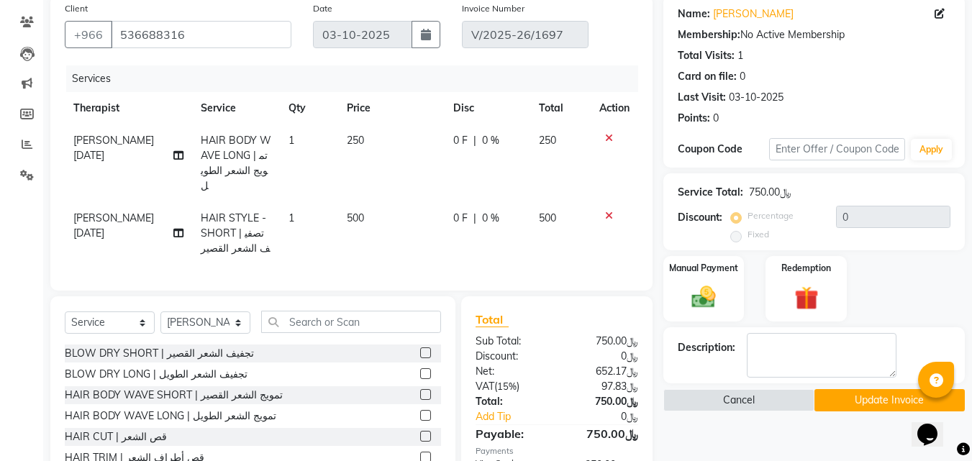
scroll to position [192, 0]
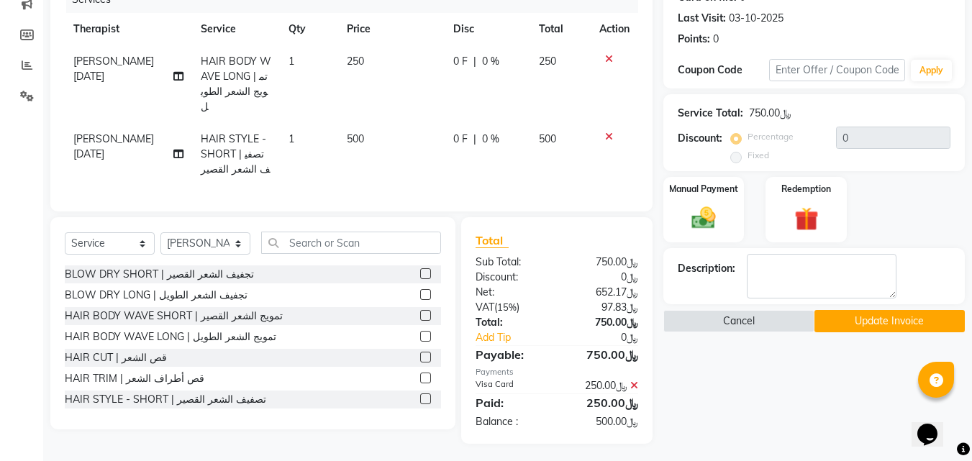
click at [420, 374] on label at bounding box center [425, 378] width 11 height 11
click at [420, 374] on input "checkbox" at bounding box center [424, 378] width 9 height 9
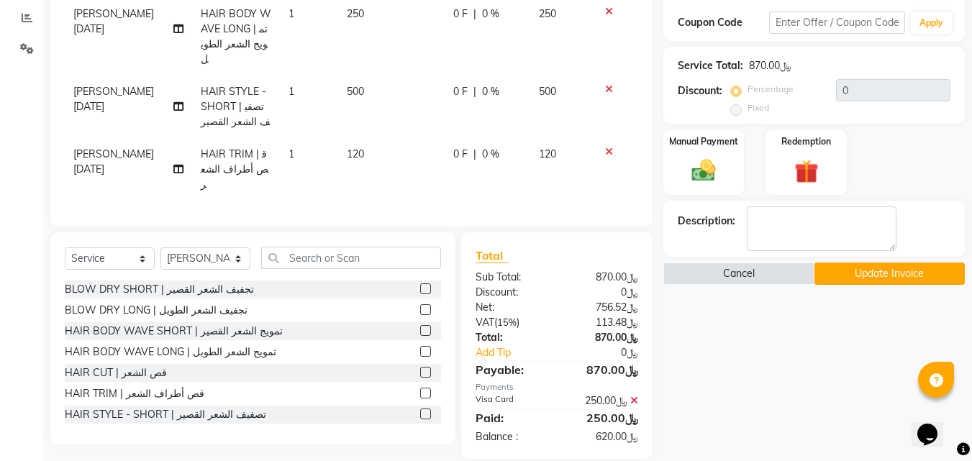
click at [634, 396] on icon at bounding box center [634, 401] width 8 height 10
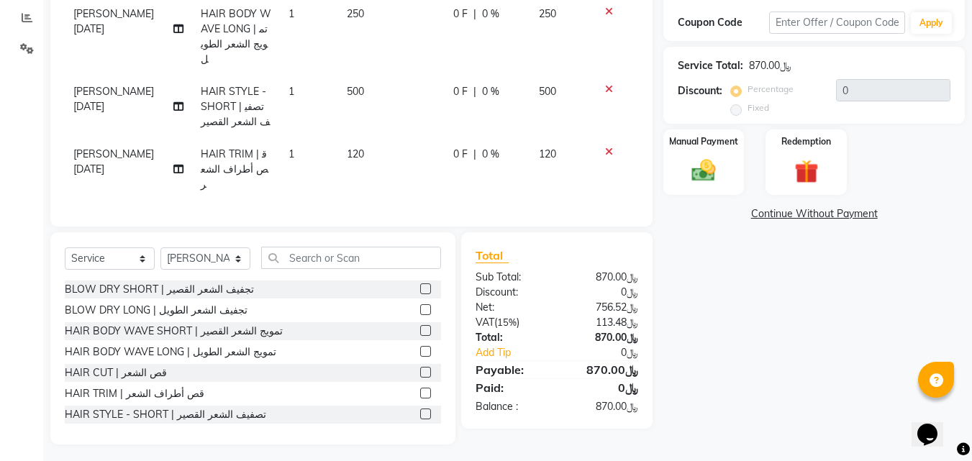
scroll to position [225, 0]
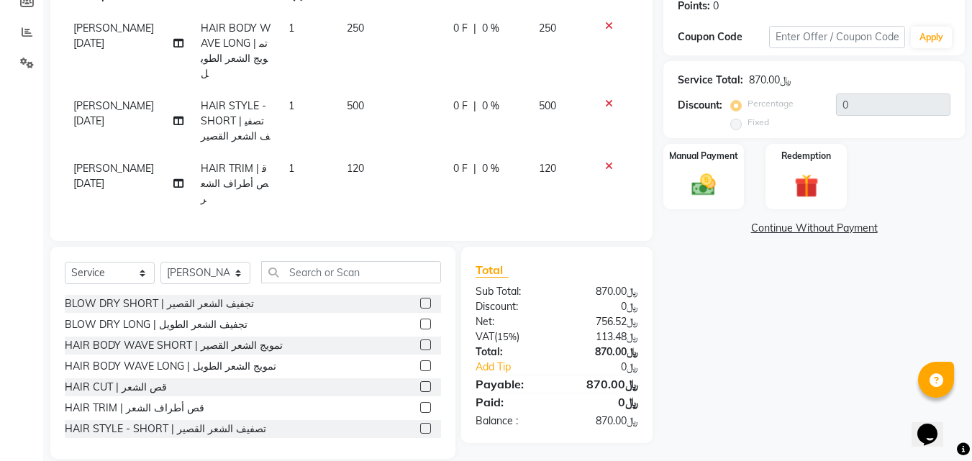
click at [608, 161] on icon at bounding box center [609, 166] width 8 height 10
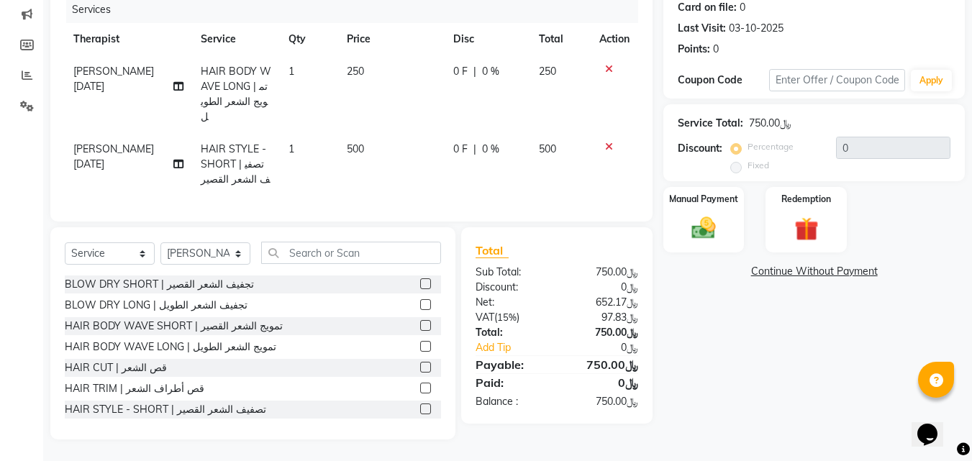
scroll to position [178, 0]
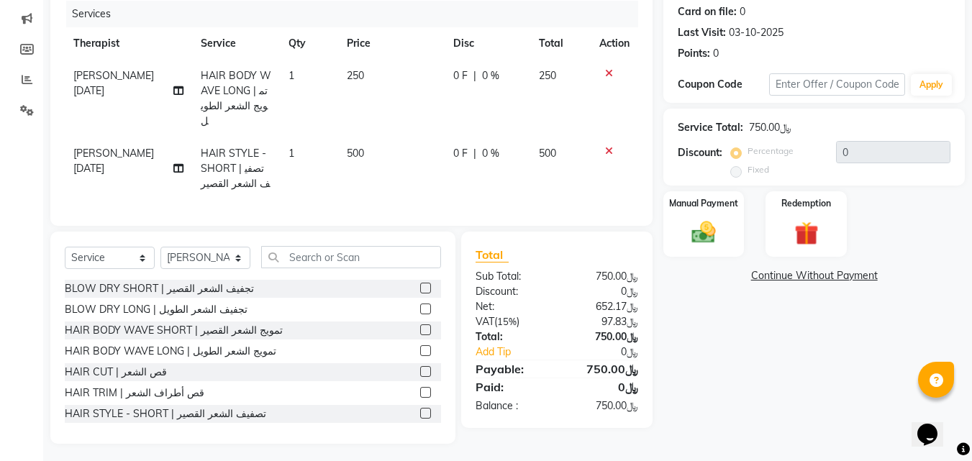
click at [420, 389] on label at bounding box center [425, 392] width 11 height 11
click at [420, 389] on input "checkbox" at bounding box center [424, 393] width 9 height 9
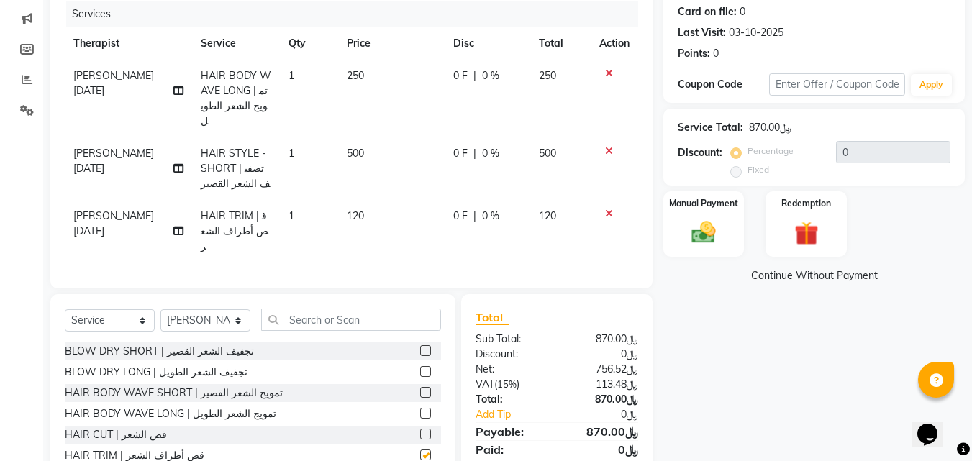
scroll to position [225, 0]
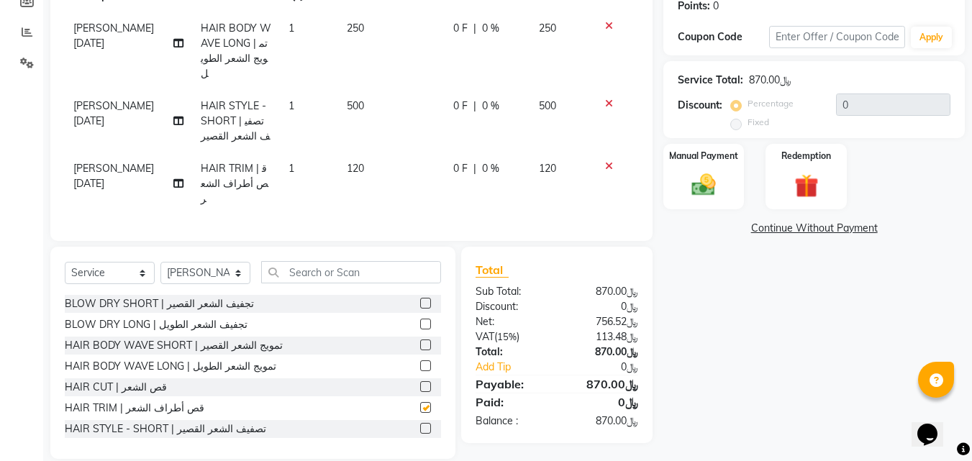
checkbox input "false"
click at [608, 161] on icon at bounding box center [609, 166] width 8 height 10
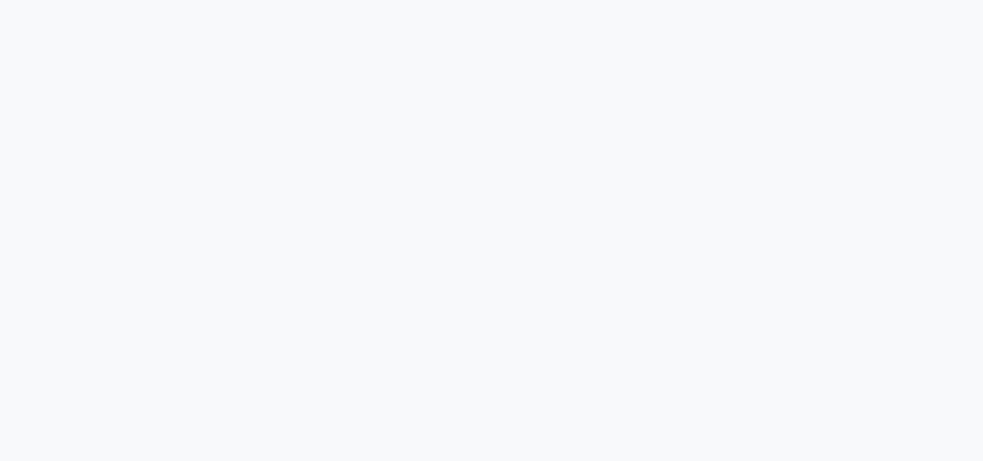
select select "service"
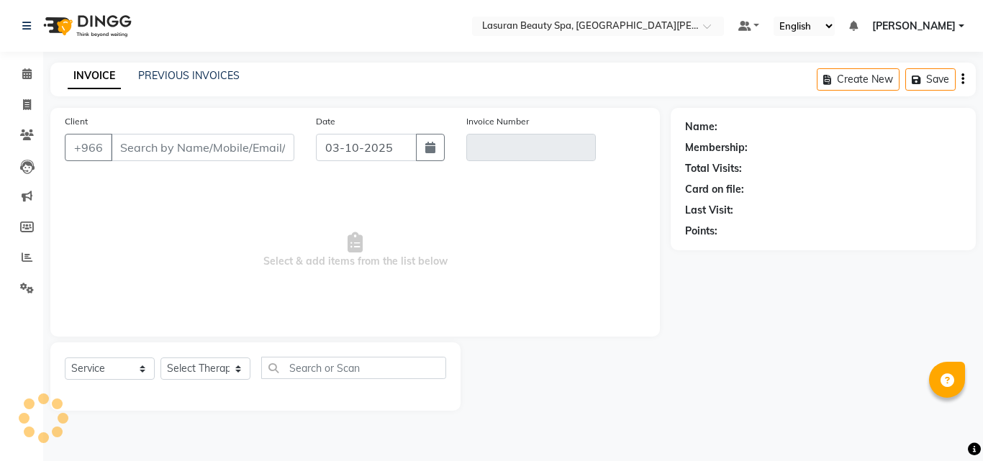
select select "en"
type input "536688316"
type input "V/2025-26/1697"
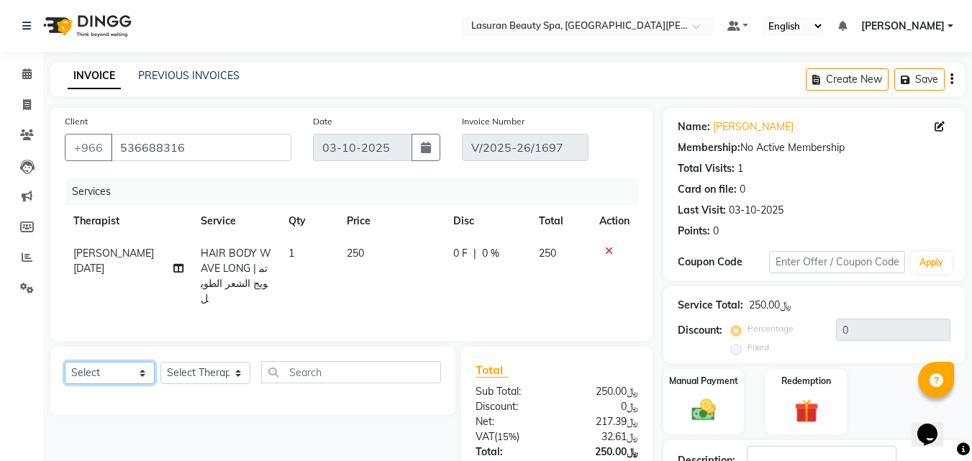
click at [86, 366] on select "Select Service Product Membership Package Voucher Prepaid Gift Card" at bounding box center [110, 373] width 90 height 22
select select "service"
click at [65, 362] on select "Select Service Product Membership Package Voucher Prepaid Gift Card" at bounding box center [110, 373] width 90 height 22
click at [217, 371] on select "Select Therapist [PERSON_NAME] ALJOHARY [PERSON_NAME] Kouraichy [PERSON_NAME] A…" at bounding box center [205, 373] width 90 height 22
select select "54626"
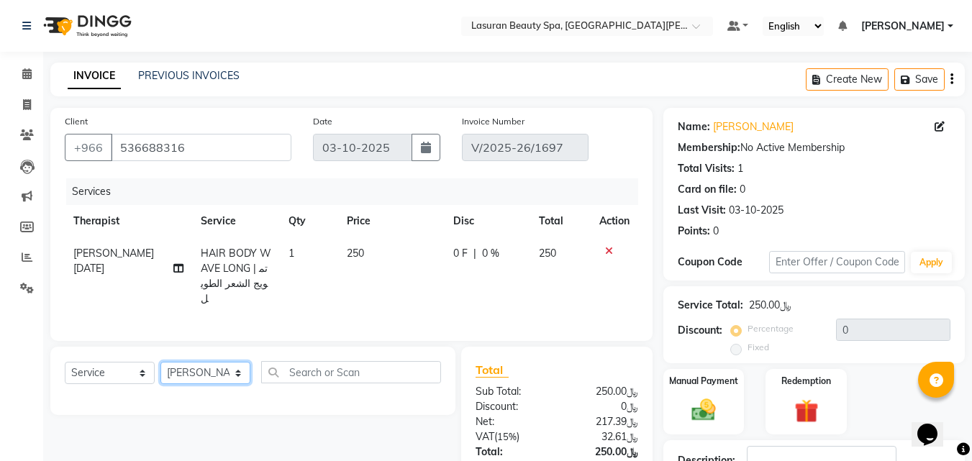
click at [160, 362] on select "Select Therapist [PERSON_NAME] ALJOHARY [PERSON_NAME] Kouraichy [PERSON_NAME] A…" at bounding box center [205, 373] width 90 height 22
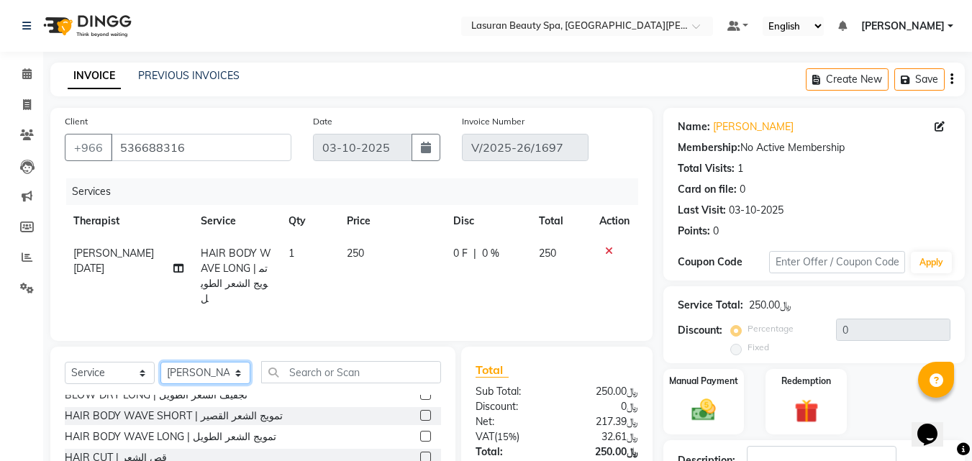
scroll to position [50, 0]
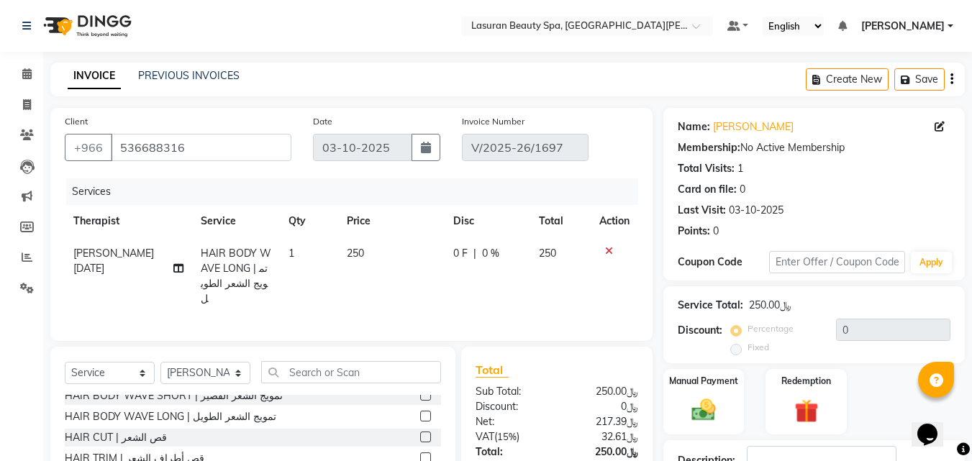
click at [420, 454] on label at bounding box center [425, 458] width 11 height 11
click at [420, 454] on input "checkbox" at bounding box center [424, 458] width 9 height 9
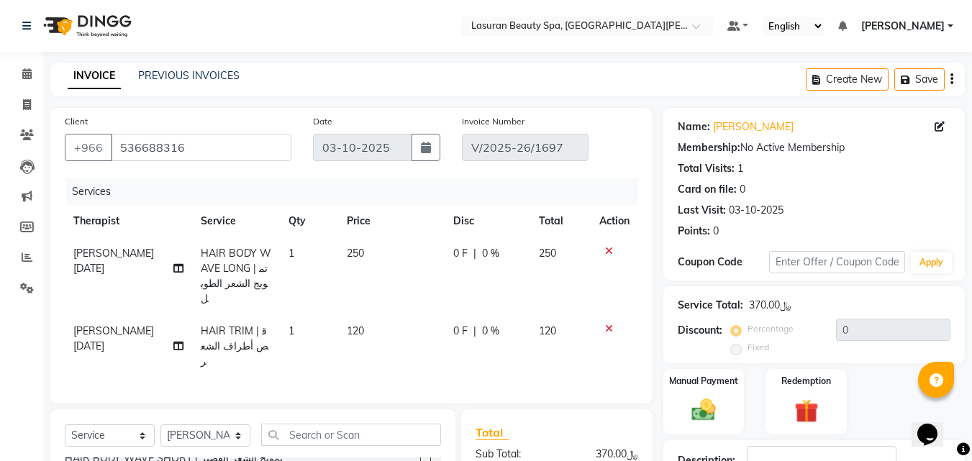
checkbox input "false"
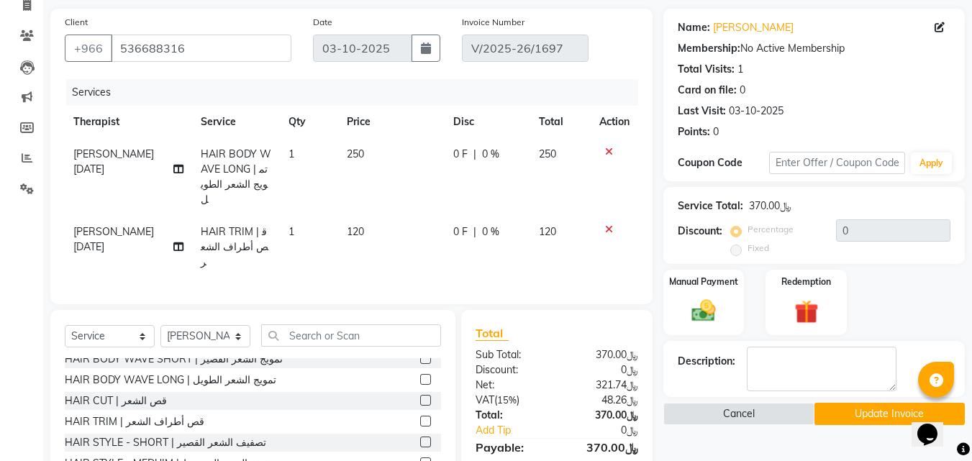
scroll to position [177, 0]
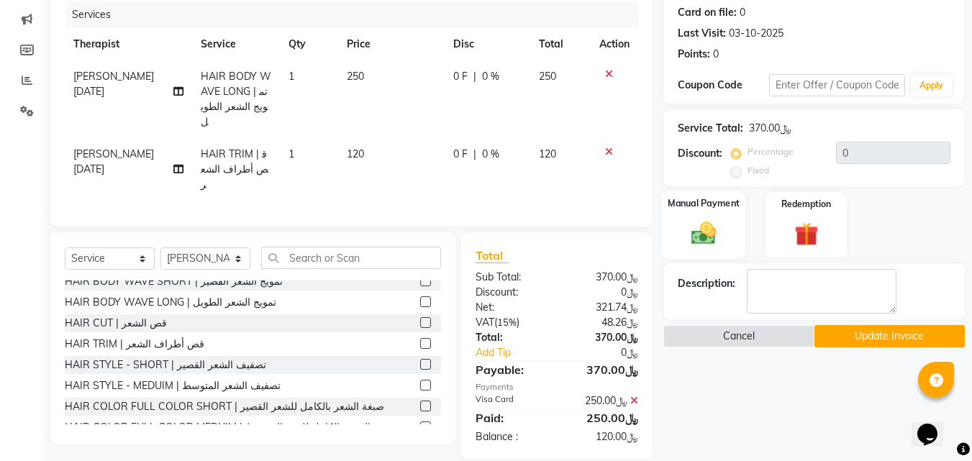
click at [710, 240] on img at bounding box center [704, 233] width 40 height 29
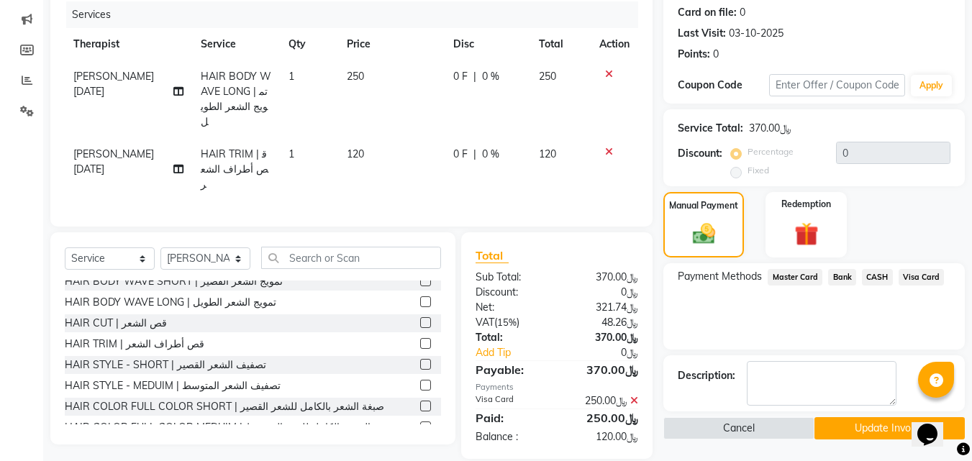
click at [917, 280] on span "Visa Card" at bounding box center [922, 277] width 46 height 17
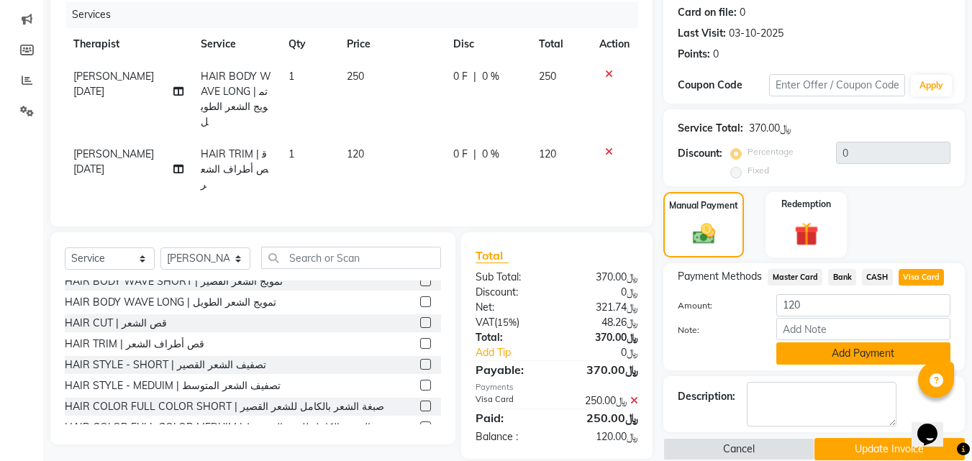
click at [858, 350] on button "Add Payment" at bounding box center [863, 354] width 174 height 22
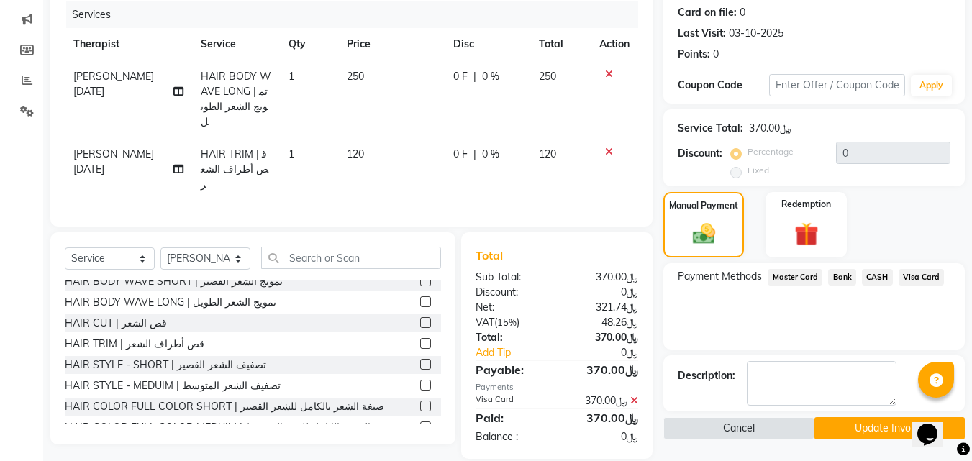
click at [848, 428] on button "Update Invoice" at bounding box center [890, 428] width 150 height 22
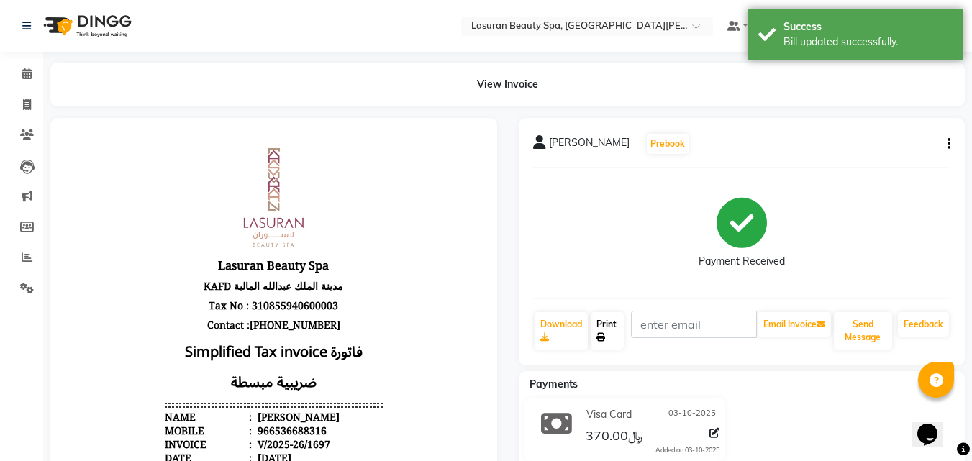
click at [609, 337] on link "Print" at bounding box center [607, 330] width 33 height 37
click at [31, 77] on icon at bounding box center [26, 73] width 9 height 11
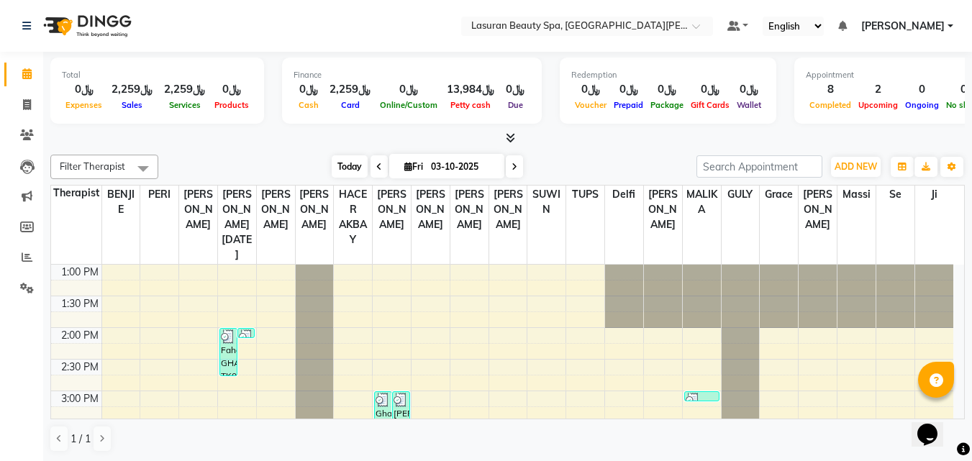
click at [348, 169] on span "Today" at bounding box center [350, 166] width 36 height 22
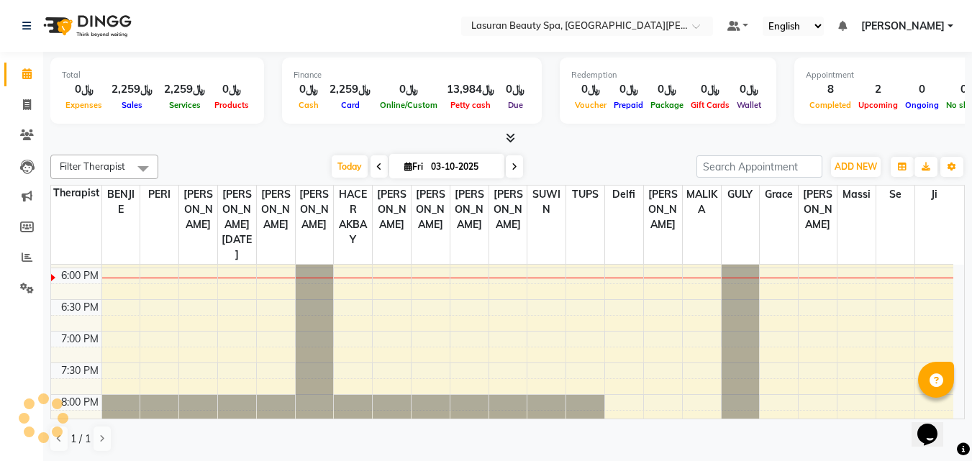
scroll to position [317, 0]
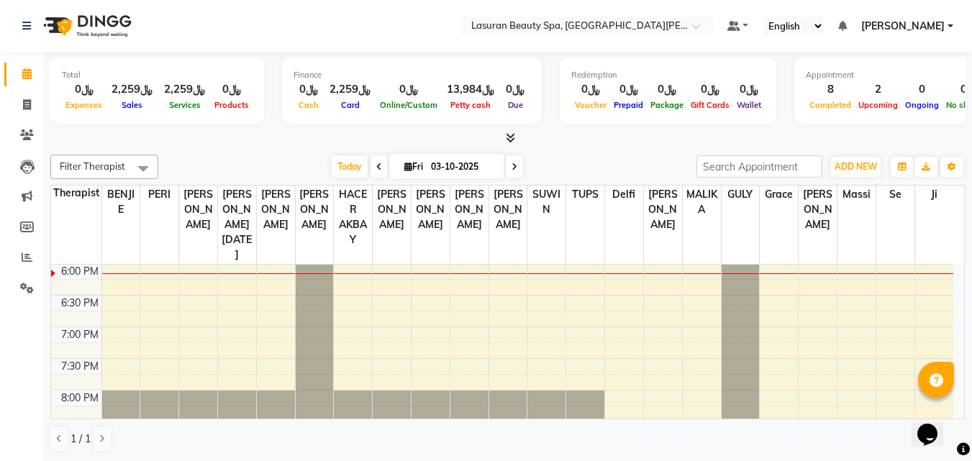
click at [311, 159] on div "Today Fri 03-10-2025" at bounding box center [427, 167] width 524 height 22
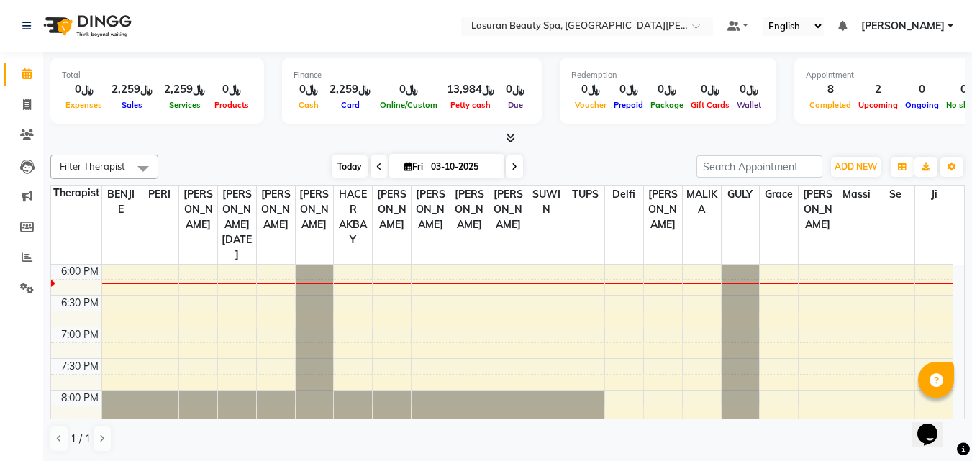
click at [352, 160] on span "Today" at bounding box center [350, 166] width 36 height 22
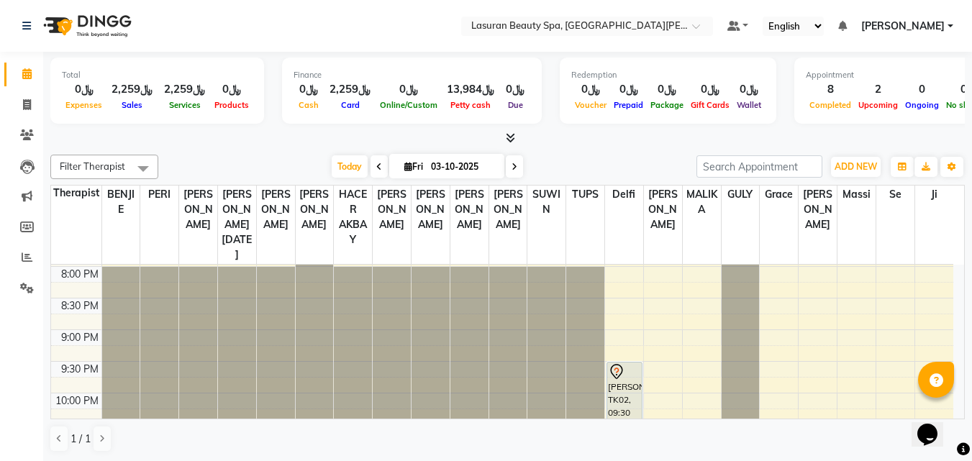
scroll to position [461, 0]
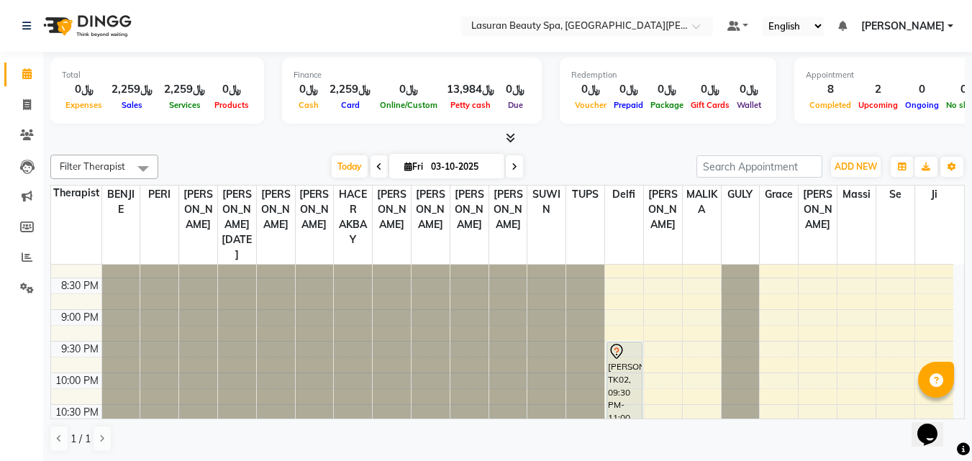
click at [887, 346] on div "1:00 PM 1:30 PM 2:00 PM 2:30 PM 3:00 PM 3:30 PM 4:00 PM 4:30 PM 5:00 PM 5:30 PM…" at bounding box center [502, 152] width 902 height 696
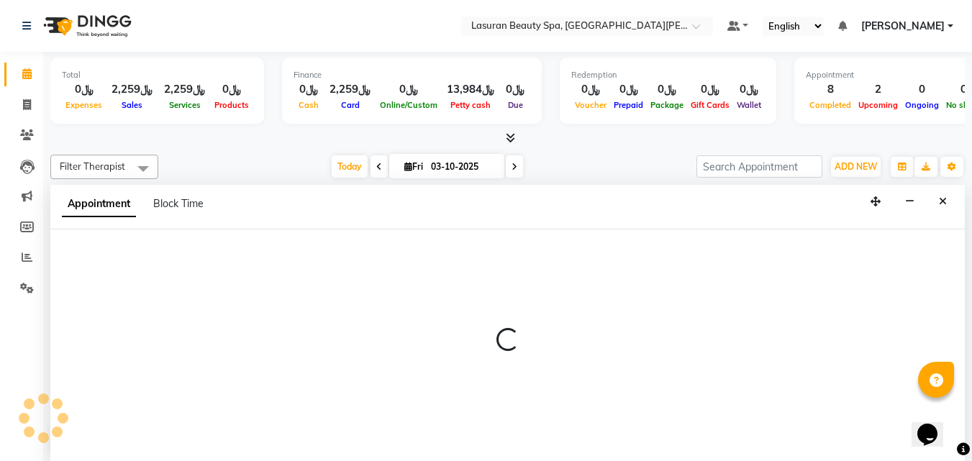
scroll to position [1, 0]
select select "91671"
select select "tentative"
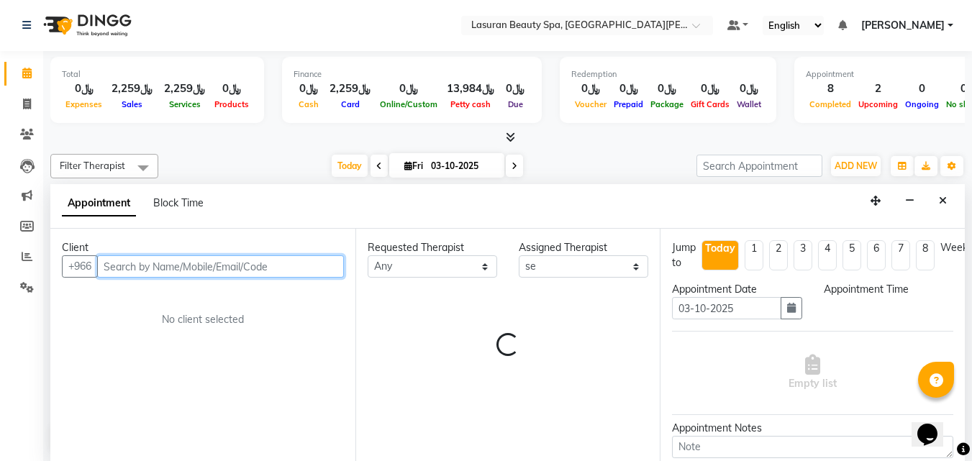
select select "1290"
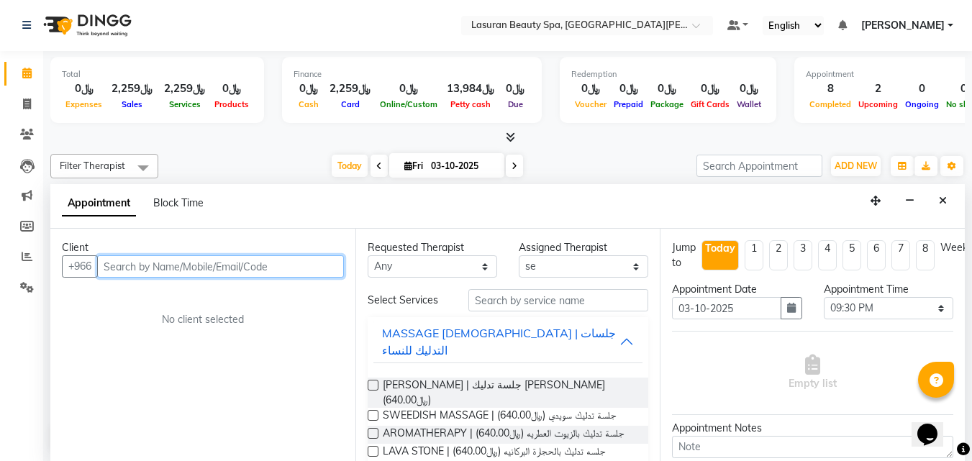
paste input "551880470"
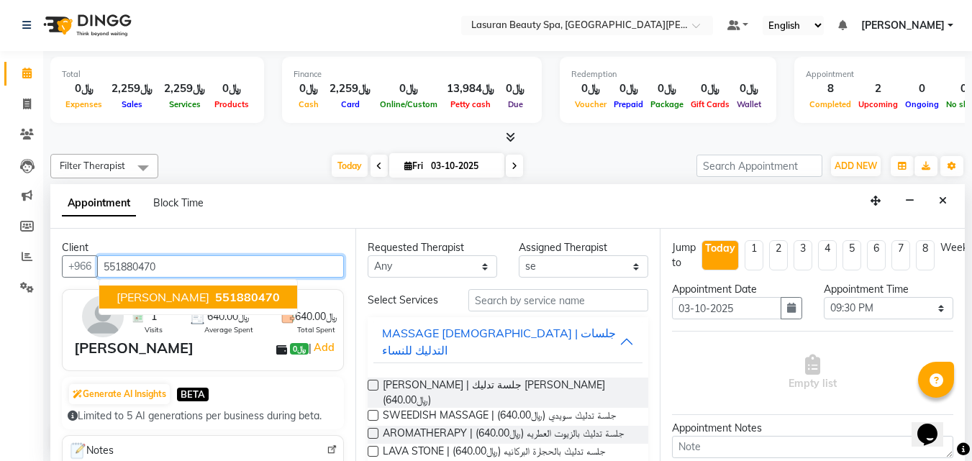
click at [269, 293] on span "551880470" at bounding box center [247, 297] width 65 height 14
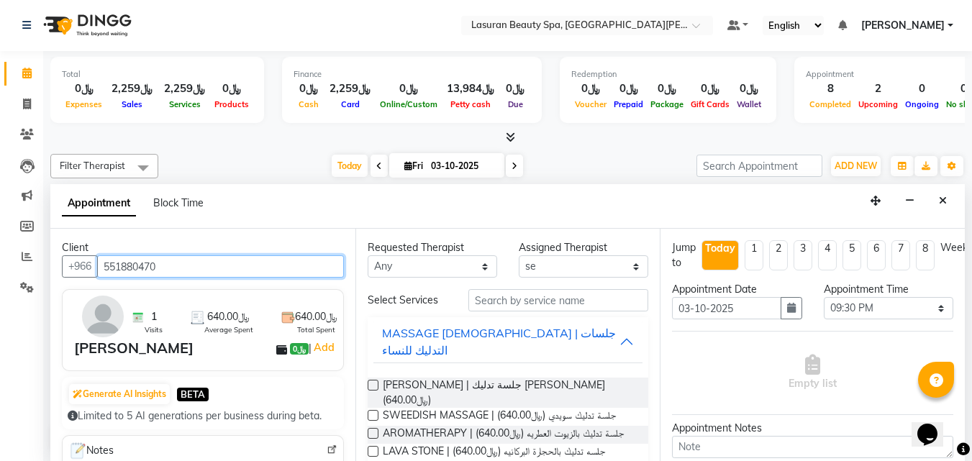
type input "551880470"
click at [370, 380] on label at bounding box center [373, 385] width 11 height 11
click at [370, 382] on input "checkbox" at bounding box center [372, 386] width 9 height 9
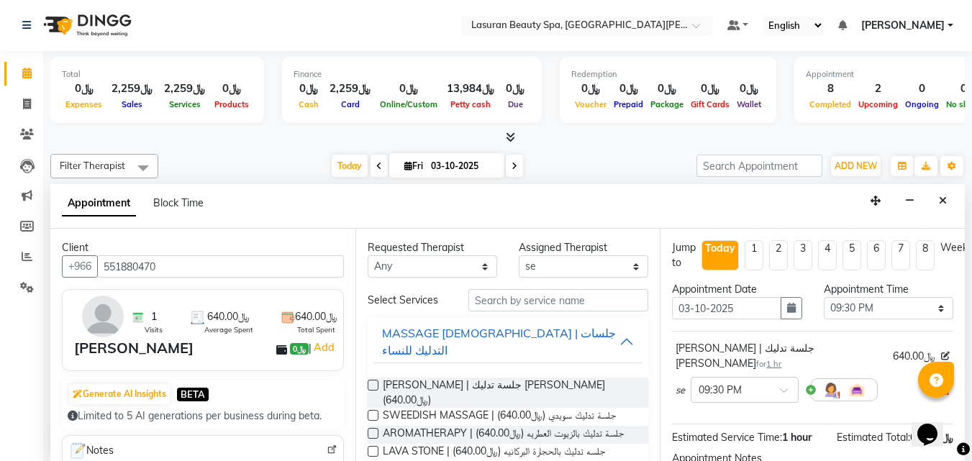
click at [370, 380] on label at bounding box center [373, 385] width 11 height 11
click at [370, 382] on input "checkbox" at bounding box center [372, 386] width 9 height 9
checkbox input "false"
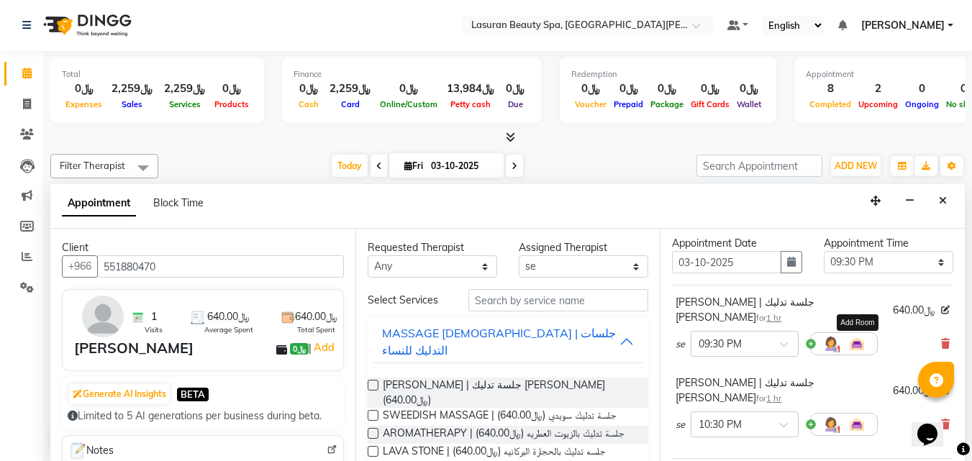
scroll to position [72, 0]
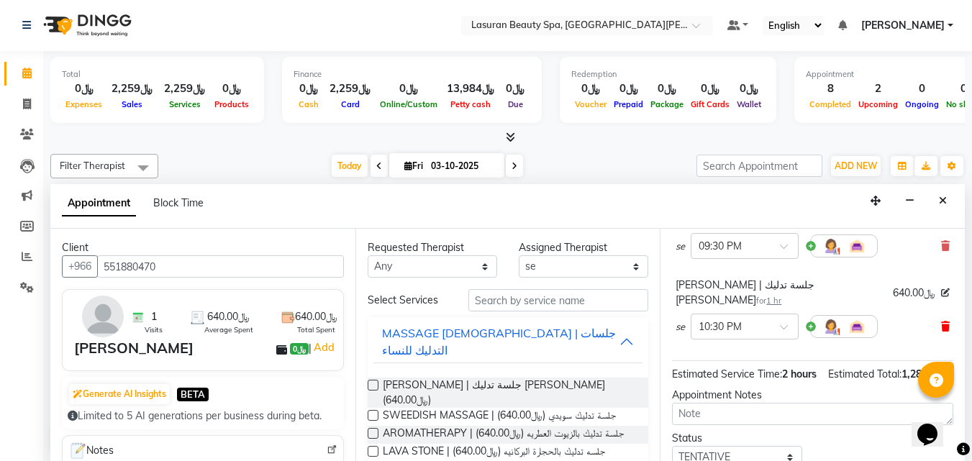
click at [941, 319] on span at bounding box center [945, 326] width 9 height 15
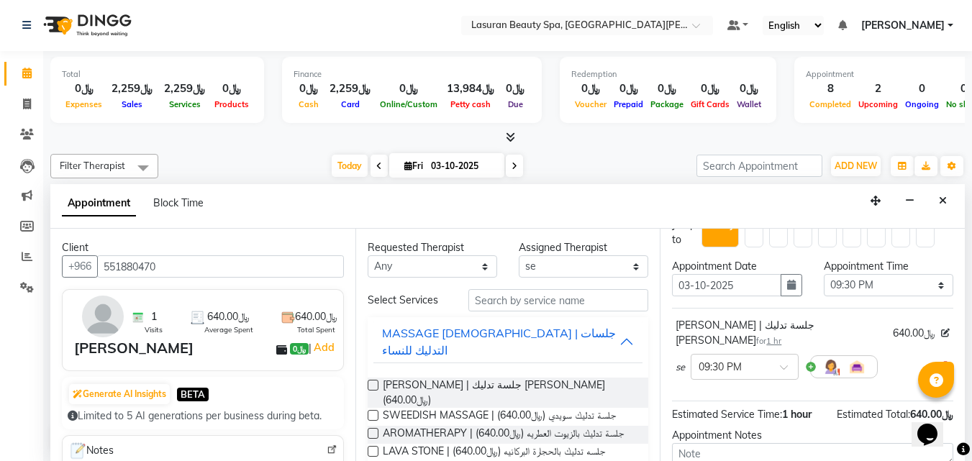
scroll to position [0, 0]
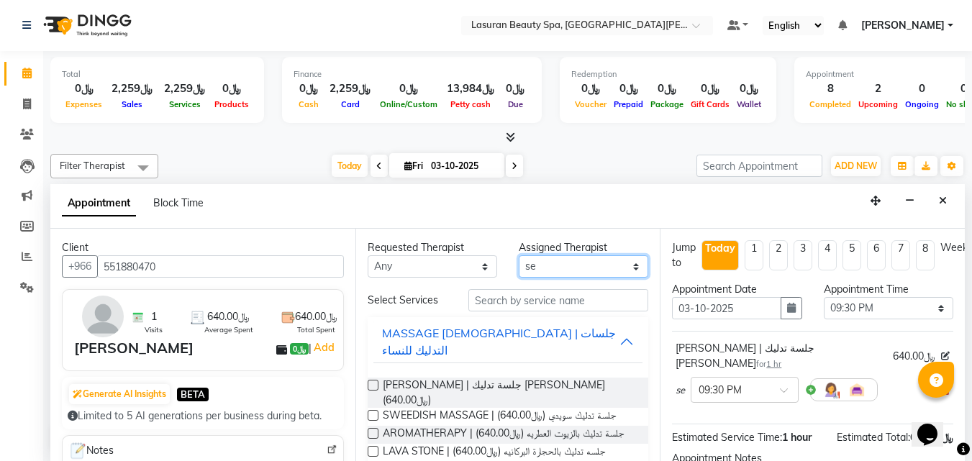
click at [609, 269] on select "Select AHMED ALJOHARY Ahmed Kouraichy Ali Marlea BENJIE Chaima BLHAMIDIYA Delfi…" at bounding box center [584, 266] width 130 height 22
select select "91672"
click at [519, 255] on select "Select AHMED ALJOHARY Ahmed Kouraichy Ali Marlea BENJIE Chaima BLHAMIDIYA Delfi…" at bounding box center [584, 266] width 130 height 22
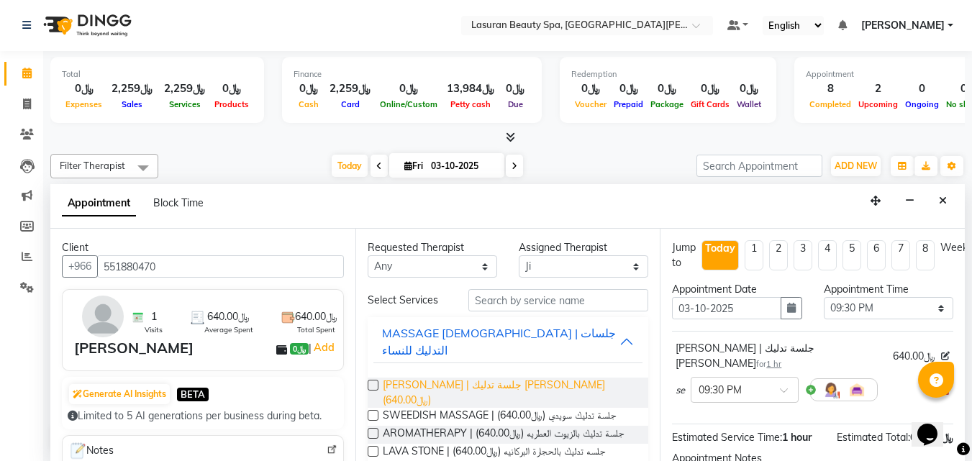
click at [505, 378] on span "LUMI LUMI | جلسة تدليك لومي لومي (﷼640.00)" at bounding box center [510, 393] width 255 height 30
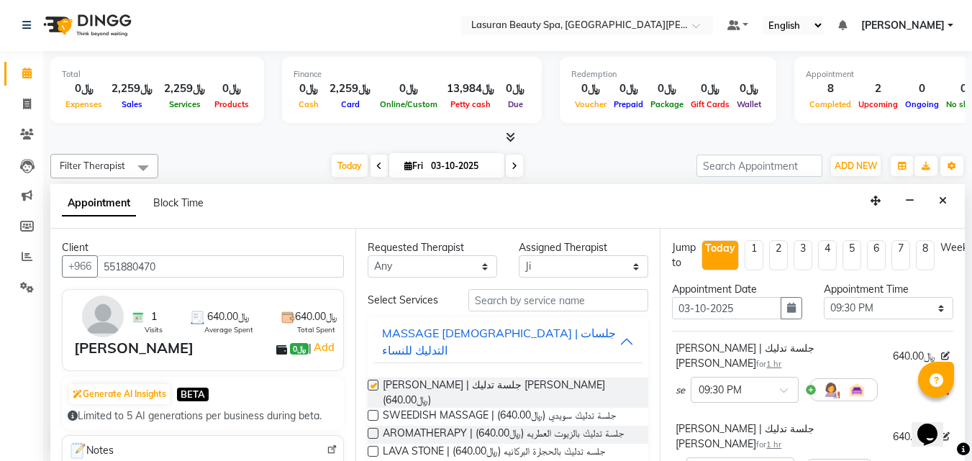
checkbox input "false"
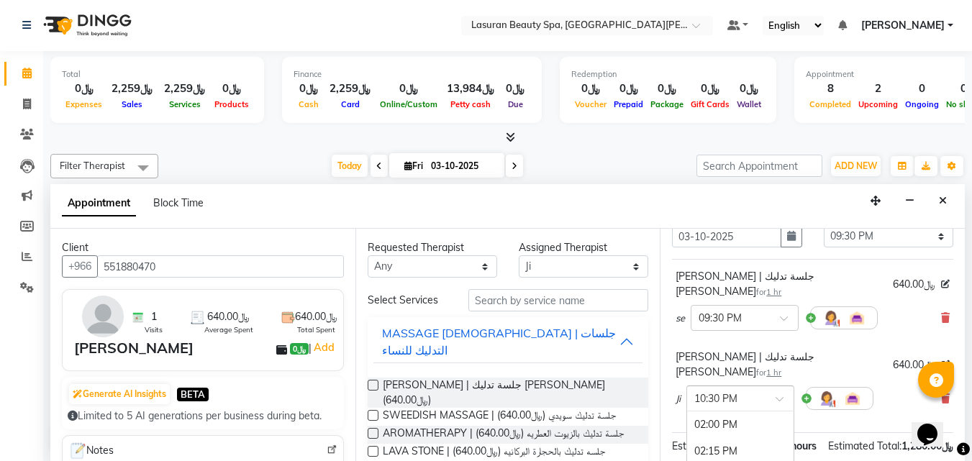
click at [757, 390] on input "text" at bounding box center [725, 397] width 63 height 15
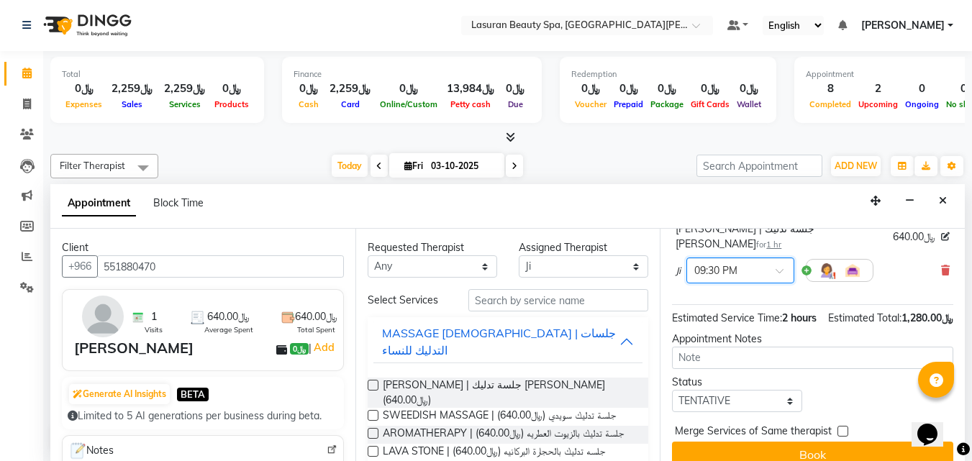
scroll to position [216, 0]
click at [720, 389] on select "Select TENTATIVE CONFIRM CHECK-IN UPCOMING" at bounding box center [737, 400] width 130 height 22
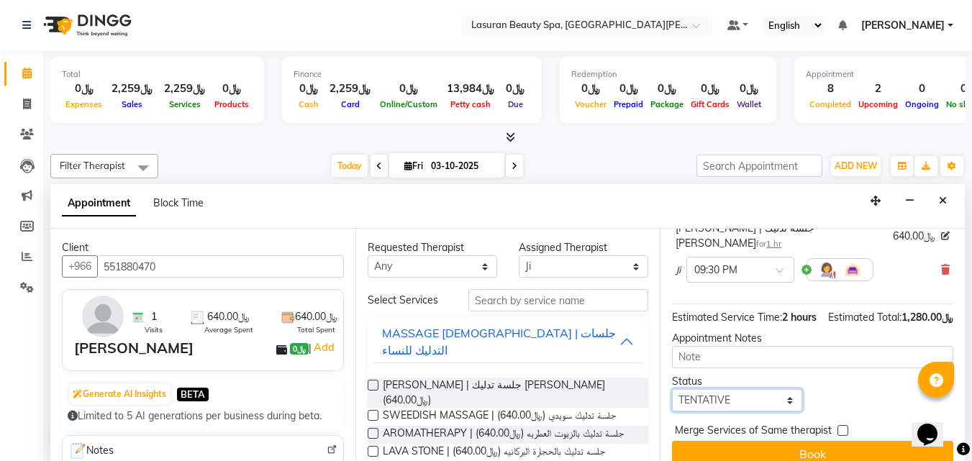
select select "confirm booking"
click at [672, 389] on select "Select TENTATIVE CONFIRM CHECK-IN UPCOMING" at bounding box center [737, 400] width 130 height 22
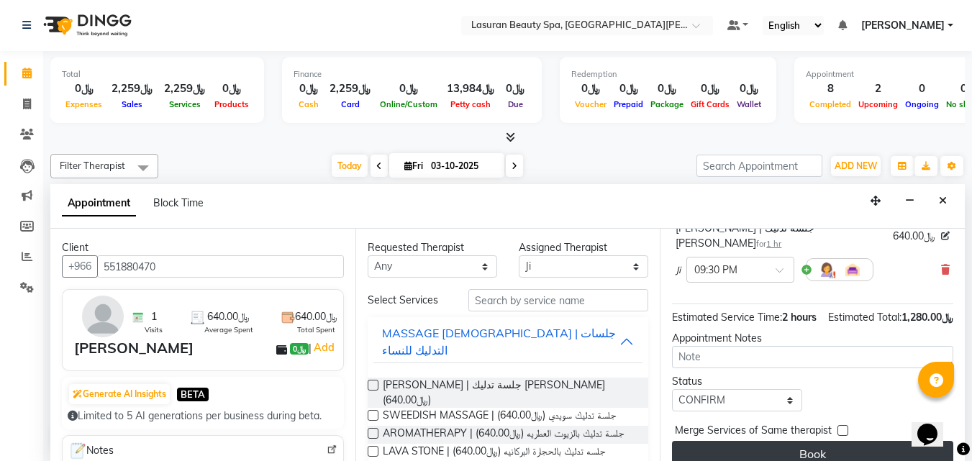
click at [748, 441] on button "Book" at bounding box center [812, 454] width 281 height 26
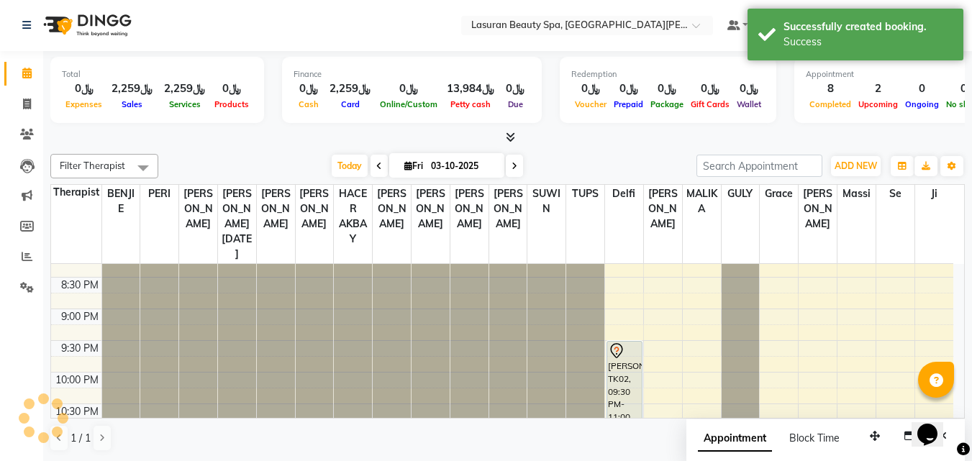
scroll to position [0, 0]
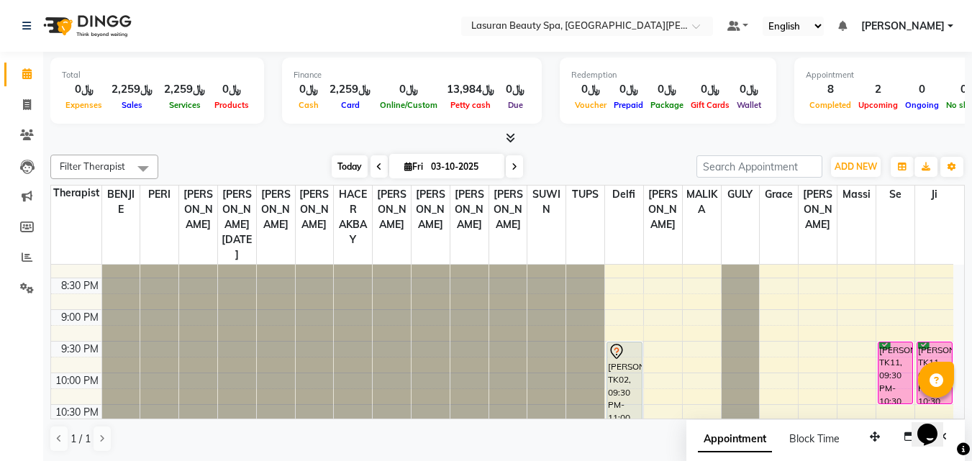
click at [349, 173] on span "Today" at bounding box center [350, 166] width 36 height 22
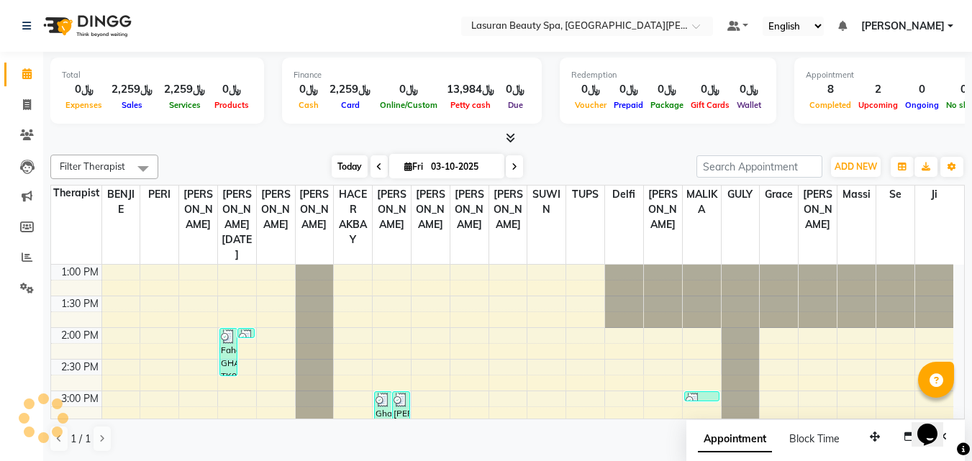
scroll to position [317, 0]
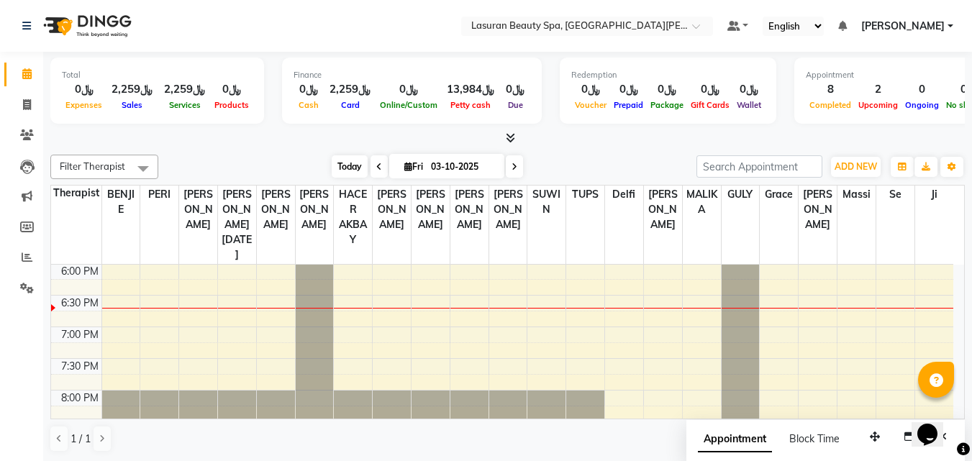
click at [345, 167] on span "Today" at bounding box center [350, 166] width 36 height 22
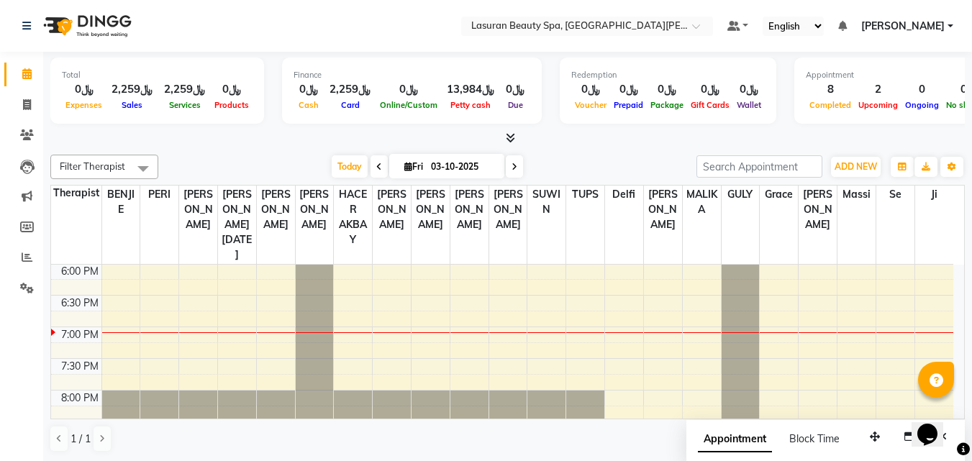
click at [512, 163] on icon at bounding box center [515, 167] width 6 height 9
type input "04-10-2025"
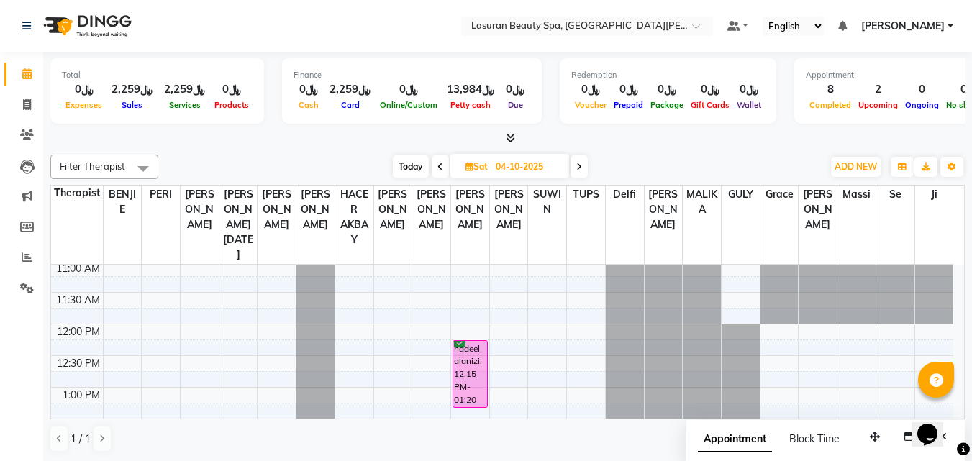
scroll to position [76, 0]
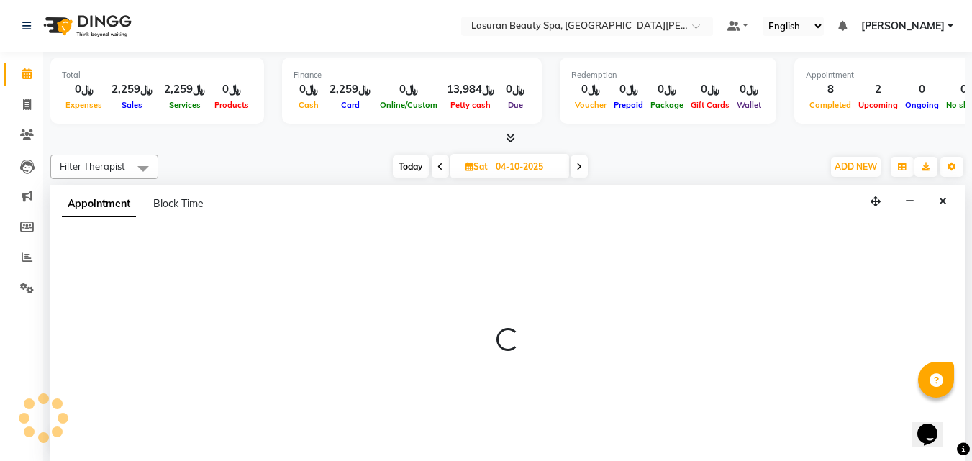
scroll to position [1, 0]
select select "54641"
select select "780"
select select "tentative"
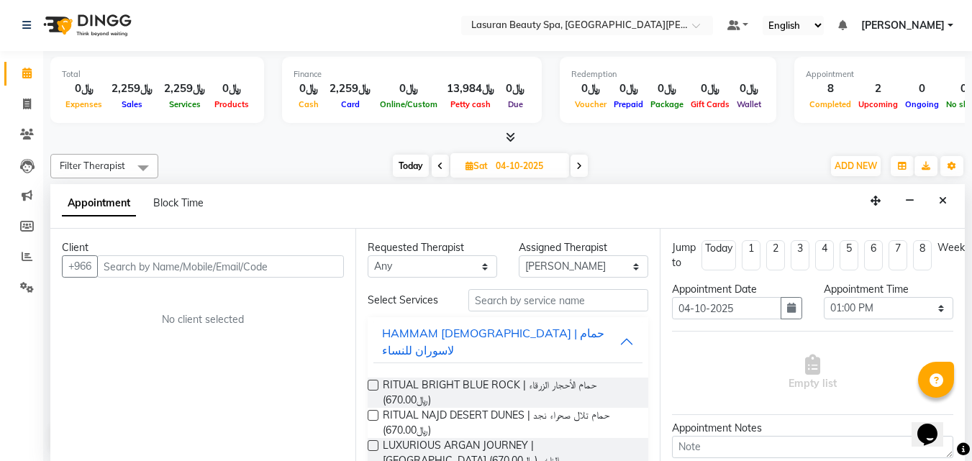
click at [960, 199] on div "Appointment Block Time" at bounding box center [507, 206] width 915 height 45
click at [940, 204] on icon "Close" at bounding box center [943, 201] width 8 height 10
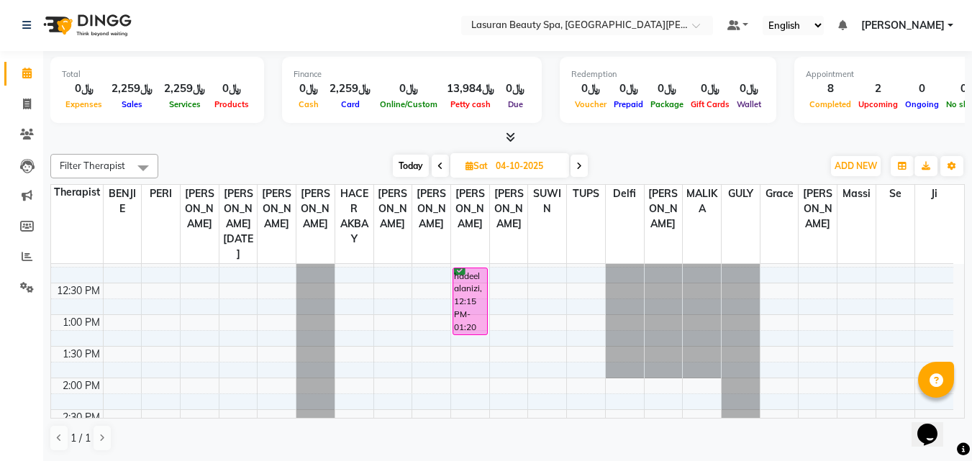
scroll to position [4, 0]
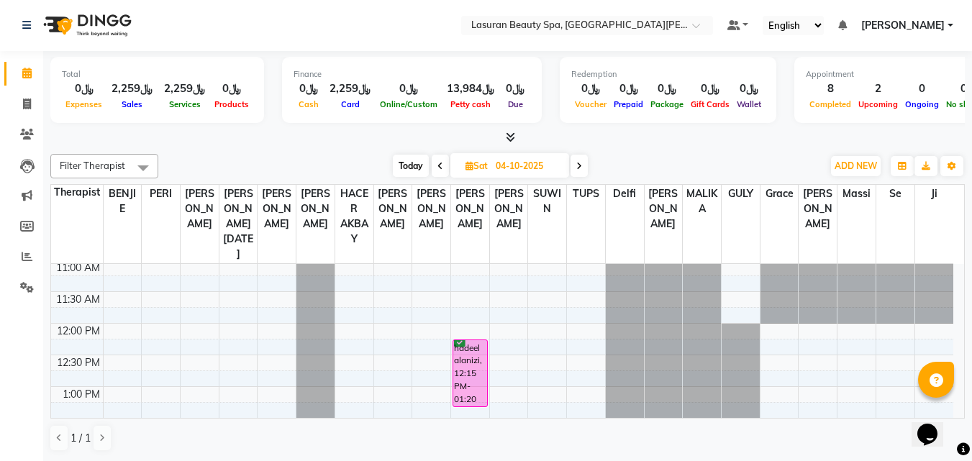
select select "54641"
select select "tentative"
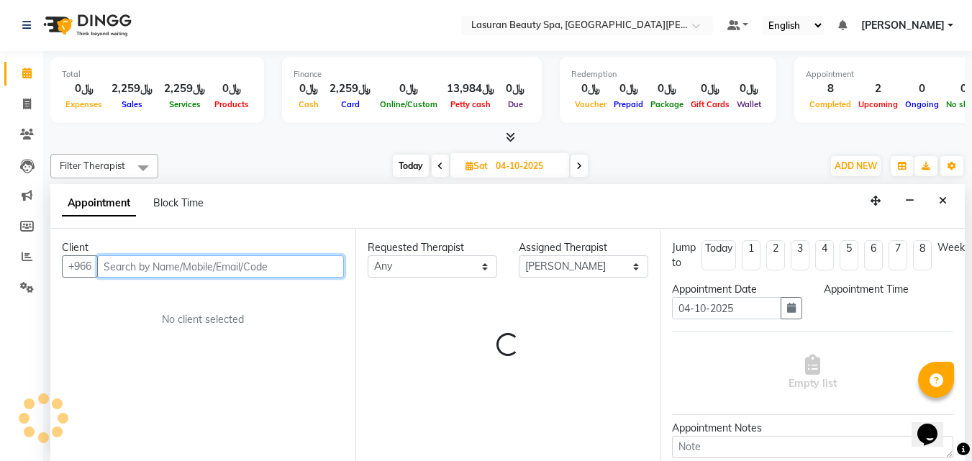
select select "735"
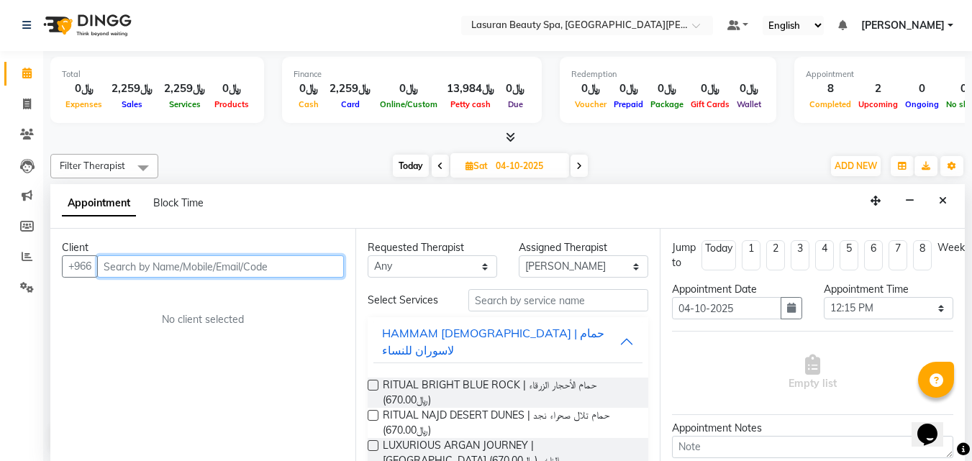
paste input "555985959"
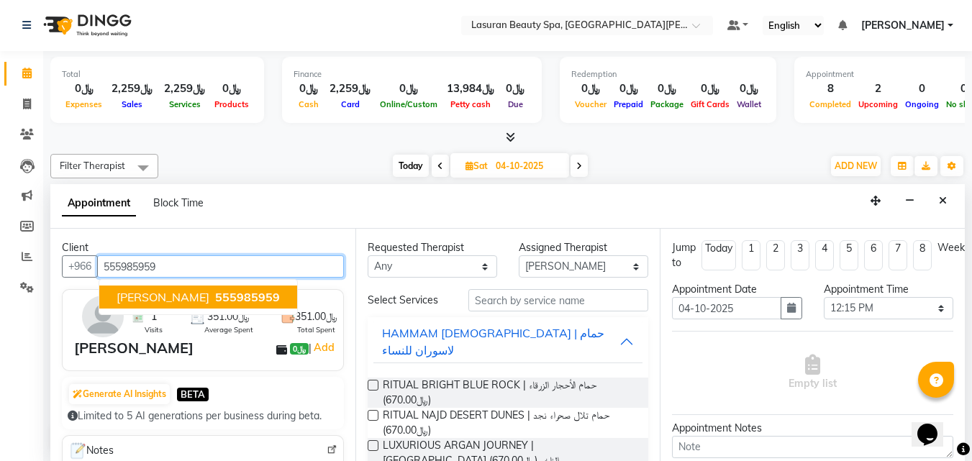
click at [232, 297] on span "555985959" at bounding box center [247, 297] width 65 height 14
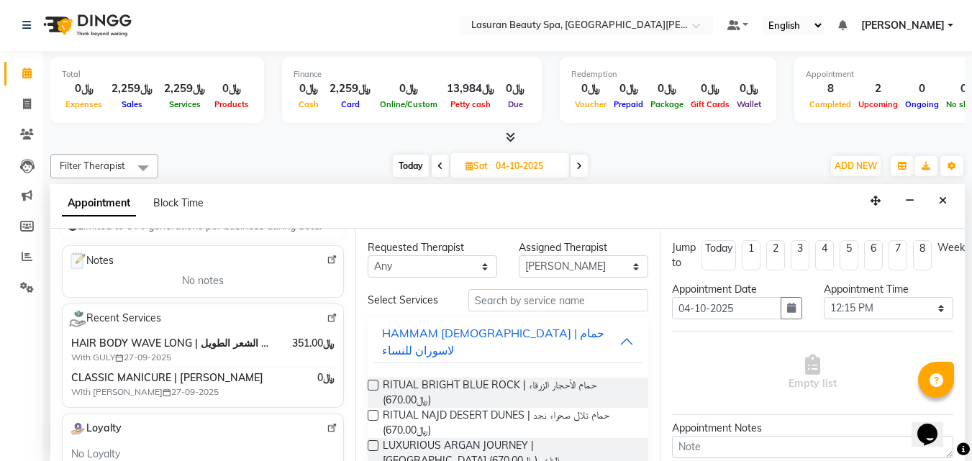
scroll to position [288, 0]
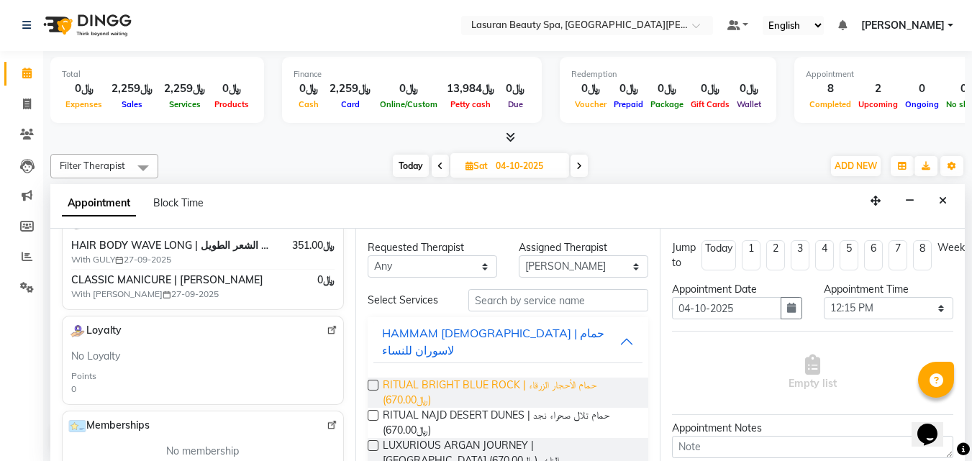
type input "555985959"
click at [437, 378] on span "RITUAL BRIGHT BLUE ROCK | حمام الأحجار الزرقاء (﷼670.00)" at bounding box center [510, 393] width 255 height 30
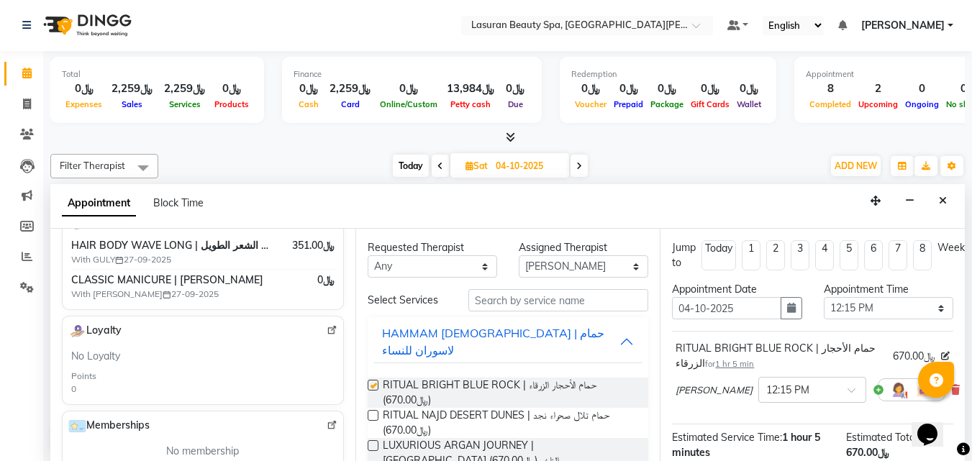
checkbox input "false"
click at [452, 328] on div "HAMMAM [DEMOGRAPHIC_DATA] | [GEOGRAPHIC_DATA]" at bounding box center [501, 342] width 238 height 35
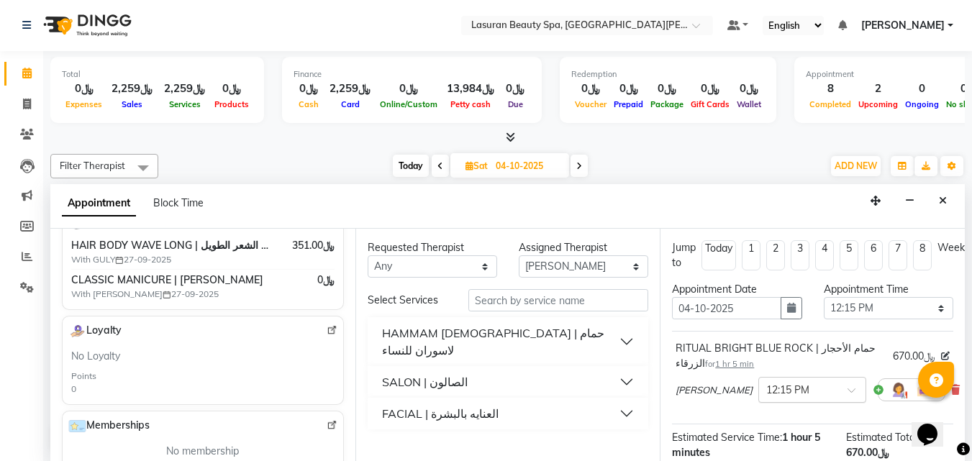
click at [792, 401] on div "× 12:15 PM" at bounding box center [812, 390] width 108 height 26
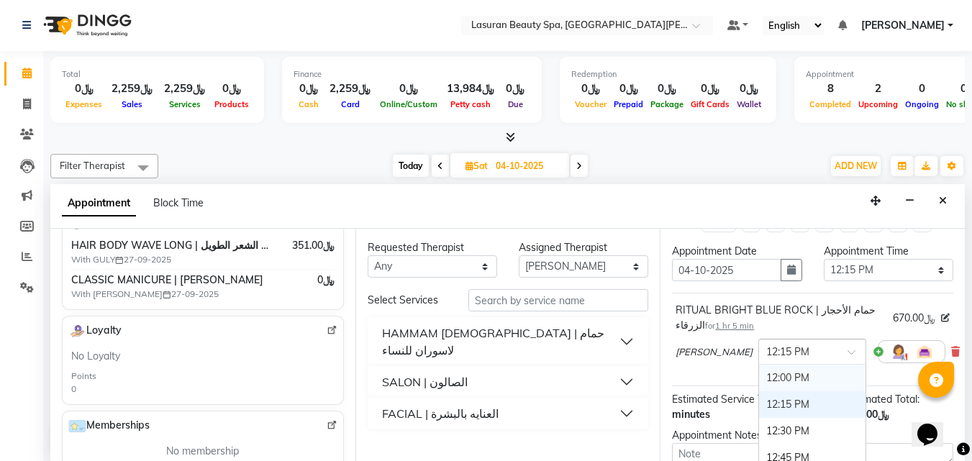
scroll to position [72, 0]
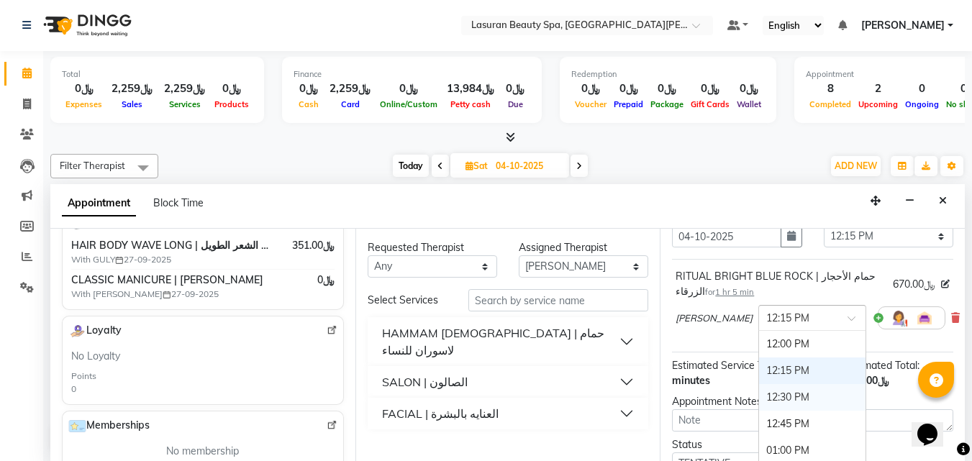
click at [784, 391] on div "12:30 PM" at bounding box center [812, 397] width 106 height 27
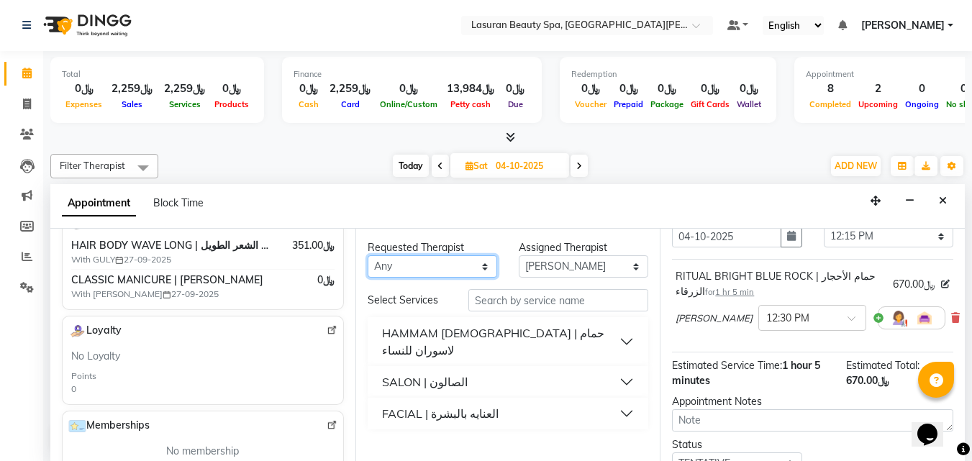
click at [437, 263] on select "Any [PERSON_NAME] ALJOHARY [PERSON_NAME] Kouraichy [PERSON_NAME] [PERSON_NAME] …" at bounding box center [433, 266] width 130 height 22
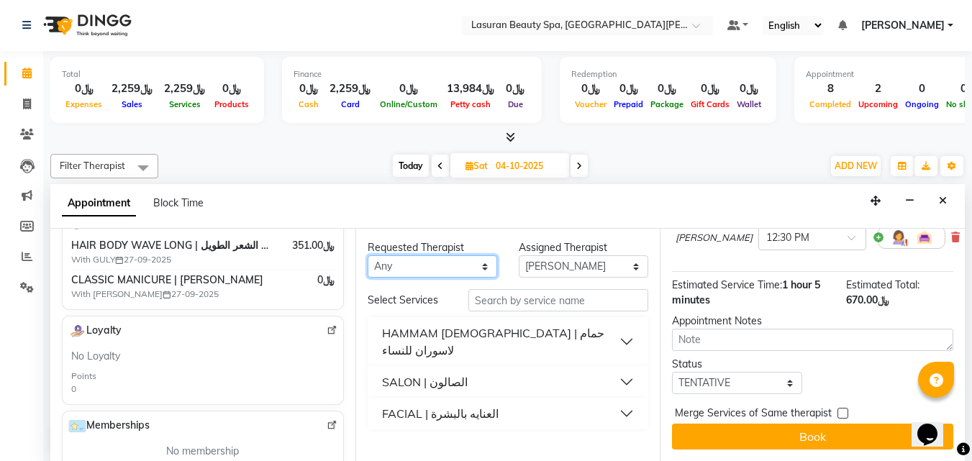
scroll to position [165, 0]
click at [409, 262] on select "Any [PERSON_NAME] ALJOHARY [PERSON_NAME] Kouraichy [PERSON_NAME] [PERSON_NAME] …" at bounding box center [433, 266] width 130 height 22
select select "66975"
click at [368, 255] on select "Any [PERSON_NAME] ALJOHARY [PERSON_NAME] Kouraichy [PERSON_NAME] [PERSON_NAME] …" at bounding box center [433, 266] width 130 height 22
select select "66975"
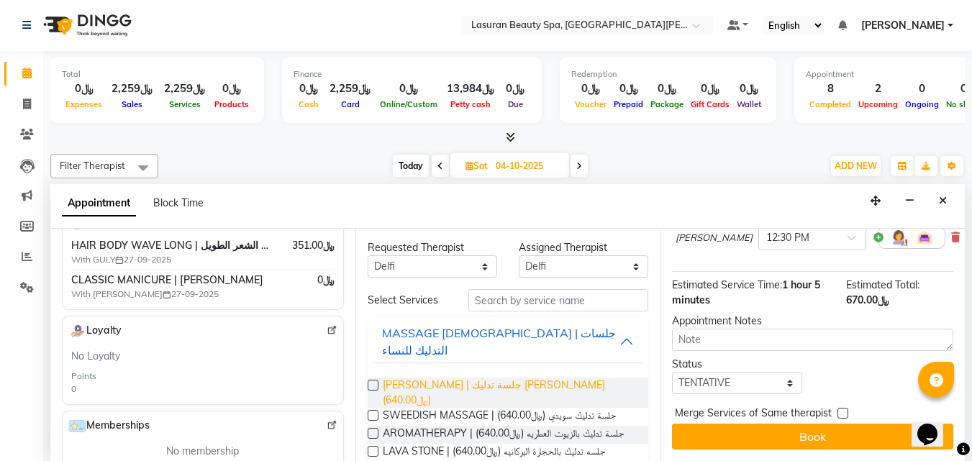
click at [404, 378] on span "LUMI LUMI | جلسة تدليك لومي لومي (﷼640.00)" at bounding box center [510, 393] width 255 height 30
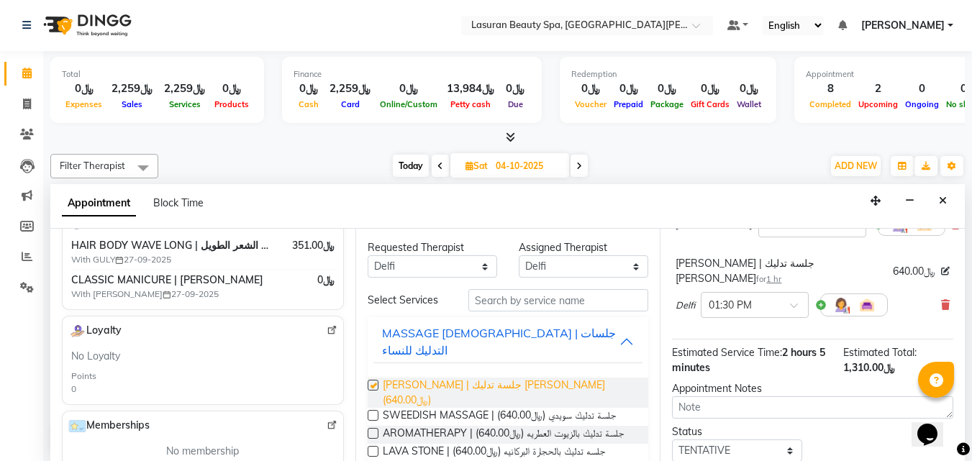
checkbox input "false"
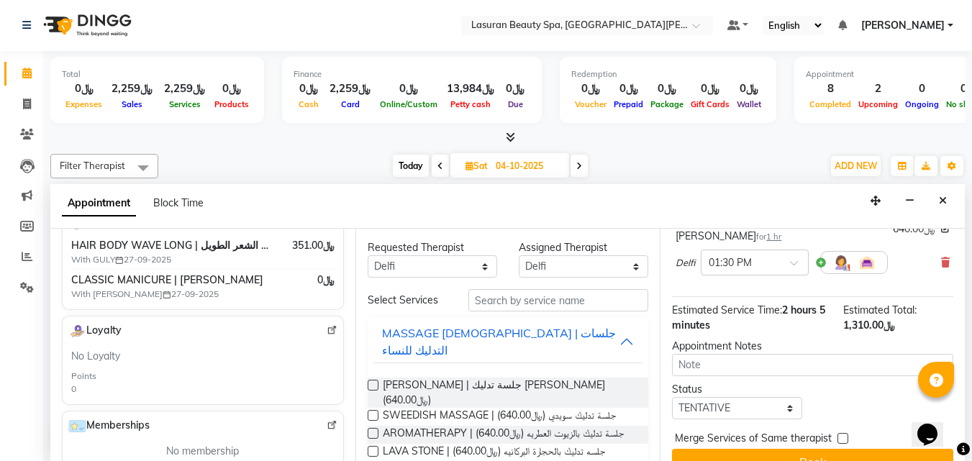
scroll to position [231, 0]
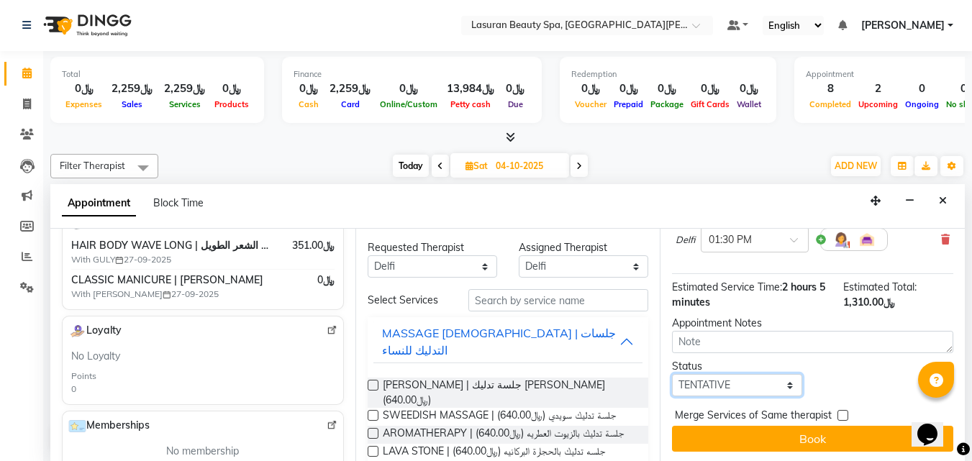
click at [740, 374] on select "Select TENTATIVE CONFIRM UPCOMING" at bounding box center [737, 385] width 130 height 22
click at [730, 375] on select "Select TENTATIVE CONFIRM UPCOMING" at bounding box center [737, 385] width 130 height 22
select select "confirm booking"
click at [672, 374] on select "Select TENTATIVE CONFIRM UPCOMING" at bounding box center [737, 385] width 130 height 22
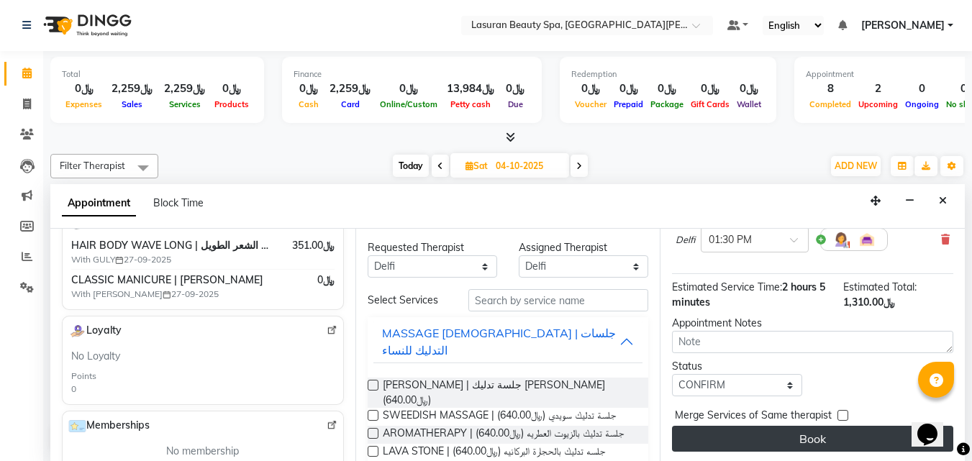
click at [731, 426] on button "Book" at bounding box center [812, 439] width 281 height 26
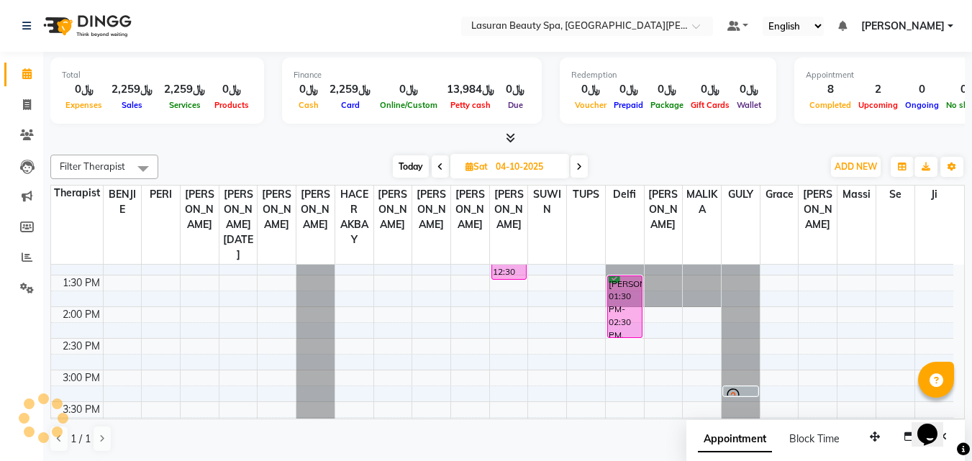
scroll to position [76, 0]
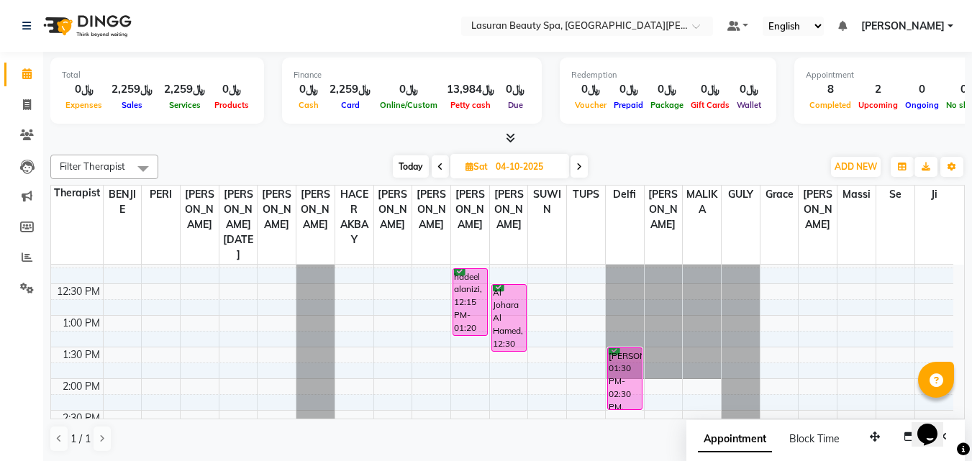
click at [409, 173] on span "Today" at bounding box center [411, 166] width 36 height 22
type input "03-10-2025"
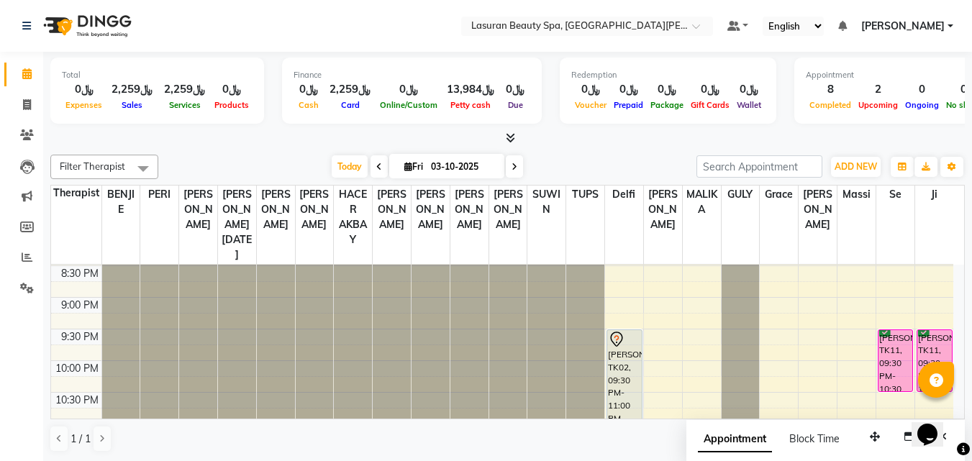
scroll to position [542, 0]
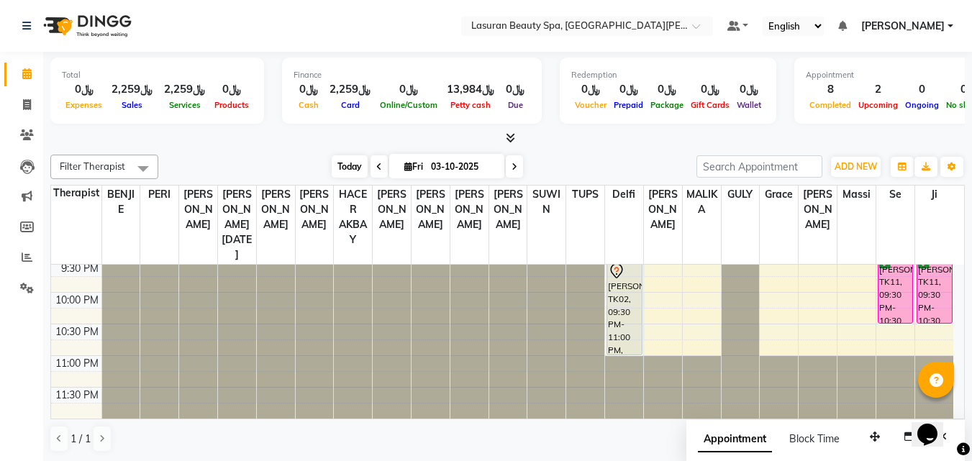
click at [343, 173] on span "Today" at bounding box center [350, 166] width 36 height 22
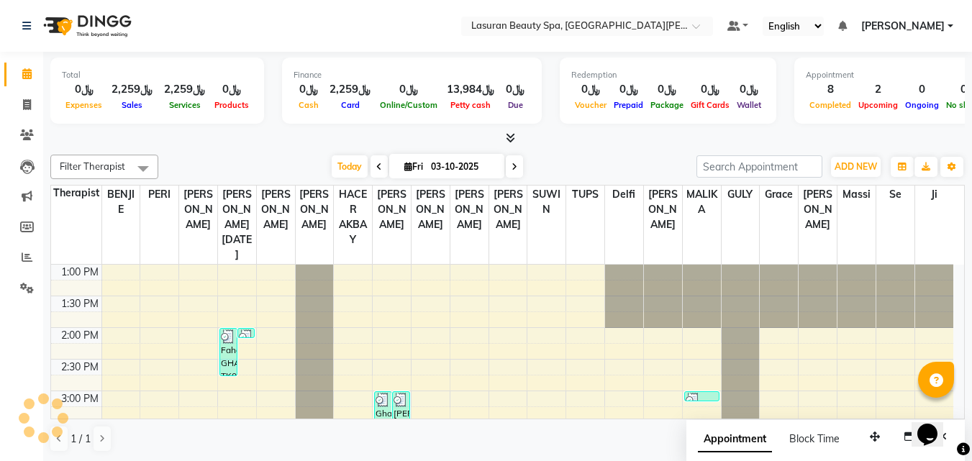
scroll to position [381, 0]
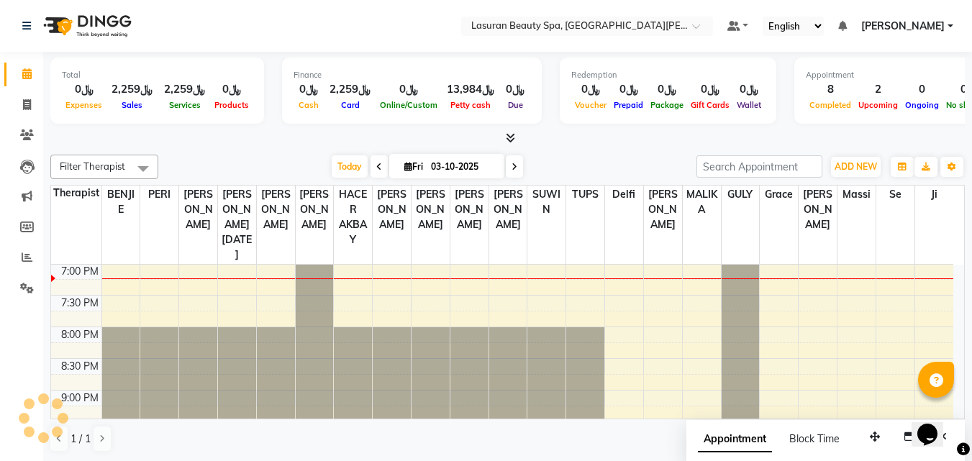
click at [518, 136] on div at bounding box center [507, 138] width 915 height 15
click at [507, 138] on icon at bounding box center [510, 137] width 9 height 11
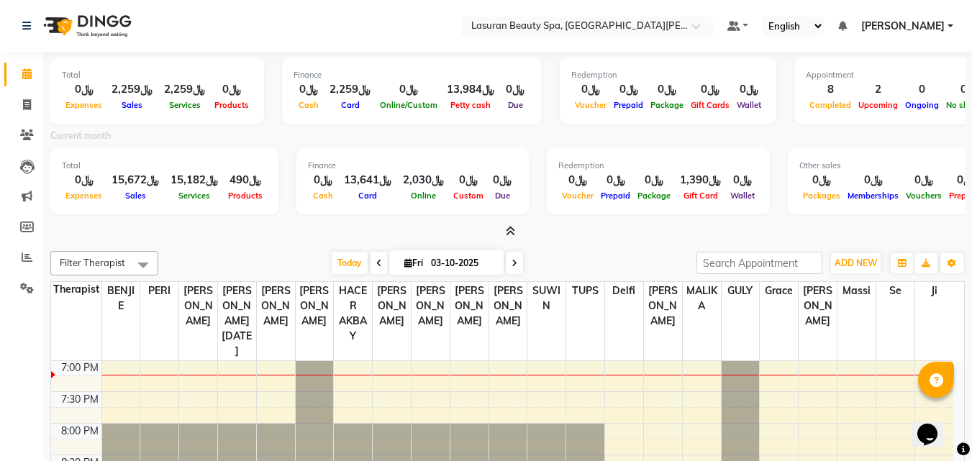
click at [514, 232] on icon at bounding box center [510, 231] width 9 height 11
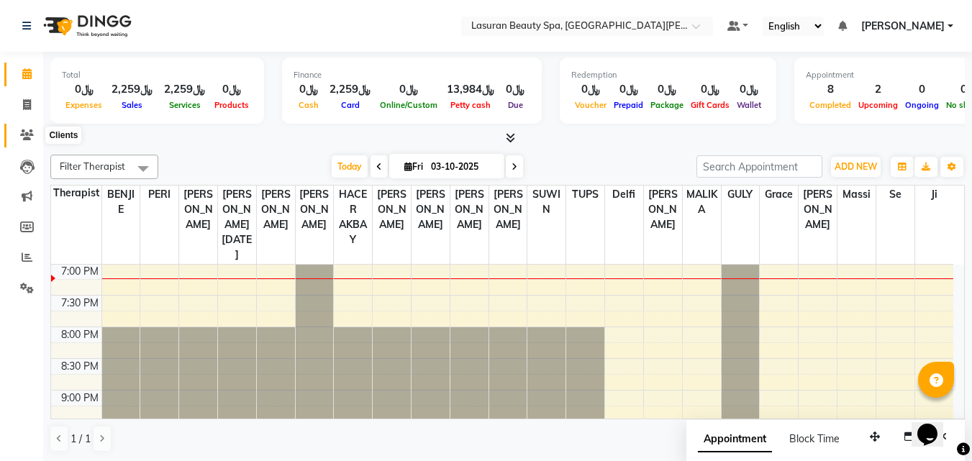
click at [28, 141] on span at bounding box center [26, 135] width 25 height 17
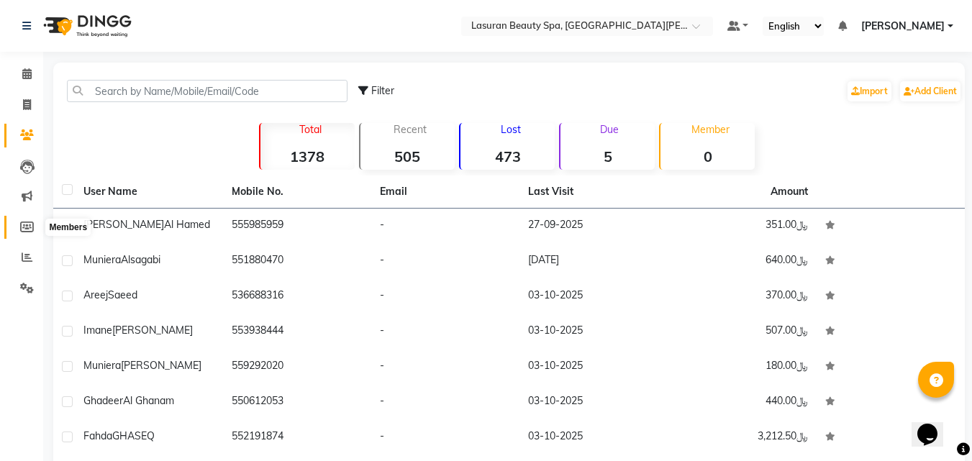
click at [26, 235] on span at bounding box center [26, 227] width 25 height 17
select select
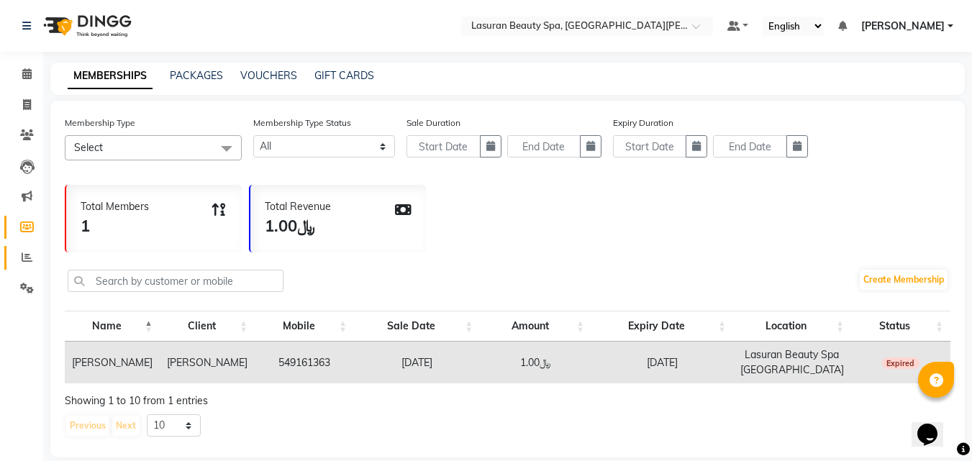
click at [27, 253] on icon at bounding box center [27, 257] width 11 height 11
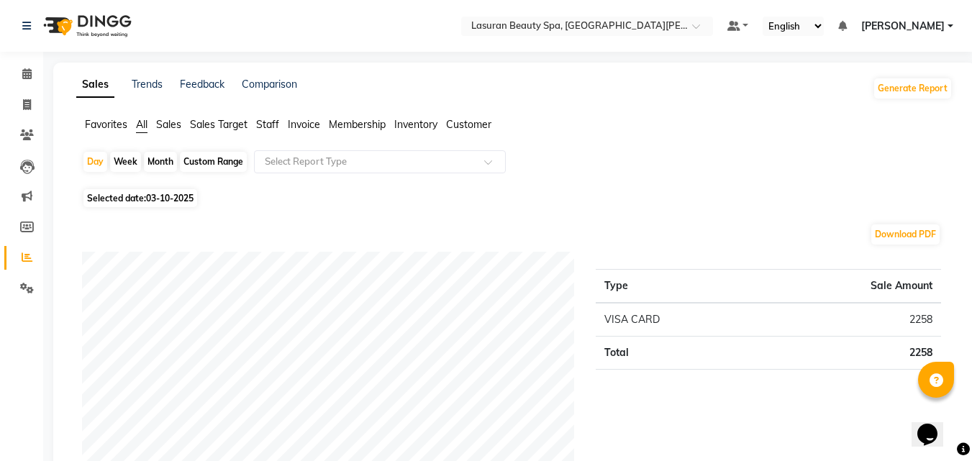
click at [148, 160] on div "Month" at bounding box center [160, 162] width 33 height 20
select select "10"
select select "2025"
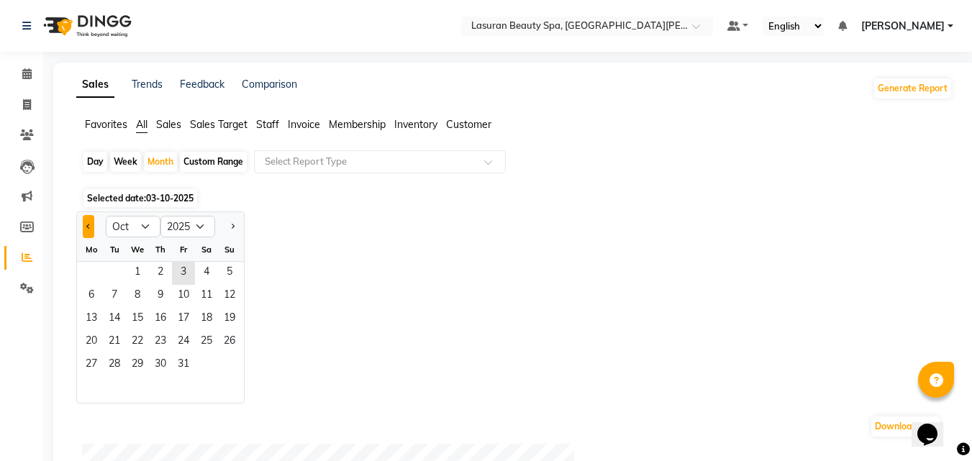
click at [87, 230] on button "Previous month" at bounding box center [89, 226] width 12 height 23
select select "9"
click at [96, 272] on span "1" at bounding box center [91, 273] width 23 height 23
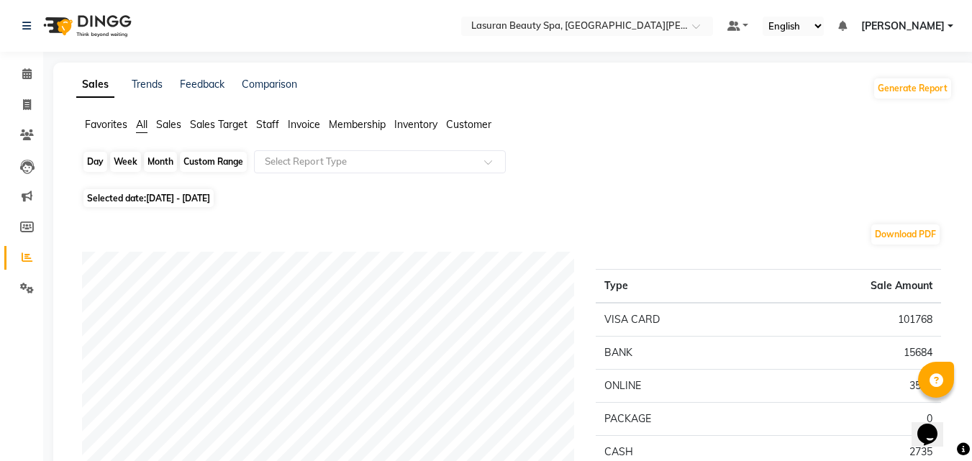
click at [155, 163] on div "Month" at bounding box center [160, 162] width 33 height 20
select select "9"
select select "2025"
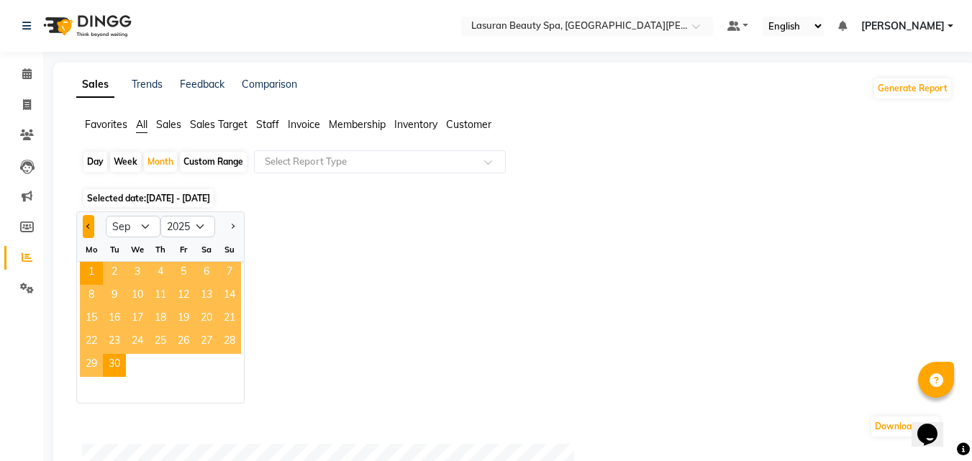
click at [85, 222] on button "Previous month" at bounding box center [89, 226] width 12 height 23
select select "8"
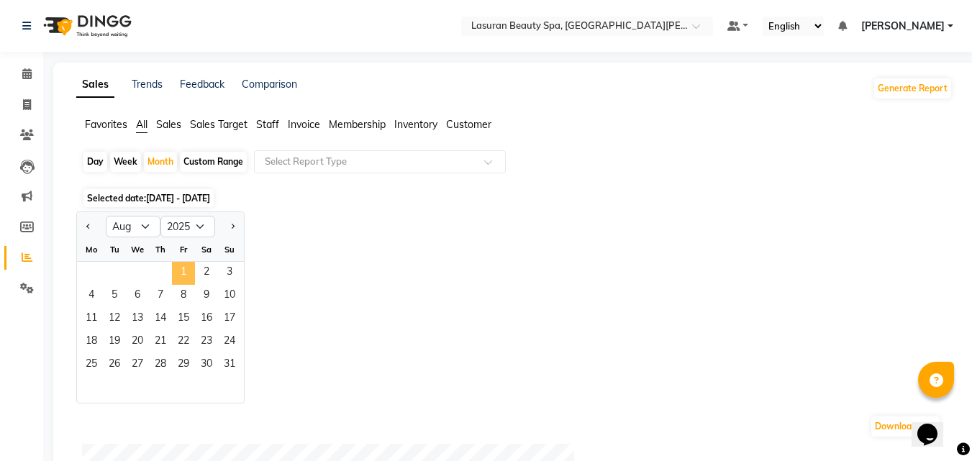
click at [178, 266] on span "1" at bounding box center [183, 273] width 23 height 23
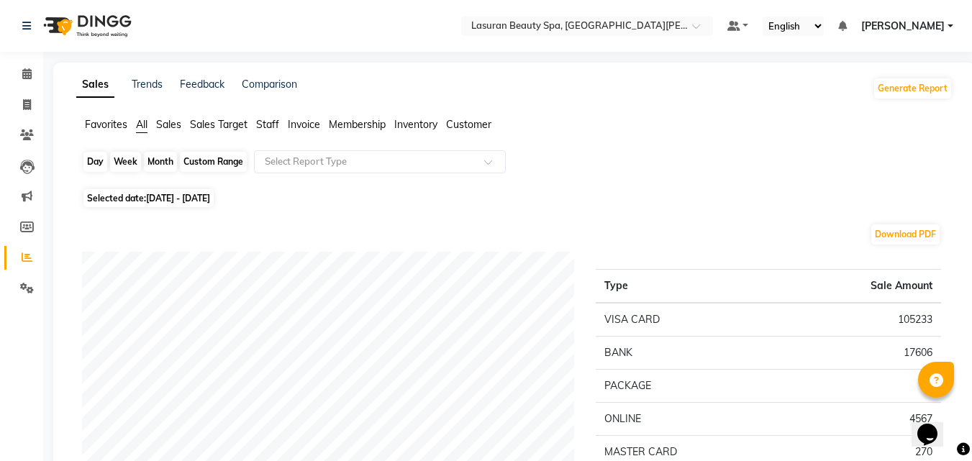
click at [164, 165] on div "Month" at bounding box center [160, 162] width 33 height 20
select select "8"
select select "2025"
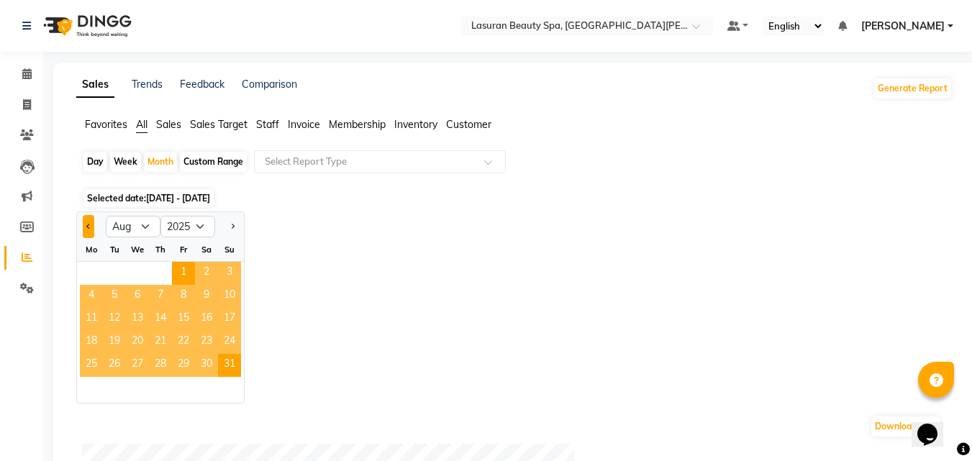
click at [94, 229] on button "Previous month" at bounding box center [89, 226] width 12 height 23
select select "7"
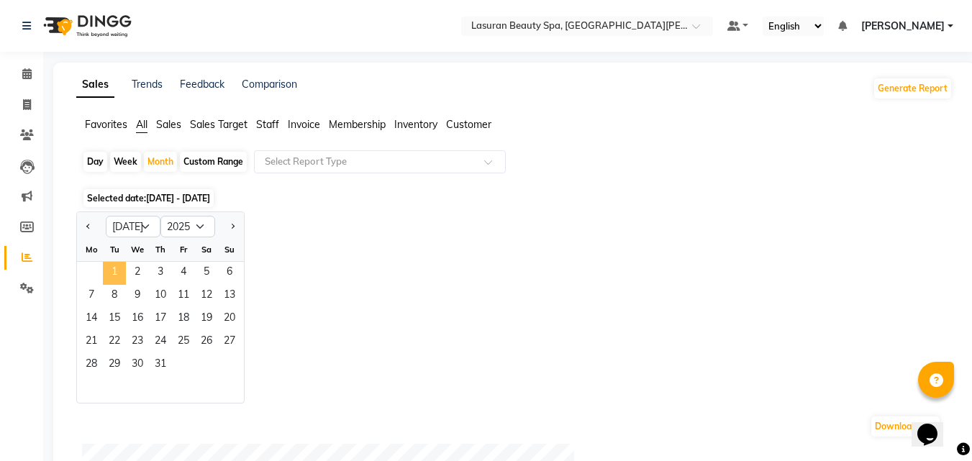
click at [124, 266] on span "1" at bounding box center [114, 273] width 23 height 23
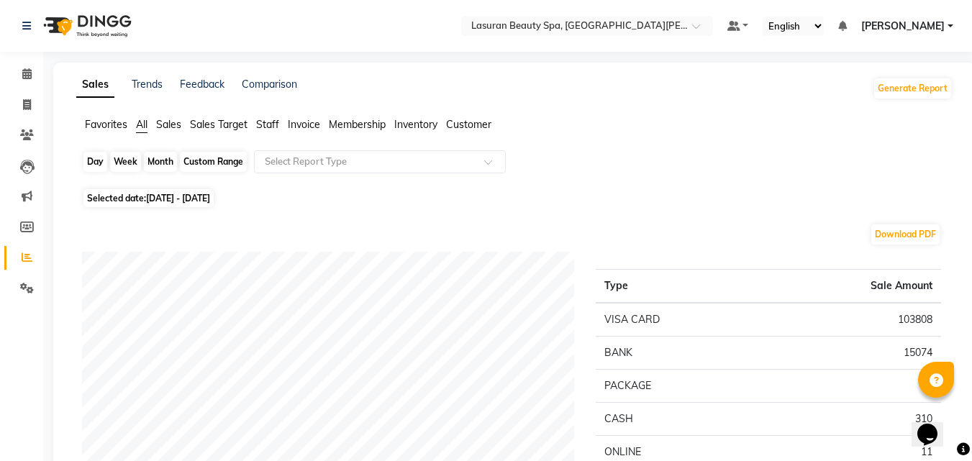
click at [169, 166] on div "Month" at bounding box center [160, 162] width 33 height 20
select select "7"
select select "2025"
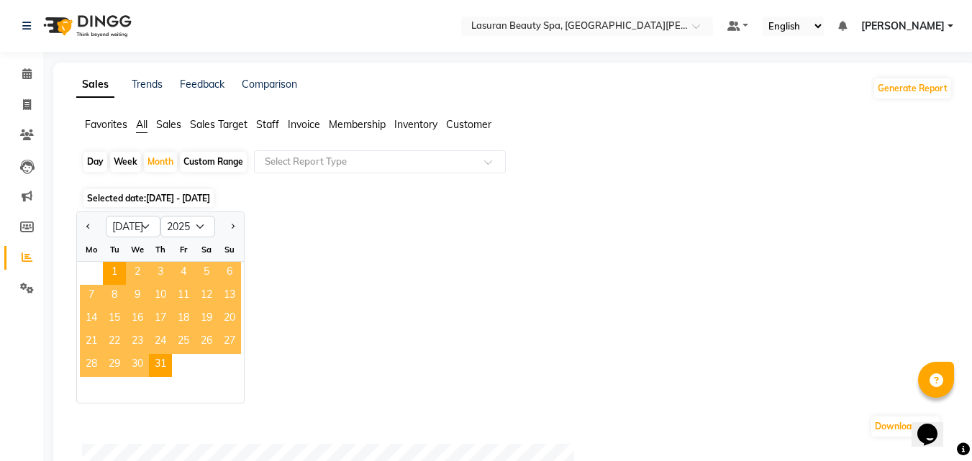
click at [81, 225] on div at bounding box center [91, 226] width 29 height 23
click at [86, 225] on span "Previous month" at bounding box center [88, 225] width 5 height 5
select select "6"
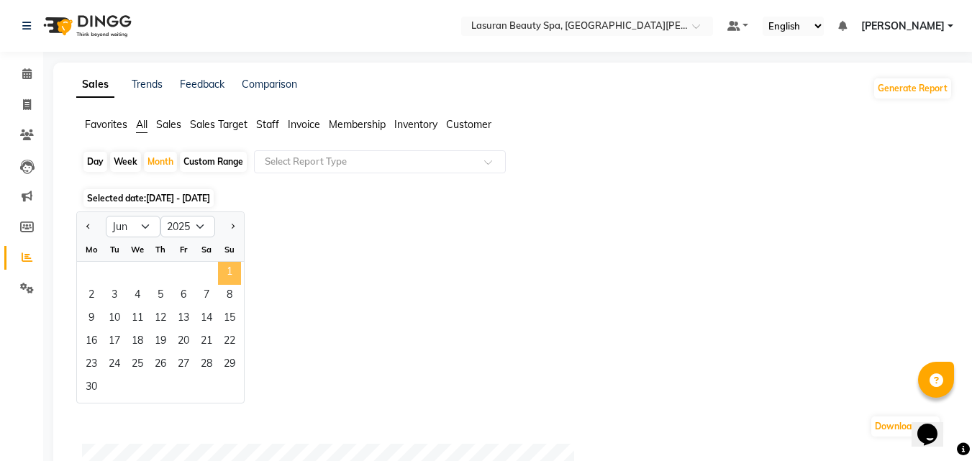
click at [234, 276] on span "1" at bounding box center [229, 273] width 23 height 23
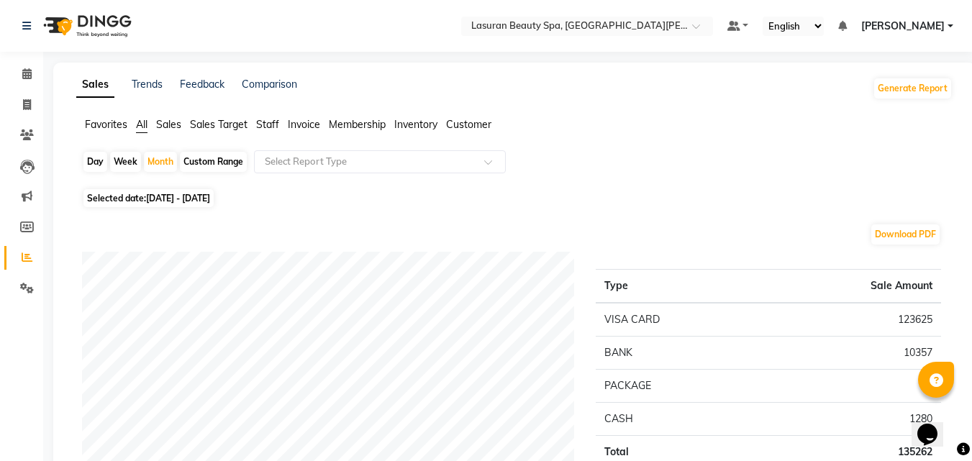
click at [113, 196] on span "Selected date: 01-06-2025 - 30-06-2025" at bounding box center [148, 198] width 130 height 18
select select "6"
select select "2025"
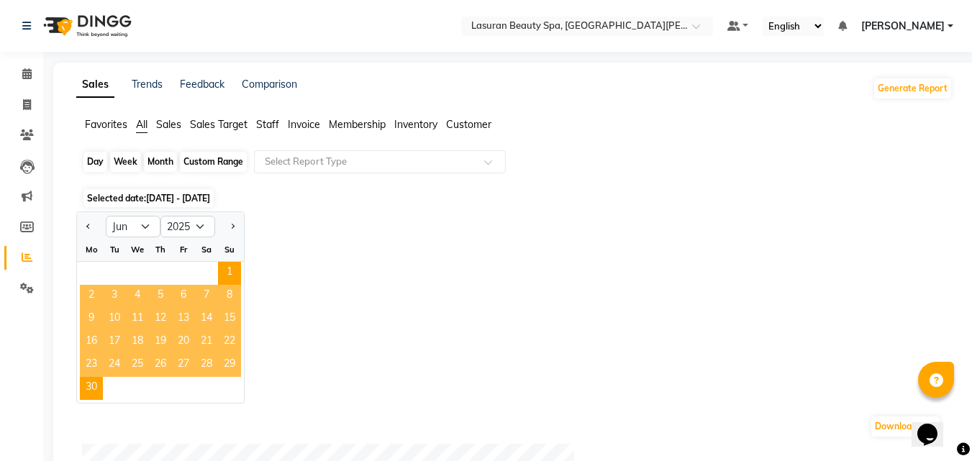
click at [159, 160] on div "Month" at bounding box center [160, 162] width 33 height 20
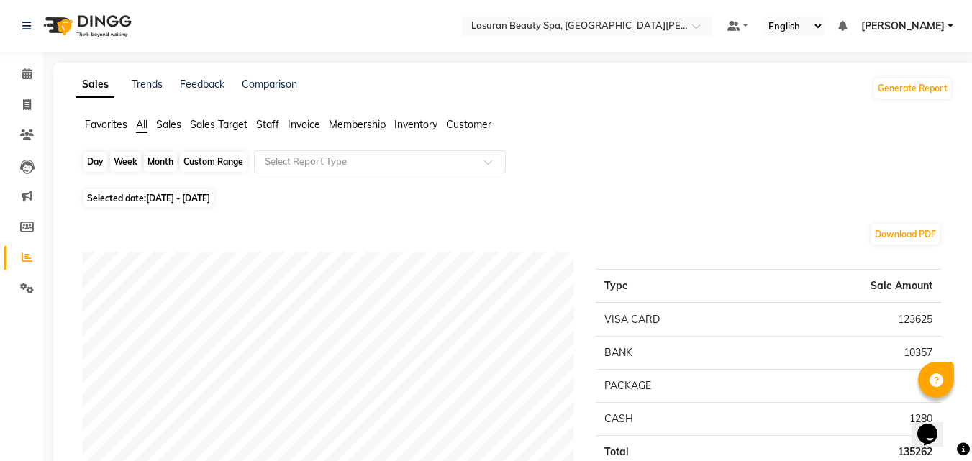
click at [161, 168] on div "Month" at bounding box center [160, 162] width 33 height 20
select select "6"
select select "2025"
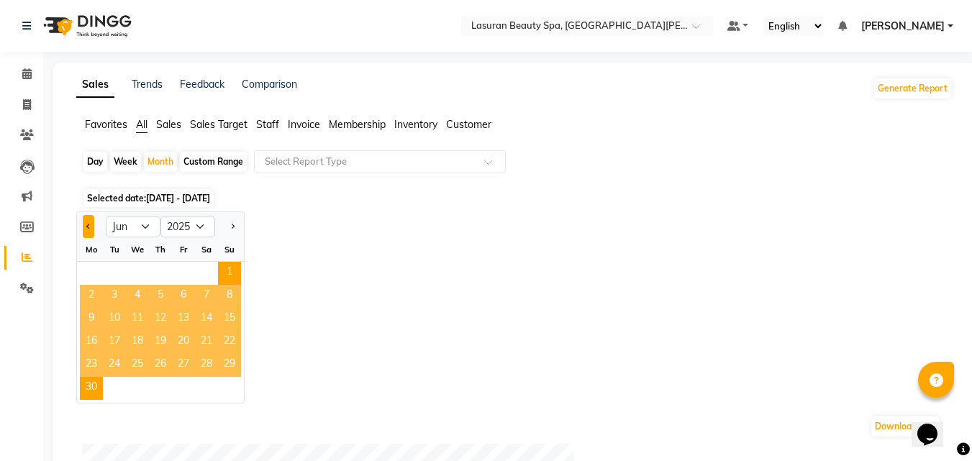
click at [86, 227] on button "Previous month" at bounding box center [89, 226] width 12 height 23
select select "5"
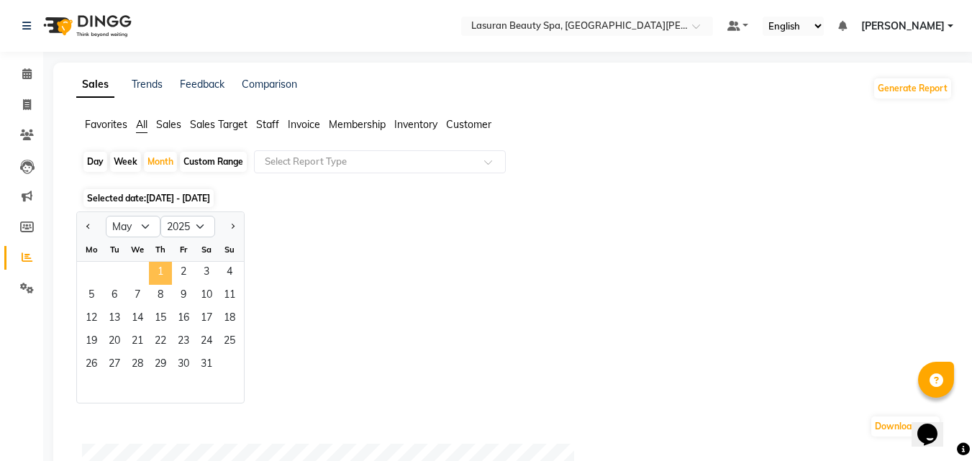
click at [165, 268] on span "1" at bounding box center [160, 273] width 23 height 23
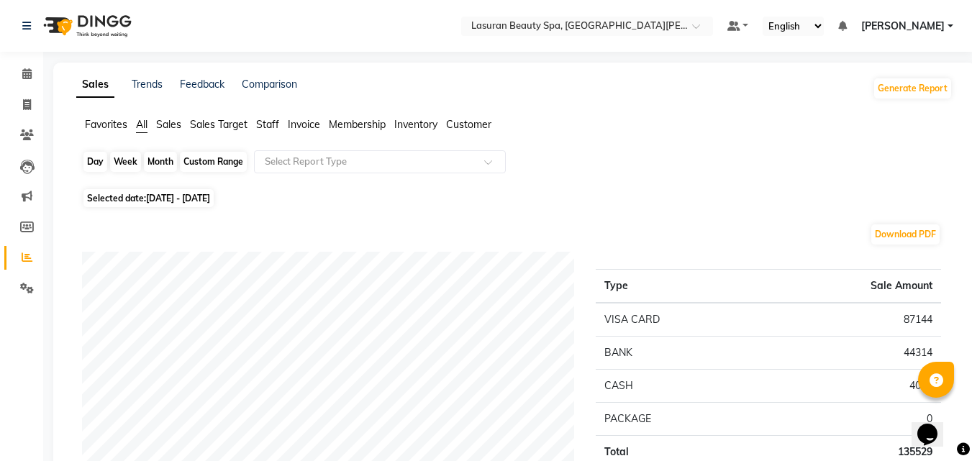
click at [163, 170] on div "Month" at bounding box center [160, 162] width 33 height 20
select select "5"
select select "2025"
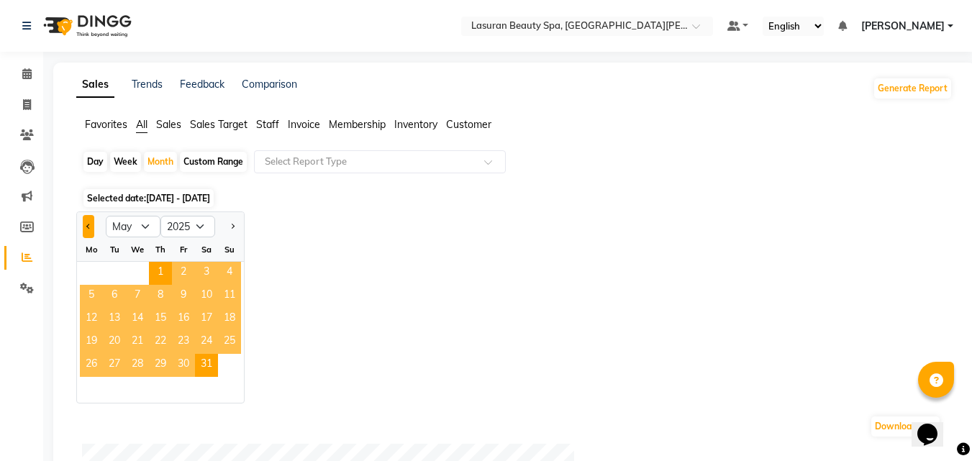
click at [85, 224] on button "Previous month" at bounding box center [89, 226] width 12 height 23
select select "4"
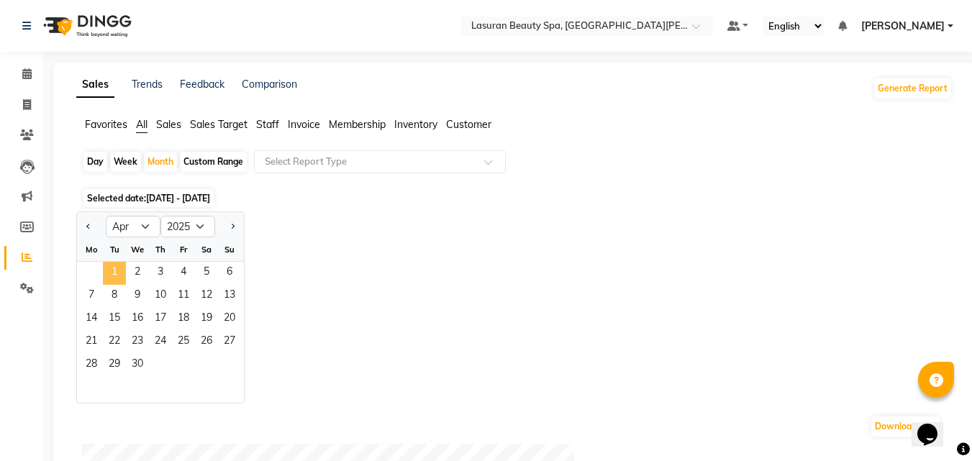
click at [121, 268] on span "1" at bounding box center [114, 273] width 23 height 23
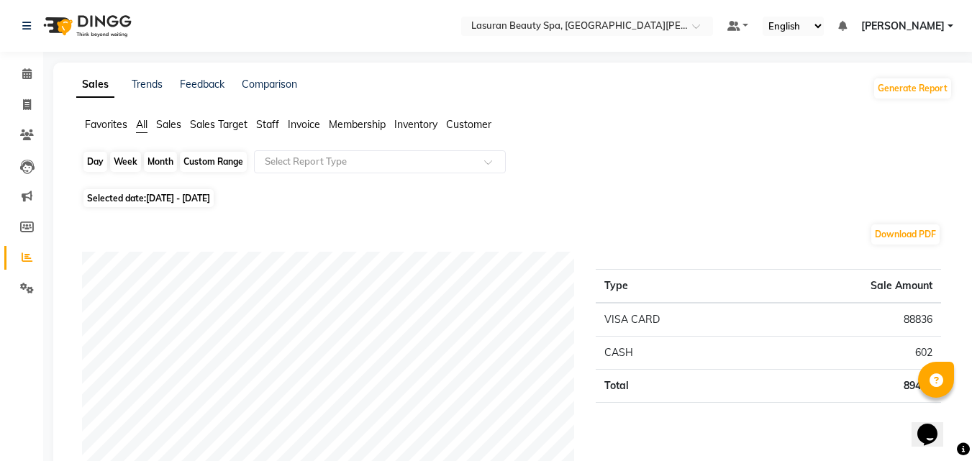
click at [154, 165] on div "Month" at bounding box center [160, 162] width 33 height 20
select select "4"
select select "2025"
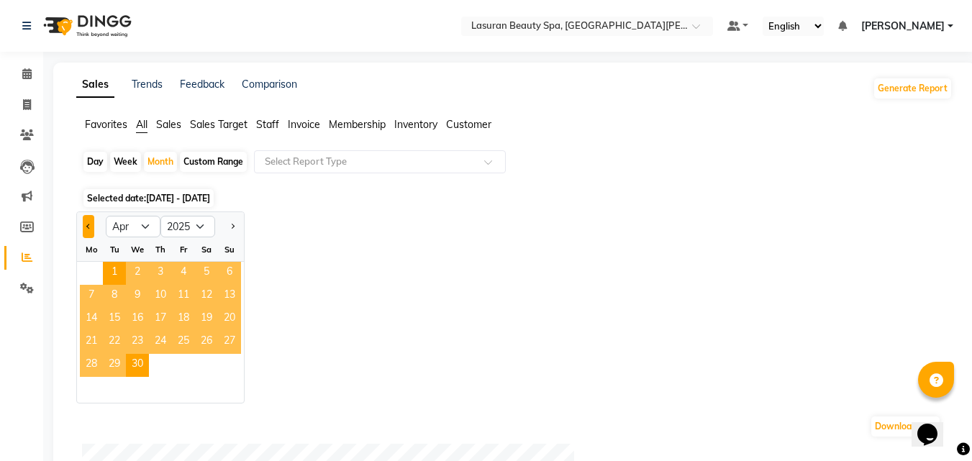
click at [88, 227] on span "Previous month" at bounding box center [88, 225] width 5 height 5
select select "3"
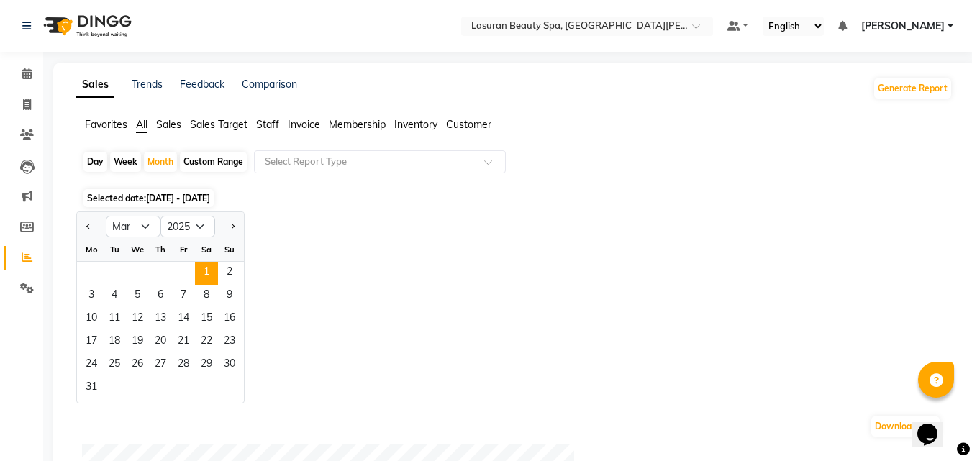
click at [213, 272] on span "1" at bounding box center [206, 273] width 23 height 23
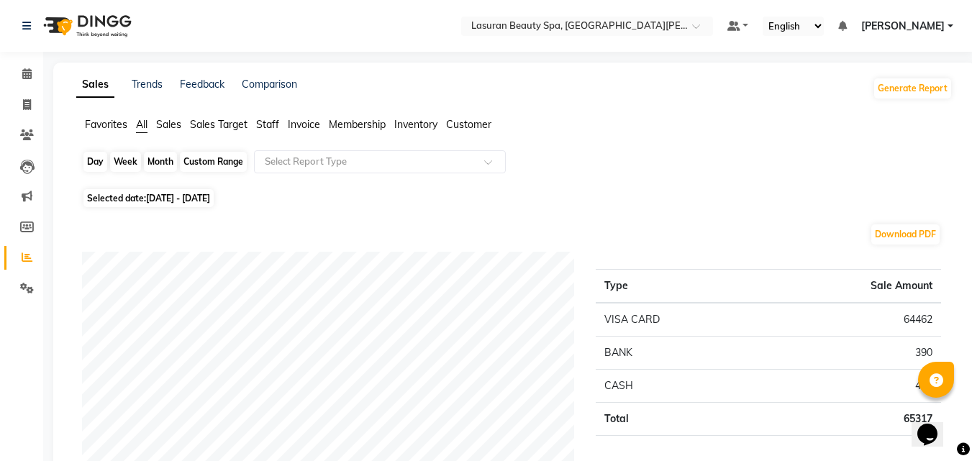
click at [156, 168] on div "Month" at bounding box center [160, 162] width 33 height 20
select select "3"
select select "2025"
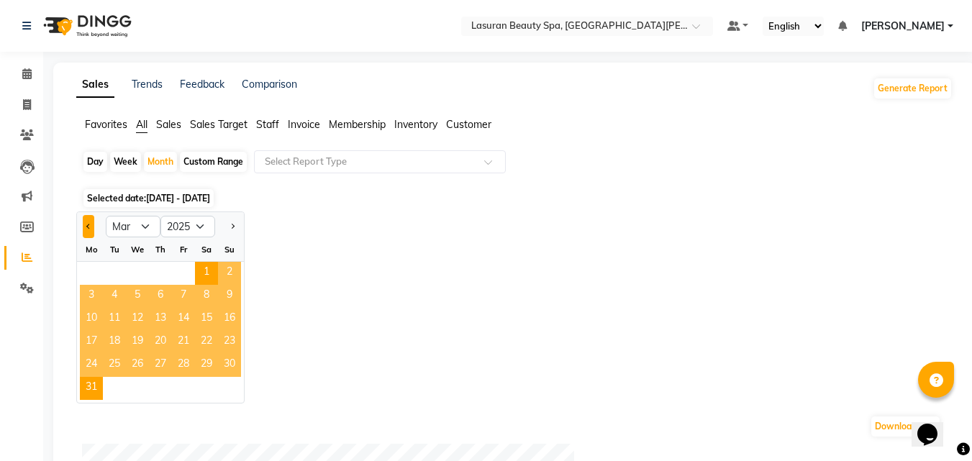
click at [86, 231] on button "Previous month" at bounding box center [89, 226] width 12 height 23
select select "2"
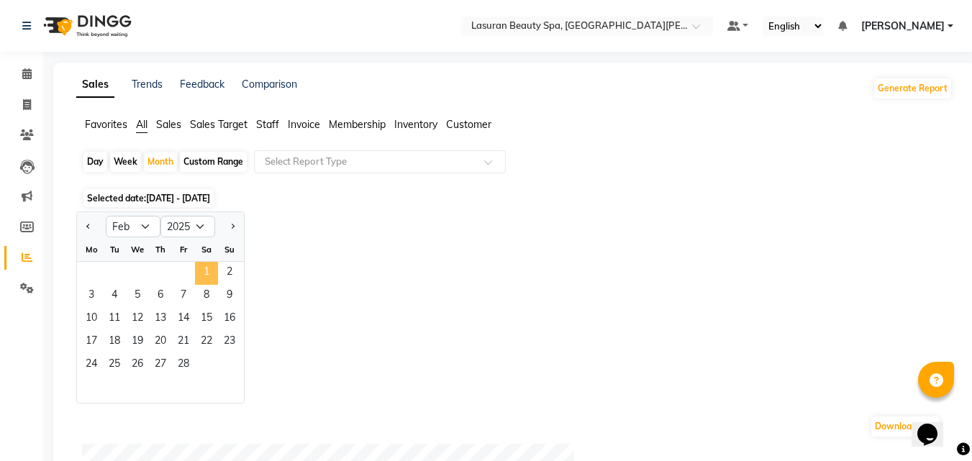
click at [209, 267] on span "1" at bounding box center [206, 273] width 23 height 23
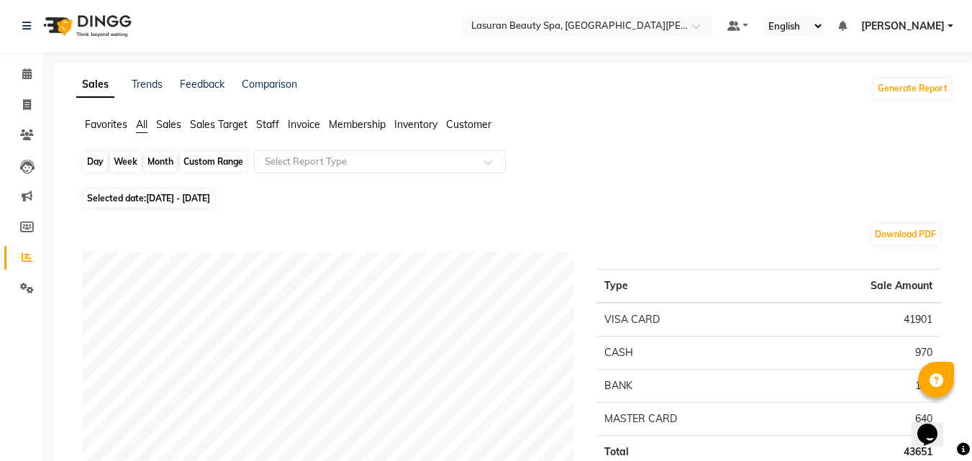
click at [151, 171] on div "Month" at bounding box center [160, 162] width 33 height 20
select select "2"
select select "2025"
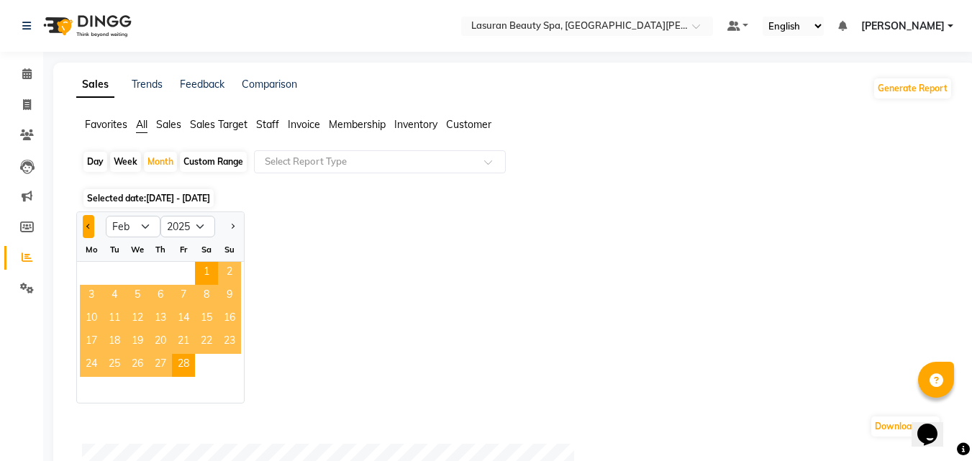
click at [93, 230] on button "Previous month" at bounding box center [89, 226] width 12 height 23
select select "1"
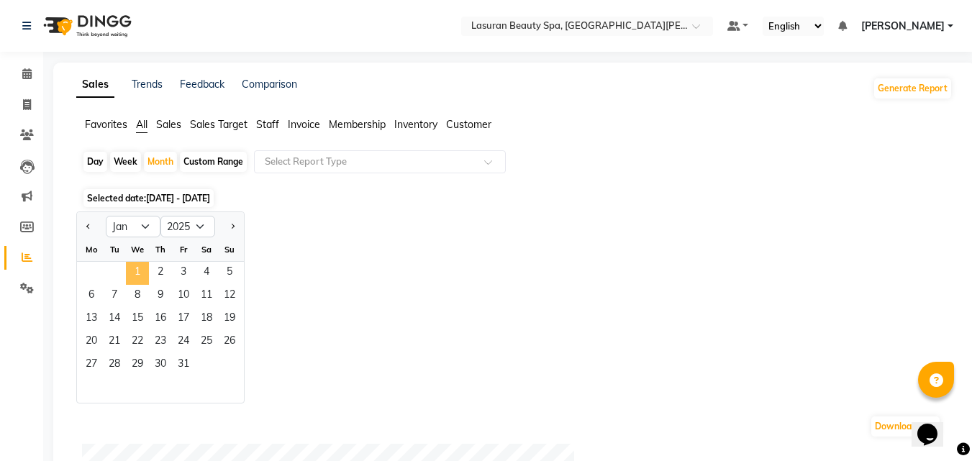
click at [146, 263] on span "1" at bounding box center [137, 273] width 23 height 23
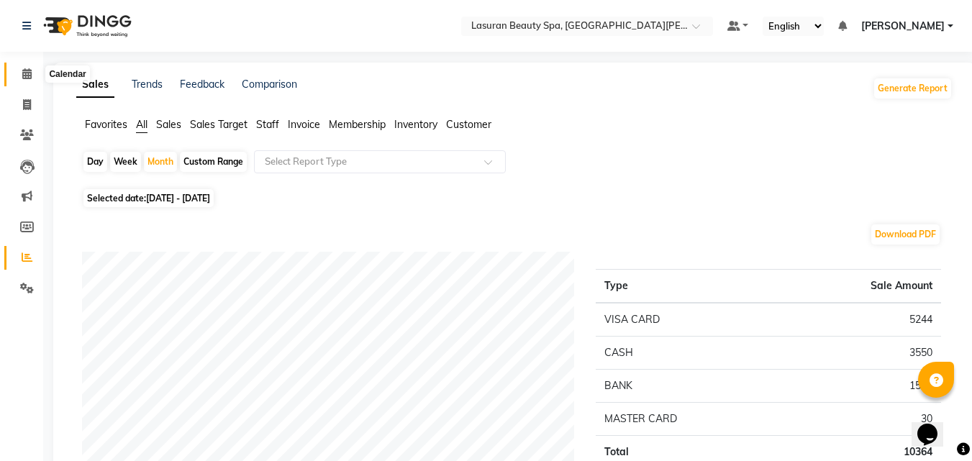
click at [30, 70] on icon at bounding box center [26, 73] width 9 height 11
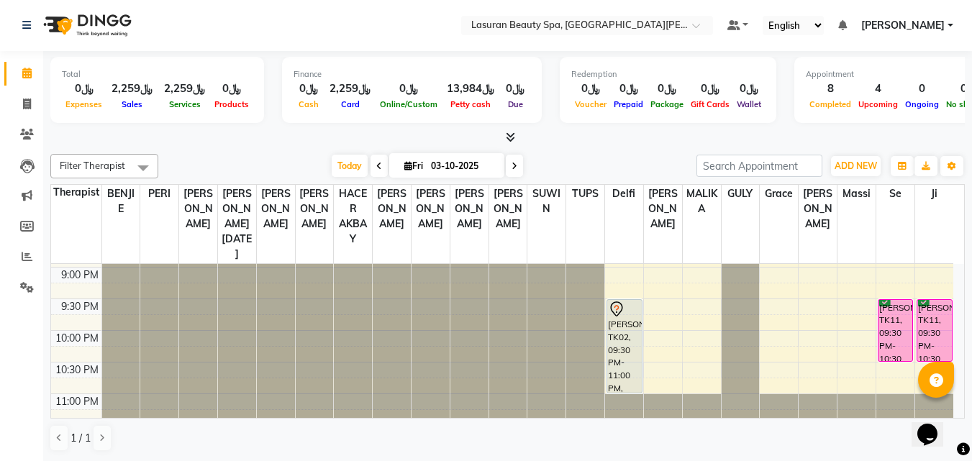
scroll to position [470, 0]
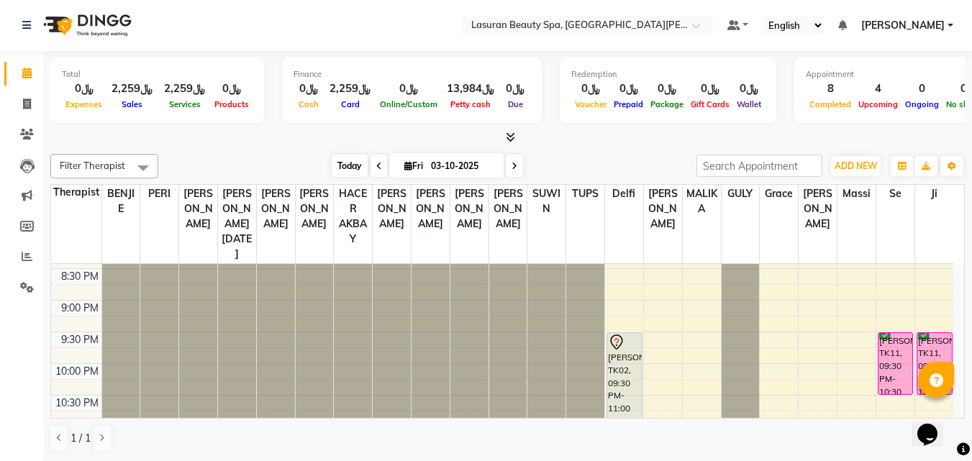
click at [360, 168] on span "Today" at bounding box center [350, 166] width 36 height 22
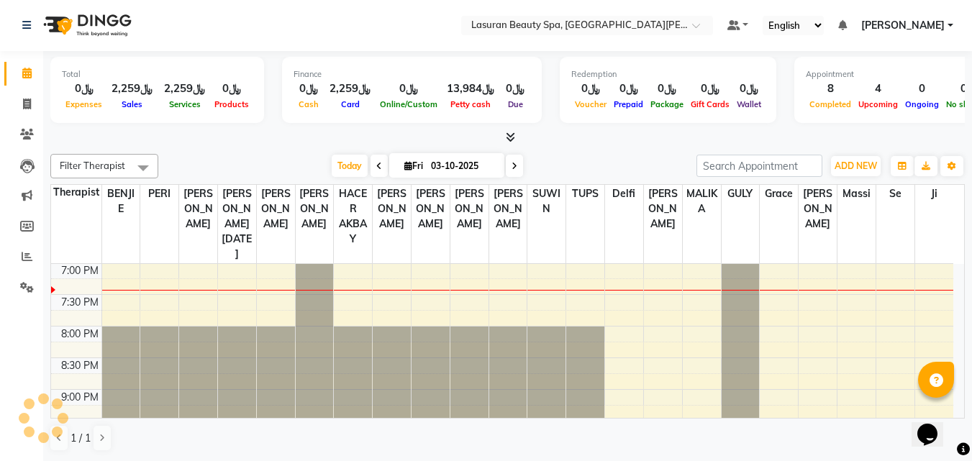
scroll to position [453, 0]
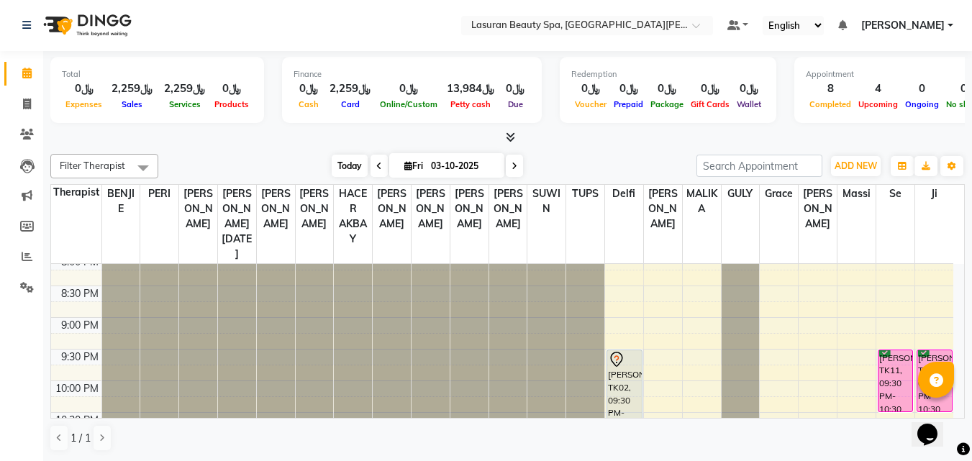
click at [340, 166] on span "Today" at bounding box center [350, 166] width 36 height 22
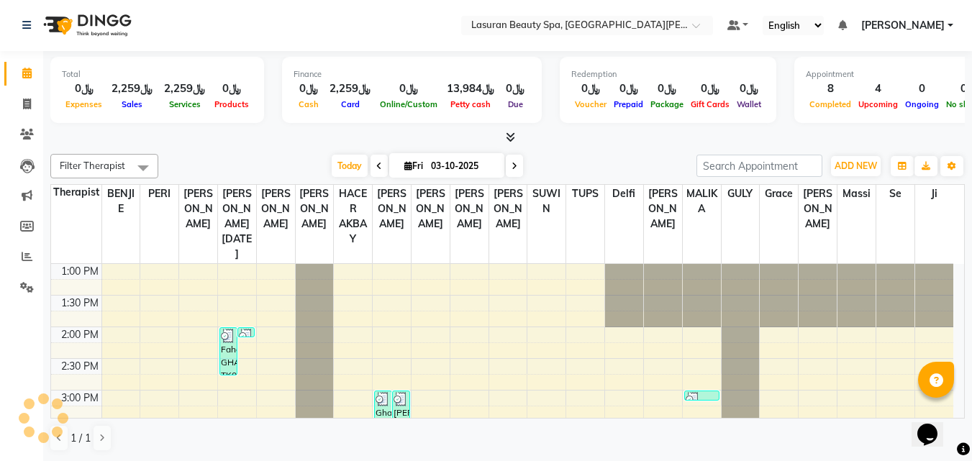
scroll to position [381, 0]
